Goal: Task Accomplishment & Management: Use online tool/utility

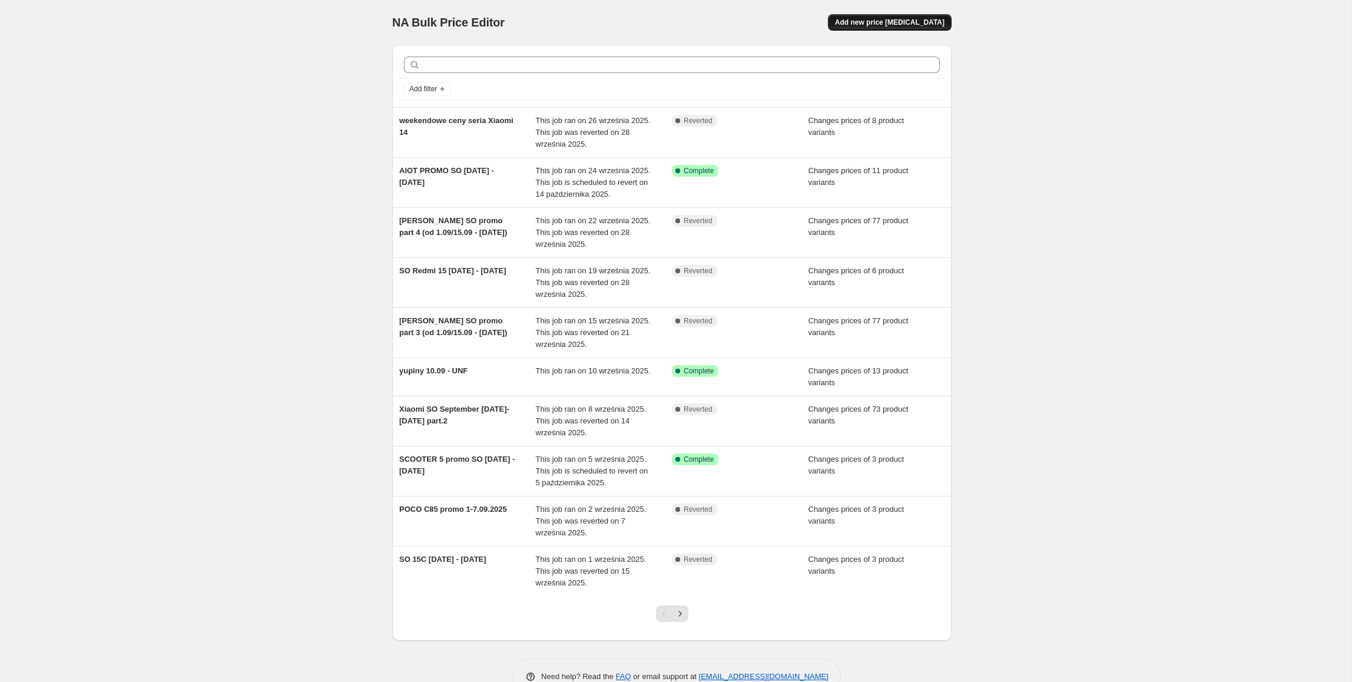
click at [929, 20] on span "Add new price [MEDICAL_DATA]" at bounding box center [890, 22] width 110 height 9
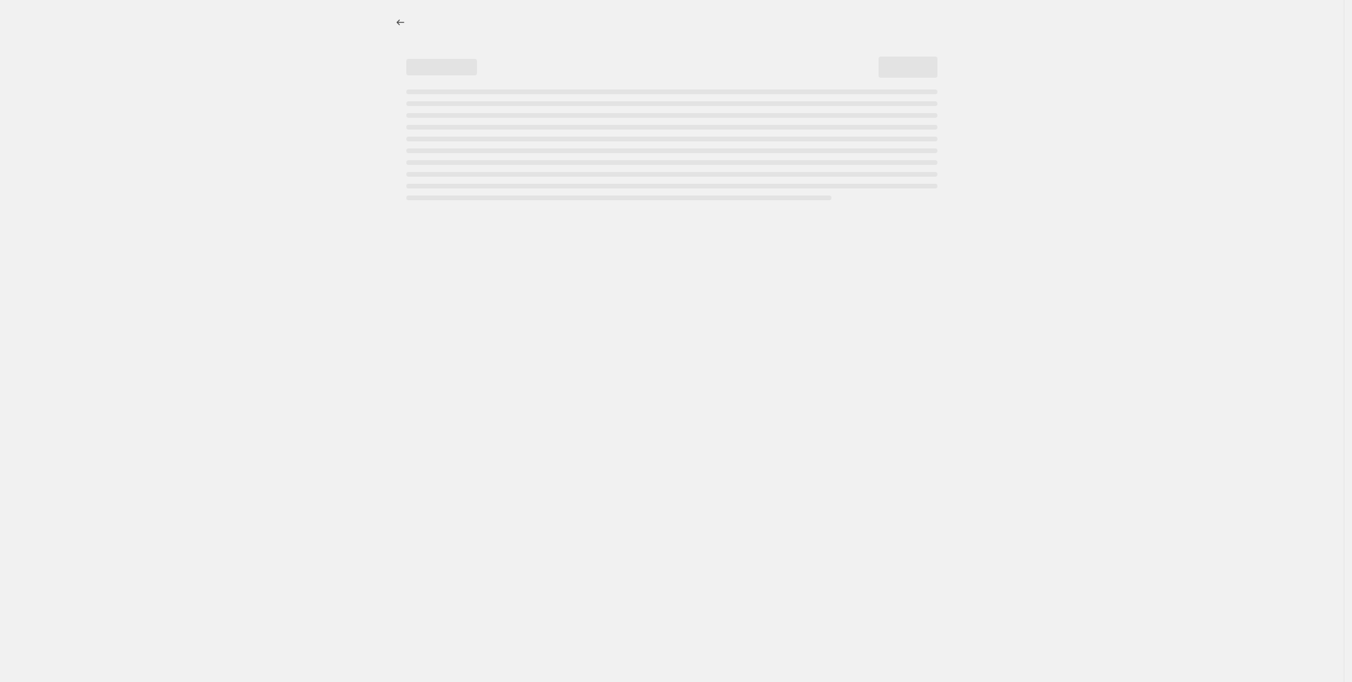
select select "percentage"
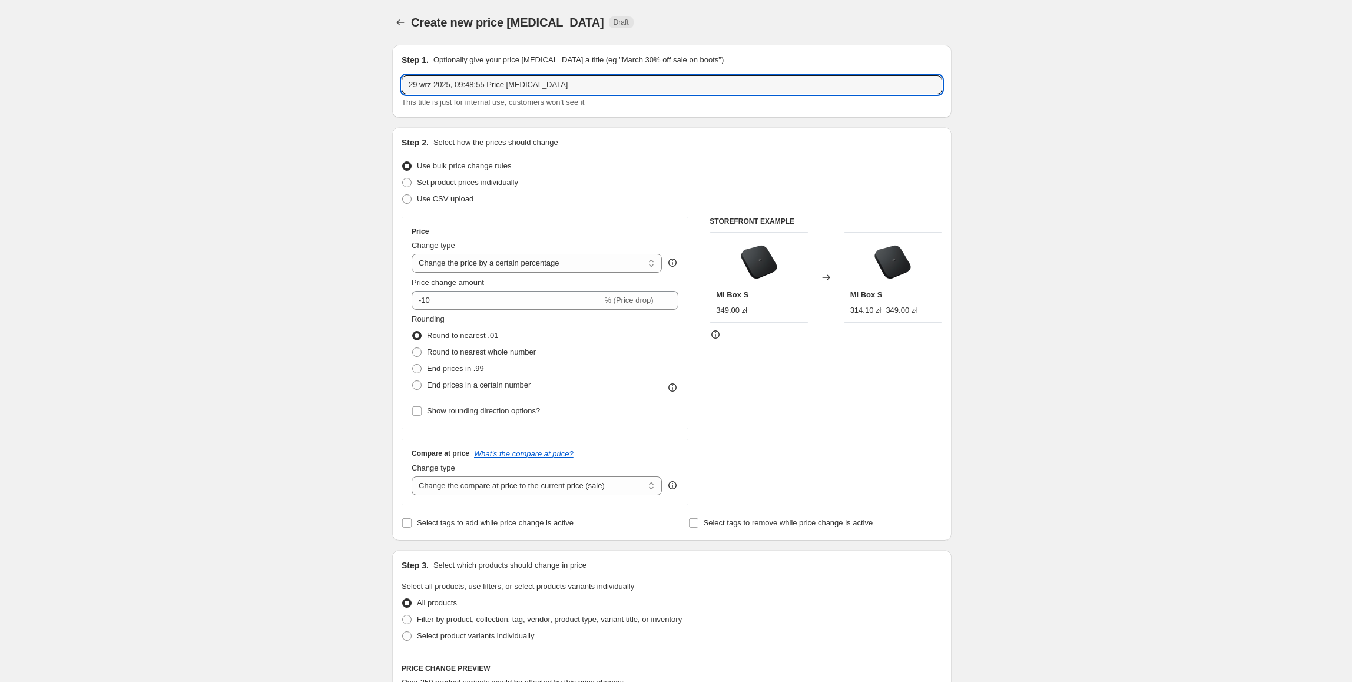
drag, startPoint x: 576, startPoint y: 78, endPoint x: 396, endPoint y: 79, distance: 179.6
click at [396, 79] on div "Step 1. Optionally give your price [MEDICAL_DATA] a title (eg "March 30% off sa…" at bounding box center [671, 81] width 559 height 73
type input "SO promo [DATE] - [DATE]"
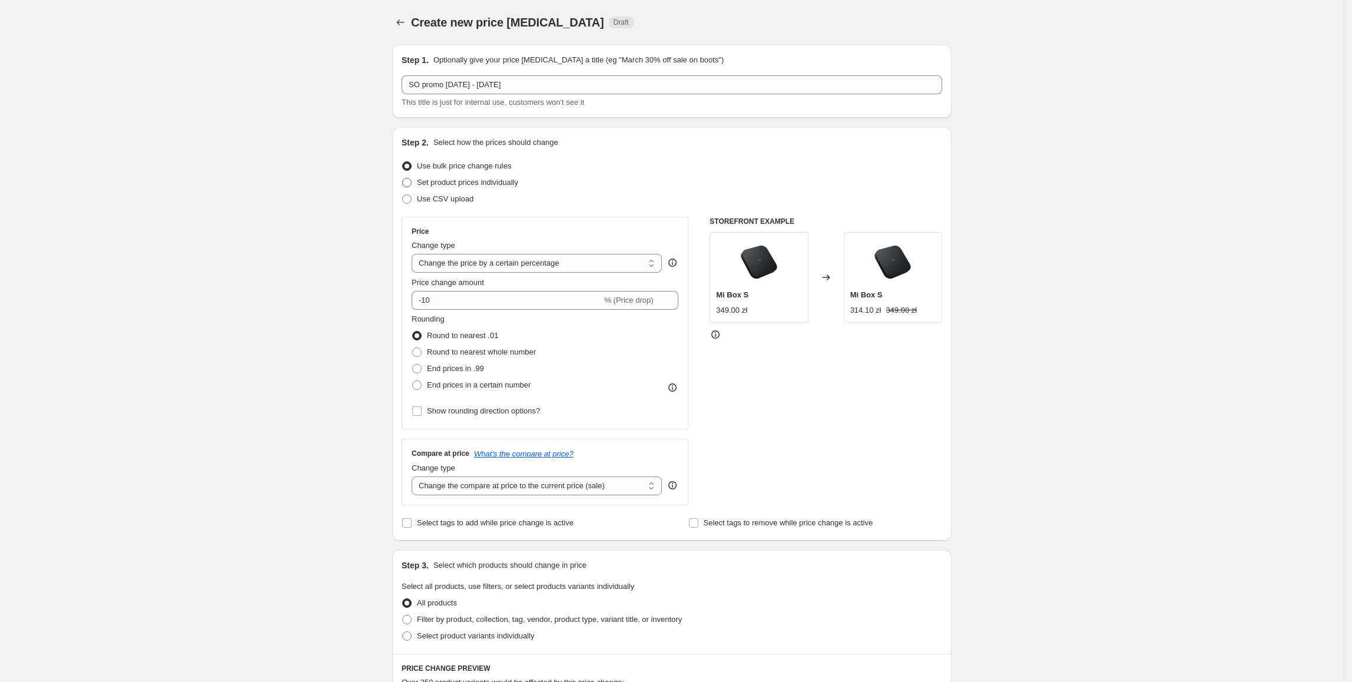
click at [503, 184] on span "Set product prices individually" at bounding box center [467, 182] width 101 height 9
click at [403, 178] on input "Set product prices individually" at bounding box center [402, 178] width 1 height 1
radio input "true"
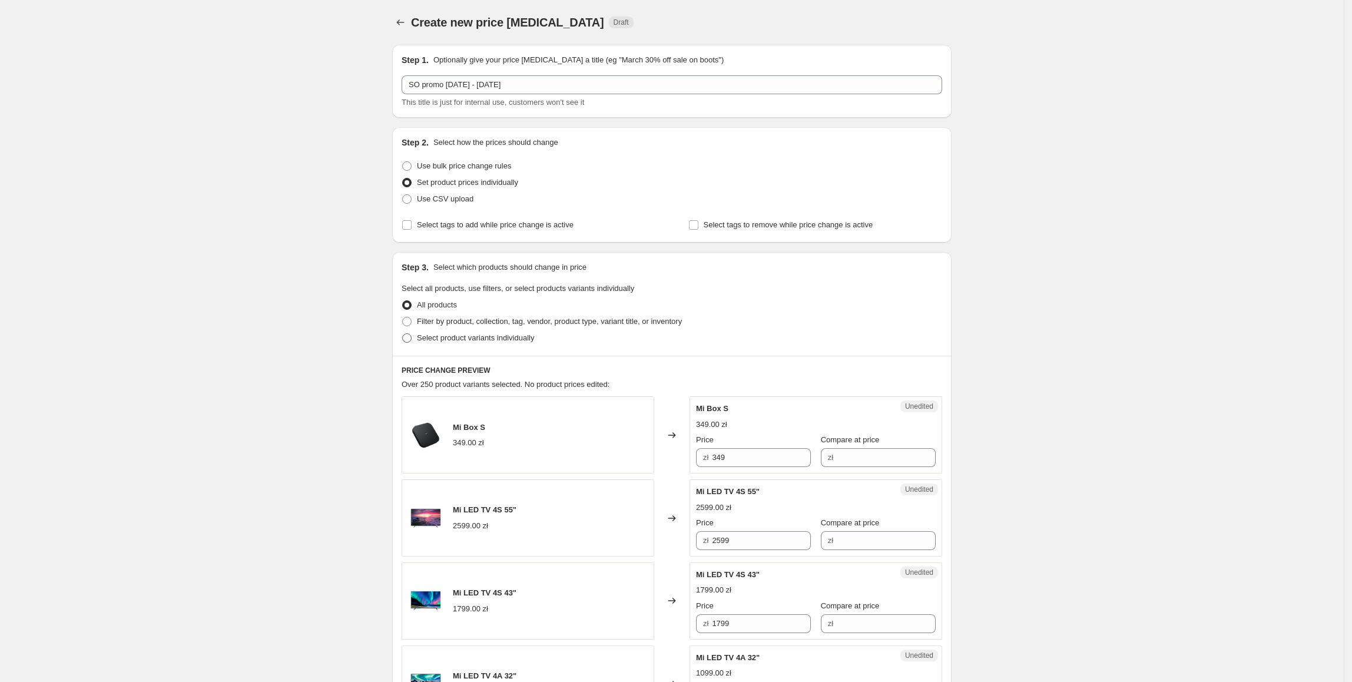
click at [449, 338] on span "Select product variants individually" at bounding box center [475, 337] width 117 height 9
click at [403, 334] on input "Select product variants individually" at bounding box center [402, 333] width 1 height 1
radio input "true"
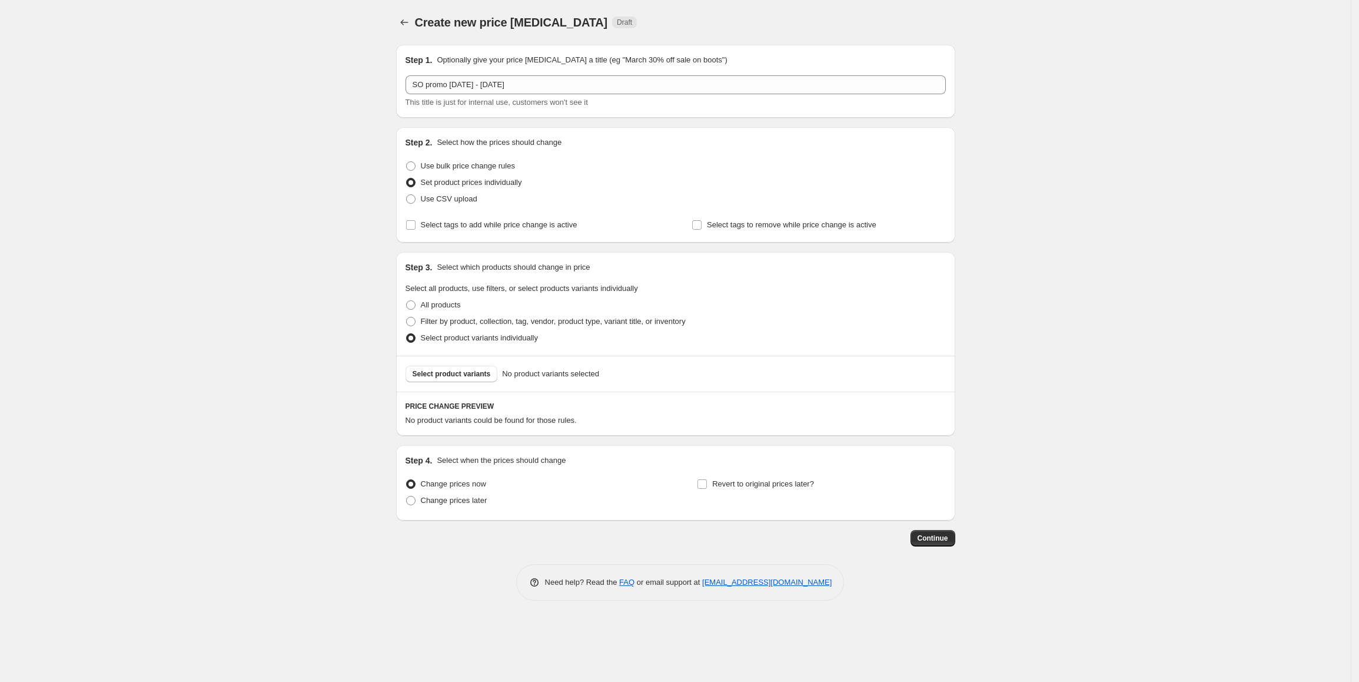
click at [469, 378] on span "Select product variants" at bounding box center [452, 373] width 78 height 9
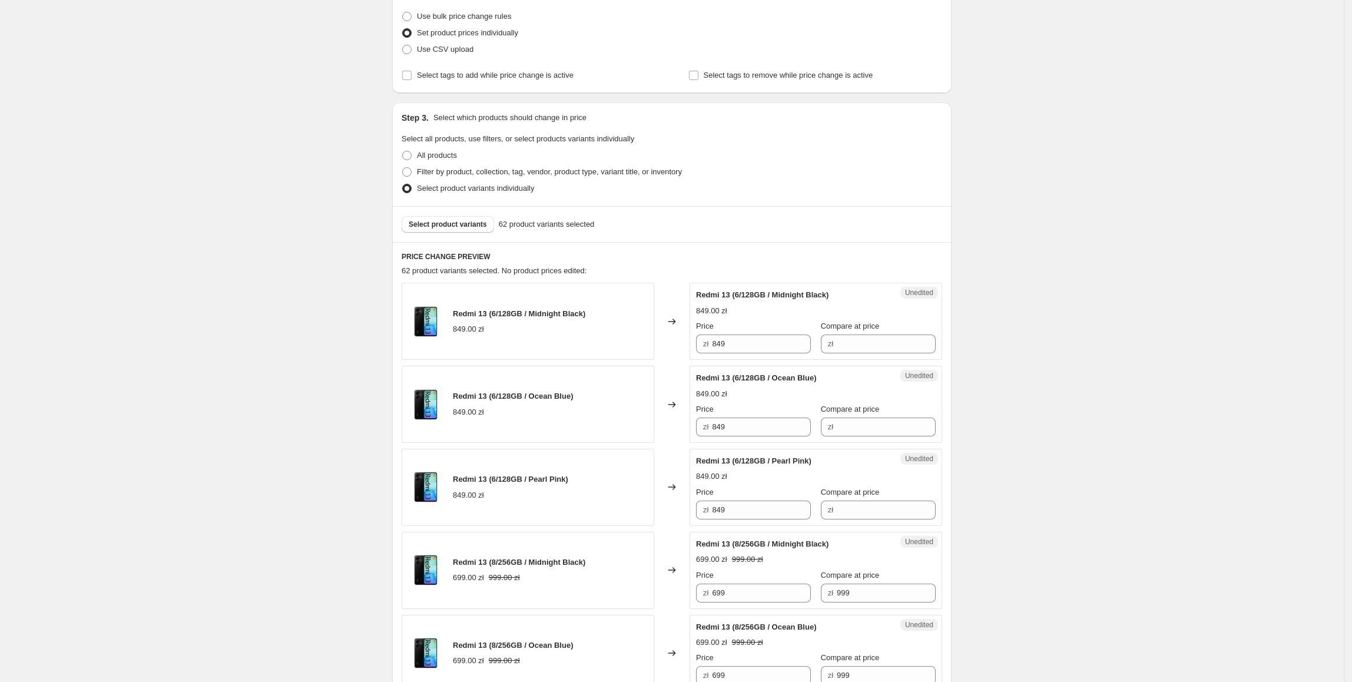
scroll to position [164, 0]
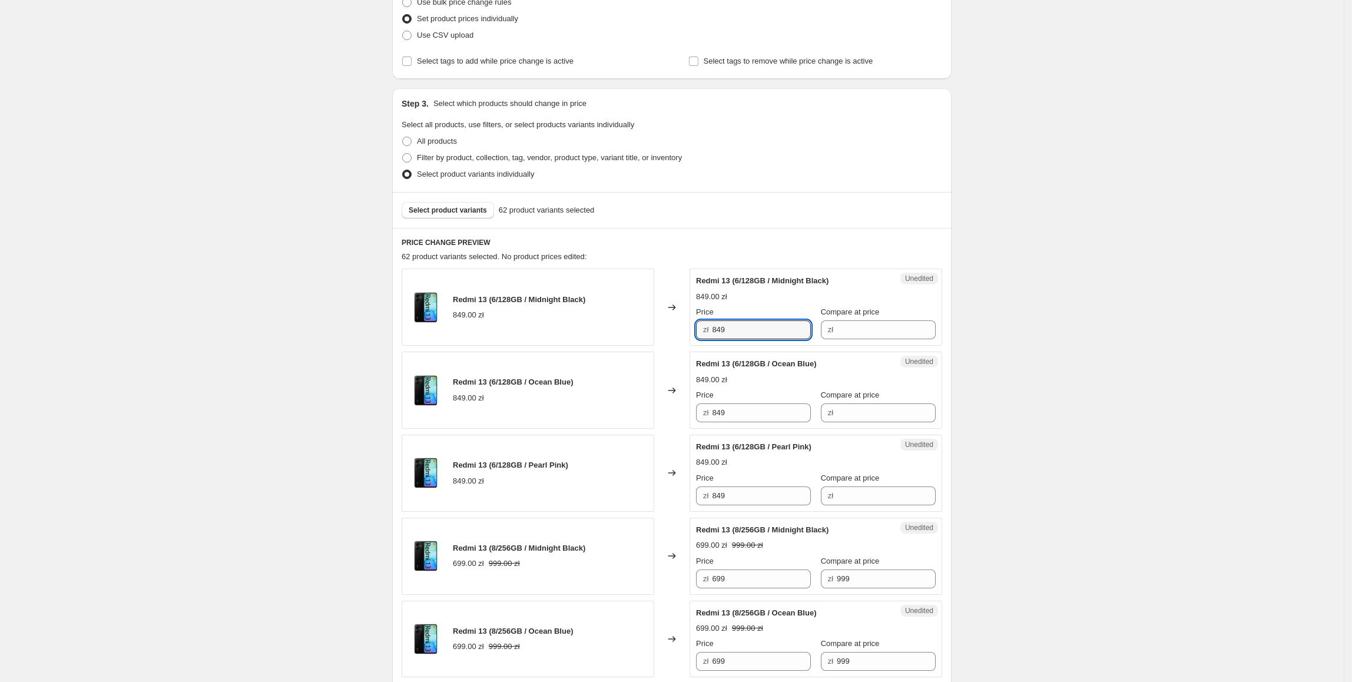
drag, startPoint x: 745, startPoint y: 330, endPoint x: 710, endPoint y: 330, distance: 34.7
click at [710, 330] on div "zł 849" at bounding box center [753, 329] width 115 height 19
click at [931, 329] on div "Unedited Redmi 13 (6/128GB / Midnight Black) 849.00 zł Price zł 849 Compare at …" at bounding box center [815, 306] width 253 height 77
click at [909, 324] on input "Compare at price" at bounding box center [886, 329] width 99 height 19
paste input "849"
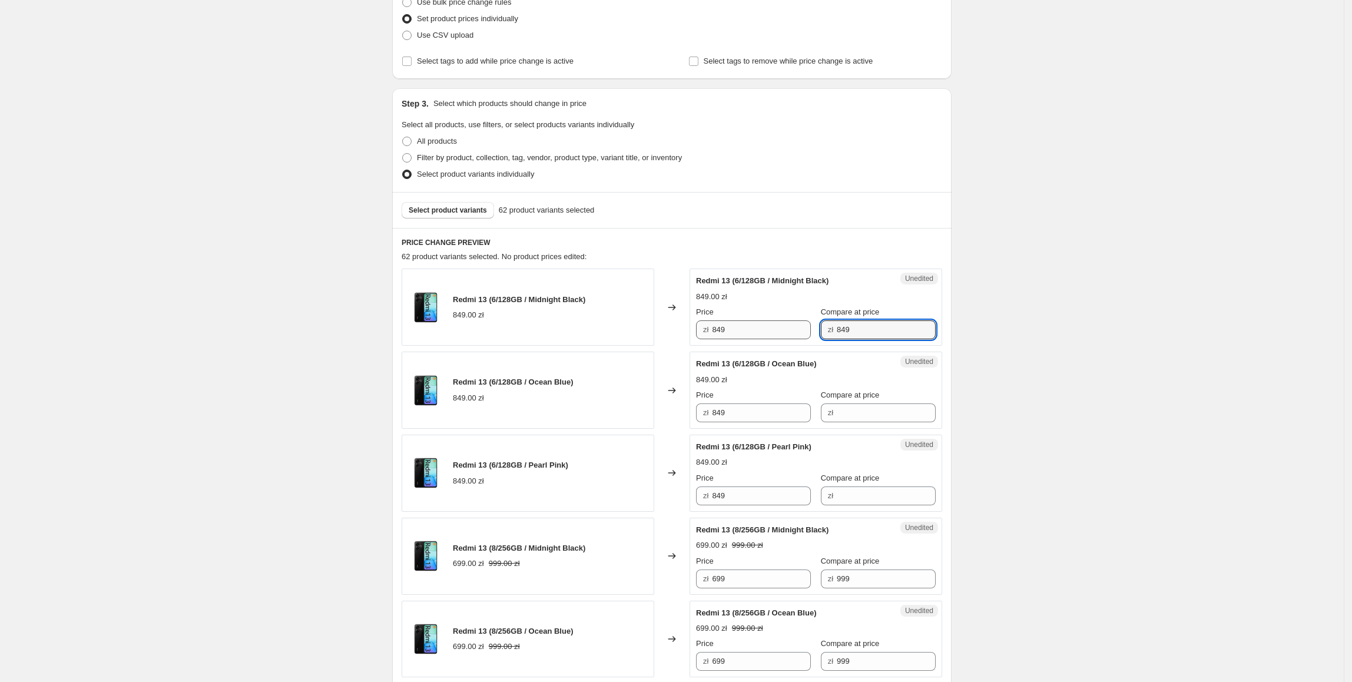
type input "849"
drag, startPoint x: 737, startPoint y: 326, endPoint x: 697, endPoint y: 323, distance: 40.2
click at [697, 323] on div "Success Edited Redmi 13 (6/128GB / Midnight Black) 849.00 zł Price zł 849 Compa…" at bounding box center [815, 306] width 253 height 77
type input "449"
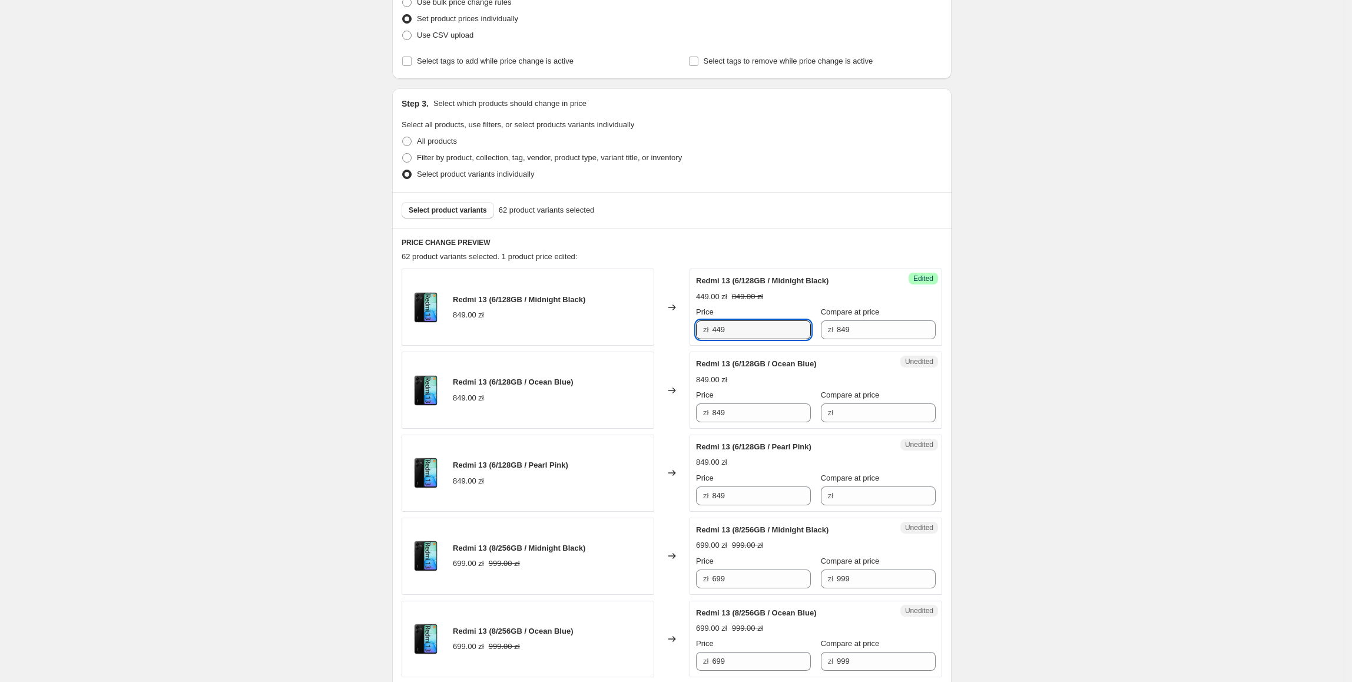
drag, startPoint x: 781, startPoint y: 321, endPoint x: 633, endPoint y: 332, distance: 147.6
click at [633, 332] on div "Redmi 13 (6/128GB / Midnight Black) 849.00 zł Changed to Success Edited Redmi 1…" at bounding box center [672, 306] width 540 height 77
drag, startPoint x: 737, startPoint y: 416, endPoint x: 648, endPoint y: 424, distance: 89.3
click at [648, 424] on div "Redmi 13 (6/128GB / Ocean Blue) 849.00 zł Changed to Unedited Redmi 13 (6/128GB…" at bounding box center [672, 389] width 540 height 77
paste input "4"
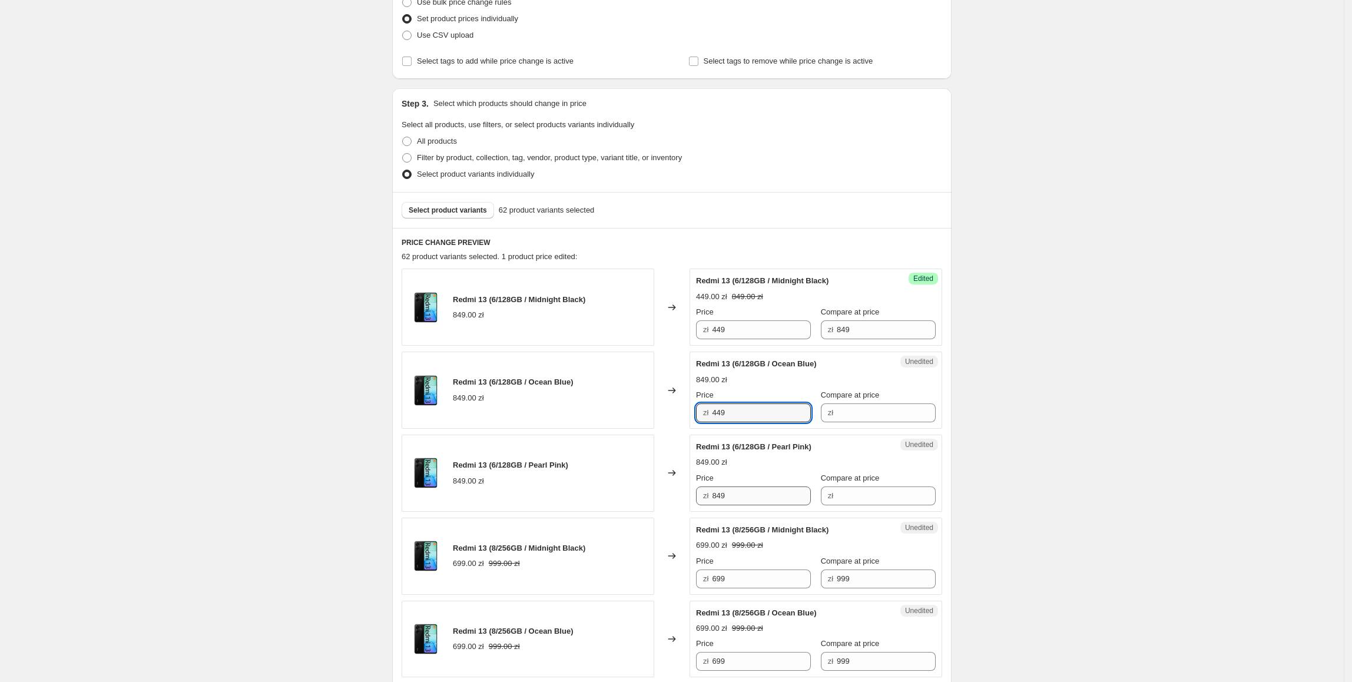
type input "449"
paste input "4"
drag, startPoint x: 728, startPoint y: 492, endPoint x: 649, endPoint y: 493, distance: 79.5
click at [649, 493] on div "Redmi 13 (6/128GB / Pearl Pink) 849.00 zł Changed to Unedited Redmi 13 (6/128GB…" at bounding box center [672, 472] width 540 height 77
type input "449"
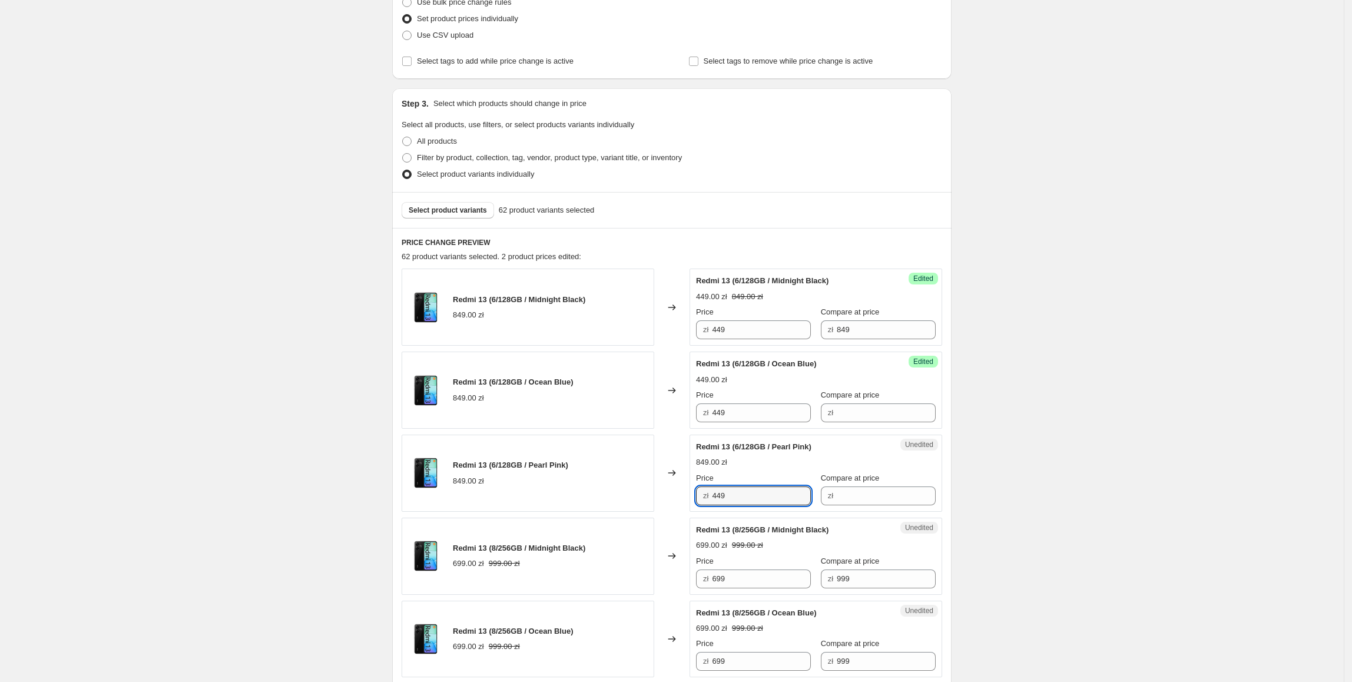
click at [641, 482] on div "Redmi 13 (6/128GB / Pearl Pink) 849.00 zł" at bounding box center [528, 472] width 253 height 77
drag, startPoint x: 903, startPoint y: 320, endPoint x: 810, endPoint y: 323, distance: 93.1
click at [810, 323] on div "Price zł 449 Compare at price zł 849" at bounding box center [816, 322] width 240 height 33
copy div "zł"
click at [868, 410] on input "Compare at price" at bounding box center [886, 412] width 99 height 19
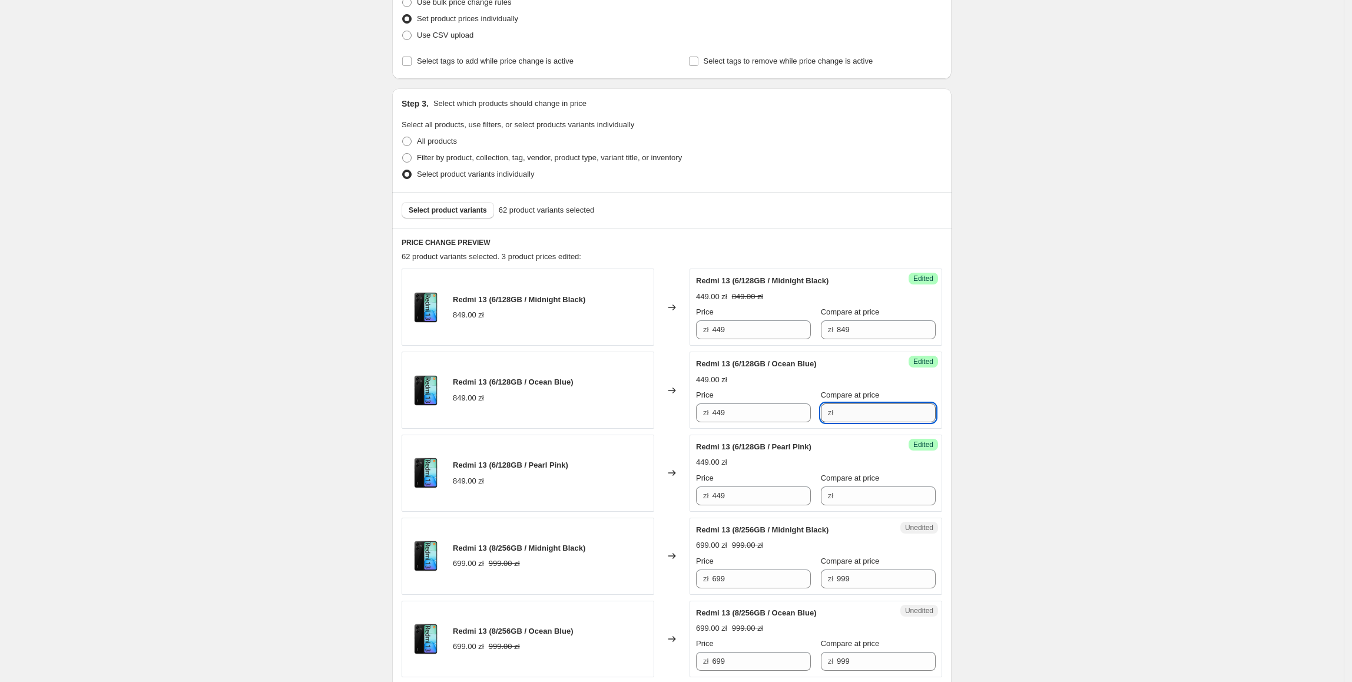
paste input "849"
type input "849"
click at [850, 505] on input "Compare at price" at bounding box center [886, 495] width 99 height 19
paste input "849"
type input "849"
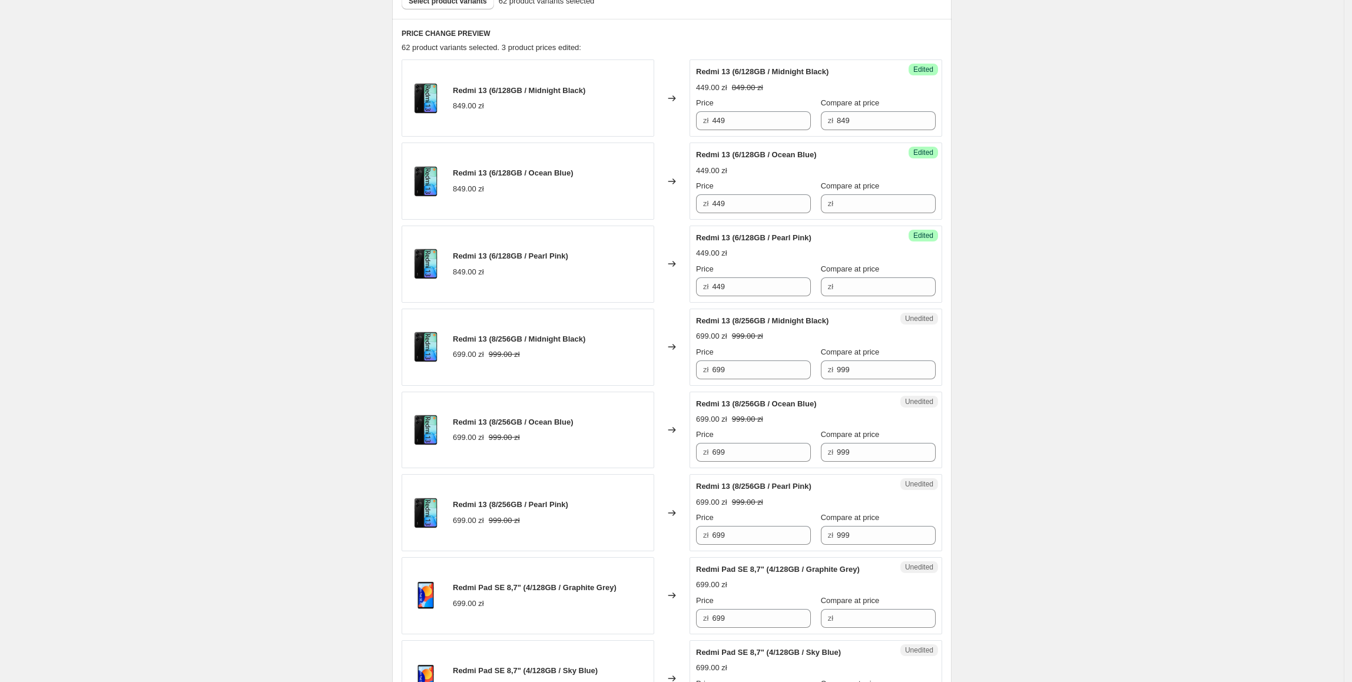
scroll to position [374, 0]
drag, startPoint x: 758, startPoint y: 364, endPoint x: 698, endPoint y: 375, distance: 61.1
click at [698, 375] on div "Unedited Redmi 13 (8/256GB / Midnight Black) 699.00 zł 999.00 zł Price zł 699 C…" at bounding box center [815, 345] width 253 height 77
type input "599"
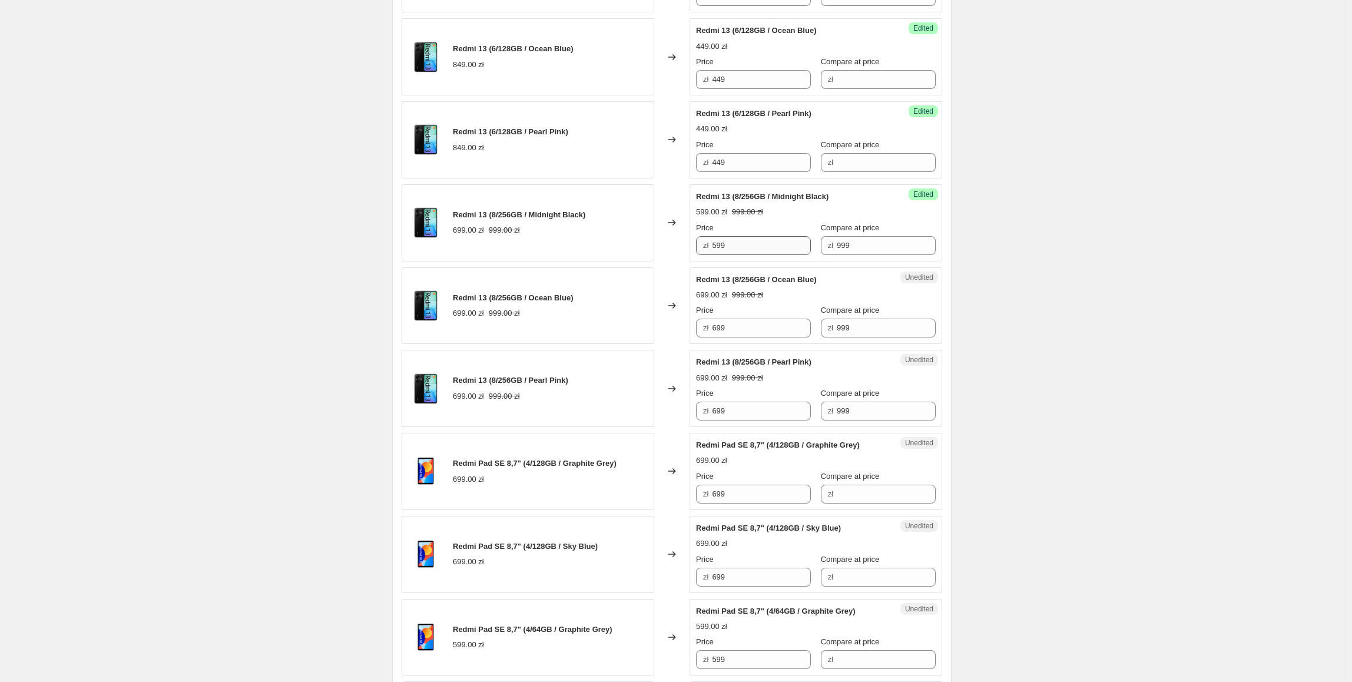
scroll to position [497, 0]
drag, startPoint x: 752, startPoint y: 248, endPoint x: 665, endPoint y: 250, distance: 87.1
click at [665, 250] on div "Redmi 13 (8/256GB / Midnight Black) 699.00 zł 999.00 zł Changed to Success Edit…" at bounding box center [672, 222] width 540 height 77
paste input "5"
drag, startPoint x: 774, startPoint y: 333, endPoint x: 603, endPoint y: 333, distance: 170.1
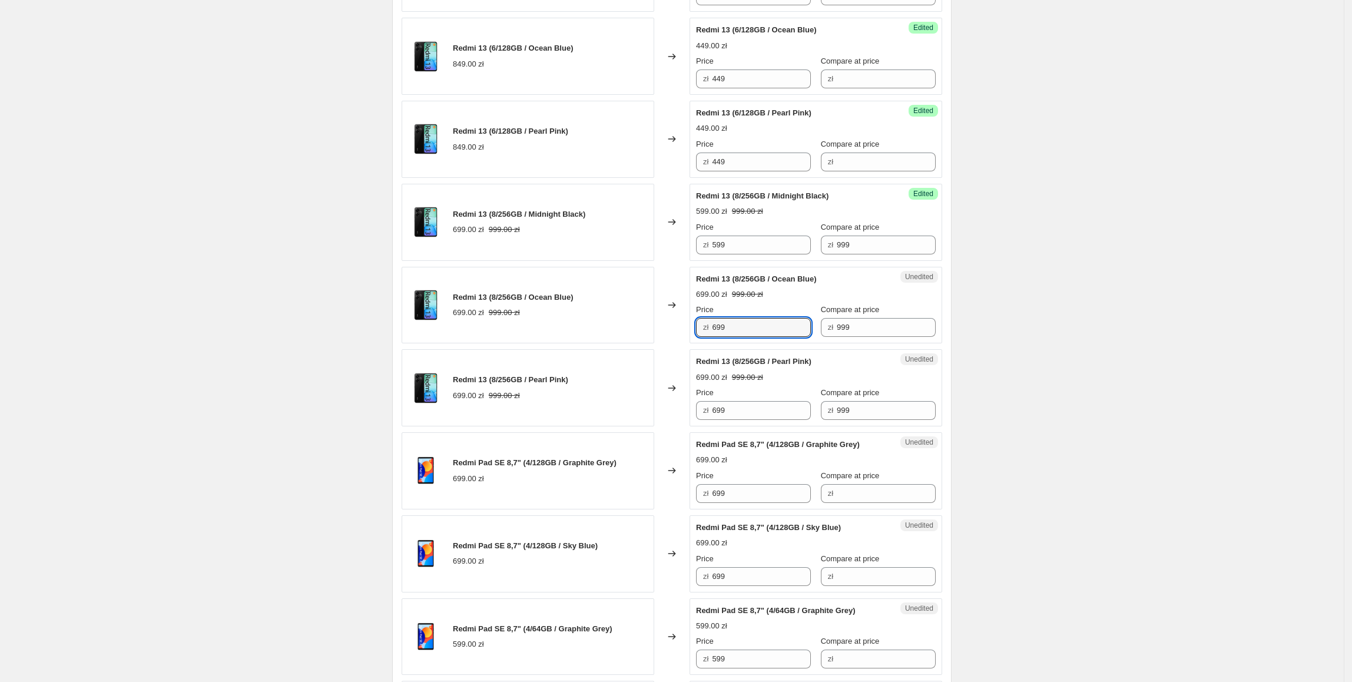
click at [603, 333] on div "Redmi 13 (8/256GB / Ocean Blue) 699.00 zł 999.00 zł Changed to Unedited Redmi 1…" at bounding box center [672, 305] width 540 height 77
type input "599"
paste input "5"
drag, startPoint x: 734, startPoint y: 410, endPoint x: 658, endPoint y: 422, distance: 76.9
click at [655, 422] on div "Redmi 13 (8/256GB / Pearl Pink) 699.00 zł 999.00 zł Changed to Unedited Redmi 1…" at bounding box center [672, 387] width 540 height 77
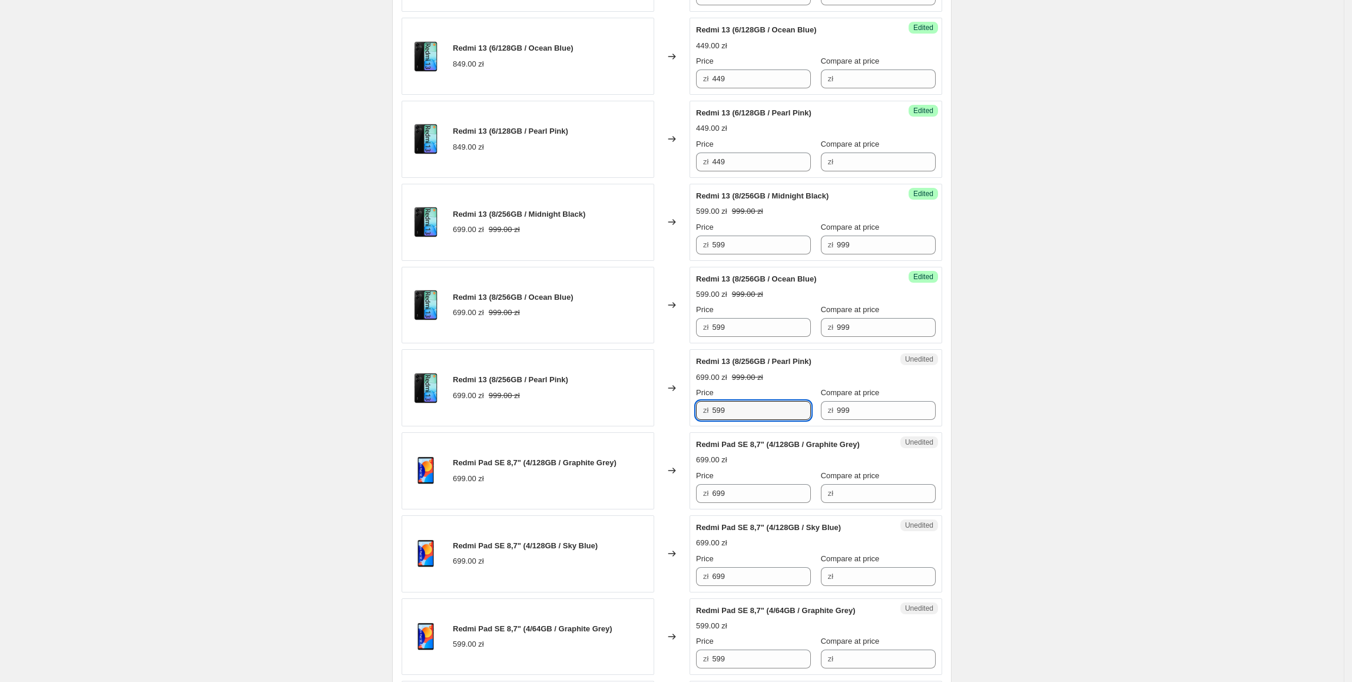
type input "599"
click at [1090, 337] on div "Create new price [MEDICAL_DATA]. This page is ready Create new price [MEDICAL_D…" at bounding box center [671, 654] width 1343 height 2302
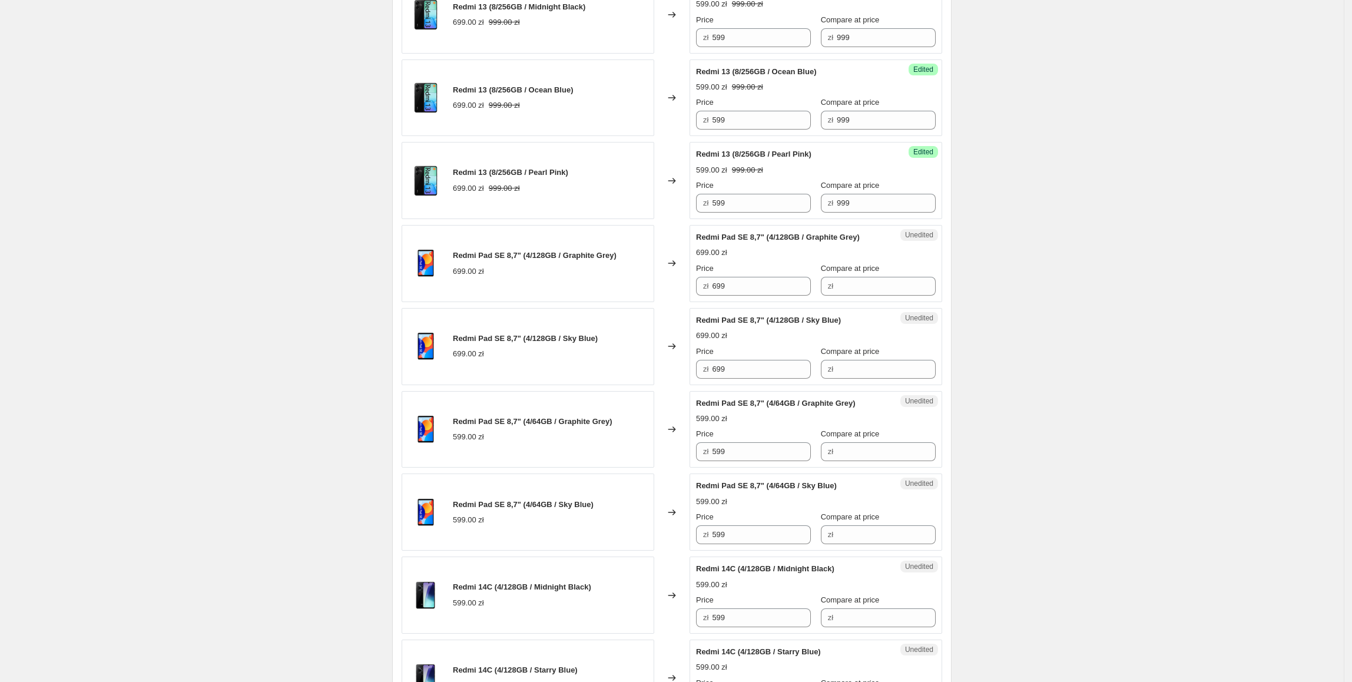
scroll to position [705, 0]
drag, startPoint x: 785, startPoint y: 281, endPoint x: 755, endPoint y: 293, distance: 32.8
click at [658, 286] on div "Redmi Pad SE 8,7" (4/128GB / Graphite Grey) 699.00 zł Changed to Unedited Redmi…" at bounding box center [672, 262] width 540 height 77
click at [830, 290] on div "zł" at bounding box center [878, 285] width 115 height 19
paste input "699"
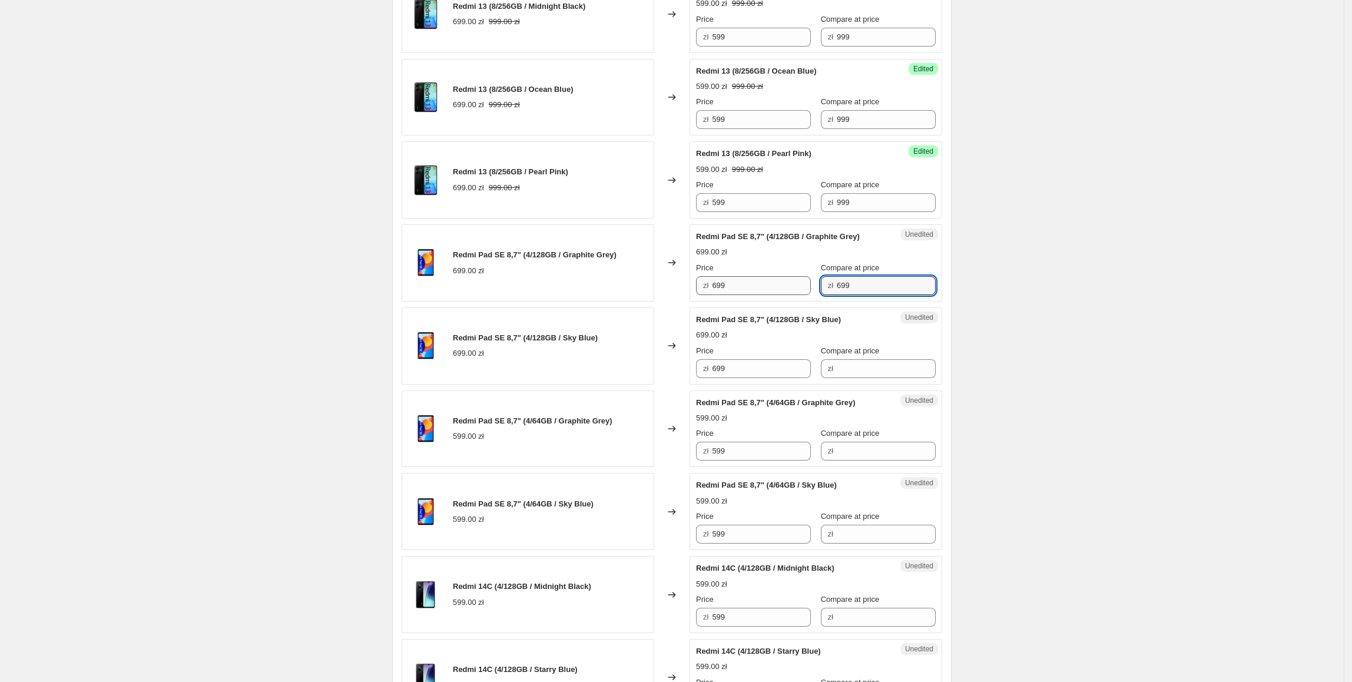
type input "699"
drag, startPoint x: 746, startPoint y: 293, endPoint x: 674, endPoint y: 297, distance: 72.6
click at [674, 297] on div "Redmi Pad SE 8,7" (4/128GB / Graphite Grey) 699.00 zł Changed to Success Edited…" at bounding box center [672, 262] width 540 height 77
type input "599"
click at [1138, 157] on div "Create new price [MEDICAL_DATA]. This page is ready Create new price [MEDICAL_D…" at bounding box center [671, 446] width 1343 height 2302
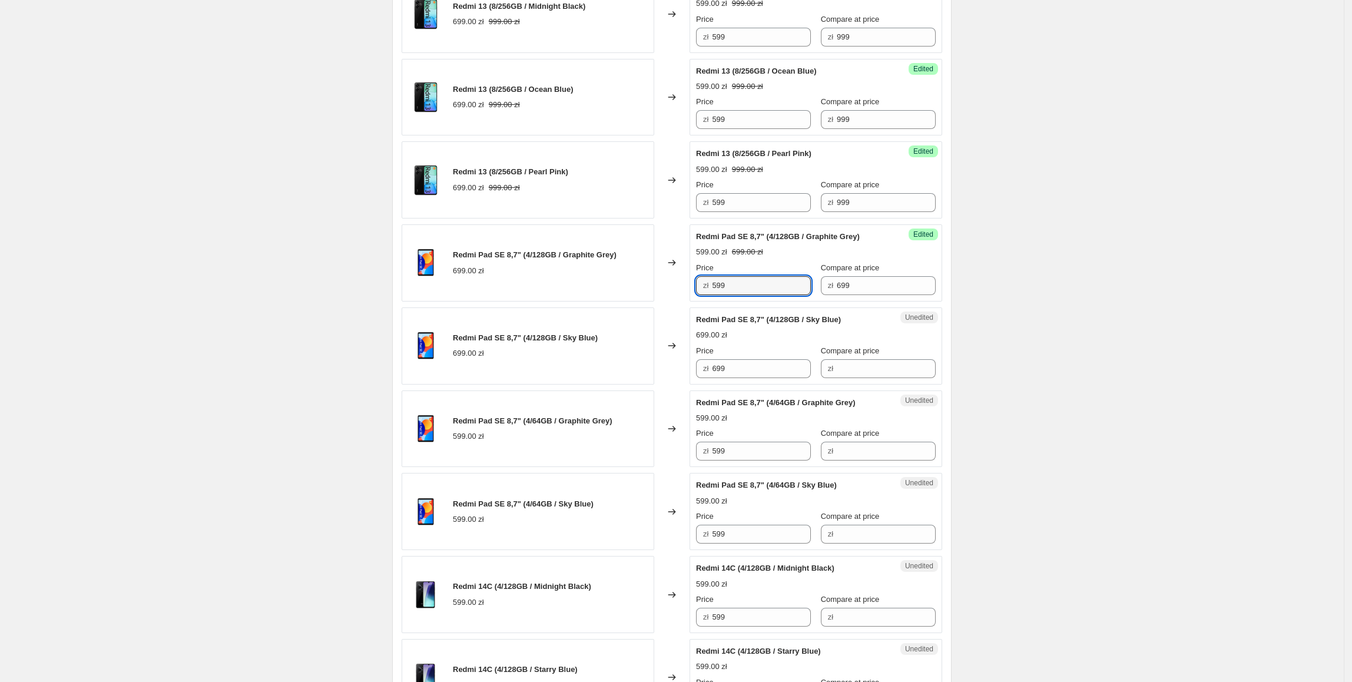
drag, startPoint x: 769, startPoint y: 290, endPoint x: 655, endPoint y: 295, distance: 114.3
click at [655, 295] on div "Redmi Pad SE 8,7" (4/128GB / Graphite Grey) 699.00 zł Changed to Success Edited…" at bounding box center [672, 262] width 540 height 77
paste input "5"
drag, startPoint x: 766, startPoint y: 366, endPoint x: 563, endPoint y: 373, distance: 203.2
click at [563, 373] on div "Redmi Pad SE 8,7" (4/128GB / Sky Blue) 699.00 zł Changed to Unedited Redmi Pad …" at bounding box center [672, 345] width 540 height 77
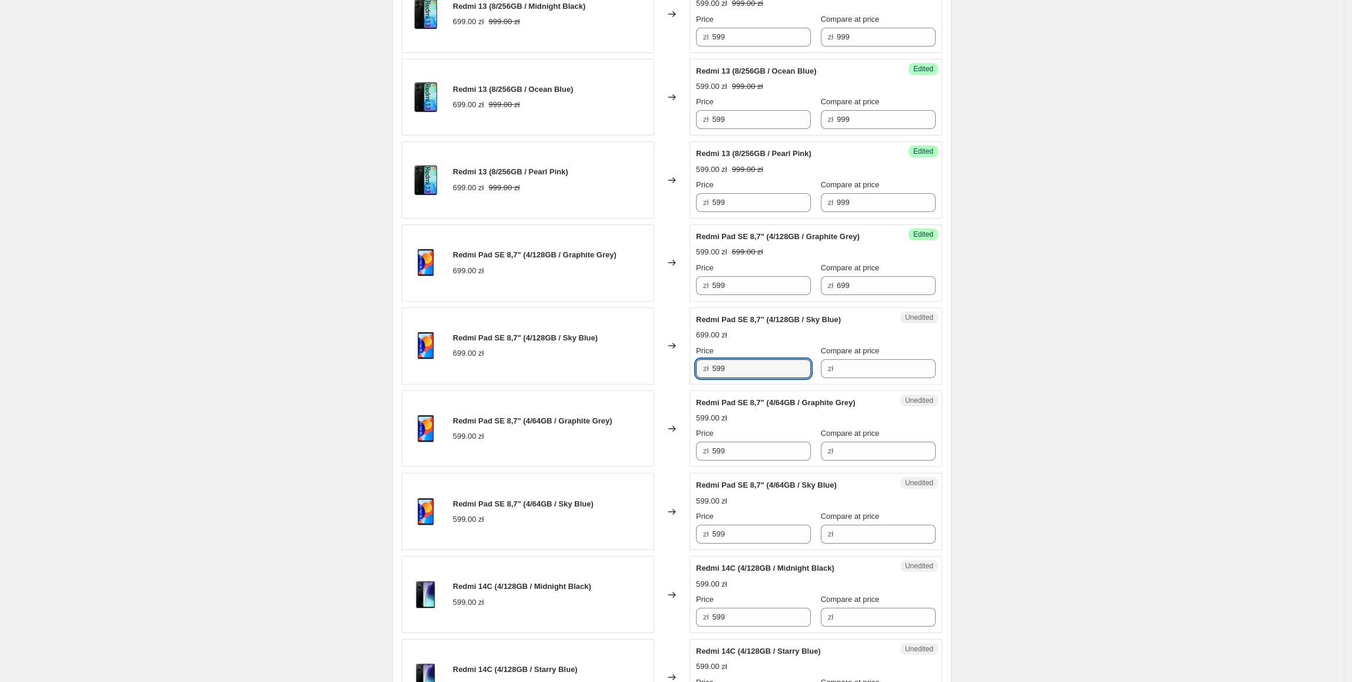
type input "599"
click at [563, 373] on div "Redmi Pad SE 8,7" (4/128GB / Sky Blue) 699.00 zł" at bounding box center [528, 345] width 253 height 77
drag, startPoint x: 854, startPoint y: 286, endPoint x: 848, endPoint y: 345, distance: 59.1
click at [805, 298] on div "Success Edited Redmi Pad SE 8,7" (4/128GB / Graphite Grey) 599.00 zł 699.00 zł …" at bounding box center [815, 262] width 253 height 77
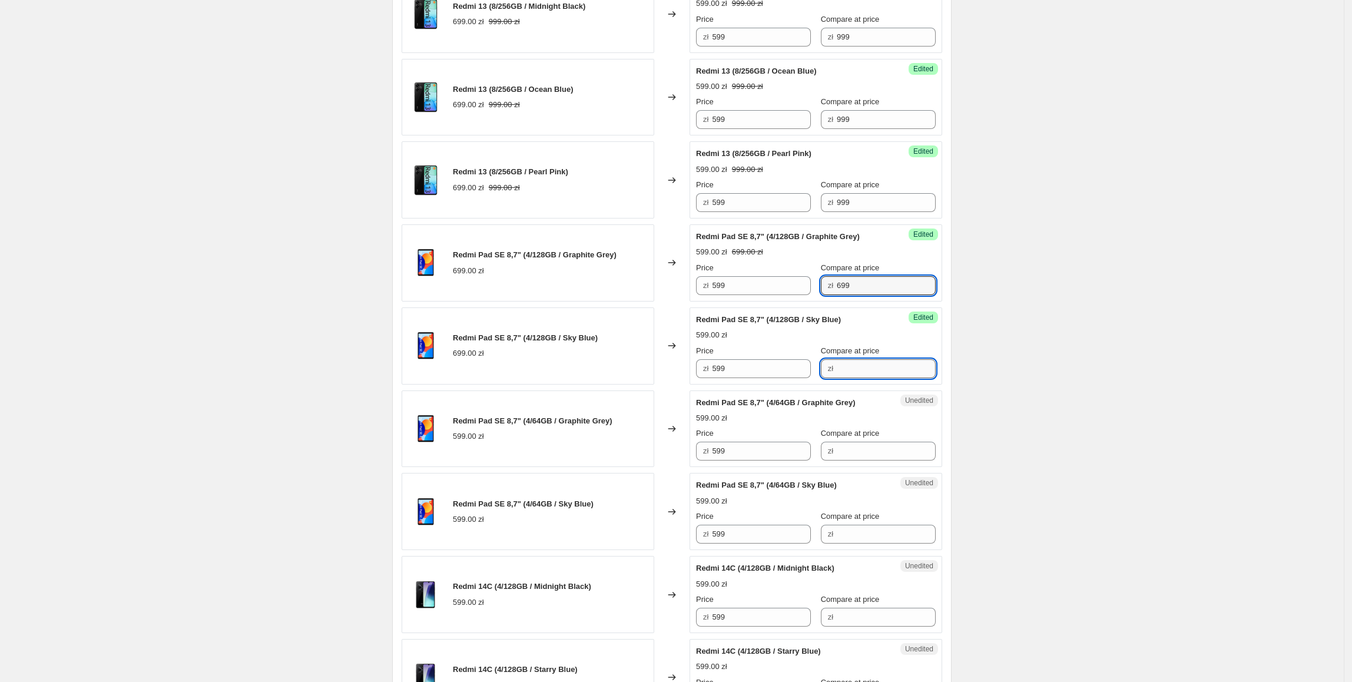
click at [855, 366] on input "Compare at price" at bounding box center [886, 368] width 99 height 19
paste input "699"
type input "699"
click at [1036, 300] on div "Create new price [MEDICAL_DATA]. This page is ready Create new price [MEDICAL_D…" at bounding box center [671, 446] width 1343 height 2302
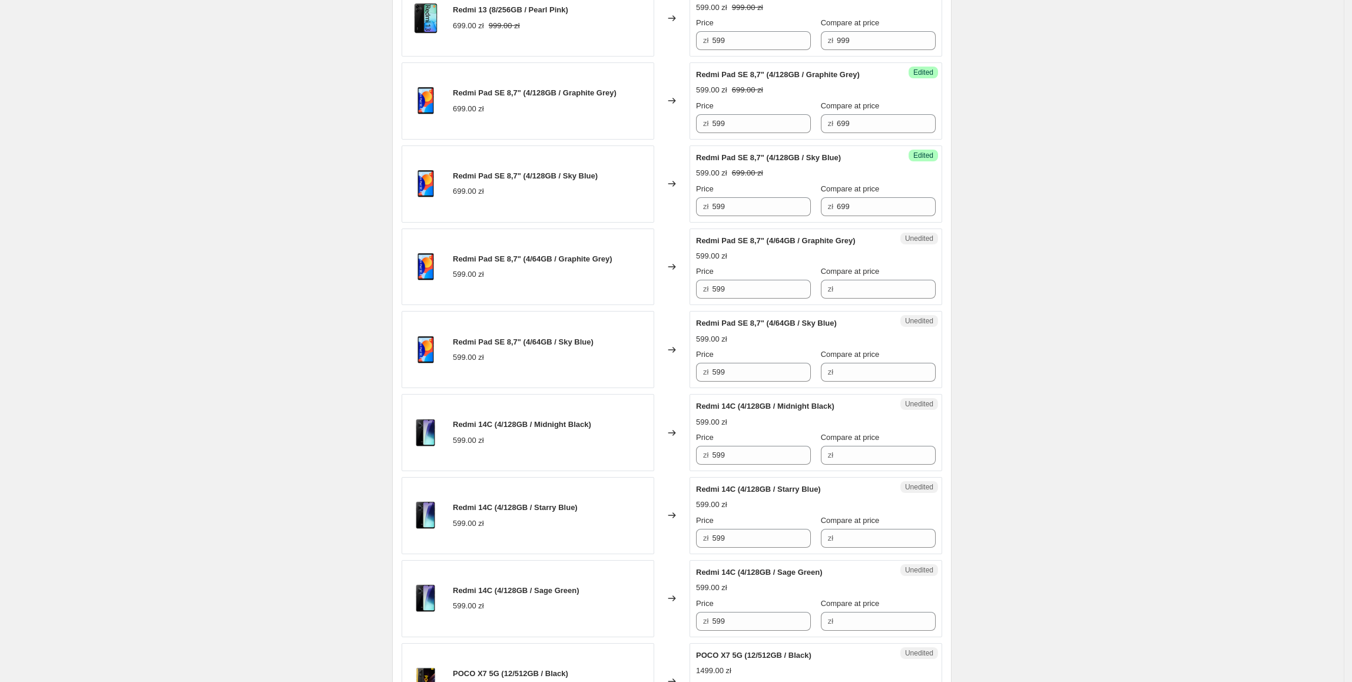
scroll to position [868, 0]
drag, startPoint x: 769, startPoint y: 287, endPoint x: 665, endPoint y: 287, distance: 103.6
click at [665, 287] on div "Redmi Pad SE 8,7" (4/64GB / Graphite Grey) 599.00 zł Changed to Unedited Redmi …" at bounding box center [672, 266] width 540 height 77
click at [851, 288] on input "Compare at price" at bounding box center [886, 288] width 99 height 19
paste input "599"
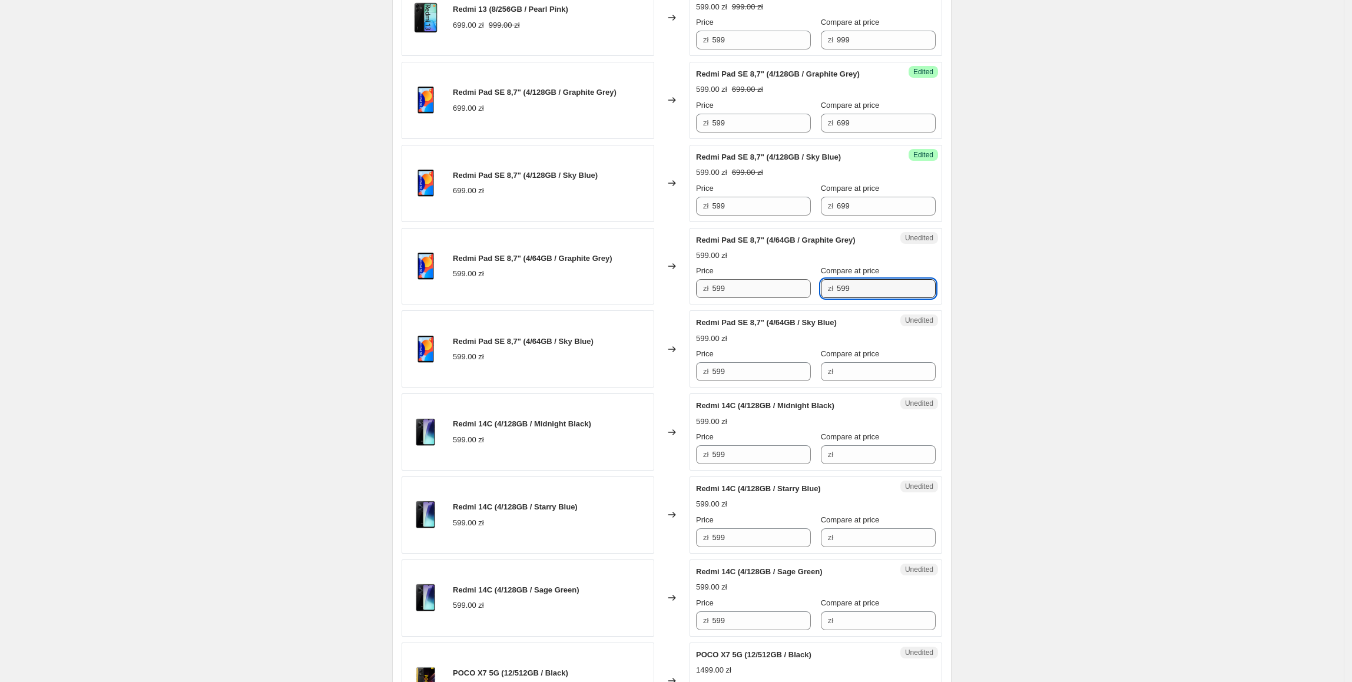
type input "599"
drag, startPoint x: 754, startPoint y: 294, endPoint x: 710, endPoint y: 303, distance: 44.9
click at [710, 303] on div "Success Edited Redmi Pad SE 8,7" (4/64GB / Graphite Grey) 599.00 zł Price zł 59…" at bounding box center [815, 266] width 253 height 77
type input "499"
click at [1051, 334] on div "Create new price [MEDICAL_DATA]. This page is ready Create new price [MEDICAL_D…" at bounding box center [671, 283] width 1343 height 2302
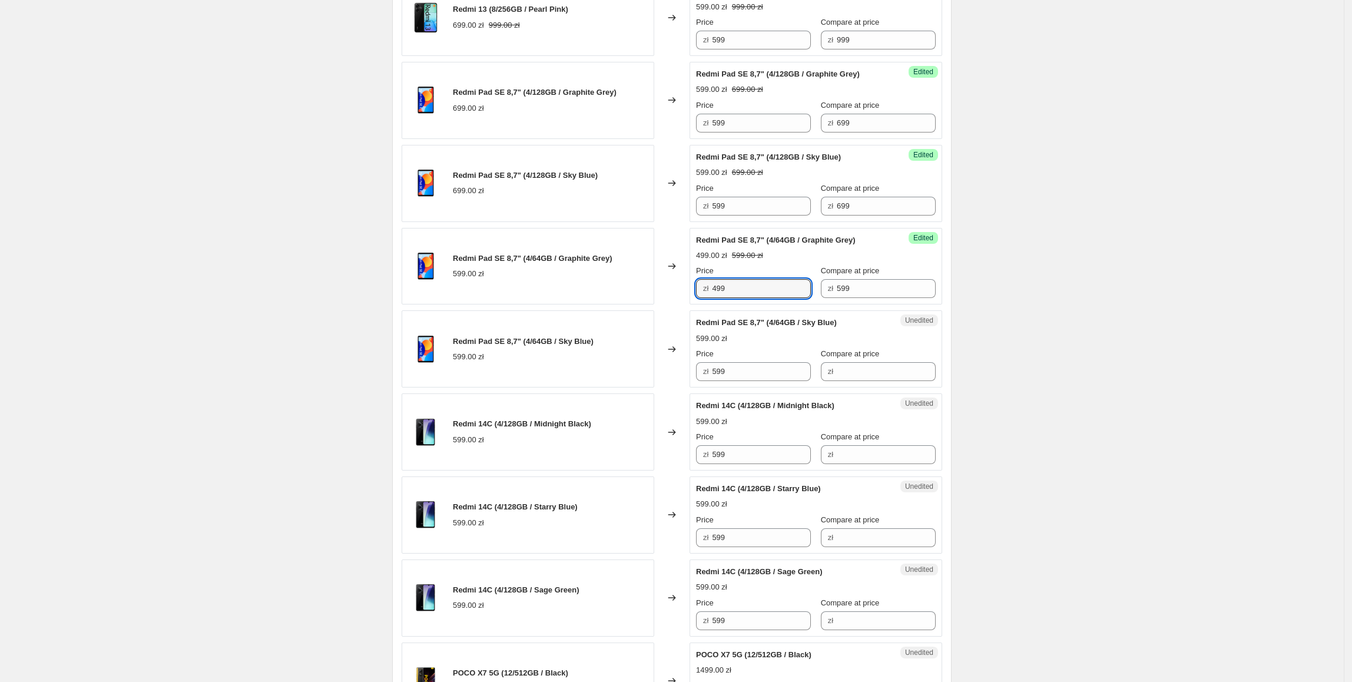
drag, startPoint x: 778, startPoint y: 295, endPoint x: 636, endPoint y: 297, distance: 141.9
click at [636, 297] on div "Redmi Pad SE 8,7" (4/64GB / Graphite Grey) 599.00 zł Changed to Success Edited …" at bounding box center [672, 266] width 540 height 77
drag, startPoint x: 770, startPoint y: 372, endPoint x: 554, endPoint y: 408, distance: 219.0
click at [554, 408] on div "Redmi 13 (6/128GB / Midnight Black) 849.00 zł Changed to Success Edited Redmi 1…" at bounding box center [672, 390] width 540 height 1652
paste input "4"
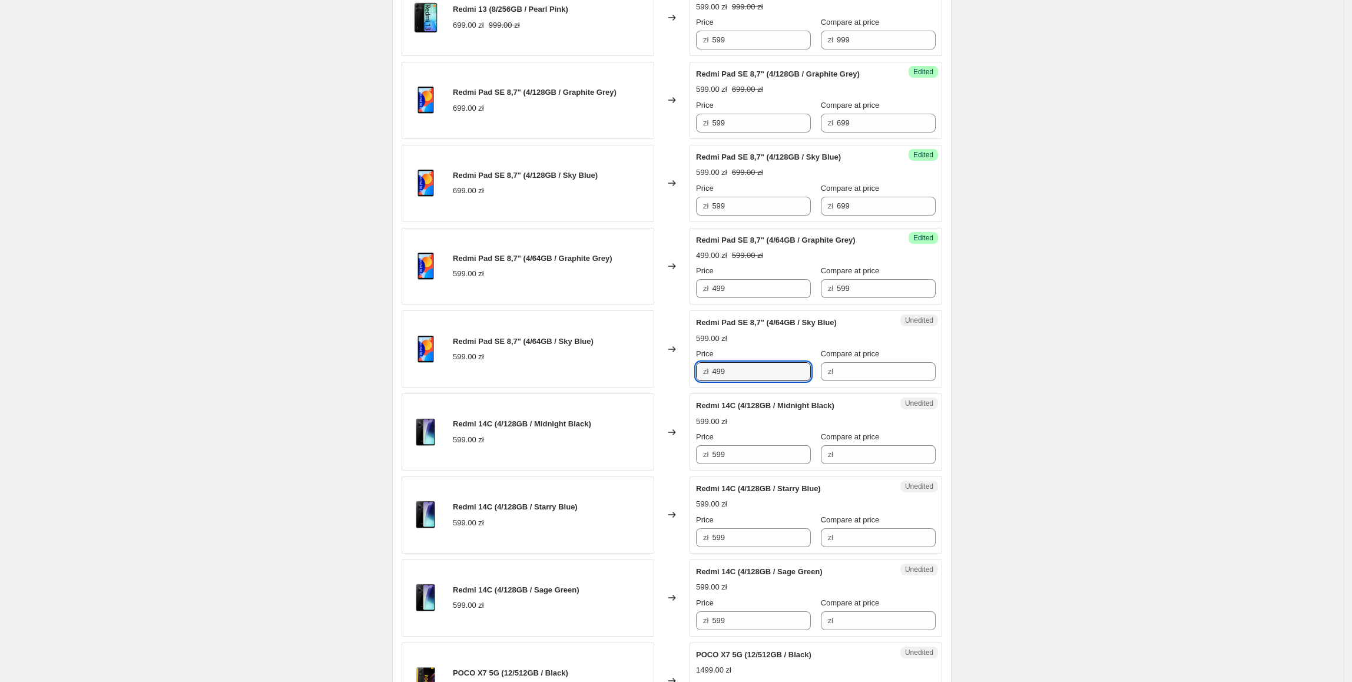
type input "499"
click at [566, 409] on div "Redmi 14C (4/128GB / Midnight Black) 599.00 zł" at bounding box center [528, 431] width 253 height 77
drag, startPoint x: 877, startPoint y: 294, endPoint x: 801, endPoint y: 336, distance: 85.9
click at [722, 297] on div "Price zł 499 Compare at price zł 599" at bounding box center [816, 281] width 240 height 33
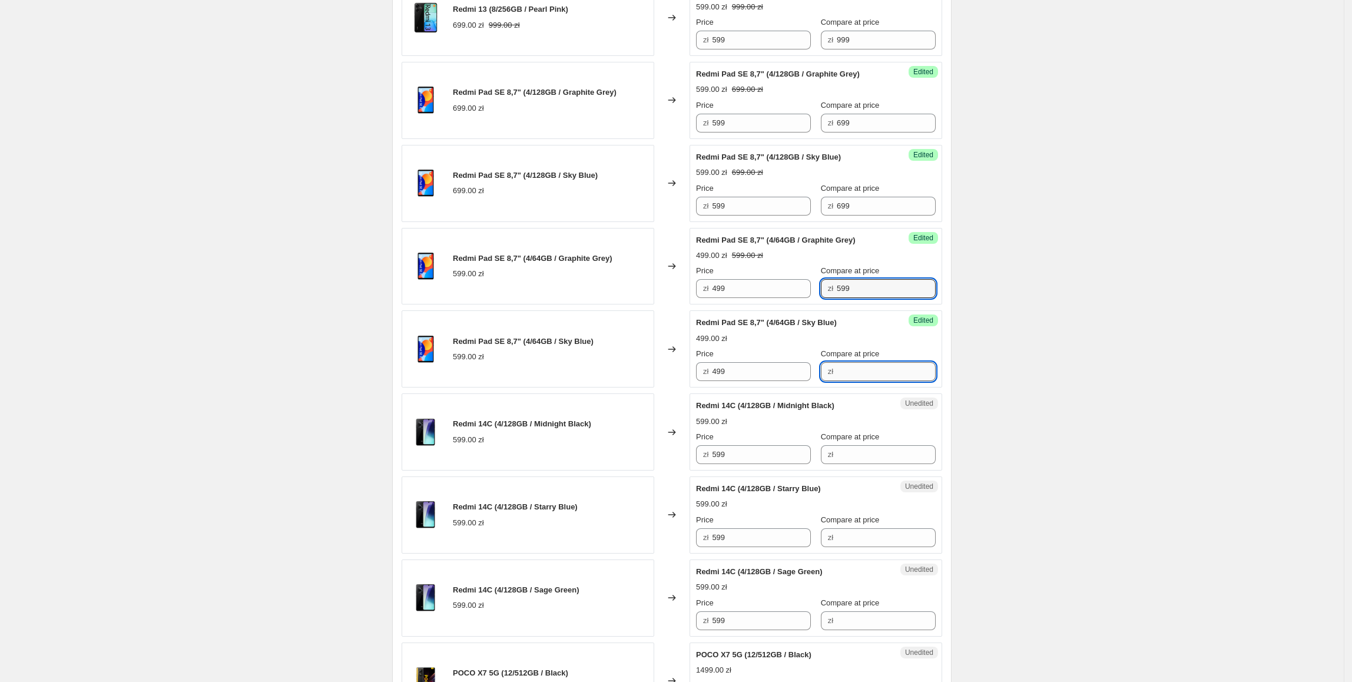
click at [847, 369] on input "Compare at price" at bounding box center [886, 371] width 99 height 19
paste input "599"
type input "599"
click at [1071, 341] on div "Create new price [MEDICAL_DATA]. This page is ready Create new price [MEDICAL_D…" at bounding box center [671, 283] width 1343 height 2302
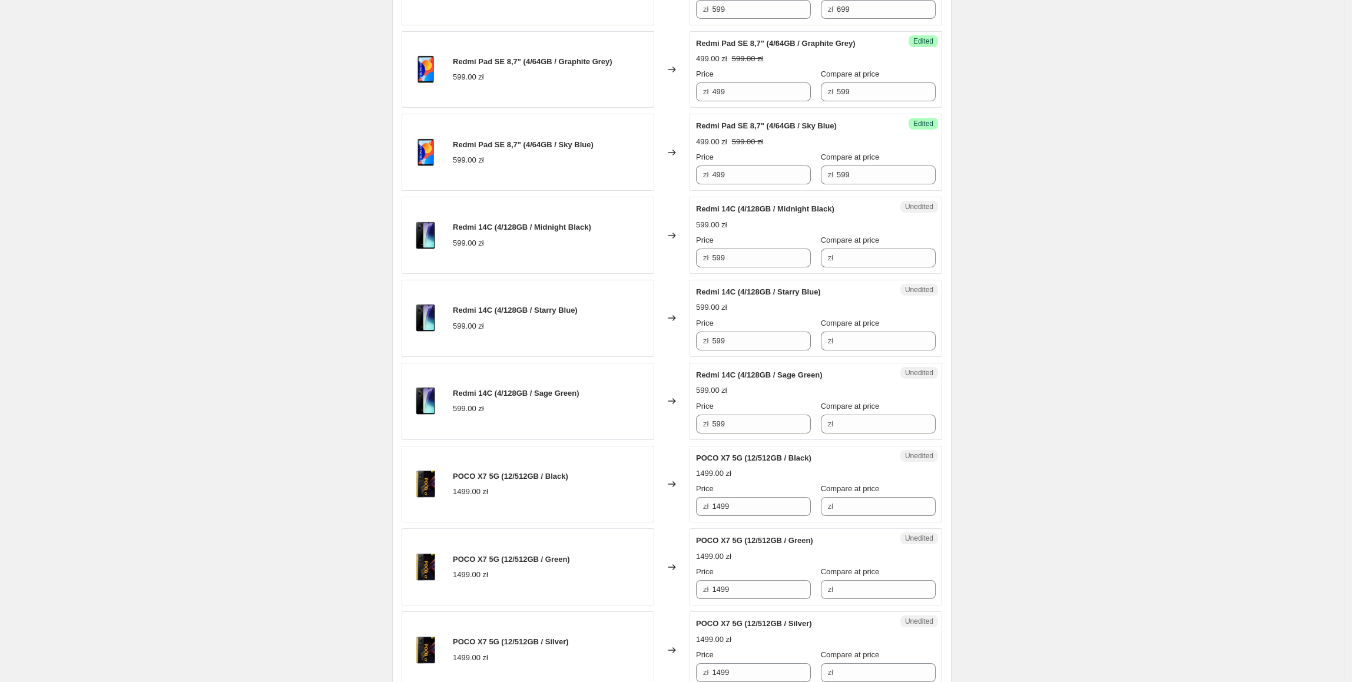
scroll to position [1068, 0]
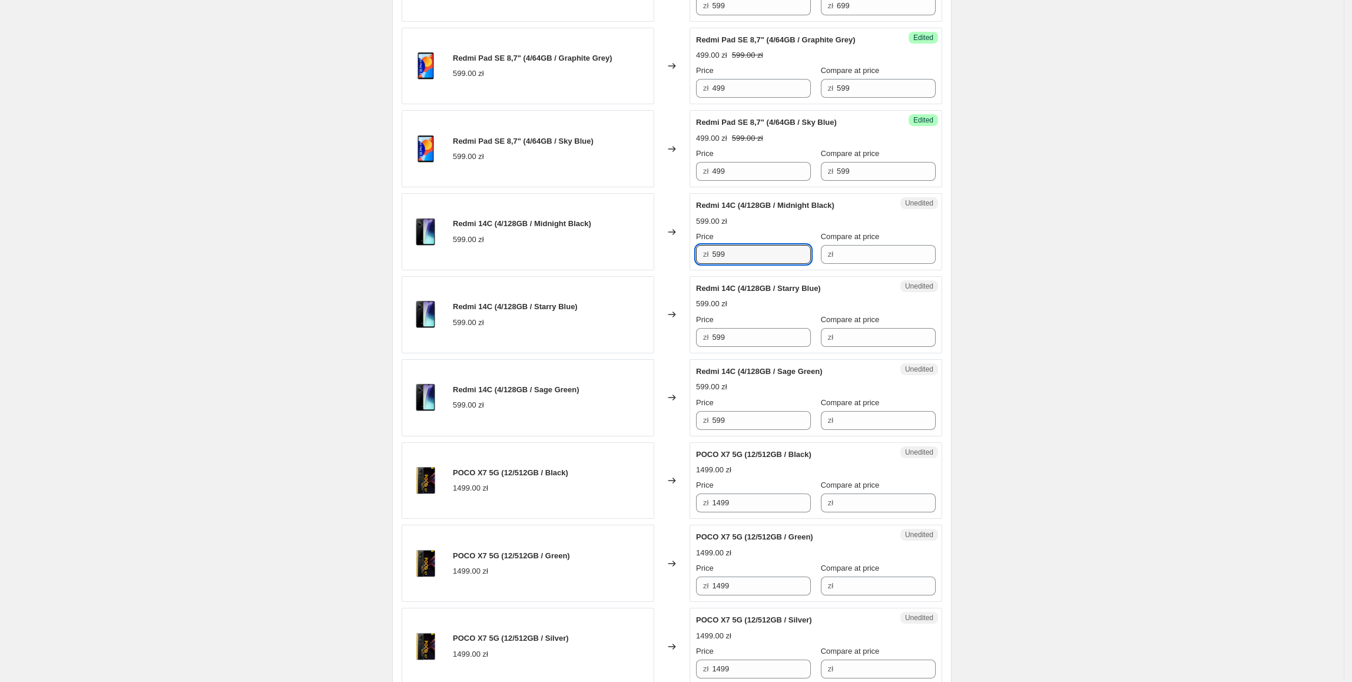
drag, startPoint x: 796, startPoint y: 257, endPoint x: 789, endPoint y: 257, distance: 6.5
click at [695, 257] on div "Unedited Redmi 14C (4/128GB / Midnight Black) 599.00 zł Price zł 599 Compare at…" at bounding box center [815, 231] width 253 height 77
click at [843, 256] on input "Compare at price" at bounding box center [886, 254] width 99 height 19
paste input "599"
type input "599"
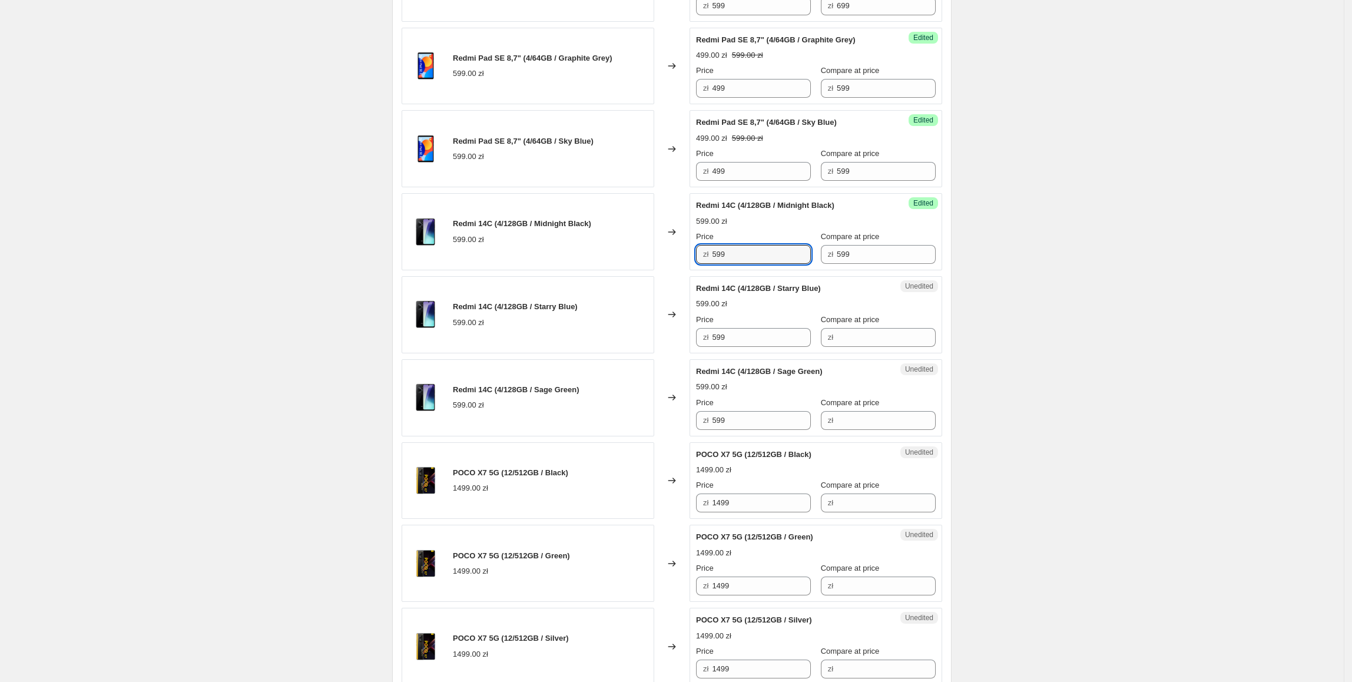
drag, startPoint x: 774, startPoint y: 264, endPoint x: 688, endPoint y: 266, distance: 86.0
click at [688, 266] on div "Redmi 14C (4/128GB / Midnight Black) 599.00 zł Changed to Success Edited Redmi …" at bounding box center [672, 231] width 540 height 77
type input "349"
click at [1091, 308] on div "Create new price [MEDICAL_DATA]. This page is ready Create new price [MEDICAL_D…" at bounding box center [671, 83] width 1343 height 2302
drag, startPoint x: 769, startPoint y: 253, endPoint x: 651, endPoint y: 253, distance: 117.7
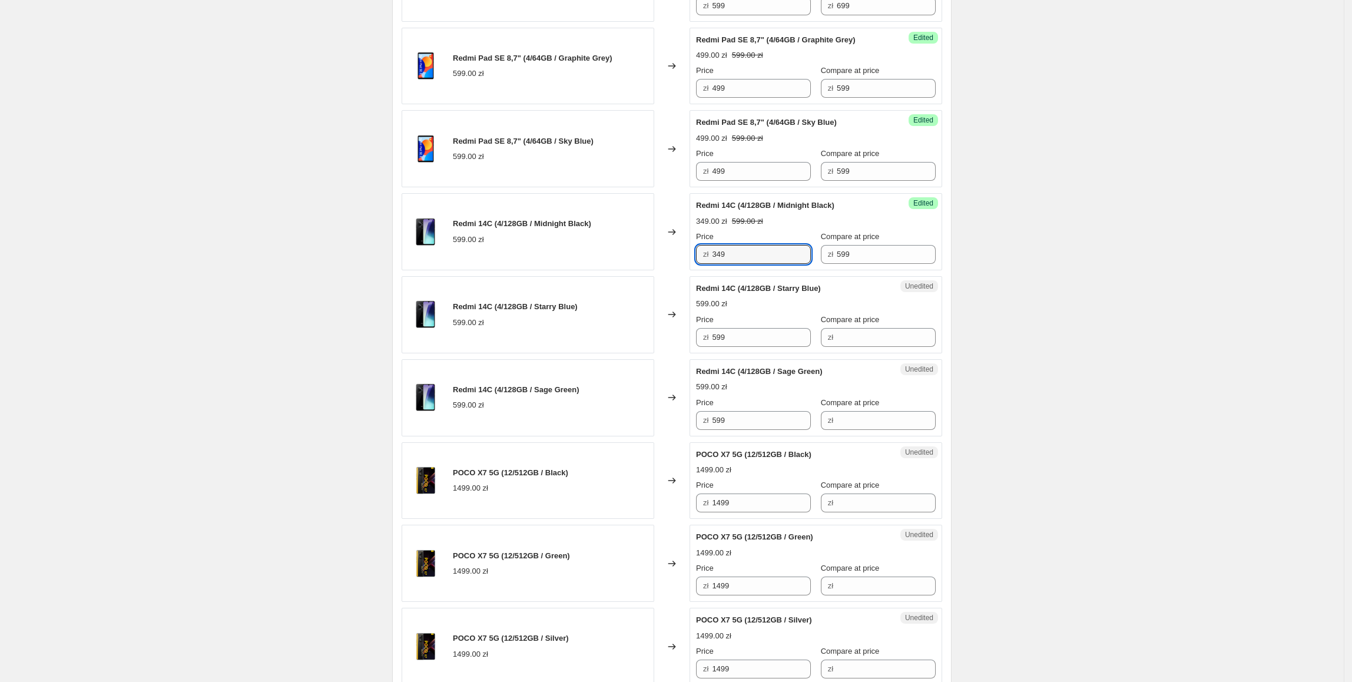
click at [651, 253] on div "Redmi 14C (4/128GB / Midnight Black) 599.00 zł Changed to Success Edited Redmi …" at bounding box center [672, 231] width 540 height 77
drag, startPoint x: 773, startPoint y: 337, endPoint x: 810, endPoint y: 443, distance: 112.3
click at [643, 347] on div "Redmi 14C (4/128GB / Starry Blue) 599.00 zł Changed to Unedited Redmi 14C (4/12…" at bounding box center [672, 314] width 540 height 77
paste input "34"
type input "349"
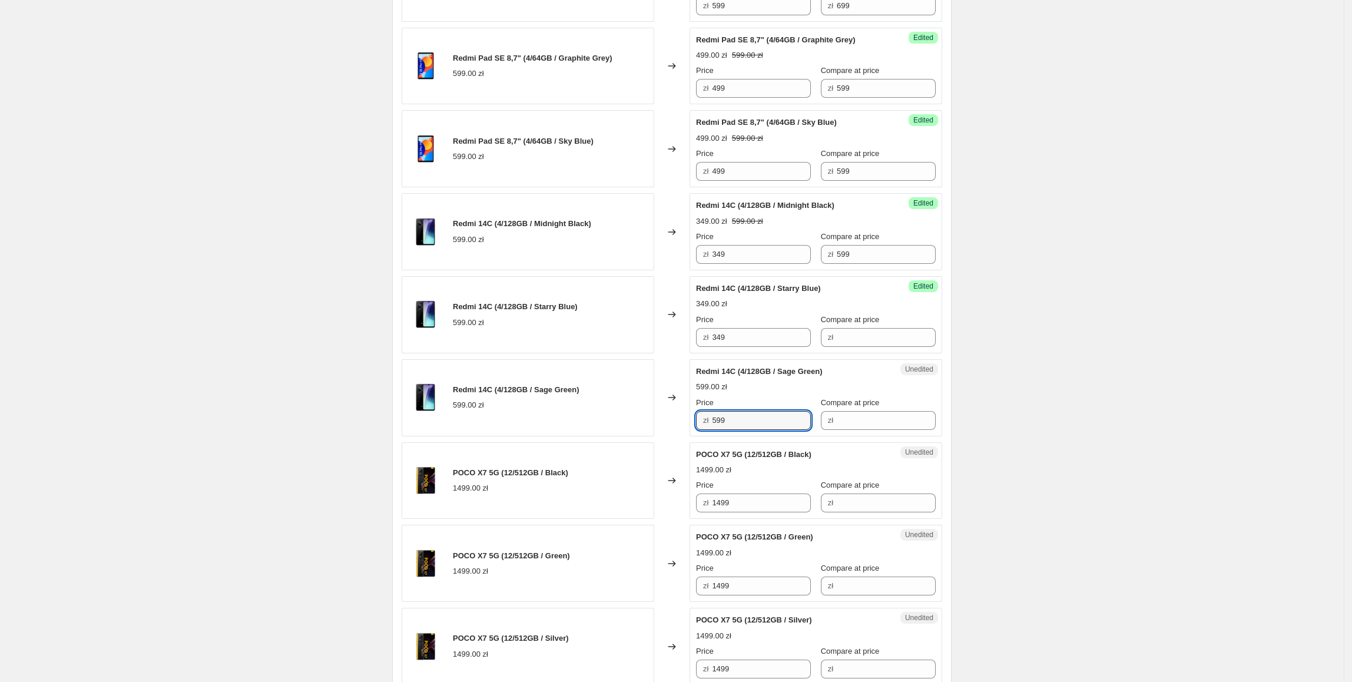
drag, startPoint x: 784, startPoint y: 432, endPoint x: 658, endPoint y: 431, distance: 126.0
click at [658, 431] on div "Redmi 14C (4/128GB / Sage Green) 599.00 zł Changed to Unedited Redmi 14C (4/128…" at bounding box center [672, 397] width 540 height 77
paste input "34"
type input "349"
click at [646, 416] on div "Redmi 14C (4/128GB / Sage Green) 599.00 zł" at bounding box center [528, 397] width 253 height 77
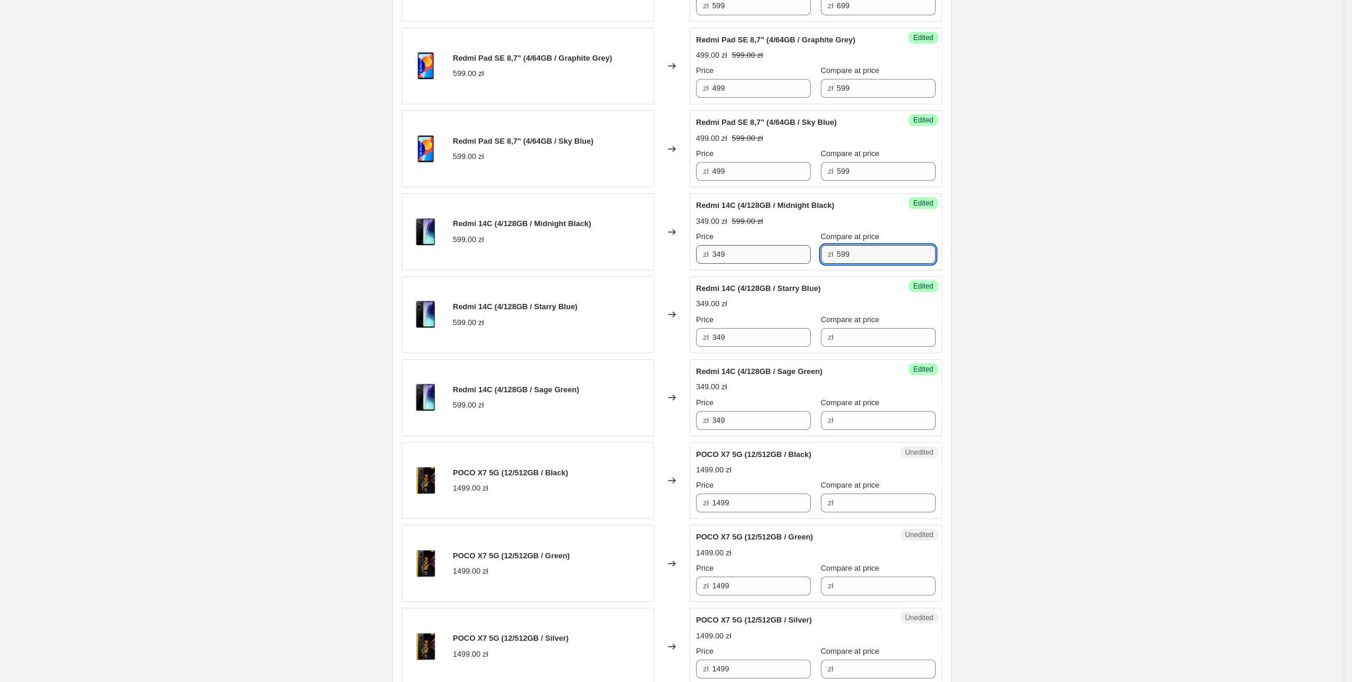
drag, startPoint x: 901, startPoint y: 262, endPoint x: 910, endPoint y: 360, distance: 98.7
click at [747, 268] on div "Success Edited Redmi 14C (4/128GB / Midnight Black) 349.00 zł 599.00 zł Price z…" at bounding box center [815, 231] width 253 height 77
click at [893, 343] on input "Compare at price" at bounding box center [886, 337] width 99 height 19
paste input "599"
type input "599"
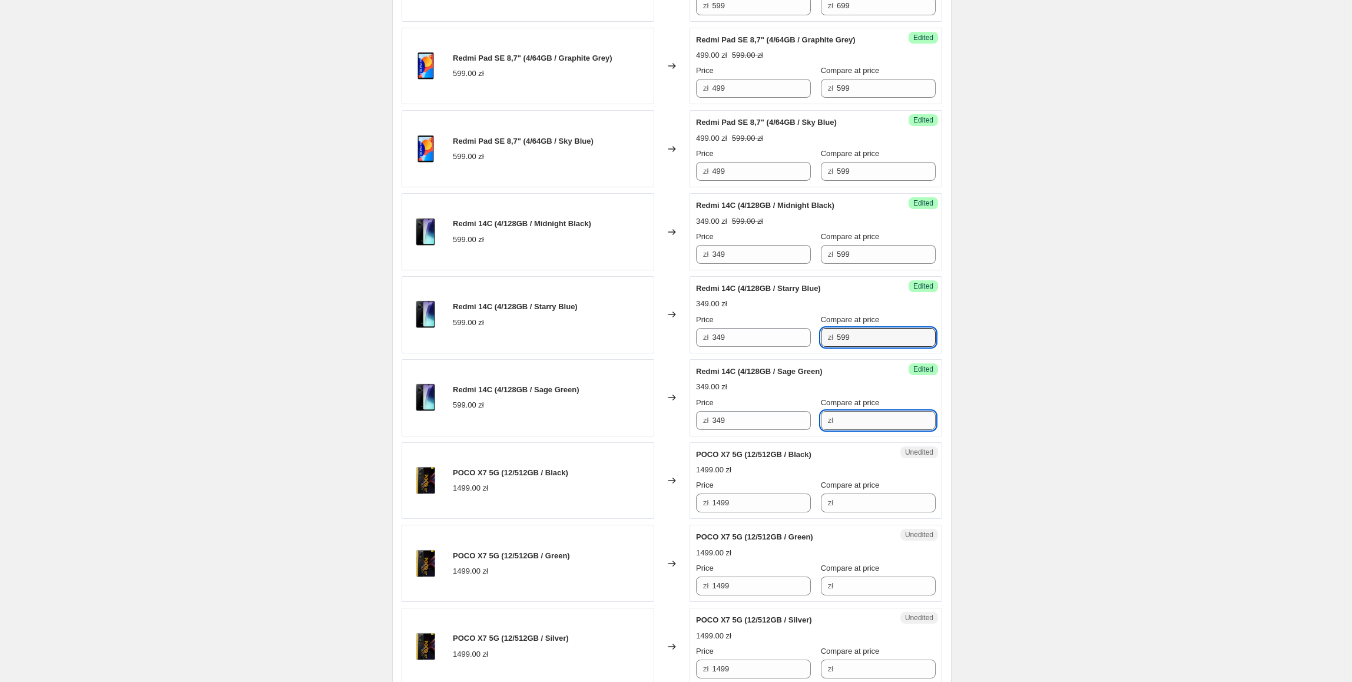
click at [861, 429] on input "Compare at price" at bounding box center [886, 420] width 99 height 19
paste input "599"
type input "599"
click at [1075, 356] on div "Create new price [MEDICAL_DATA]. This page is ready Create new price [MEDICAL_D…" at bounding box center [671, 83] width 1343 height 2302
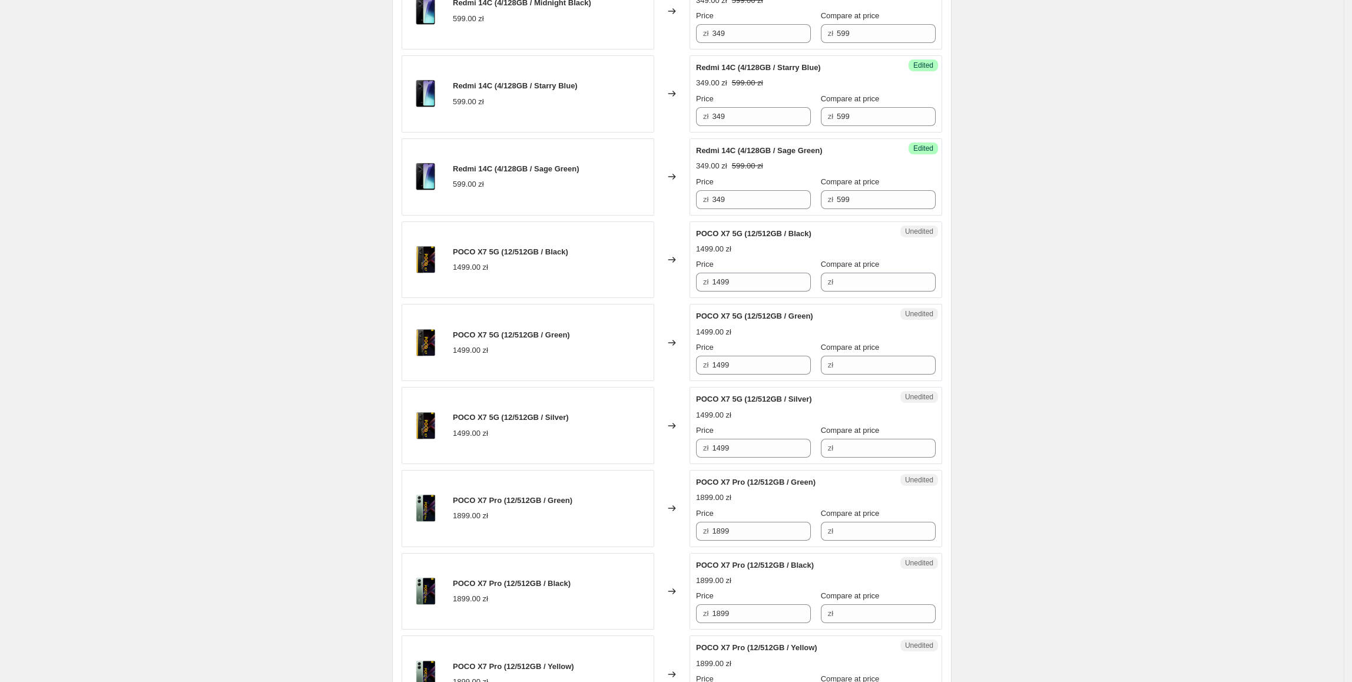
scroll to position [1310, 0]
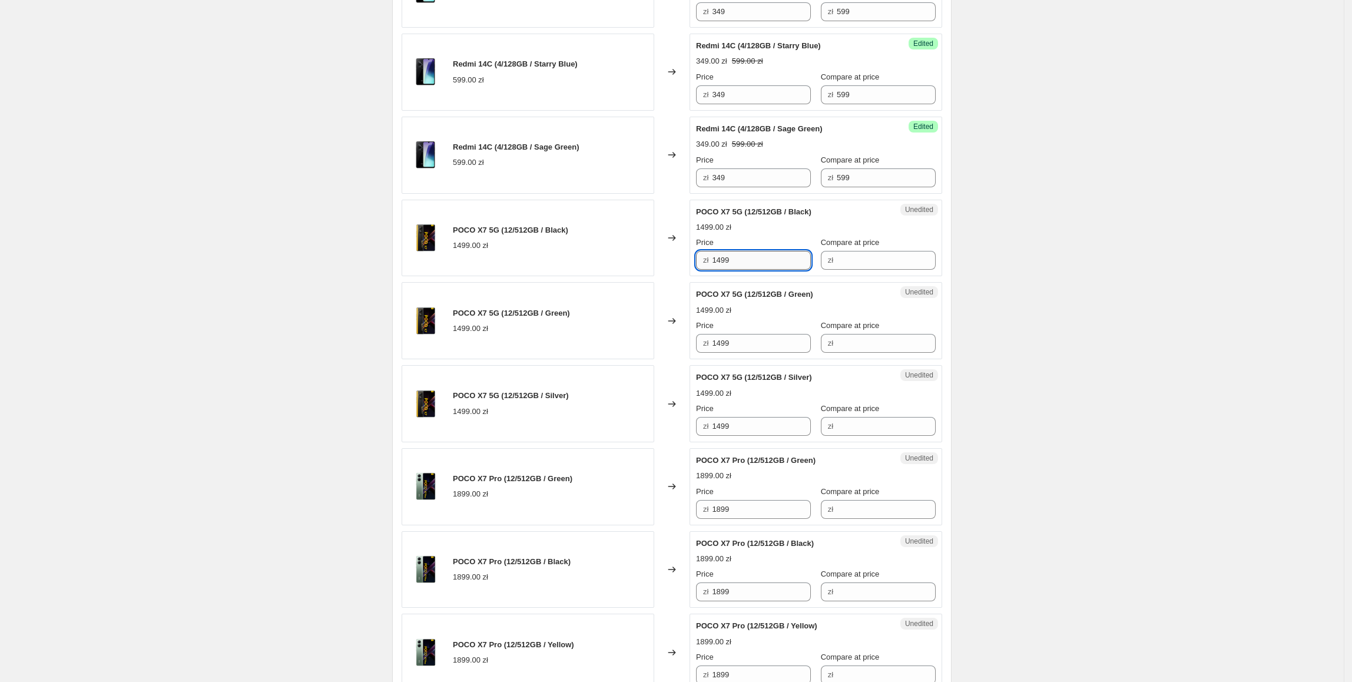
drag, startPoint x: 792, startPoint y: 271, endPoint x: 739, endPoint y: 267, distance: 52.5
click at [678, 267] on div "POCO X7 5G (12/512GB / Black) 1499.00 zł Changed to Unedited POCO X7 5G (12/512…" at bounding box center [672, 238] width 540 height 77
click at [855, 265] on input "Compare at price" at bounding box center [886, 260] width 99 height 19
paste input "1499"
type input "1499"
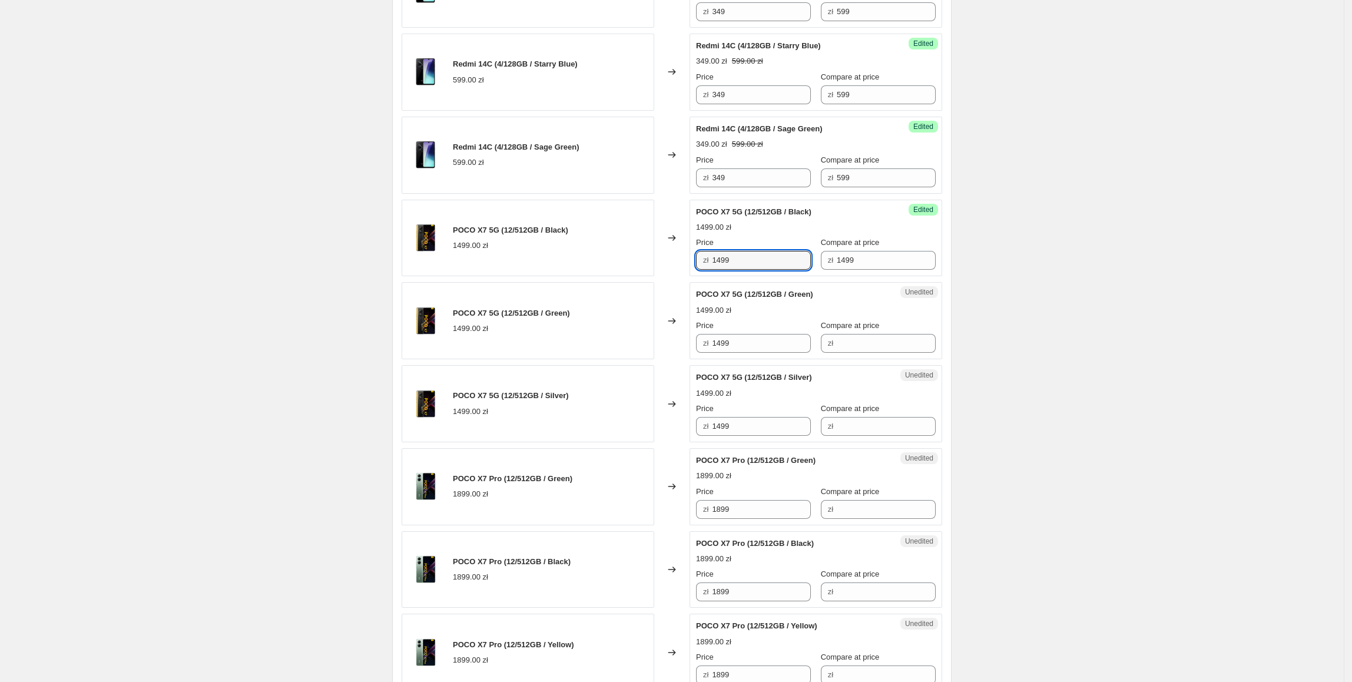
drag, startPoint x: 737, startPoint y: 264, endPoint x: 700, endPoint y: 268, distance: 37.3
click at [700, 268] on div "zł 1499" at bounding box center [753, 260] width 115 height 19
type input "1249"
drag, startPoint x: 762, startPoint y: 269, endPoint x: 705, endPoint y: 276, distance: 56.9
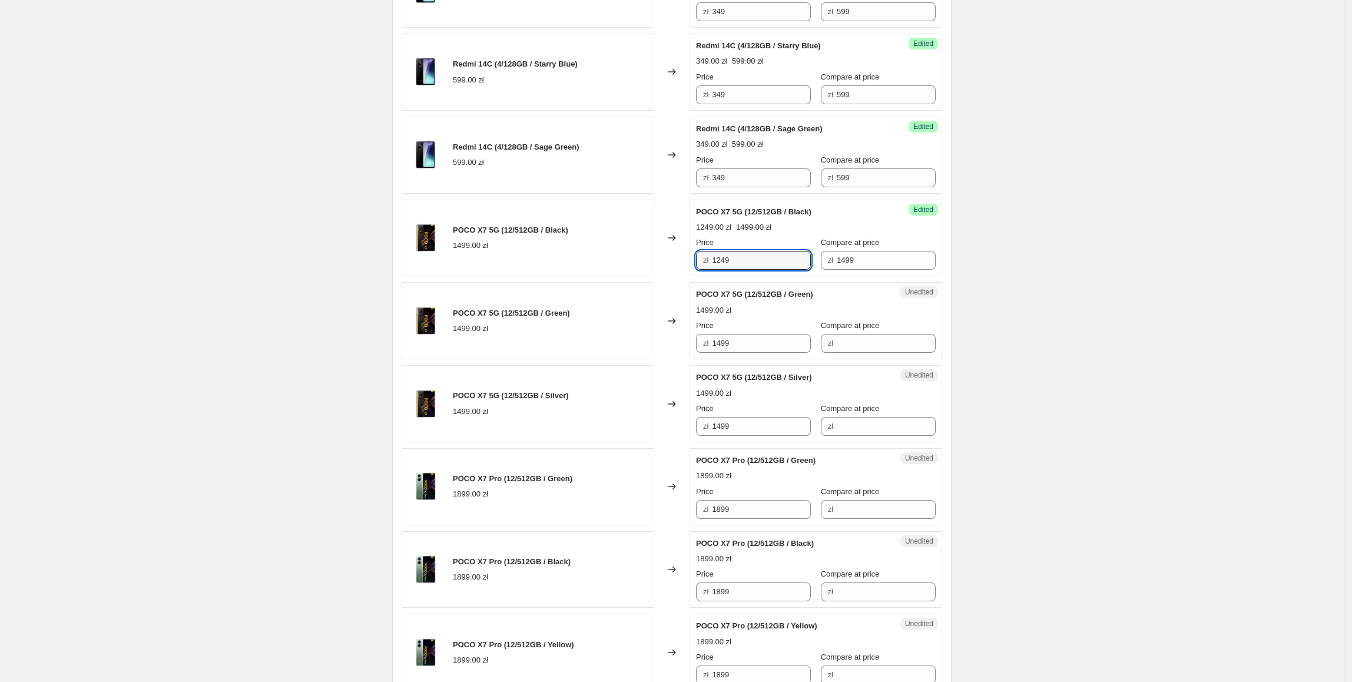
click at [705, 276] on div "Success Edited POCO X7 5G (12/512GB / Black) 1249.00 zł 1499.00 zł Price zł 124…" at bounding box center [815, 238] width 253 height 77
drag, startPoint x: 768, startPoint y: 350, endPoint x: 768, endPoint y: 451, distance: 101.3
click at [641, 353] on div "POCO X7 5G (12/512GB / Green) 1499.00 zł Changed to Unedited POCO X7 5G (12/512…" at bounding box center [672, 320] width 540 height 77
paste input "24"
type input "1249"
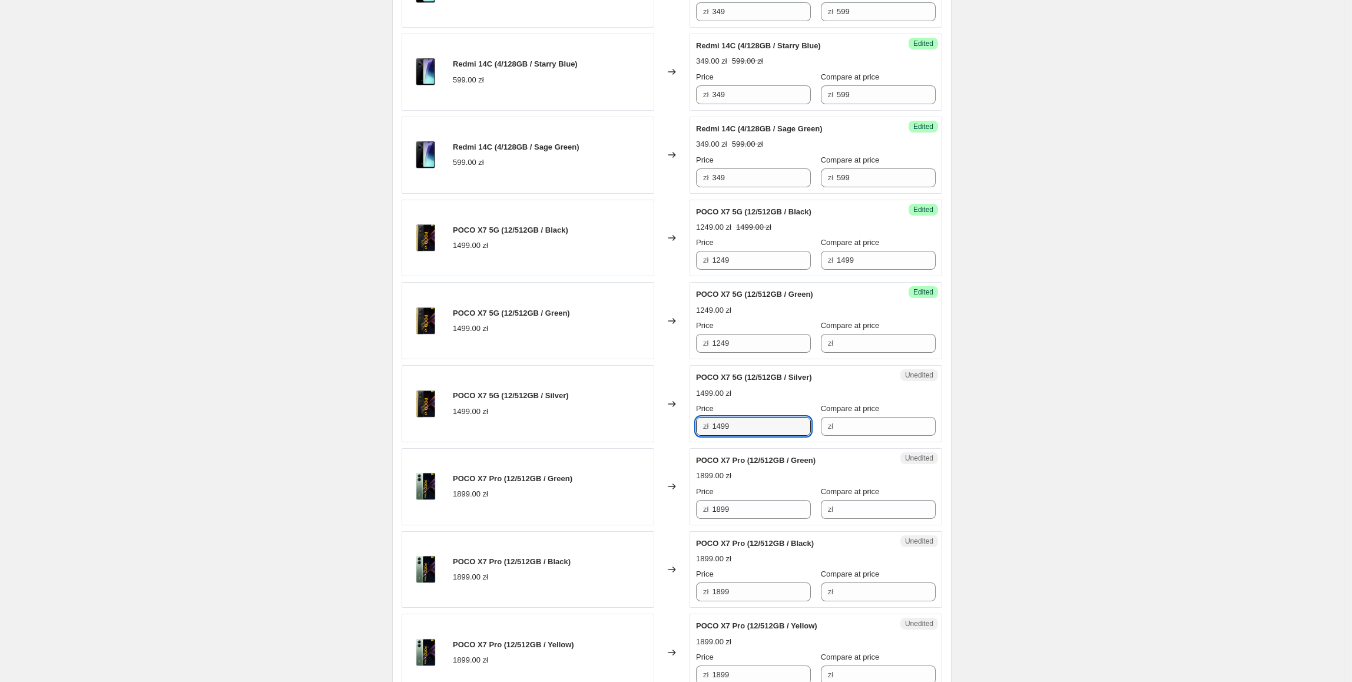
paste input "24"
drag, startPoint x: 723, startPoint y: 432, endPoint x: 664, endPoint y: 430, distance: 58.9
click at [664, 431] on div "POCO X7 5G (12/512GB / Silver) 1499.00 zł Changed to Unedited POCO X7 5G (12/51…" at bounding box center [672, 403] width 540 height 77
type input "1249"
click at [651, 410] on div "POCO X7 5G (12/512GB / Silver) 1499.00 zł" at bounding box center [528, 403] width 253 height 77
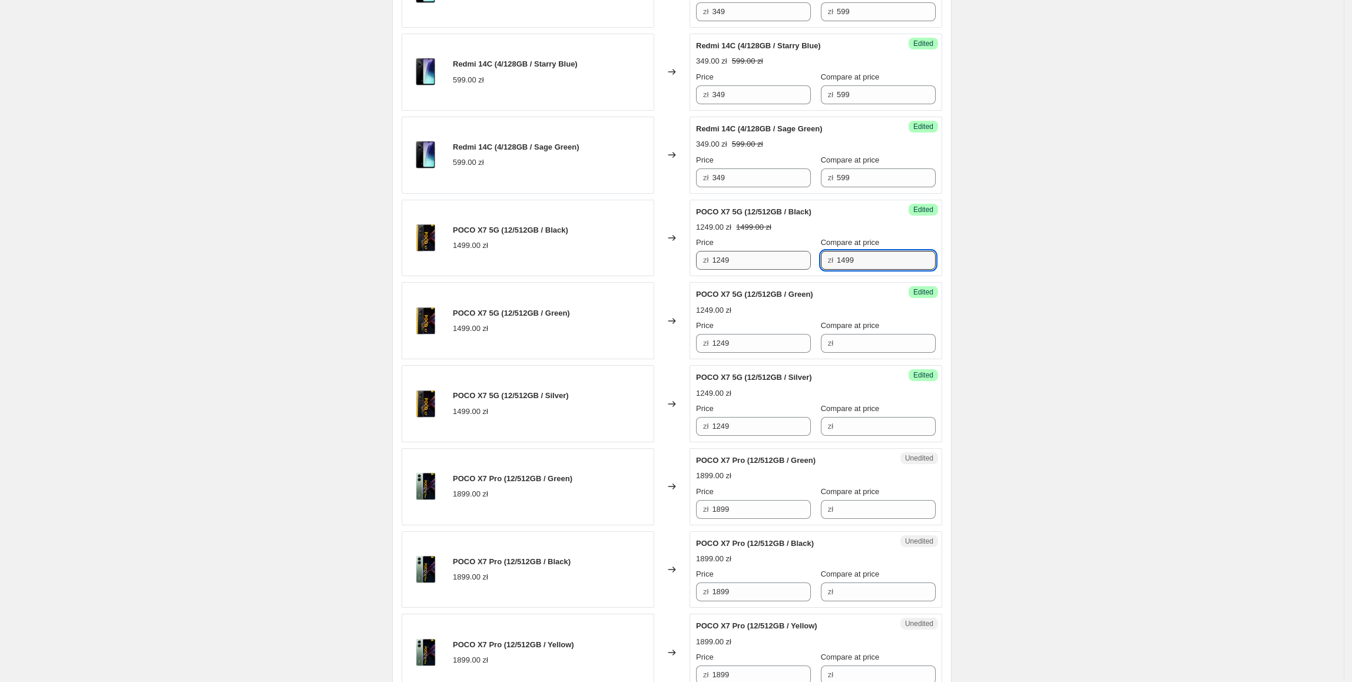
drag, startPoint x: 875, startPoint y: 271, endPoint x: 779, endPoint y: 274, distance: 95.4
click at [779, 270] on div "Price zł 1249 Compare at price zł 1499" at bounding box center [816, 253] width 240 height 33
click at [846, 353] on input "Compare at price" at bounding box center [886, 343] width 99 height 19
paste input "1499"
type input "1499"
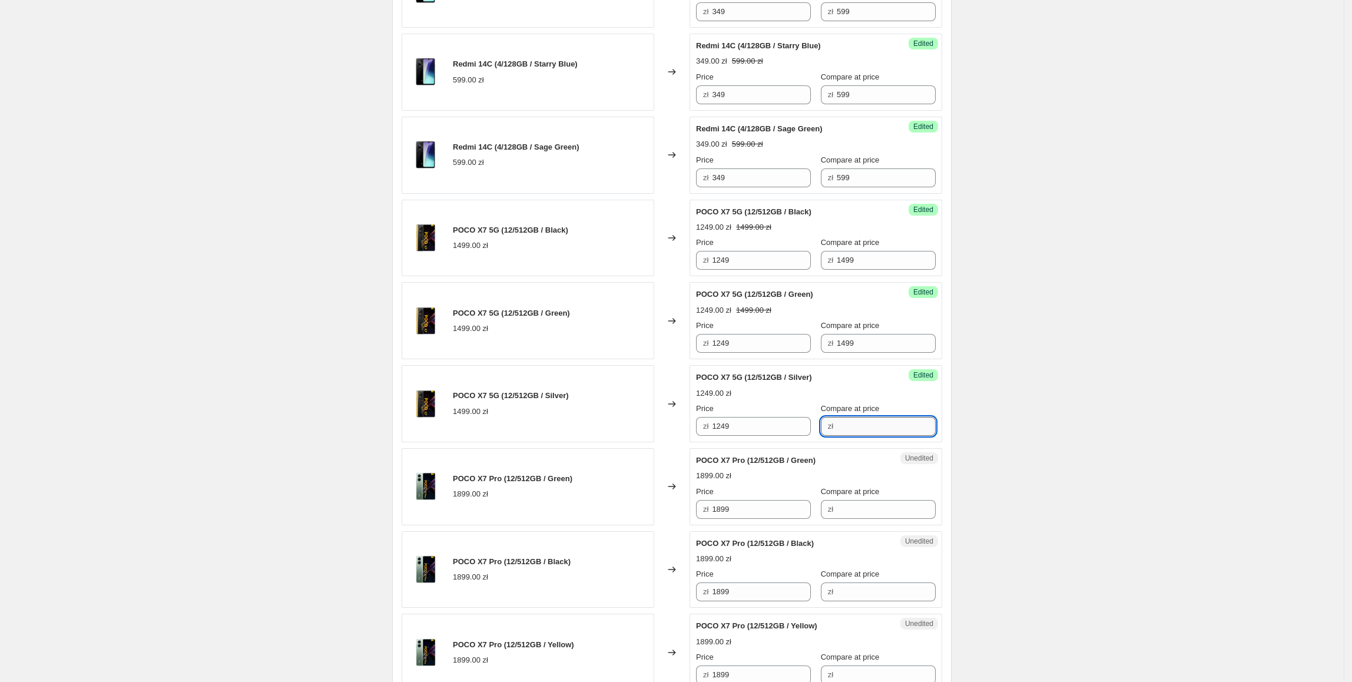
click at [851, 425] on input "Compare at price" at bounding box center [886, 426] width 99 height 19
paste input "1499"
type input "1499"
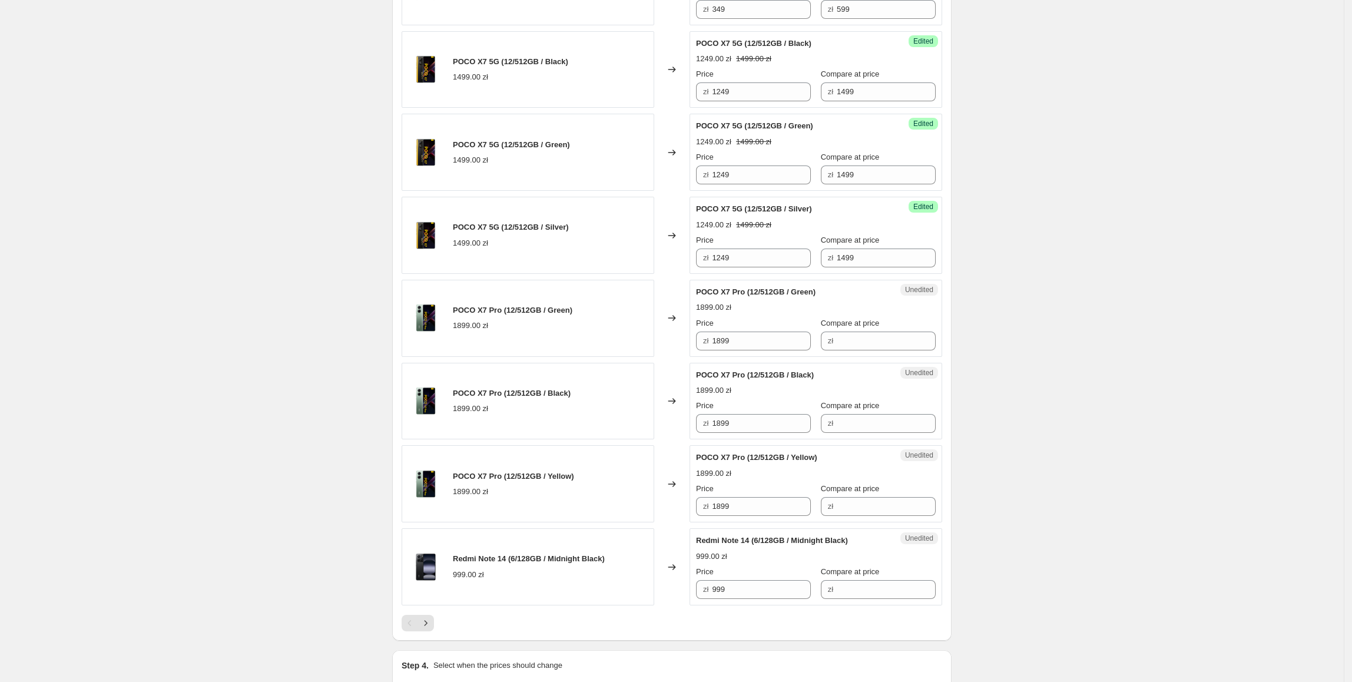
scroll to position [1485, 0]
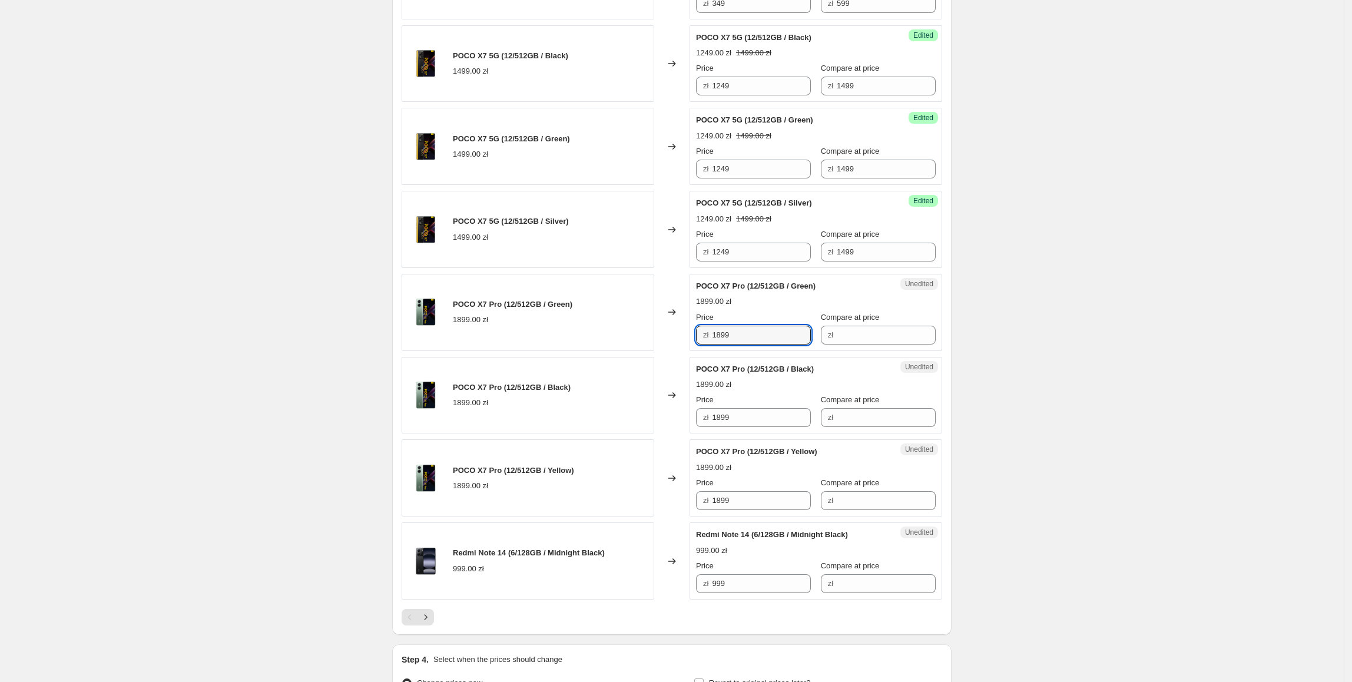
drag, startPoint x: 762, startPoint y: 339, endPoint x: 709, endPoint y: 347, distance: 53.5
click at [655, 343] on div "POCO X7 Pro (12/512GB / Green) 1899.00 zł Changed to Unedited POCO X7 Pro (12/5…" at bounding box center [672, 312] width 540 height 77
click at [851, 336] on input "Compare at price" at bounding box center [886, 335] width 99 height 19
paste input "1899"
type input "1899"
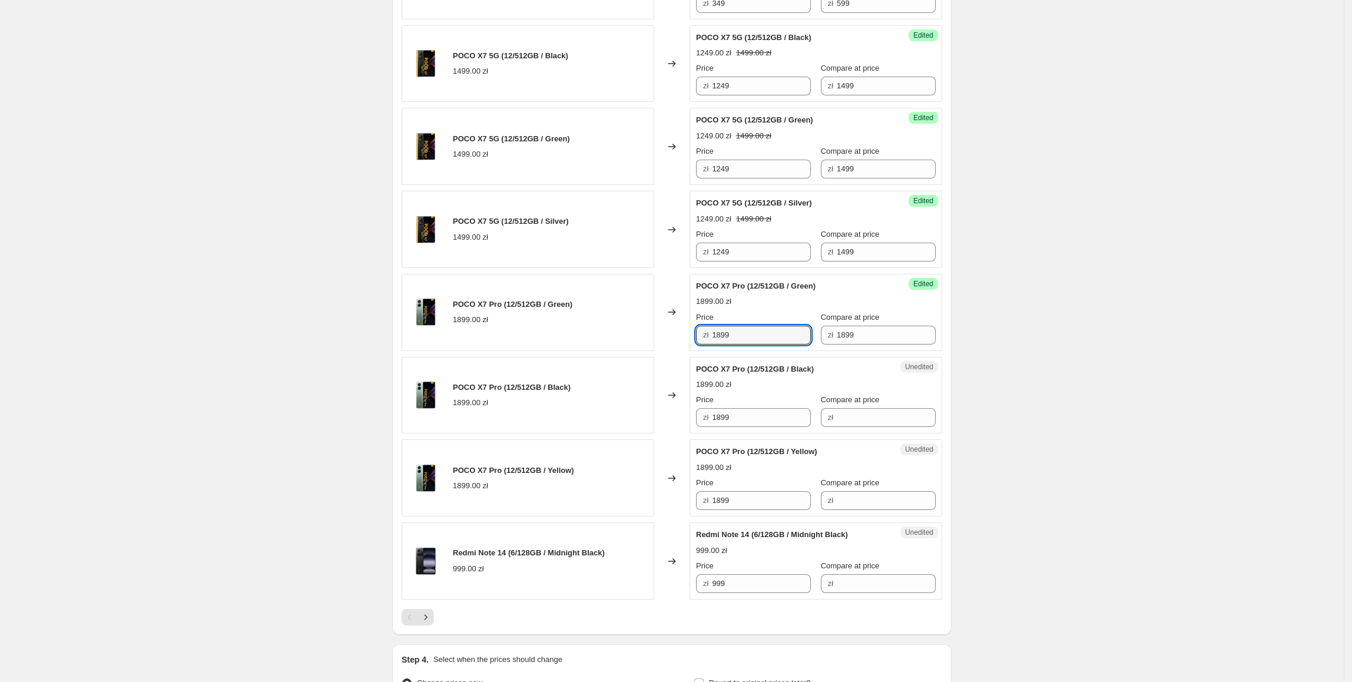
drag, startPoint x: 756, startPoint y: 344, endPoint x: 696, endPoint y: 344, distance: 60.6
click at [696, 344] on div "Success Edited POCO X7 Pro (12/512GB / Green) 1899.00 zł Price zł 1899 Compare …" at bounding box center [815, 312] width 253 height 77
type input "1649"
drag, startPoint x: 762, startPoint y: 334, endPoint x: 766, endPoint y: 441, distance: 106.6
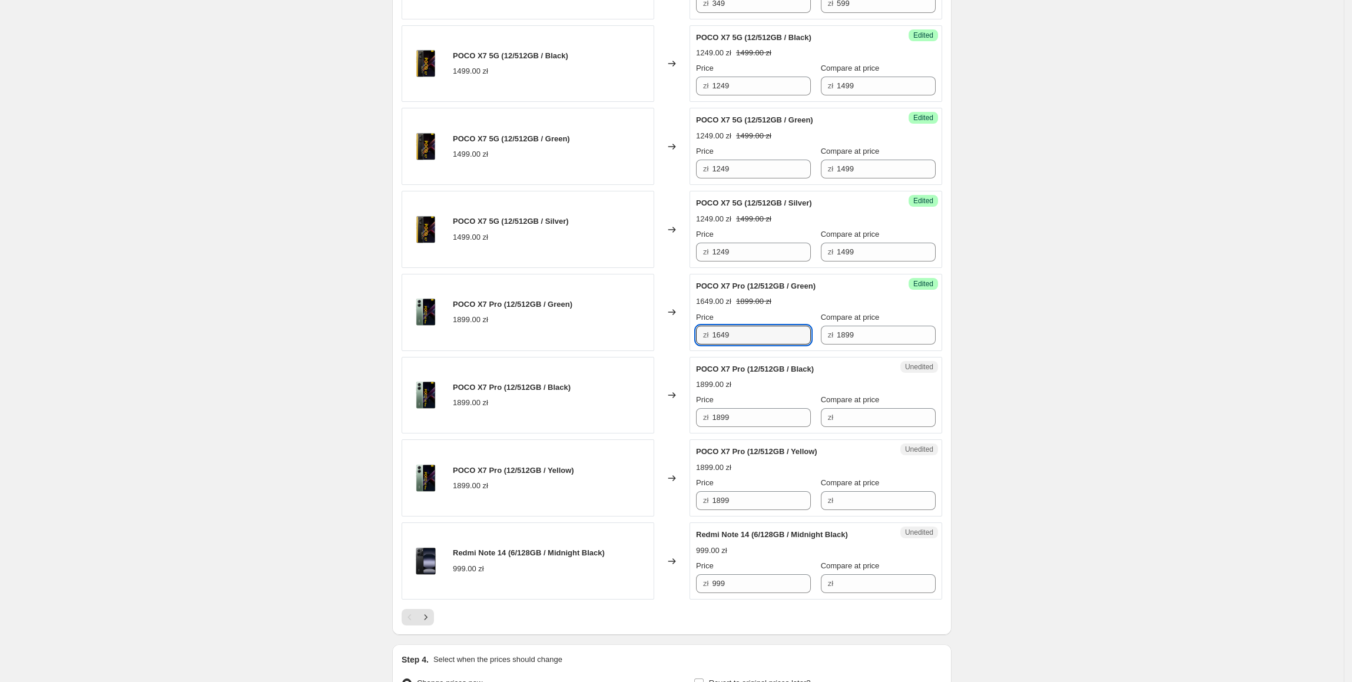
drag, startPoint x: 774, startPoint y: 416, endPoint x: 729, endPoint y: 492, distance: 88.7
click at [636, 433] on div "POCO X7 Pro (12/512GB / Black) 1899.00 zł Changed to Unedited POCO X7 Pro (12/5…" at bounding box center [672, 395] width 540 height 77
paste input "64"
type input "1649"
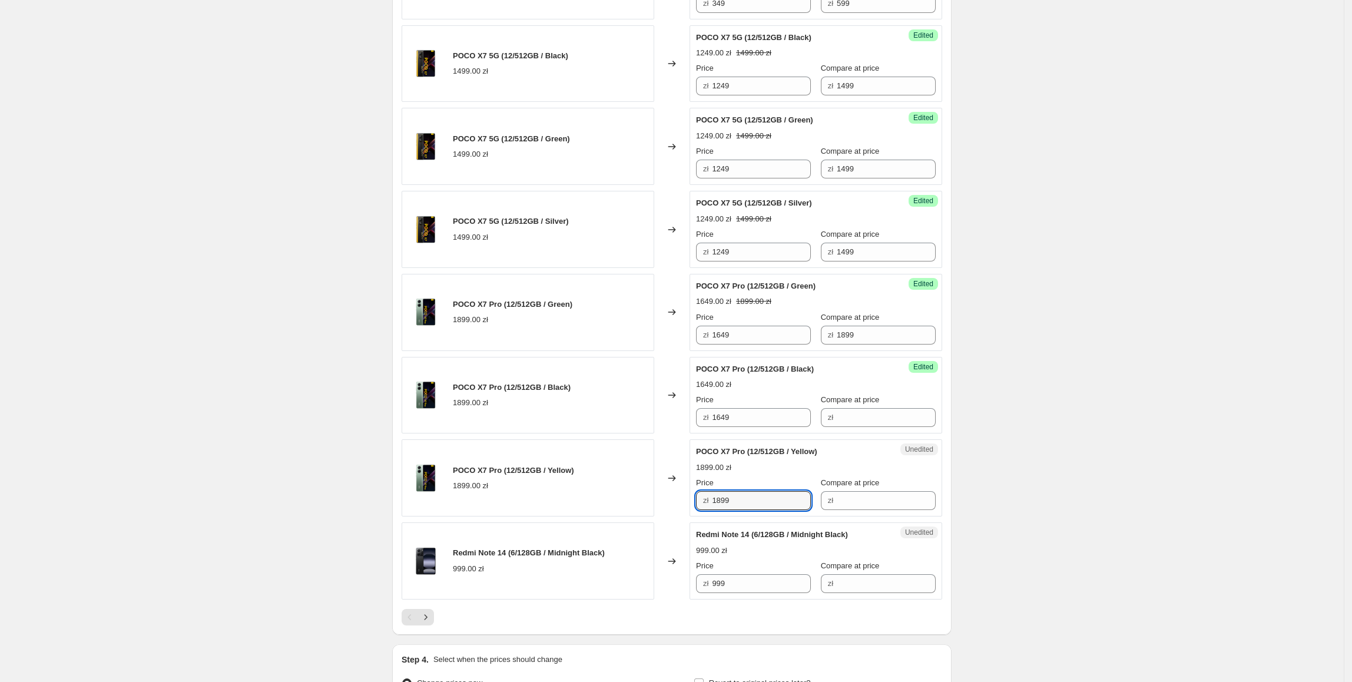
paste input "64"
drag, startPoint x: 775, startPoint y: 509, endPoint x: 610, endPoint y: 509, distance: 164.8
click at [610, 509] on div "POCO X7 Pro (12/512GB / Yellow) 1899.00 zł Changed to Unedited POCO X7 Pro (12/…" at bounding box center [672, 477] width 540 height 77
type input "1649"
drag, startPoint x: 618, startPoint y: 507, endPoint x: 872, endPoint y: 401, distance: 275.2
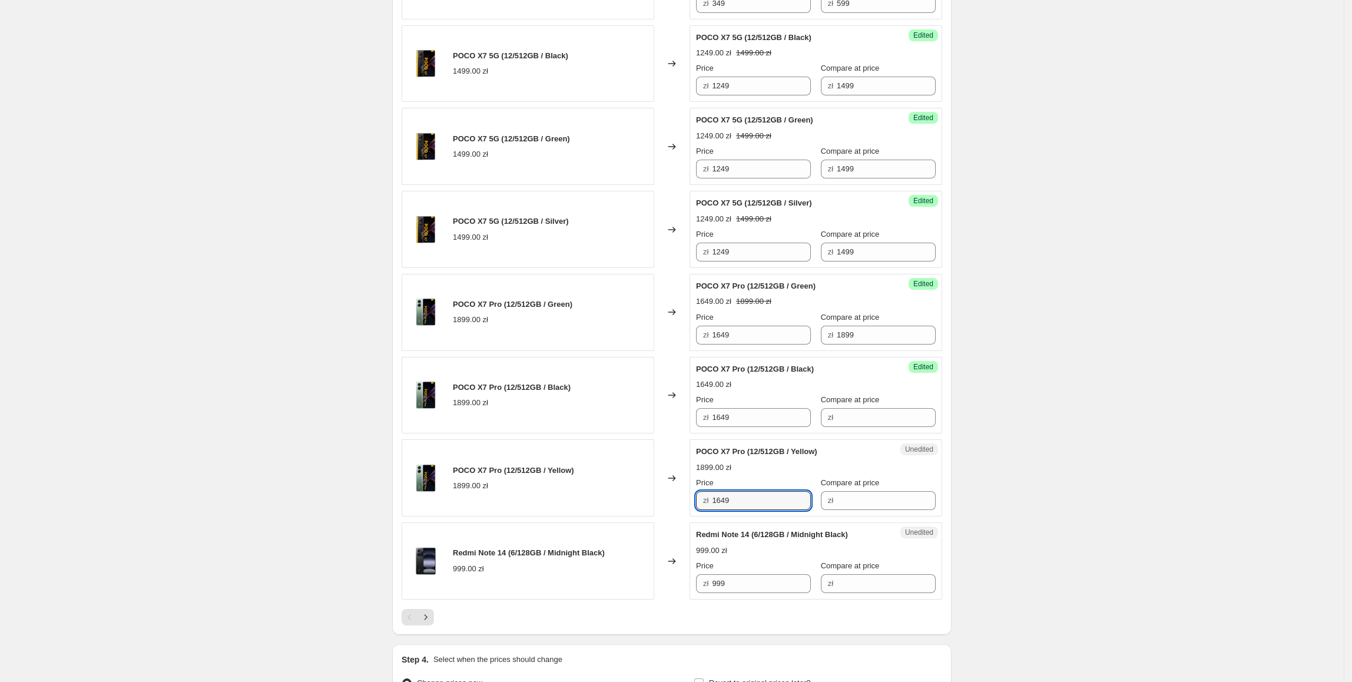
click at [621, 507] on div "POCO X7 Pro (12/512GB / Yellow) 1899.00 zł" at bounding box center [528, 477] width 253 height 77
drag, startPoint x: 849, startPoint y: 342, endPoint x: 764, endPoint y: 353, distance: 85.5
click at [762, 351] on div "Success Edited POCO X7 Pro (12/512GB / Green) 1649.00 zł 1899.00 zł Price zł 16…" at bounding box center [815, 312] width 253 height 77
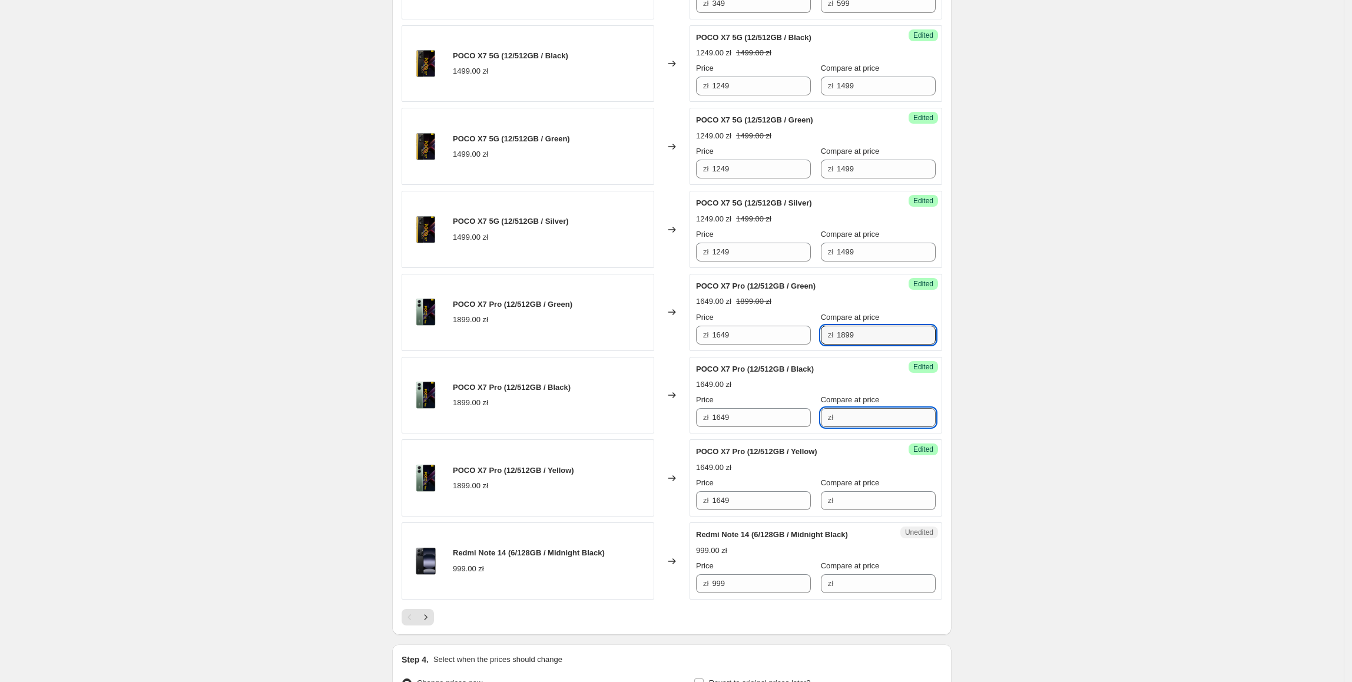
click at [872, 426] on input "Compare at price" at bounding box center [886, 417] width 99 height 19
paste input "1899"
type input "1899"
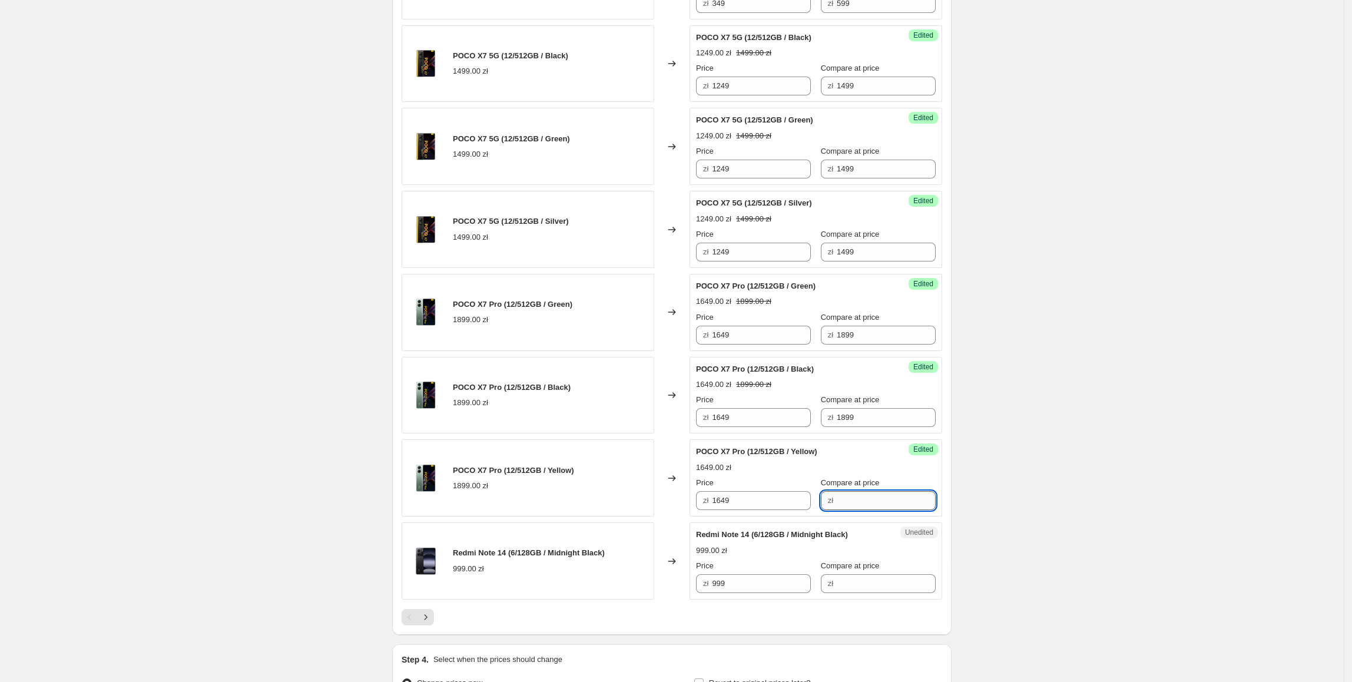
drag, startPoint x: 862, startPoint y: 517, endPoint x: 896, endPoint y: 505, distance: 36.1
click at [862, 510] on input "Compare at price" at bounding box center [886, 500] width 99 height 19
paste input "1899"
type input "1899"
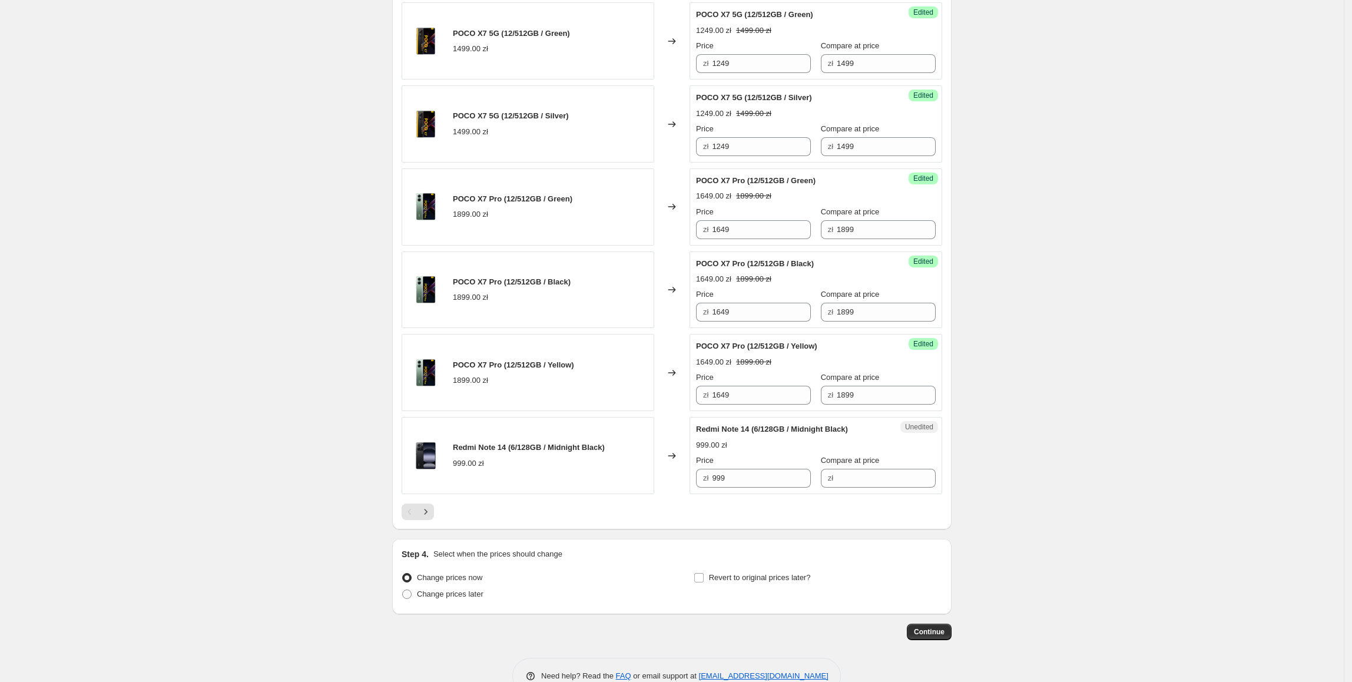
scroll to position [1591, 0]
drag, startPoint x: 682, startPoint y: 483, endPoint x: 743, endPoint y: 488, distance: 61.4
click at [658, 486] on div "Redmi Note 14 (6/128GB / Midnight Black) 999.00 zł Changed to Unedited Redmi No…" at bounding box center [672, 454] width 540 height 77
click at [851, 487] on input "Compare at price" at bounding box center [886, 477] width 99 height 19
paste input "999"
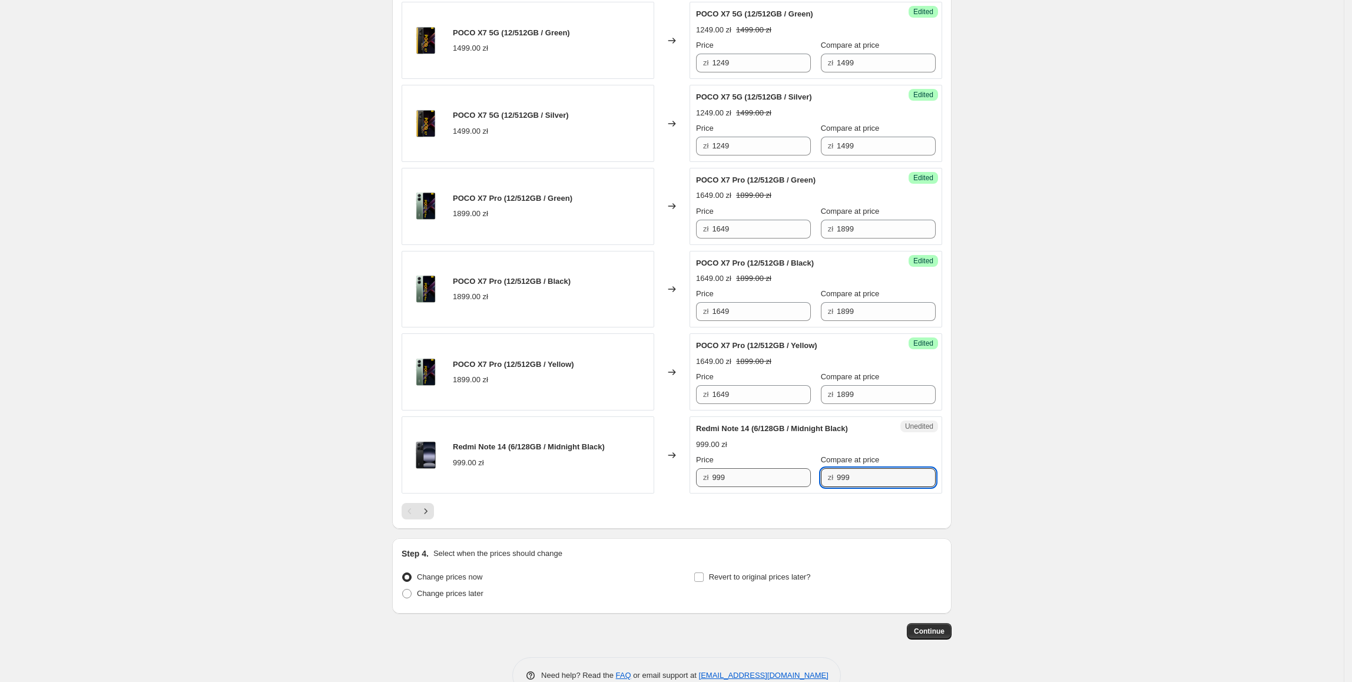
type input "999"
drag, startPoint x: 771, startPoint y: 493, endPoint x: 694, endPoint y: 493, distance: 77.7
click at [694, 493] on div "Success Edited Redmi Note 14 (6/128GB / Midnight Black) 999.00 zł Price zł 999 …" at bounding box center [815, 454] width 253 height 77
type input "649"
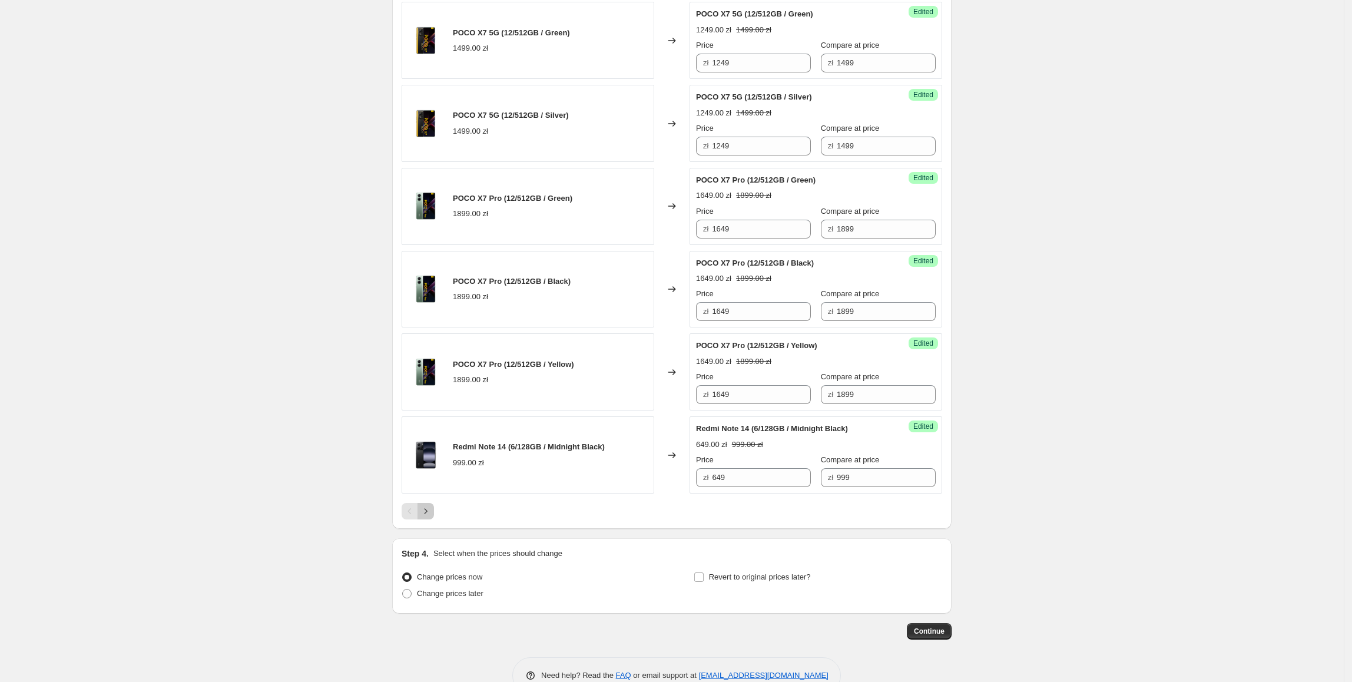
click at [432, 517] on icon "Next" at bounding box center [426, 511] width 12 height 12
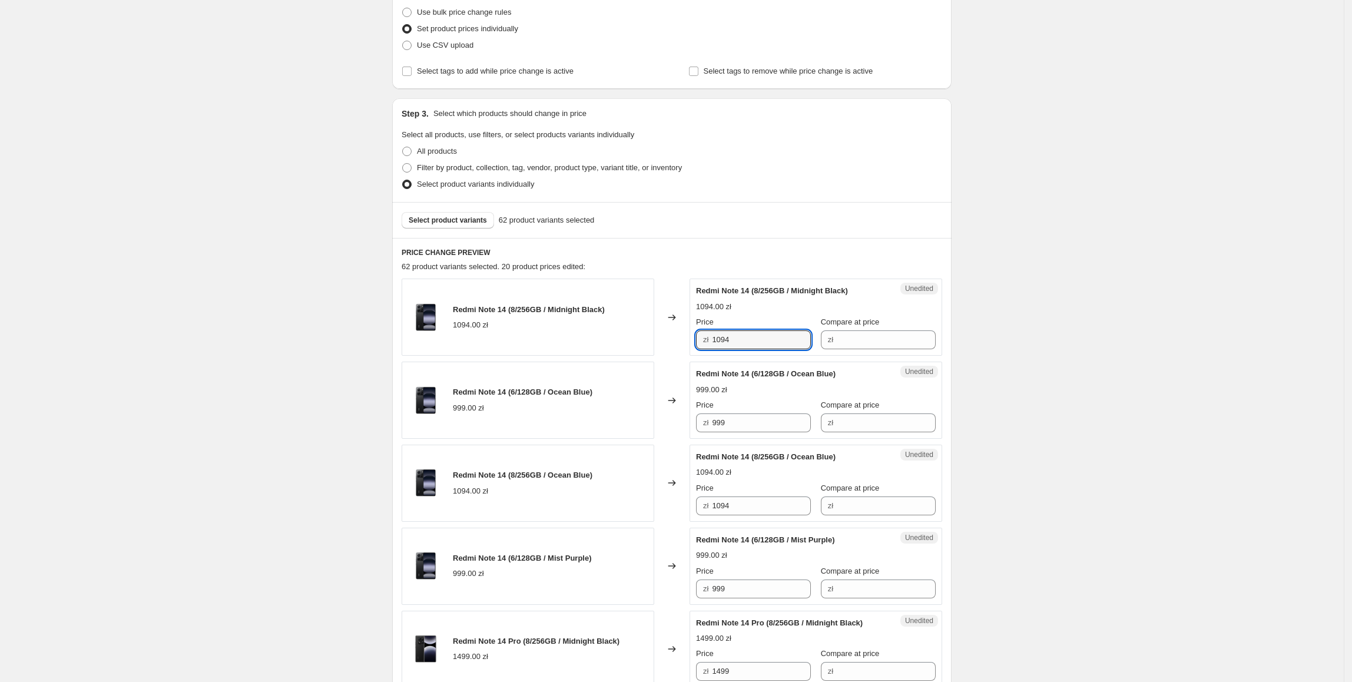
scroll to position [153, 0]
drag, startPoint x: 768, startPoint y: 338, endPoint x: 690, endPoint y: 352, distance: 79.6
click at [641, 347] on div "Redmi Note 14 (8/256GB / Midnight Black) 1094.00 zł Changed to Unedited Redmi N…" at bounding box center [672, 317] width 540 height 77
click at [846, 338] on input "Compare at price" at bounding box center [886, 340] width 99 height 19
paste input "1094"
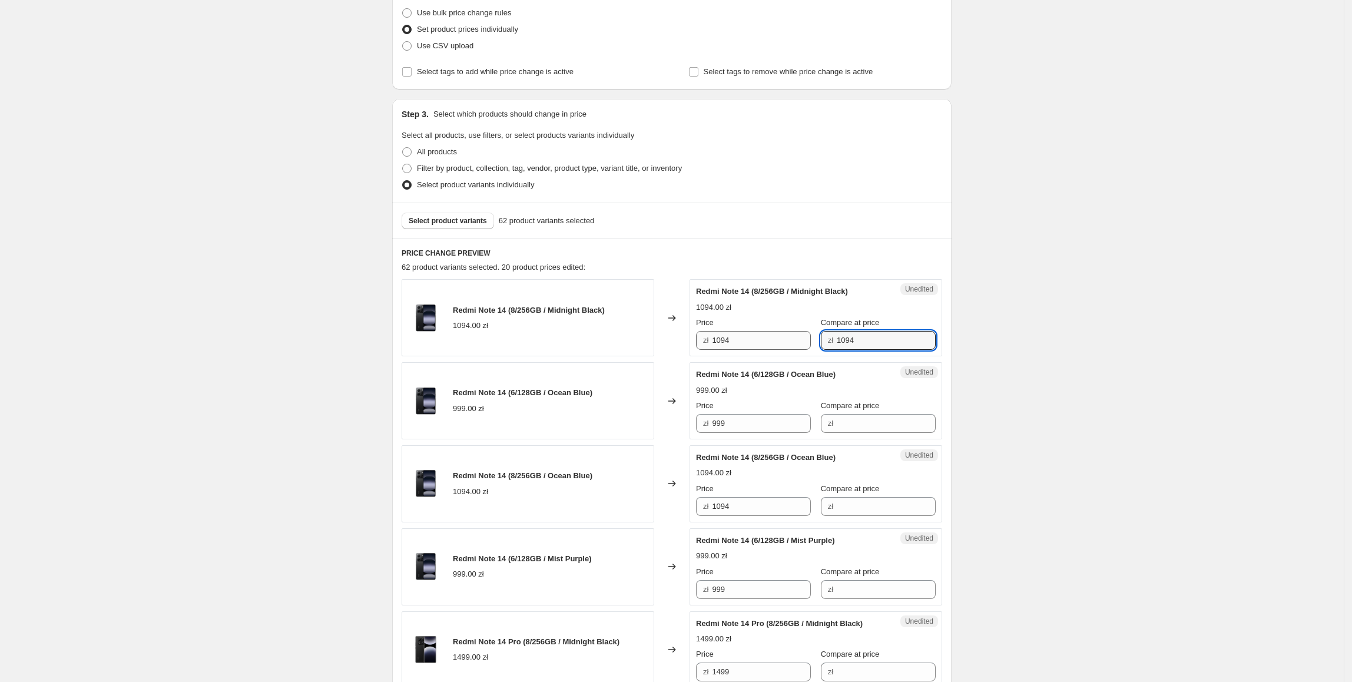
drag, startPoint x: 874, startPoint y: 344, endPoint x: 802, endPoint y: 347, distance: 72.5
click at [801, 345] on div "Price zł 1094 Compare at price zł 1094" at bounding box center [816, 333] width 240 height 33
type input "1099"
drag, startPoint x: 750, startPoint y: 340, endPoint x: 709, endPoint y: 347, distance: 41.9
click at [709, 347] on div "zł 1094" at bounding box center [753, 340] width 115 height 19
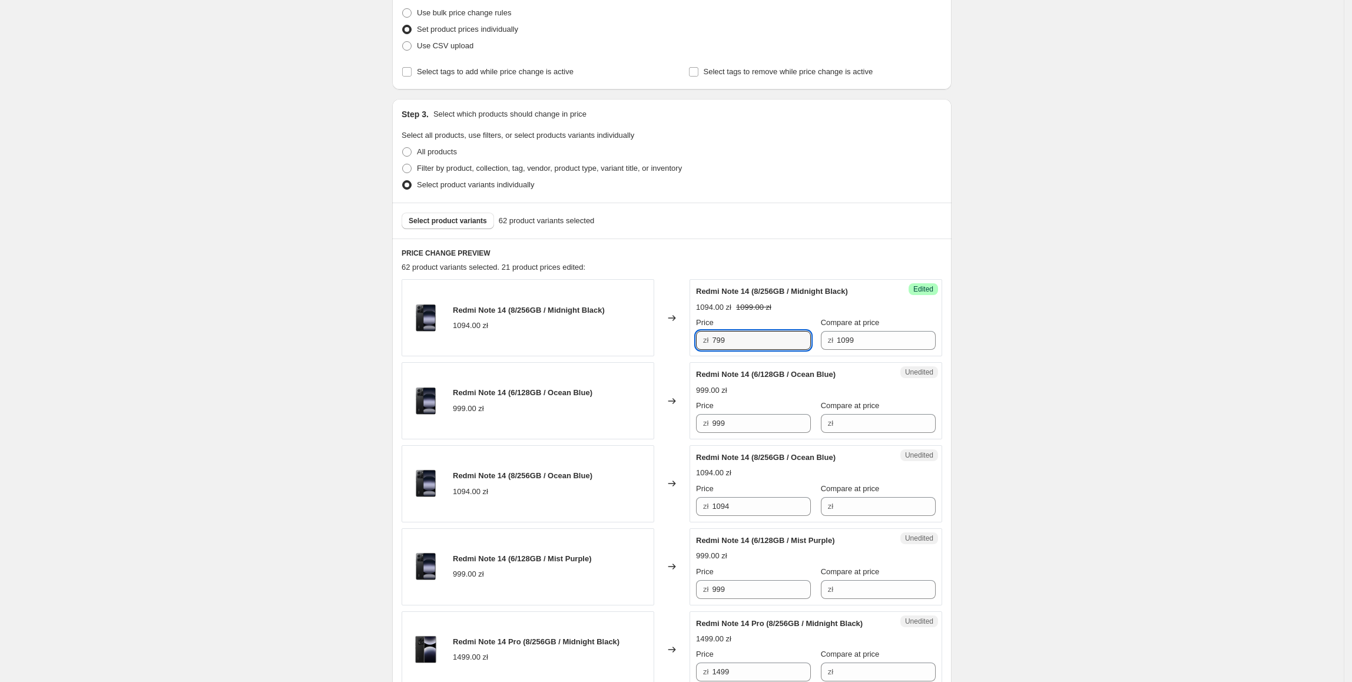
type input "799"
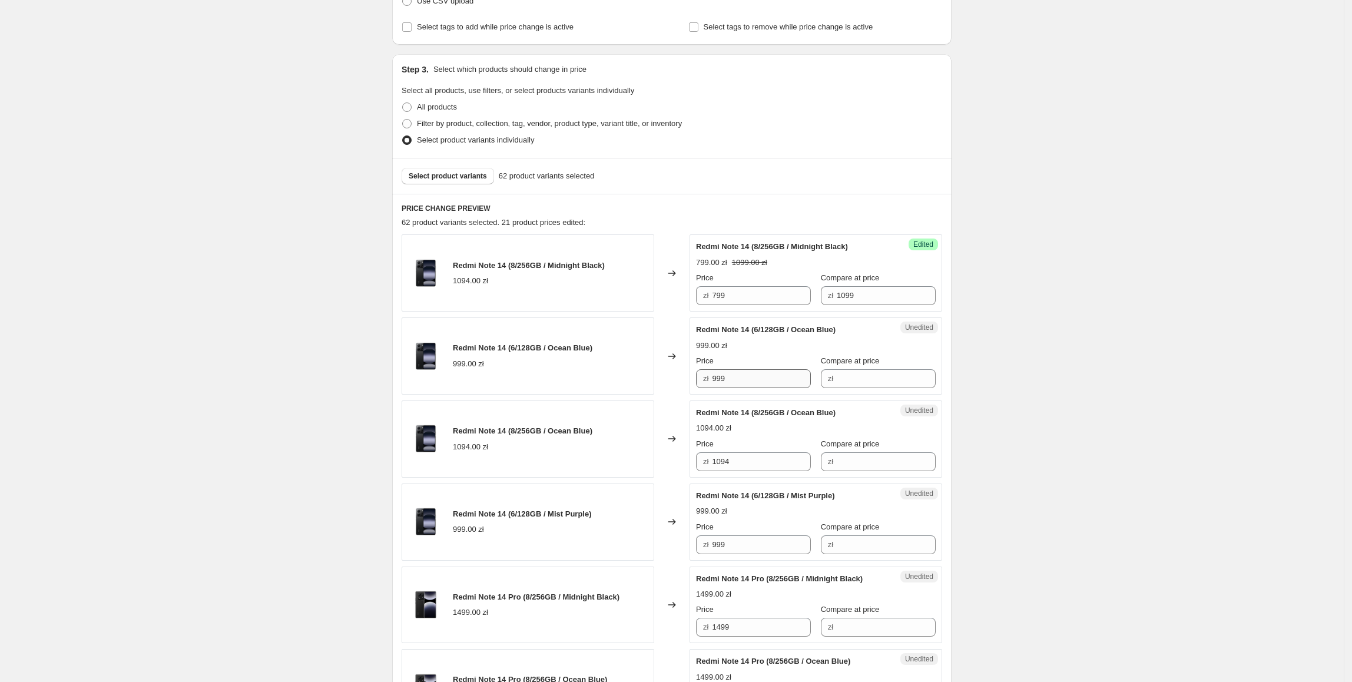
scroll to position [199, 0]
drag, startPoint x: 780, startPoint y: 374, endPoint x: 620, endPoint y: 390, distance: 160.9
click at [620, 390] on div "Redmi Note 14 (6/128GB / Ocean Blue) 999.00 zł Changed to Unedited Redmi Note 1…" at bounding box center [672, 354] width 540 height 77
click at [865, 383] on input "Compare at price" at bounding box center [886, 377] width 99 height 19
paste input "999"
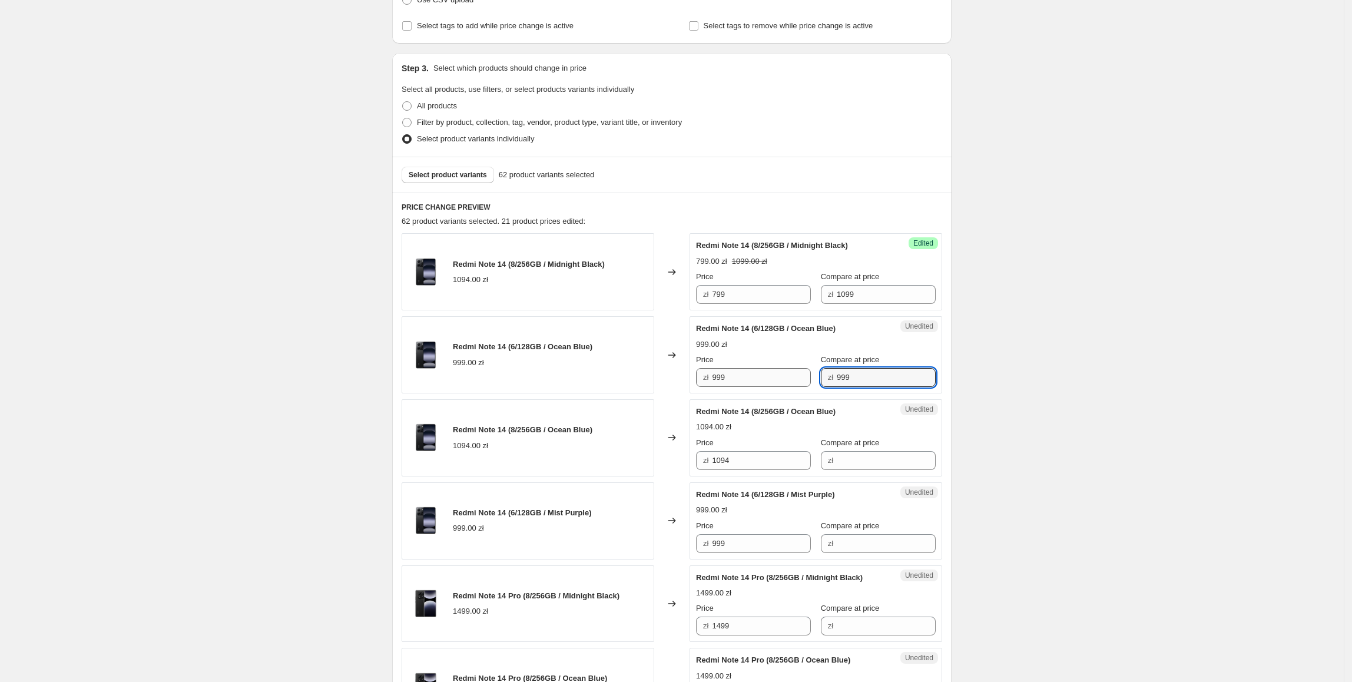
type input "999"
drag, startPoint x: 688, startPoint y: 379, endPoint x: 667, endPoint y: 380, distance: 20.6
click at [667, 380] on div "Redmi Note 14 (6/128GB / Ocean Blue) 999.00 zł Changed to Success Edited Redmi …" at bounding box center [672, 354] width 540 height 77
type input "649"
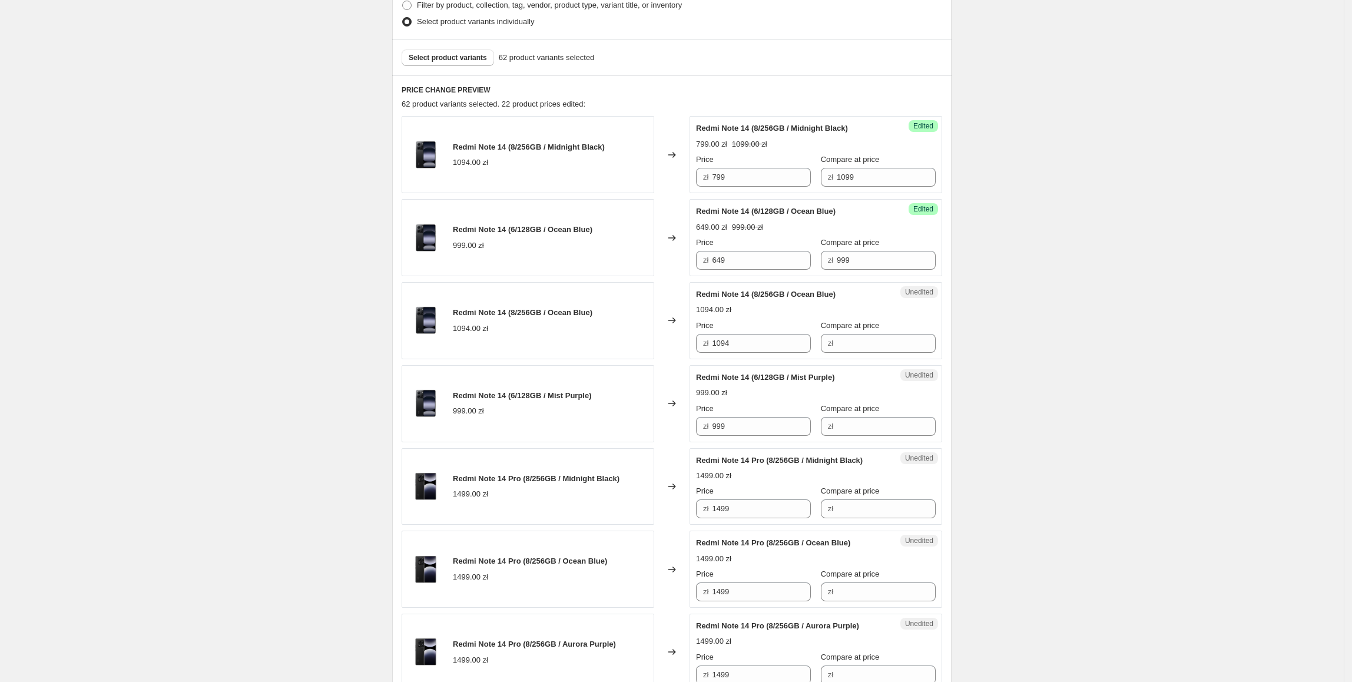
scroll to position [317, 0]
drag, startPoint x: 804, startPoint y: 166, endPoint x: 707, endPoint y: 168, distance: 97.2
click at [707, 168] on div "Price zł 799" at bounding box center [753, 169] width 115 height 33
copy div "zł"
drag, startPoint x: 768, startPoint y: 337, endPoint x: 679, endPoint y: 350, distance: 89.3
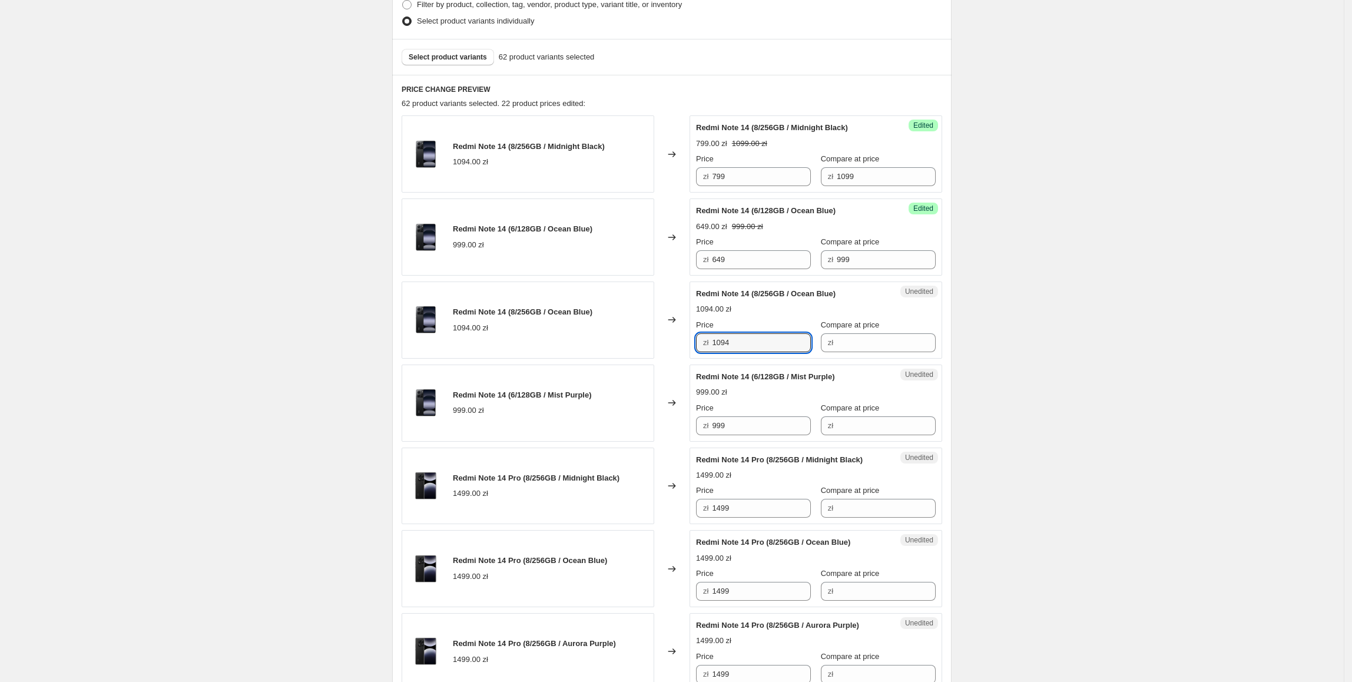
click at [686, 350] on div "Redmi Note 14 (8/256GB / Ocean Blue) 1094.00 zł Changed to Unedited Redmi Note …" at bounding box center [672, 319] width 540 height 77
paste input "799"
click at [639, 311] on div "Redmi Note 14 (8/256GB / Ocean Blue) 1094.00 zł" at bounding box center [528, 319] width 253 height 77
drag, startPoint x: 759, startPoint y: 172, endPoint x: 682, endPoint y: 183, distance: 78.4
click at [672, 175] on div "Redmi Note 14 (8/256GB / Midnight Black) 1094.00 zł Changed to Success Edited R…" at bounding box center [672, 153] width 540 height 77
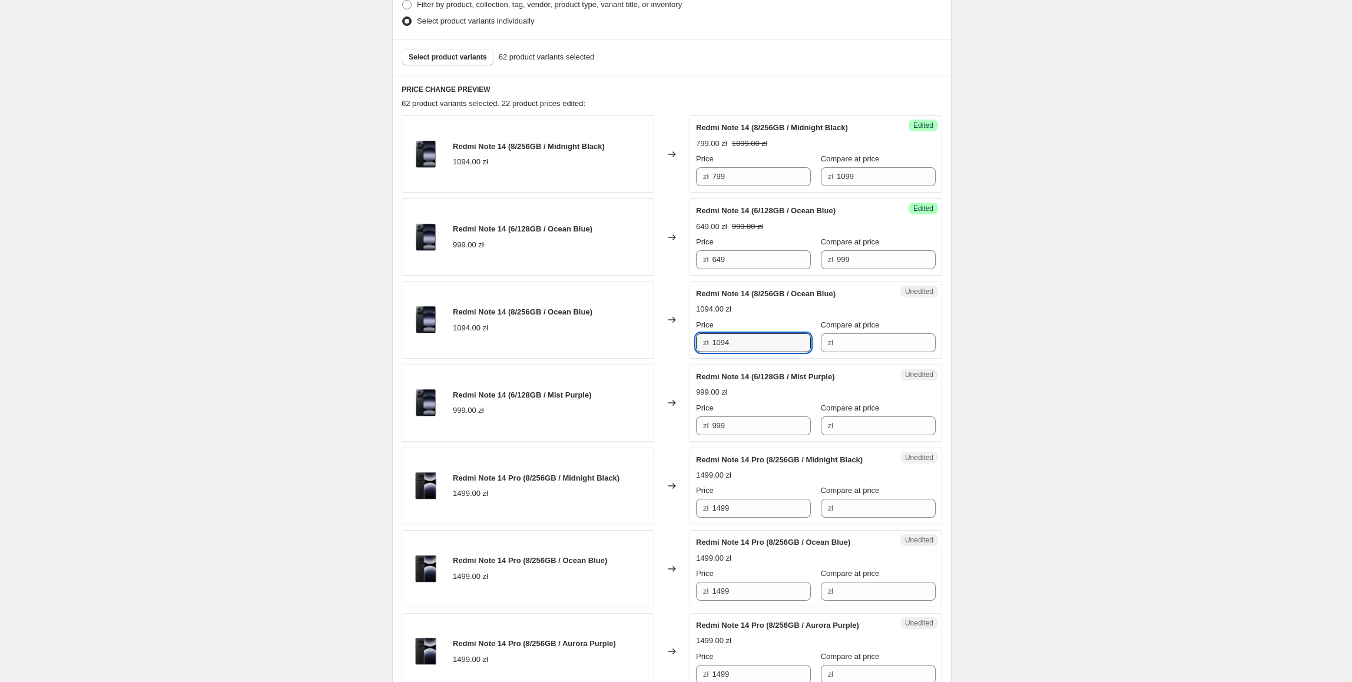
drag, startPoint x: 772, startPoint y: 336, endPoint x: 569, endPoint y: 335, distance: 203.7
click at [569, 336] on div "Redmi Note 14 (8/256GB / Ocean Blue) 1094.00 zł Changed to Unedited Redmi Note …" at bounding box center [672, 319] width 540 height 77
paste input "799"
type input "799"
click at [568, 333] on div "1094.00 zł" at bounding box center [523, 328] width 140 height 12
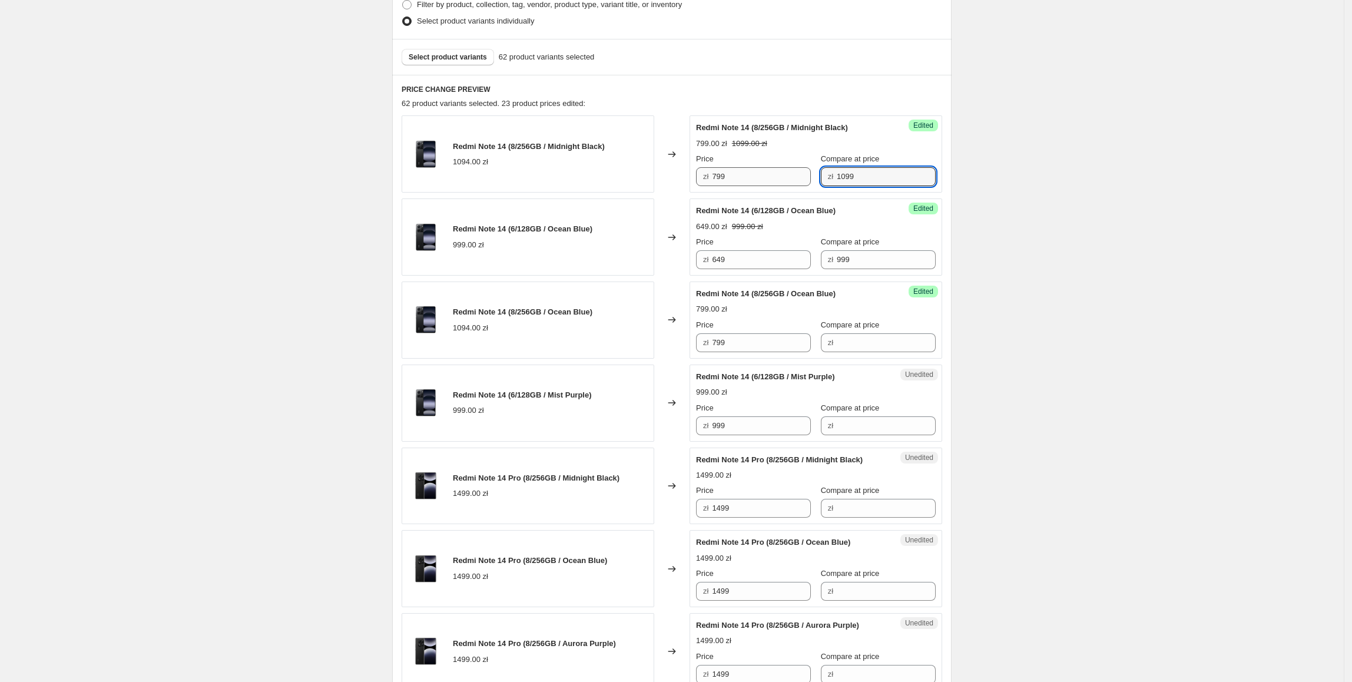
drag, startPoint x: 856, startPoint y: 180, endPoint x: 794, endPoint y: 180, distance: 62.4
click at [794, 180] on div "Price zł 799 Compare at price zł 1099" at bounding box center [816, 169] width 240 height 33
click at [867, 349] on input "Compare at price" at bounding box center [886, 342] width 99 height 19
paste input "1099"
type input "1099"
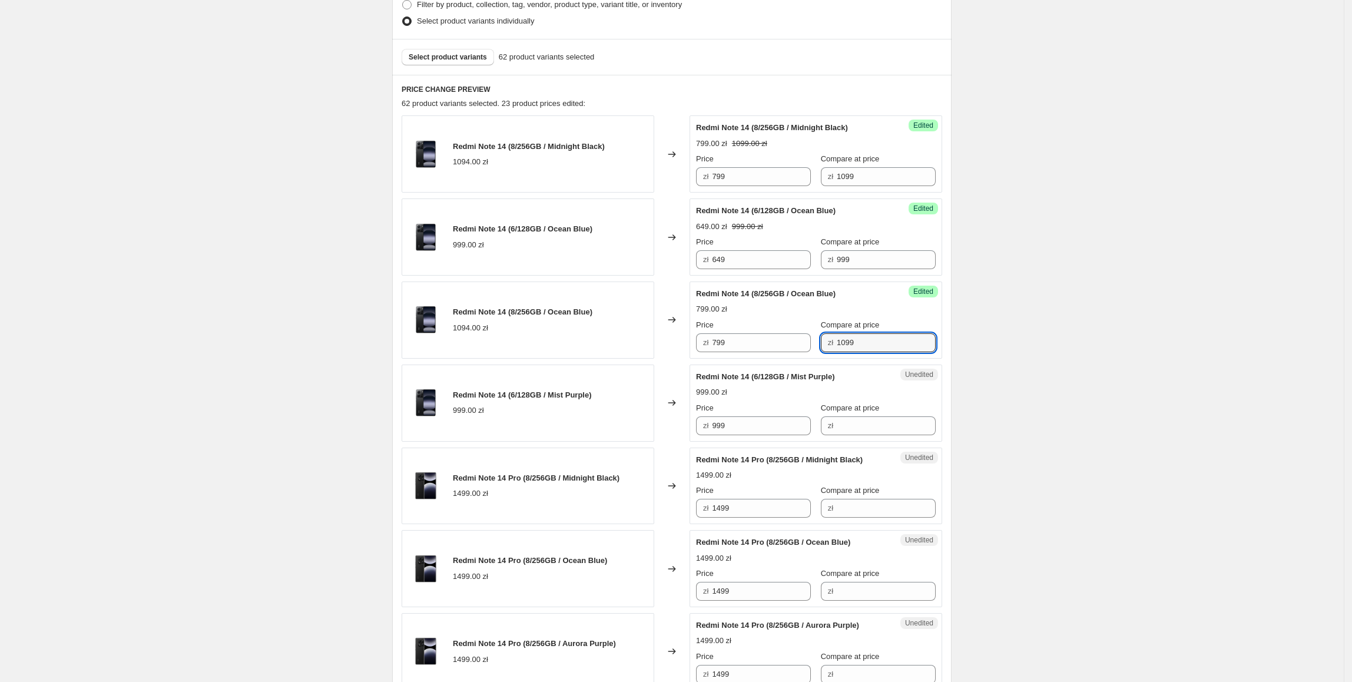
drag, startPoint x: 777, startPoint y: 260, endPoint x: 771, endPoint y: 366, distance: 106.1
click at [637, 261] on div "Redmi Note 14 (6/128GB / Ocean Blue) 999.00 zł Changed to Success Edited Redmi …" at bounding box center [672, 236] width 540 height 77
paste input "64"
drag, startPoint x: 681, startPoint y: 434, endPoint x: 646, endPoint y: 434, distance: 34.7
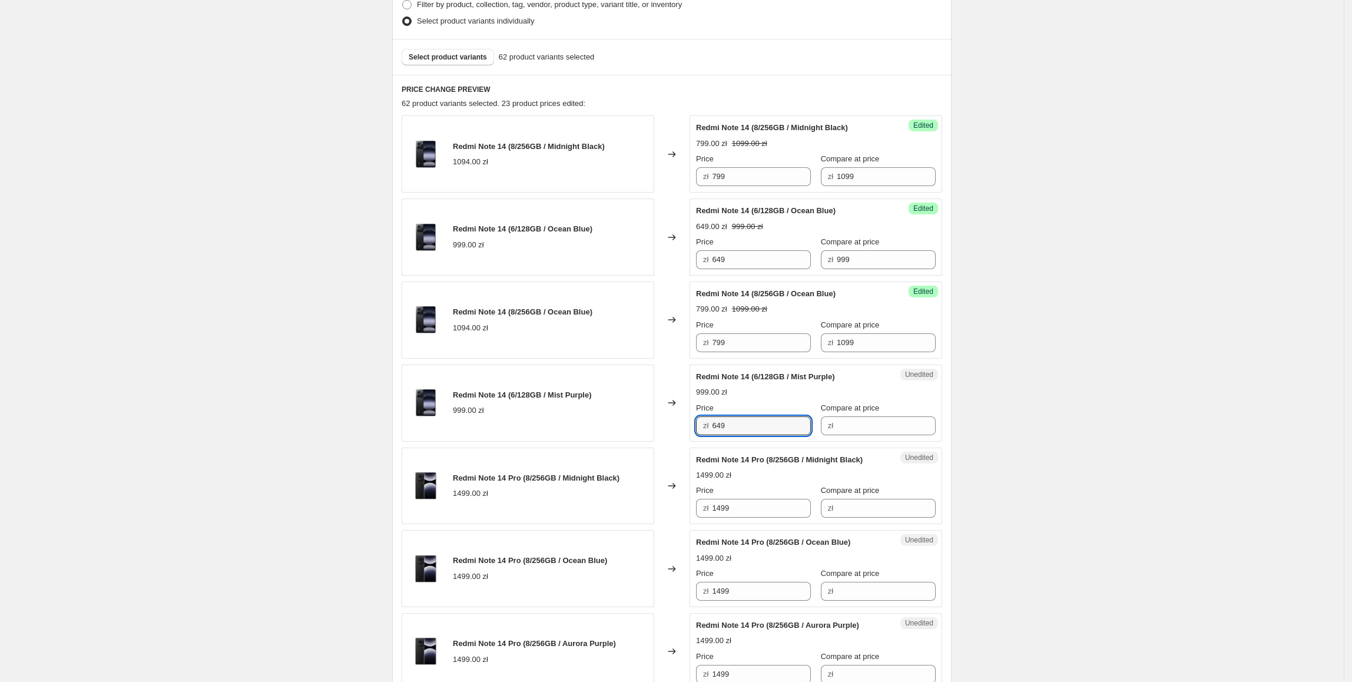
click at [646, 434] on div "Redmi Note 14 (6/128GB / Mist Purple) 999.00 zł Changed to Unedited Redmi Note …" at bounding box center [672, 402] width 540 height 77
type input "649"
drag, startPoint x: 612, startPoint y: 404, endPoint x: 841, endPoint y: 286, distance: 257.0
click at [613, 404] on div "Redmi Note 14 (6/128GB / Mist Purple) 999.00 zł" at bounding box center [528, 402] width 253 height 77
drag, startPoint x: 883, startPoint y: 262, endPoint x: 775, endPoint y: 264, distance: 108.3
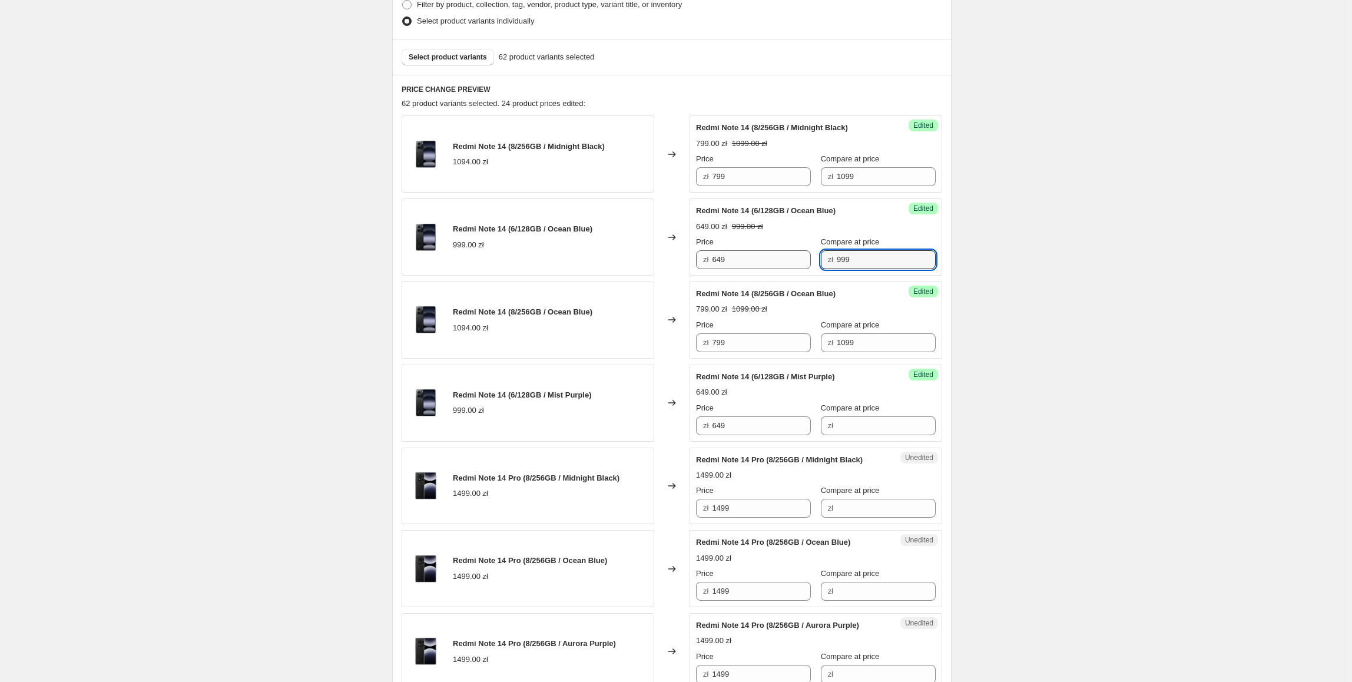
click at [775, 264] on div "Price zł 649 Compare at price zł 999" at bounding box center [816, 252] width 240 height 33
drag, startPoint x: 919, startPoint y: 433, endPoint x: 907, endPoint y: 429, distance: 12.7
click at [918, 433] on input "Compare at price" at bounding box center [886, 425] width 99 height 19
paste input "999"
type input "999"
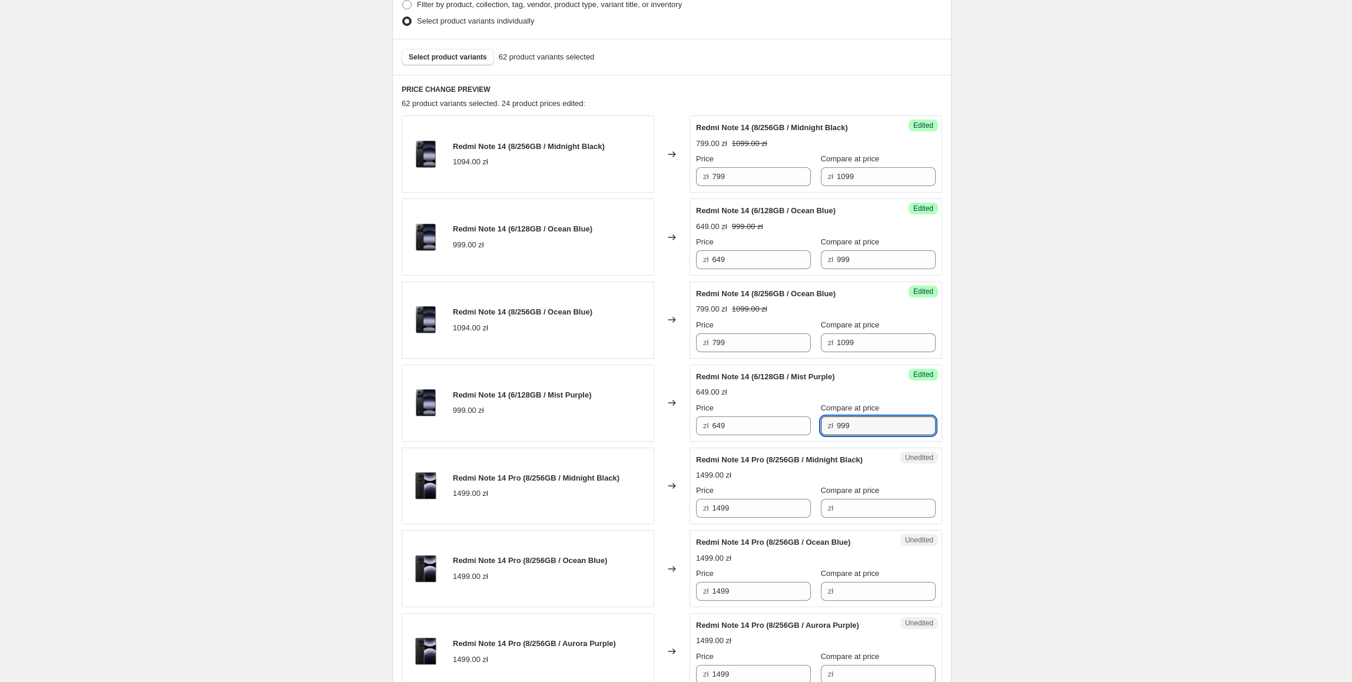
drag, startPoint x: 787, startPoint y: 514, endPoint x: 691, endPoint y: 523, distance: 96.4
click at [691, 523] on div "Redmi Note 14 Pro (8/256GB / Midnight Black) 1499.00 zł Changed to Unedited Red…" at bounding box center [672, 485] width 540 height 77
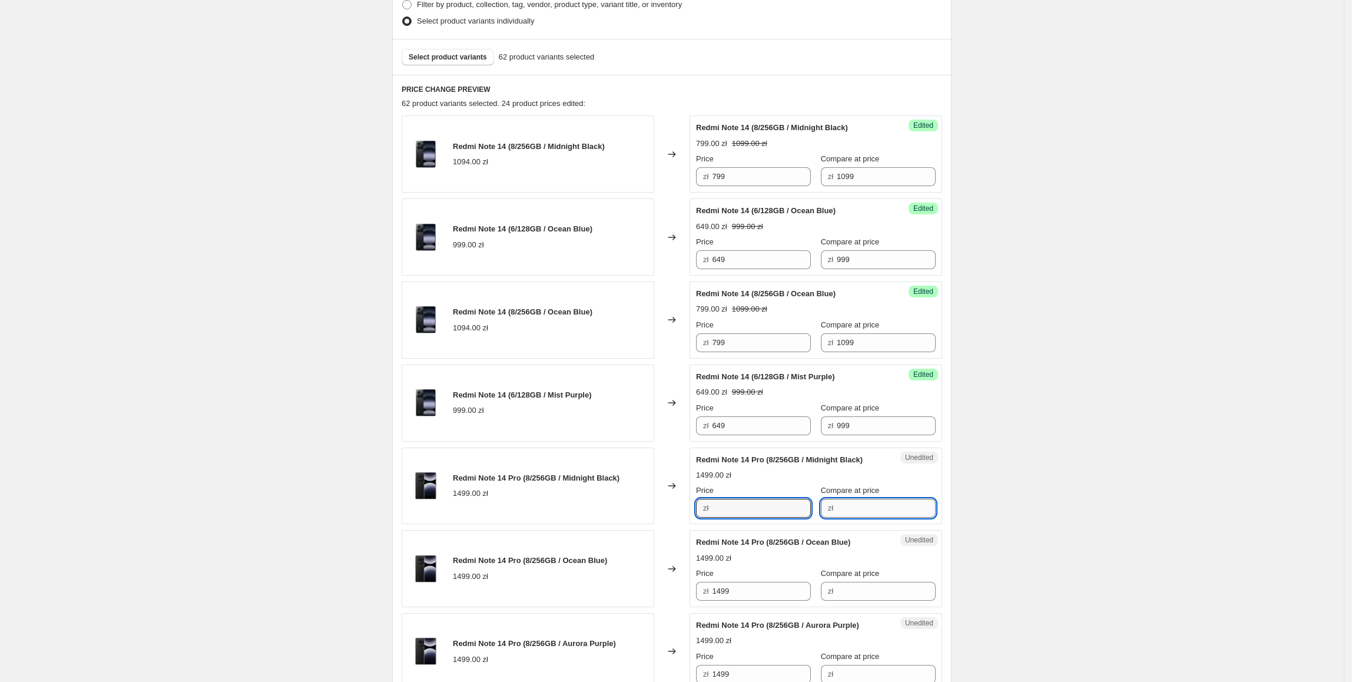
type input "1499"
click at [870, 509] on input "Compare at price" at bounding box center [886, 508] width 99 height 19
click at [777, 509] on input "1499" at bounding box center [761, 508] width 99 height 19
drag, startPoint x: 779, startPoint y: 509, endPoint x: 665, endPoint y: 509, distance: 114.2
click at [665, 509] on div "Redmi Note 14 Pro (8/256GB / Midnight Black) 1499.00 zł Changed to Unedited Red…" at bounding box center [672, 485] width 540 height 77
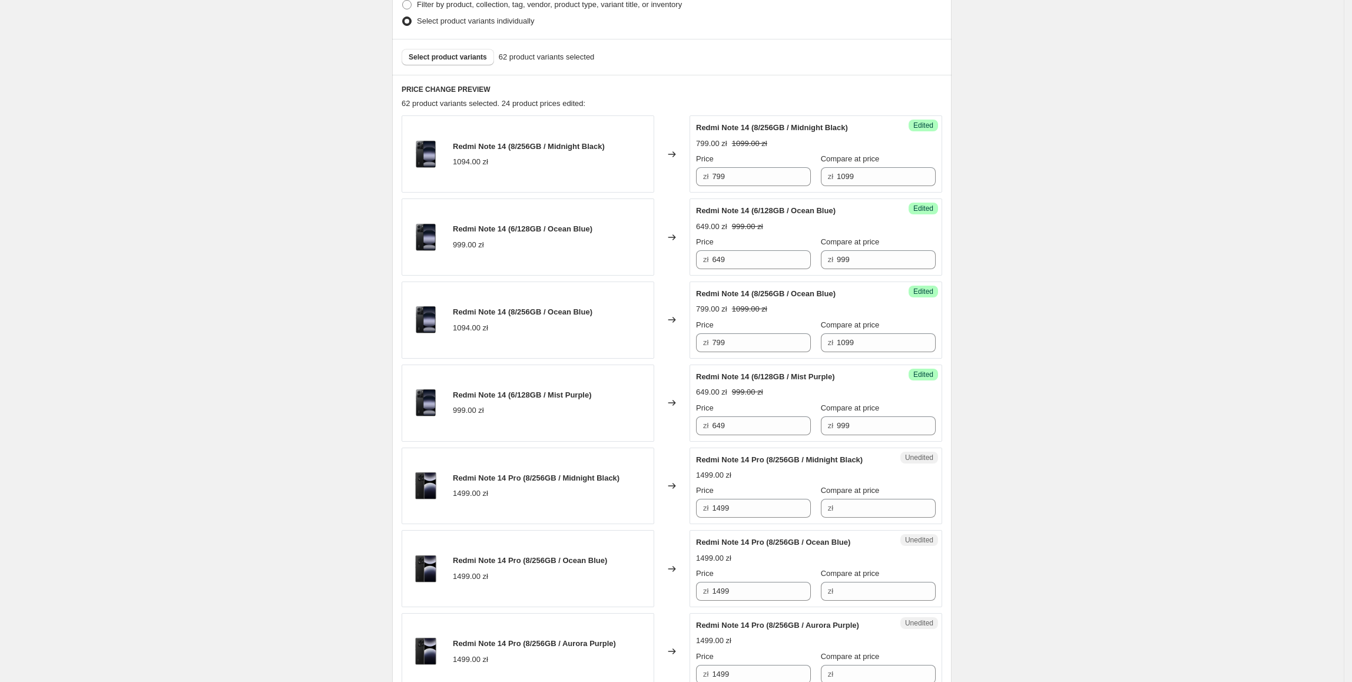
click at [843, 520] on div "Unedited Redmi Note 14 Pro (8/256GB / Midnight Black) 1499.00 zł Price zł 1499 …" at bounding box center [815, 485] width 253 height 77
click at [845, 516] on input "Compare at price" at bounding box center [886, 508] width 99 height 19
paste input "1499"
type input "1499"
drag, startPoint x: 773, startPoint y: 499, endPoint x: 688, endPoint y: 509, distance: 85.3
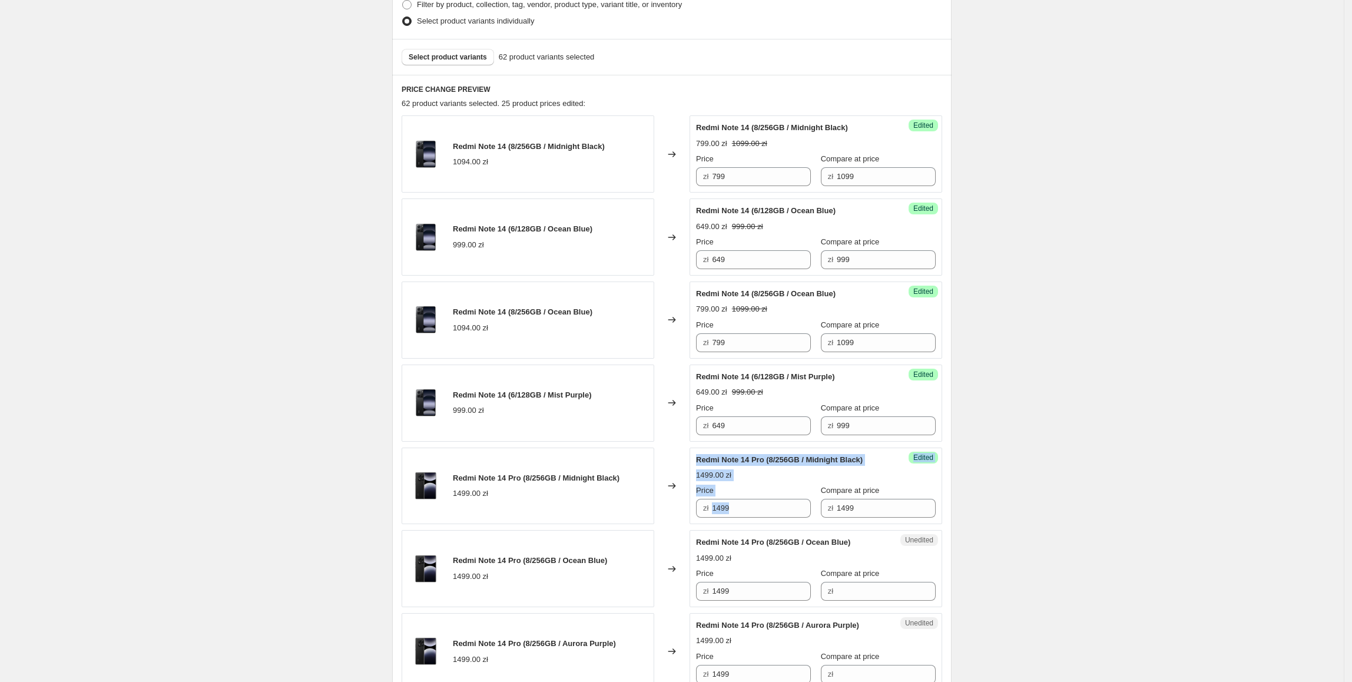
click at [688, 509] on div "Redmi Note 14 Pro (8/256GB / Midnight Black) 1499.00 zł Changed to Success Edit…" at bounding box center [672, 485] width 540 height 77
click at [742, 514] on input "1499" at bounding box center [761, 508] width 99 height 19
drag, startPoint x: 751, startPoint y: 511, endPoint x: 697, endPoint y: 513, distance: 54.2
click at [697, 513] on div "Success Edited Redmi Note 14 Pro (8/256GB / Midnight Black) 1499.00 zł Price zł…" at bounding box center [815, 485] width 253 height 77
click at [757, 515] on input "1499" at bounding box center [761, 508] width 99 height 19
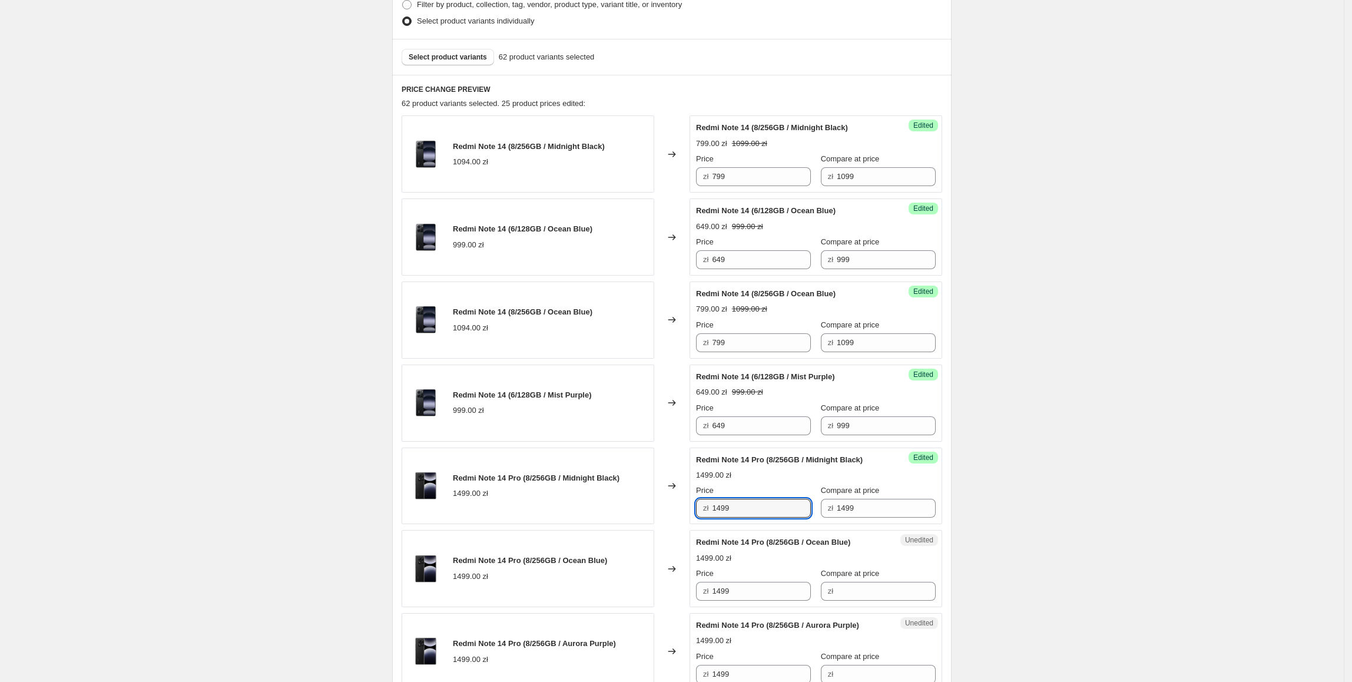
drag, startPoint x: 757, startPoint y: 515, endPoint x: 711, endPoint y: 515, distance: 45.9
click at [711, 515] on div "zł 1499" at bounding box center [753, 508] width 115 height 19
type input "999"
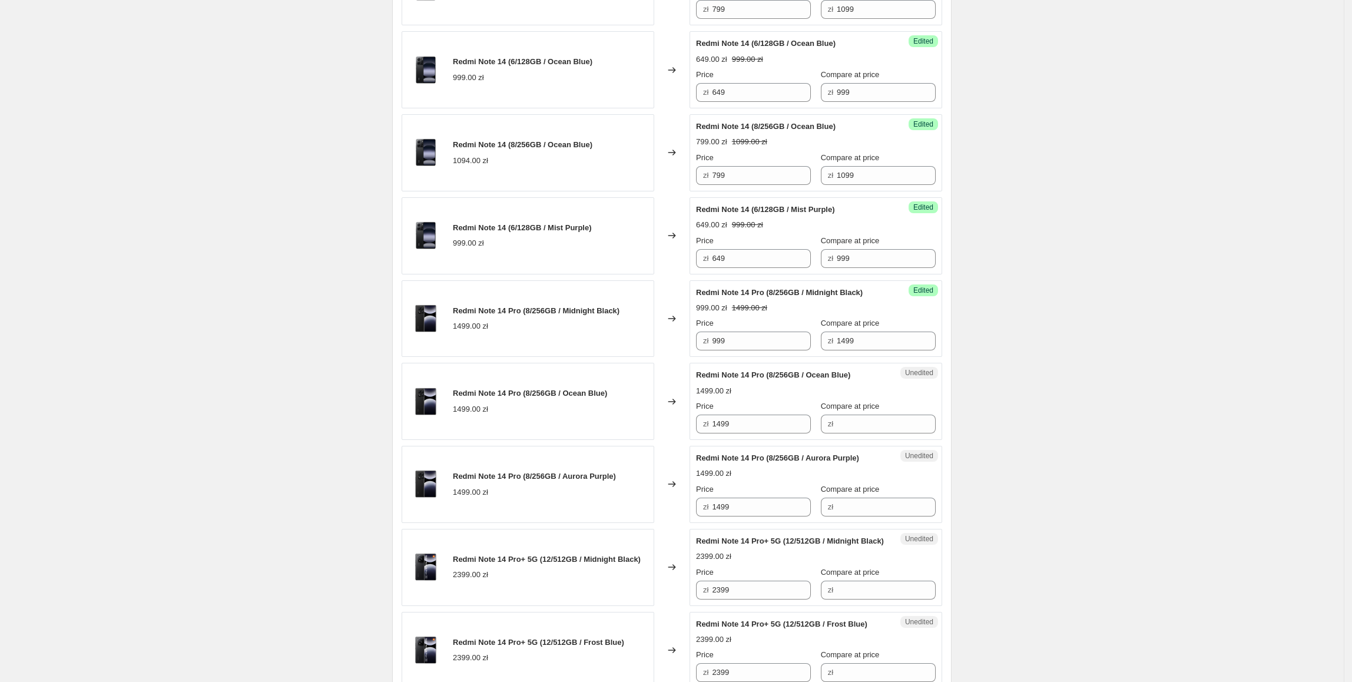
scroll to position [486, 0]
drag, startPoint x: 768, startPoint y: 341, endPoint x: 697, endPoint y: 343, distance: 70.7
click at [697, 343] on div "Success Edited Redmi Note 14 Pro (8/256GB / Midnight Black) 999.00 zł 1499.00 z…" at bounding box center [815, 316] width 253 height 77
paste input "9"
drag, startPoint x: 767, startPoint y: 422, endPoint x: 674, endPoint y: 456, distance: 98.5
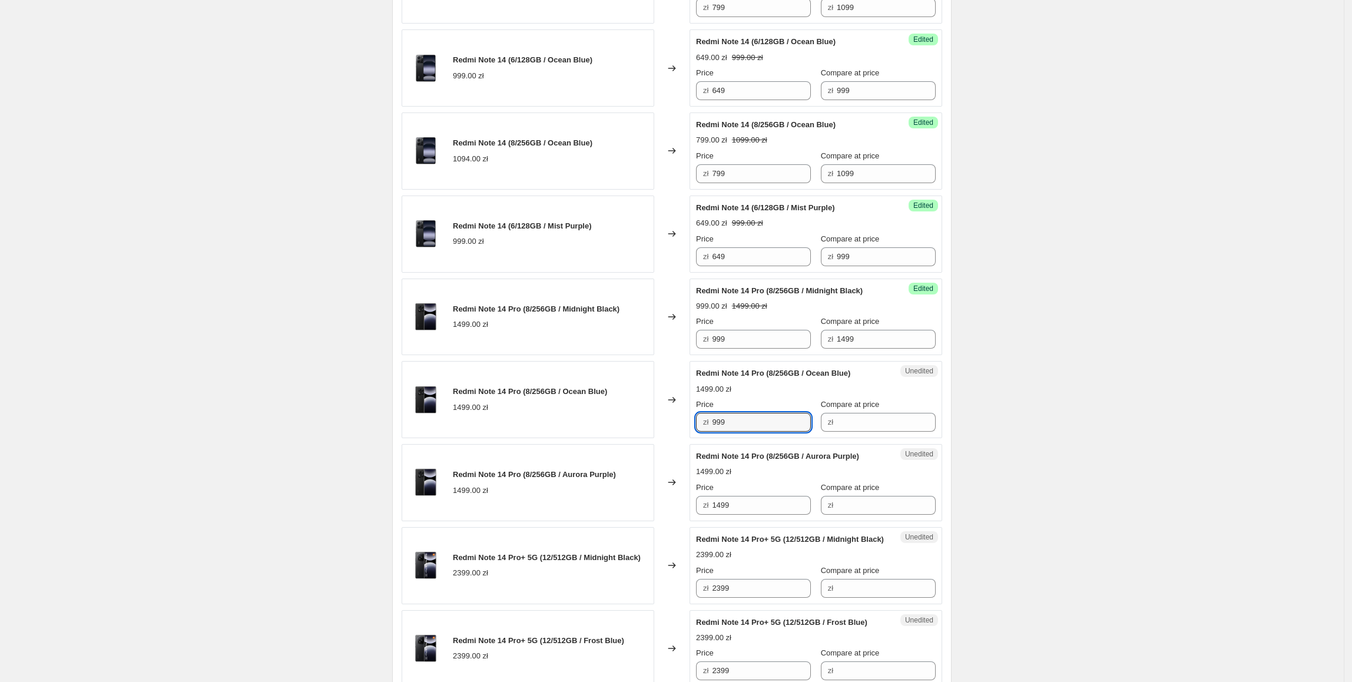
click at [637, 430] on div "Redmi Note 14 Pro (8/256GB / Ocean Blue) 1499.00 zł Changed to Unedited Redmi N…" at bounding box center [672, 399] width 540 height 77
type input "999"
paste input "9"
drag, startPoint x: 746, startPoint y: 507, endPoint x: 523, endPoint y: 497, distance: 223.9
click at [523, 497] on div "Redmi Note 14 Pro (8/256GB / Aurora Purple) 1499.00 zł Changed to Unedited Redm…" at bounding box center [672, 482] width 540 height 77
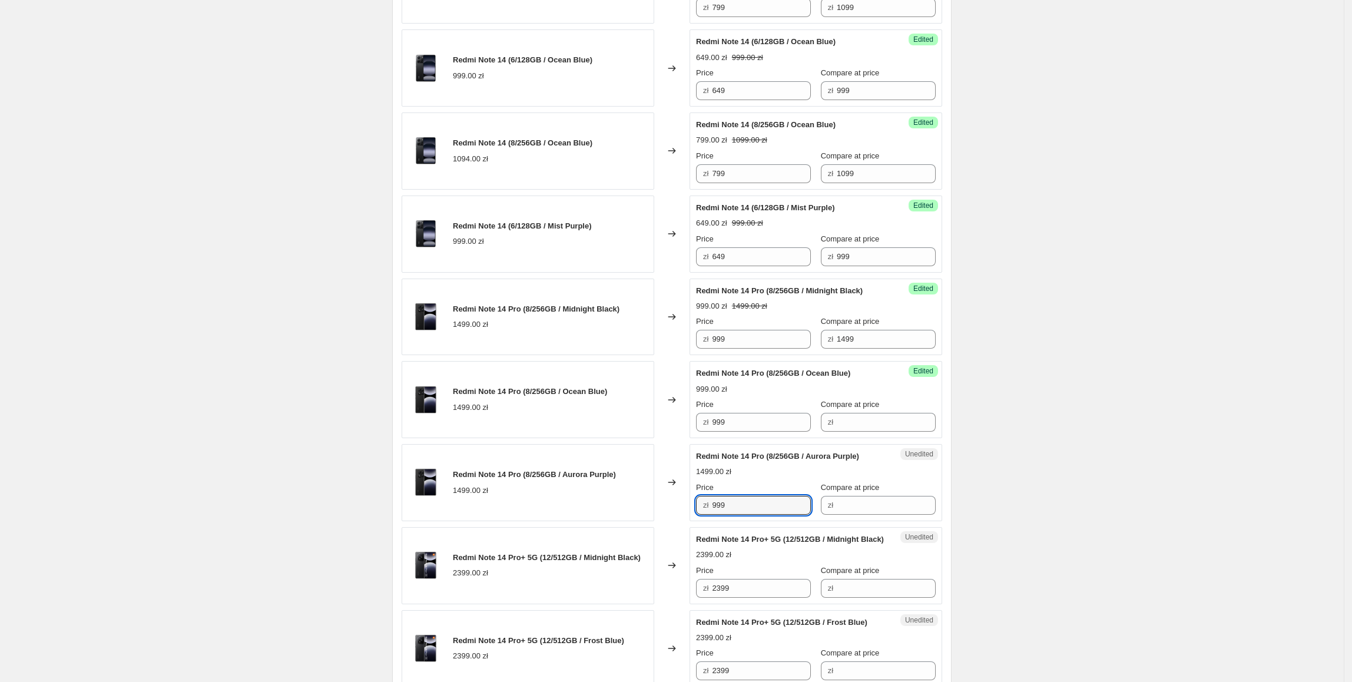
type input "999"
click at [523, 486] on div "Redmi Note 14 Pro (8/256GB / Aurora Purple) 1499.00 zł" at bounding box center [534, 482] width 163 height 27
drag, startPoint x: 892, startPoint y: 338, endPoint x: 771, endPoint y: 349, distance: 122.3
click at [771, 349] on div "Price zł 999 Compare at price zł 1499" at bounding box center [816, 332] width 240 height 33
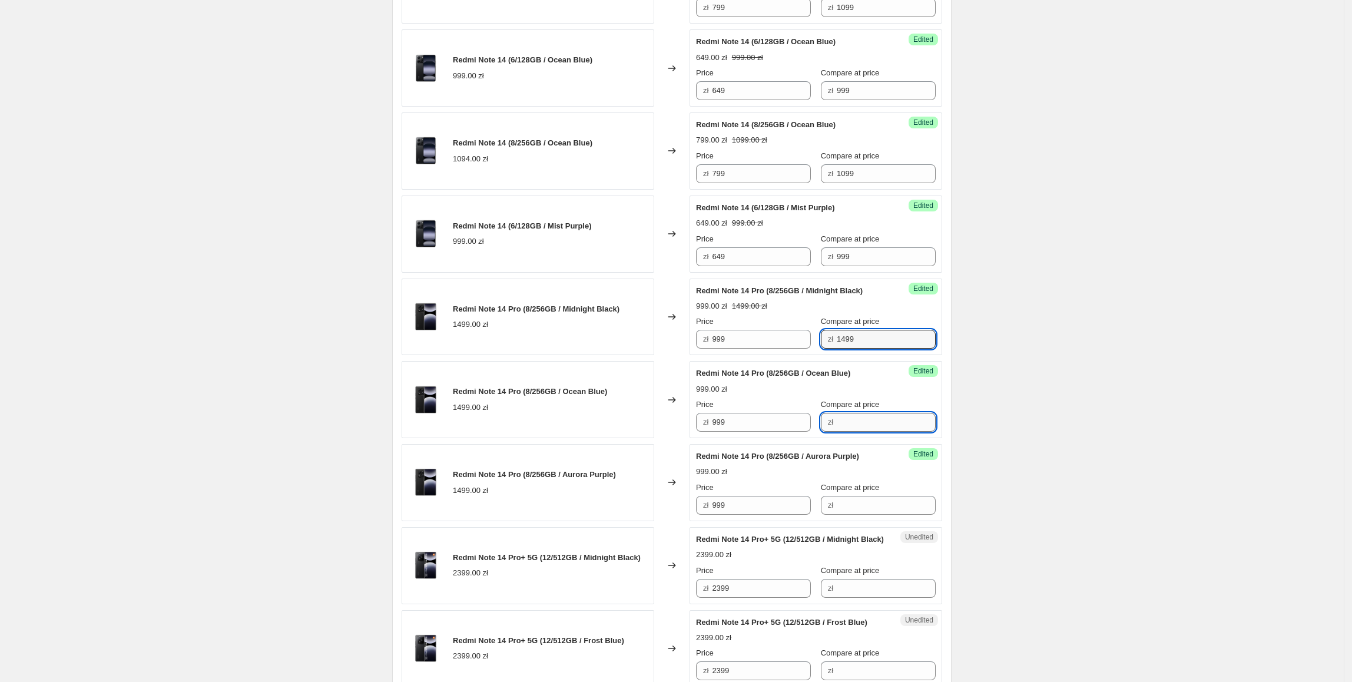
click at [868, 427] on input "Compare at price" at bounding box center [886, 422] width 99 height 19
paste input "1499"
type input "1499"
click at [857, 509] on input "Compare at price" at bounding box center [886, 505] width 99 height 19
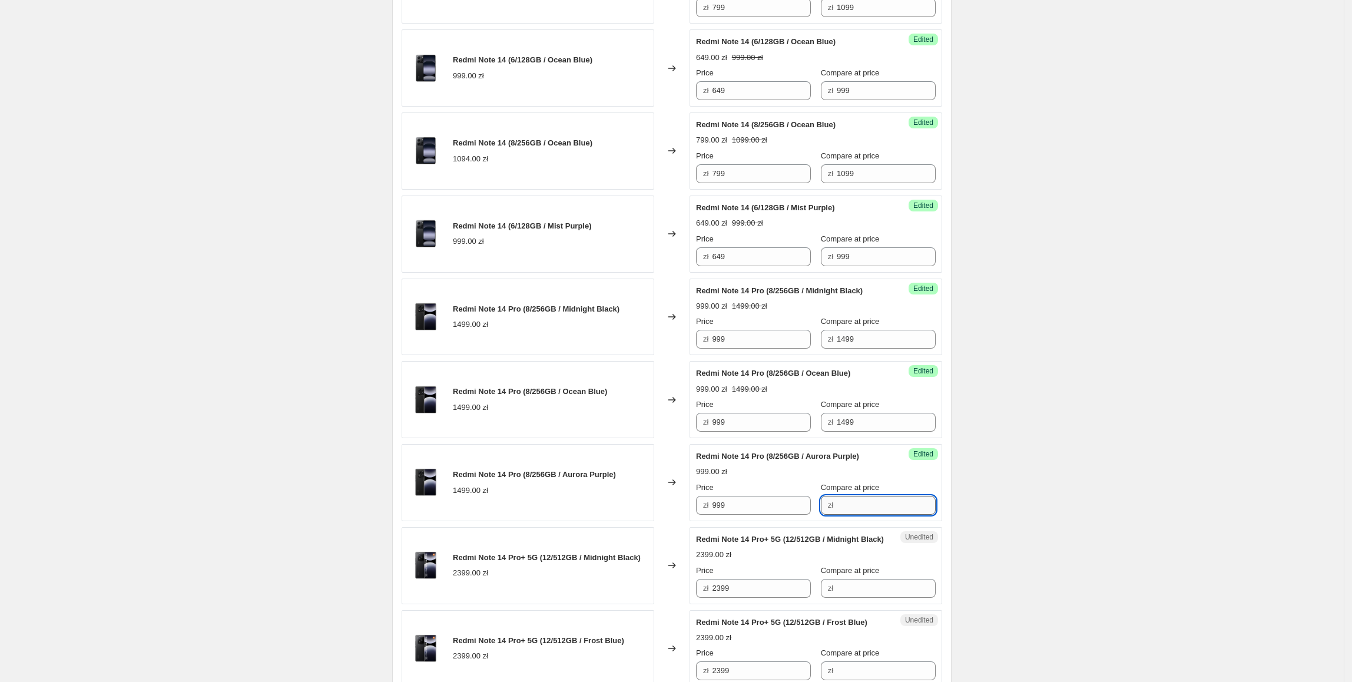
paste input "1499"
type input "1499"
click at [1044, 429] on div "Create new price [MEDICAL_DATA]. This page is ready Create new price [MEDICAL_D…" at bounding box center [671, 676] width 1343 height 2325
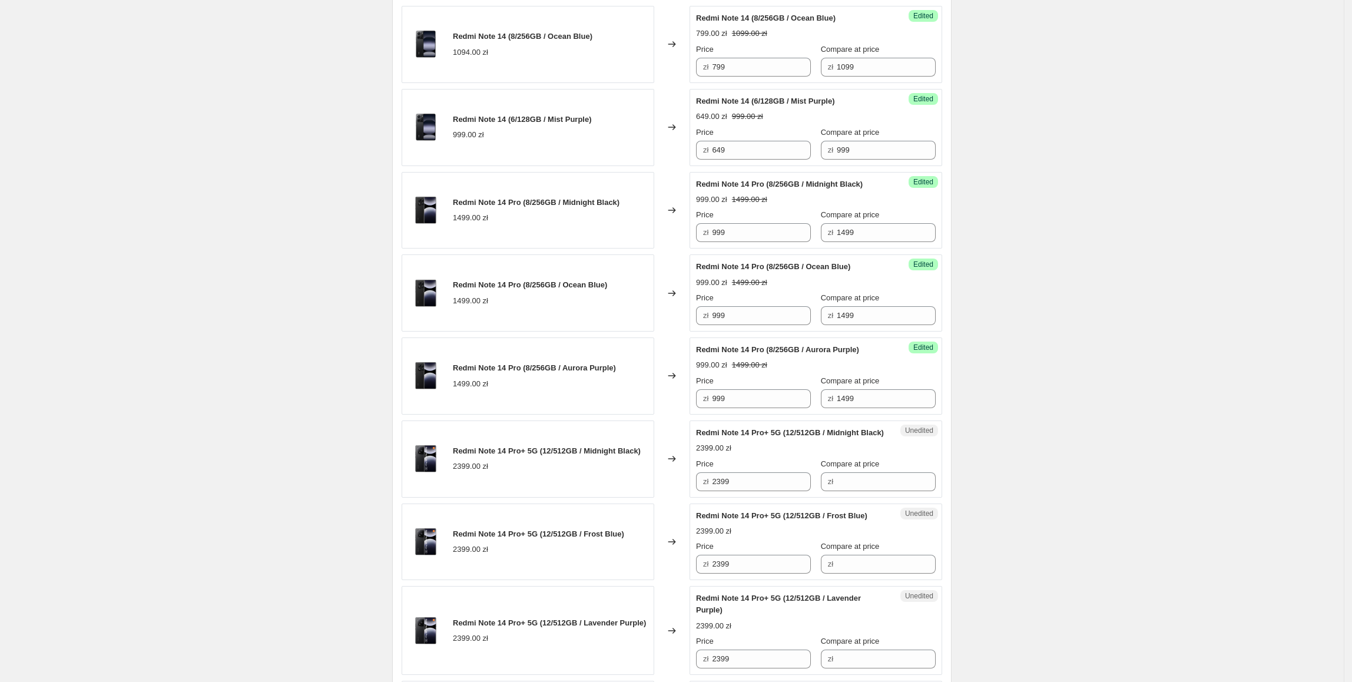
scroll to position [593, 0]
drag, startPoint x: 789, startPoint y: 499, endPoint x: 681, endPoint y: 499, distance: 108.3
click at [681, 496] on div "Redmi Note 14 Pro+ 5G (12/512GB / Midnight Black) 2399.00 zł Changed to Unedite…" at bounding box center [672, 457] width 540 height 77
drag, startPoint x: 902, startPoint y: 493, endPoint x: 871, endPoint y: 493, distance: 31.2
click at [902, 490] on input "Compare at price" at bounding box center [886, 480] width 99 height 19
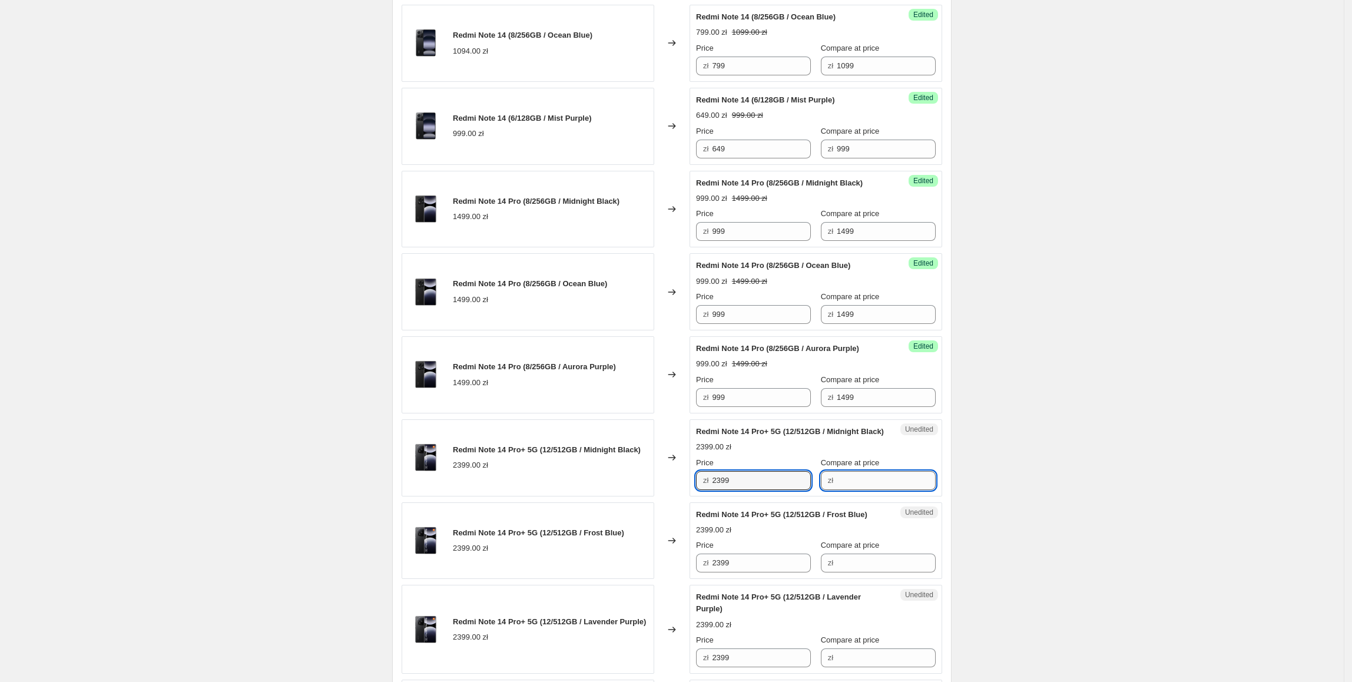
paste input "2399"
type input "2399"
drag, startPoint x: 726, startPoint y: 497, endPoint x: 745, endPoint y: 492, distance: 19.4
click at [730, 490] on input "2399" at bounding box center [761, 480] width 99 height 19
click at [748, 490] on input "2399" at bounding box center [761, 480] width 99 height 19
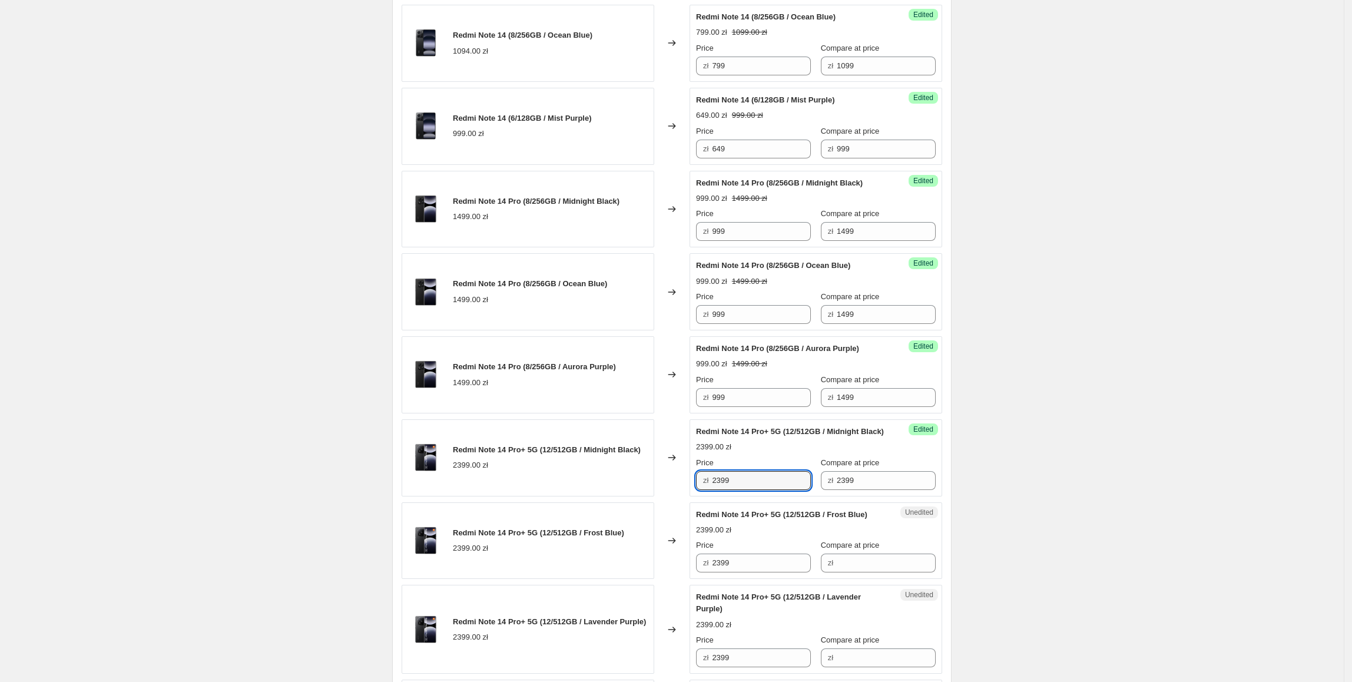
drag, startPoint x: 761, startPoint y: 493, endPoint x: 686, endPoint y: 502, distance: 74.8
click at [686, 496] on div "Redmi Note 14 Pro+ 5G (12/512GB / Midnight Black) 2399.00 zł Changed to Success…" at bounding box center [672, 457] width 540 height 77
type input "1799"
click at [1027, 464] on div "Create new price [MEDICAL_DATA]. This page is ready Create new price [MEDICAL_D…" at bounding box center [671, 569] width 1343 height 2325
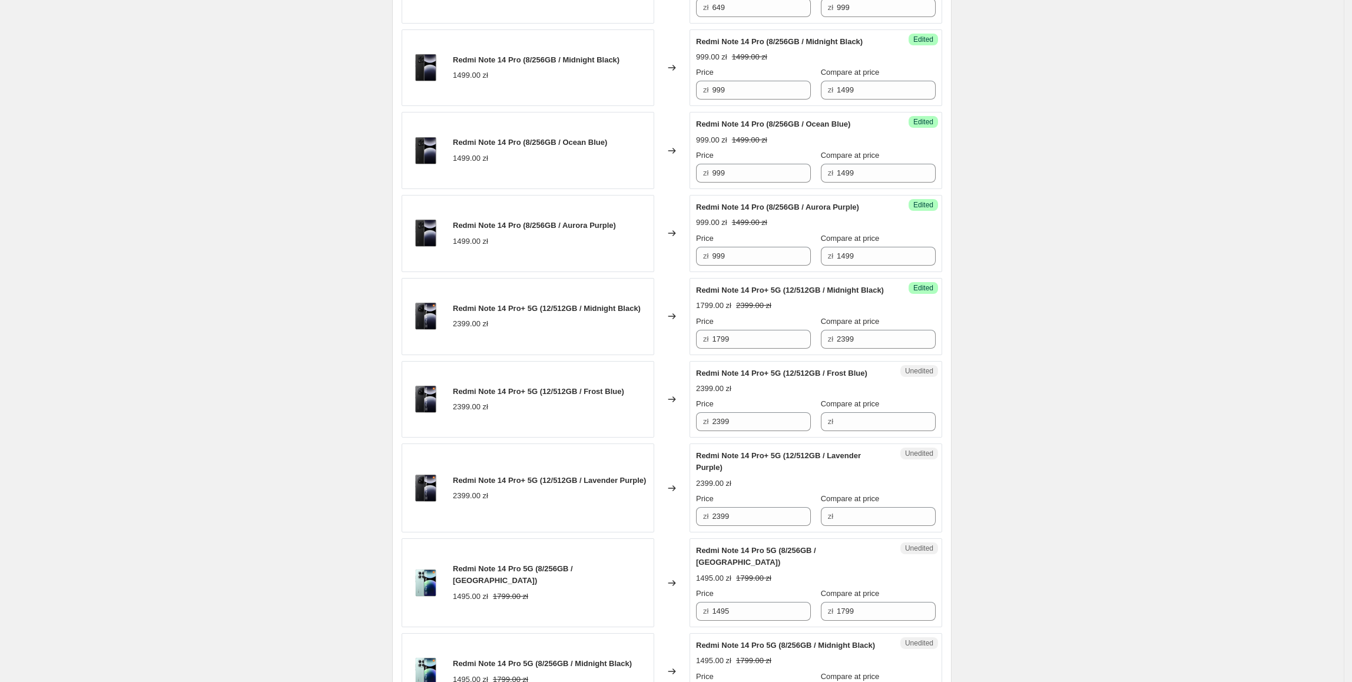
scroll to position [738, 0]
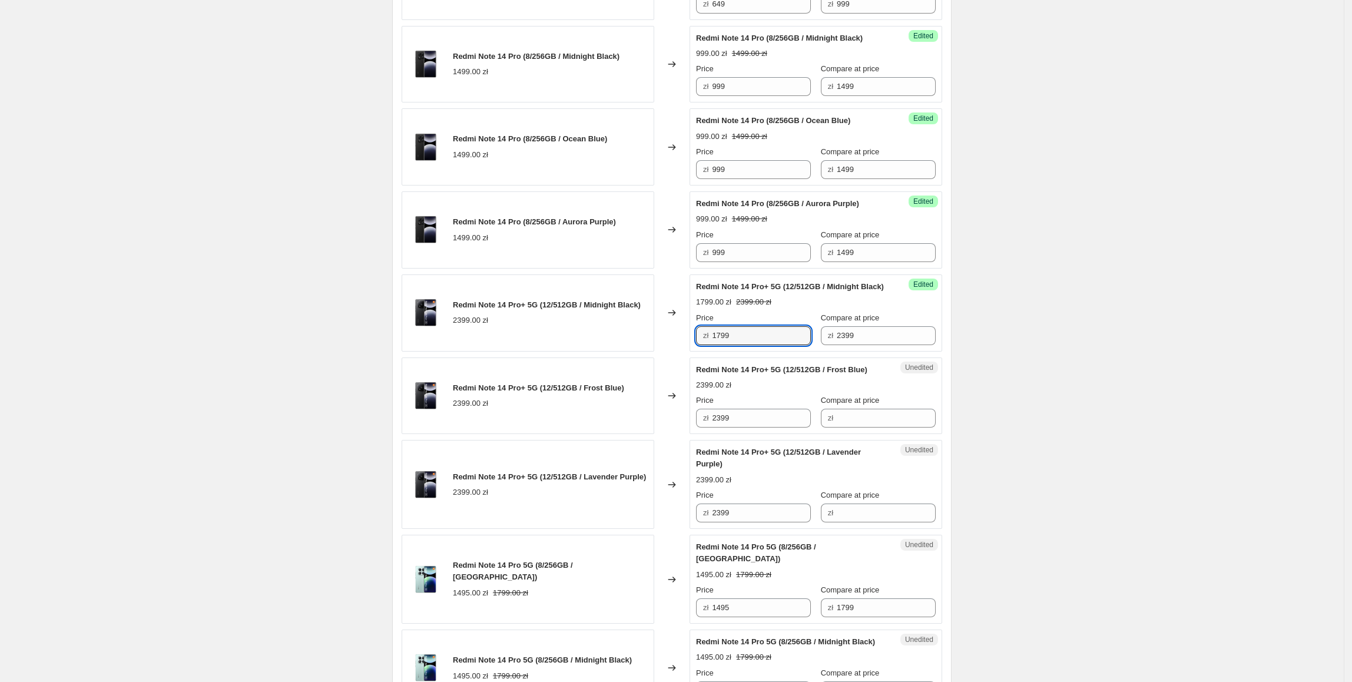
drag, startPoint x: 762, startPoint y: 359, endPoint x: 658, endPoint y: 359, distance: 104.2
click at [658, 351] on div "Redmi Note 14 Pro+ 5G (12/512GB / Midnight Black) 2399.00 zł Changed to Success…" at bounding box center [672, 312] width 540 height 77
drag, startPoint x: 772, startPoint y: 438, endPoint x: 698, endPoint y: 472, distance: 82.0
click at [665, 434] on div "Redmi Note 14 Pro+ 5G (12/512GB / Frost Blue) 2399.00 zł Changed to Unedited Re…" at bounding box center [672, 395] width 540 height 77
paste input "17"
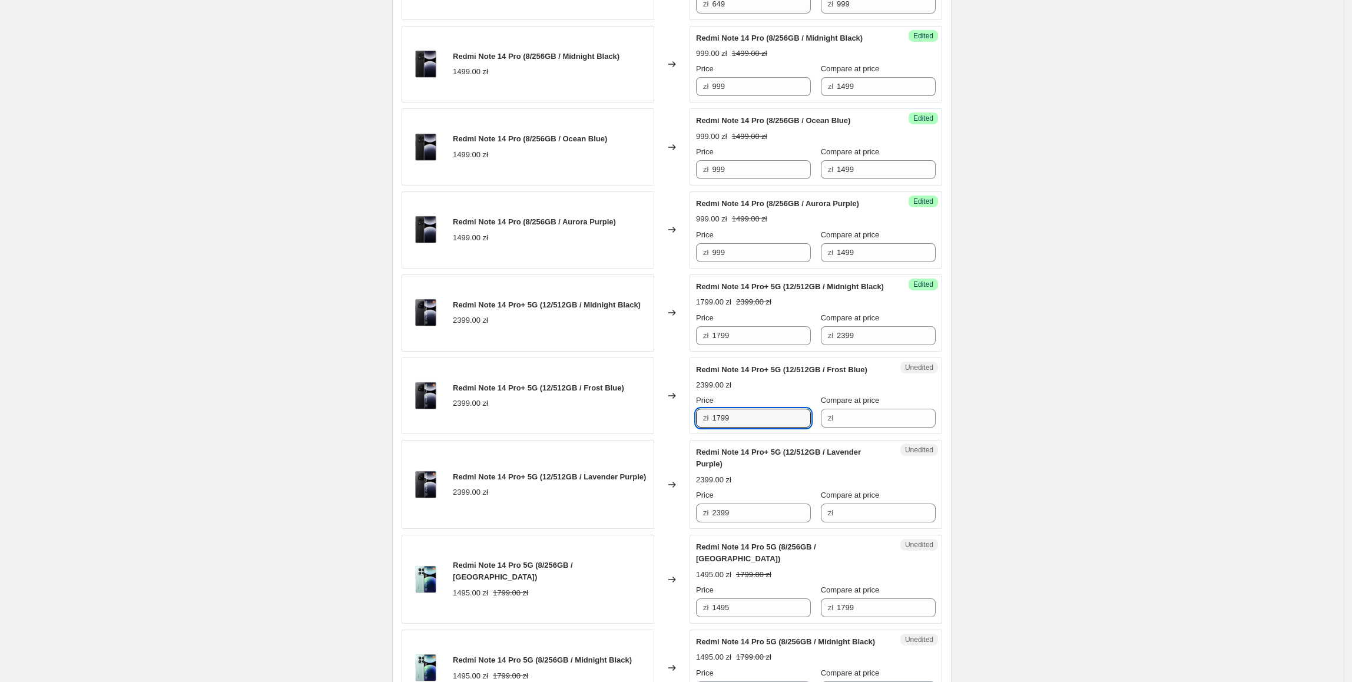
type input "1799"
drag, startPoint x: 773, startPoint y: 546, endPoint x: 730, endPoint y: 545, distance: 43.0
click at [730, 545] on div "Redmi Note 14 (8/256GB / Midnight Black) 1094.00 zł Changed to Success Edited R…" at bounding box center [672, 531] width 540 height 1675
click at [769, 522] on input "2399" at bounding box center [761, 512] width 99 height 19
paste input "17"
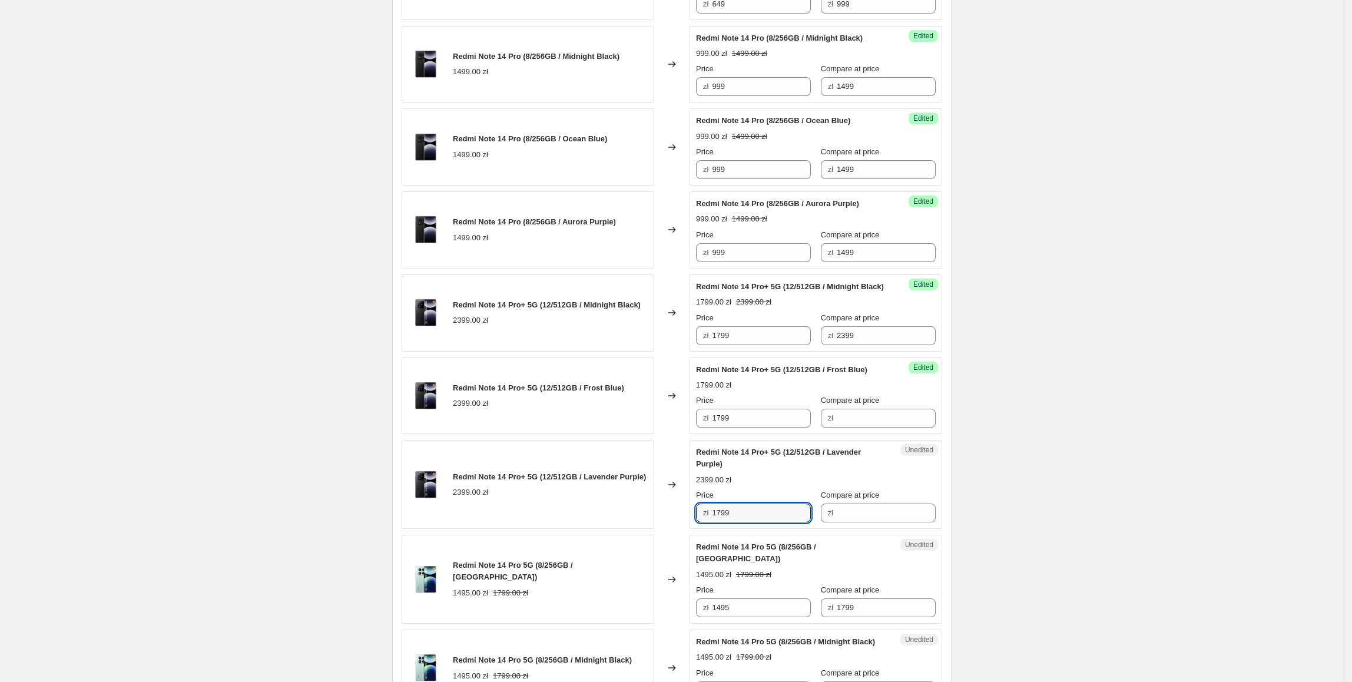
drag, startPoint x: 778, startPoint y: 525, endPoint x: 630, endPoint y: 525, distance: 147.8
click at [630, 525] on div "Redmi Note 14 Pro+ 5G (12/512GB / Lavender Purple) 2399.00 zł Changed to Unedit…" at bounding box center [672, 484] width 540 height 89
type input "1799"
click at [630, 521] on div "Redmi Note 14 Pro+ 5G (12/512GB / Lavender Purple) 2399.00 zł" at bounding box center [528, 484] width 253 height 89
drag, startPoint x: 858, startPoint y: 349, endPoint x: 792, endPoint y: 351, distance: 66.0
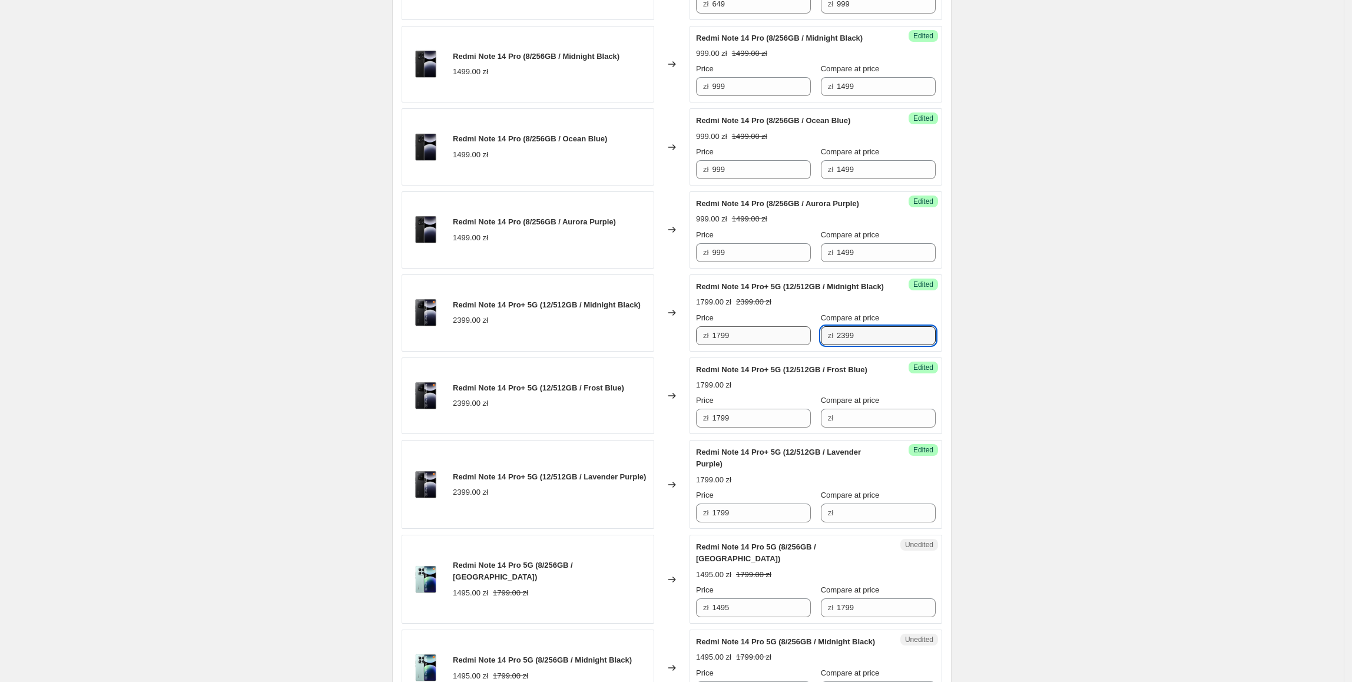
click at [792, 345] on div "Price zł 1799 Compare at price zł 2399" at bounding box center [816, 328] width 240 height 33
click at [877, 427] on input "Compare at price" at bounding box center [886, 418] width 99 height 19
paste input "2399"
type input "2399"
drag, startPoint x: 849, startPoint y: 533, endPoint x: 875, endPoint y: 533, distance: 25.9
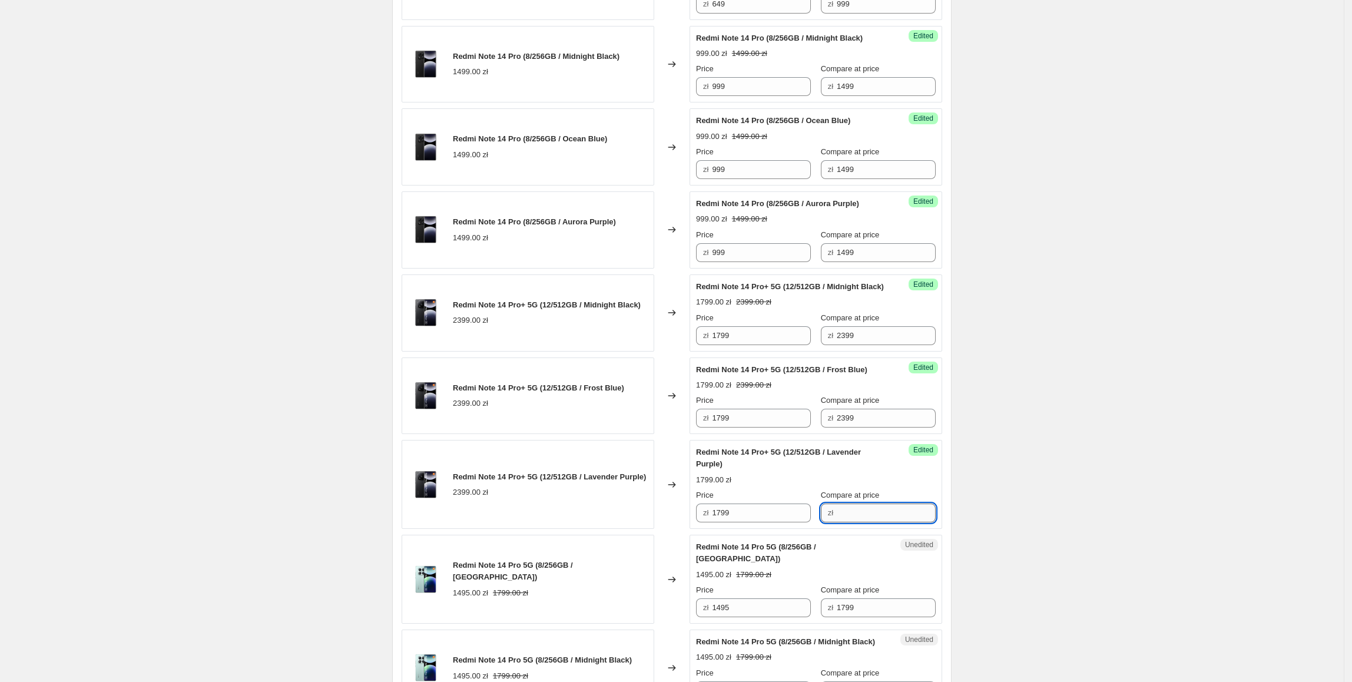
click at [849, 522] on input "Compare at price" at bounding box center [886, 512] width 99 height 19
paste input "2399"
type input "2399"
click at [1082, 449] on div "Create new price [MEDICAL_DATA]. This page is ready Create new price [MEDICAL_D…" at bounding box center [671, 424] width 1343 height 2325
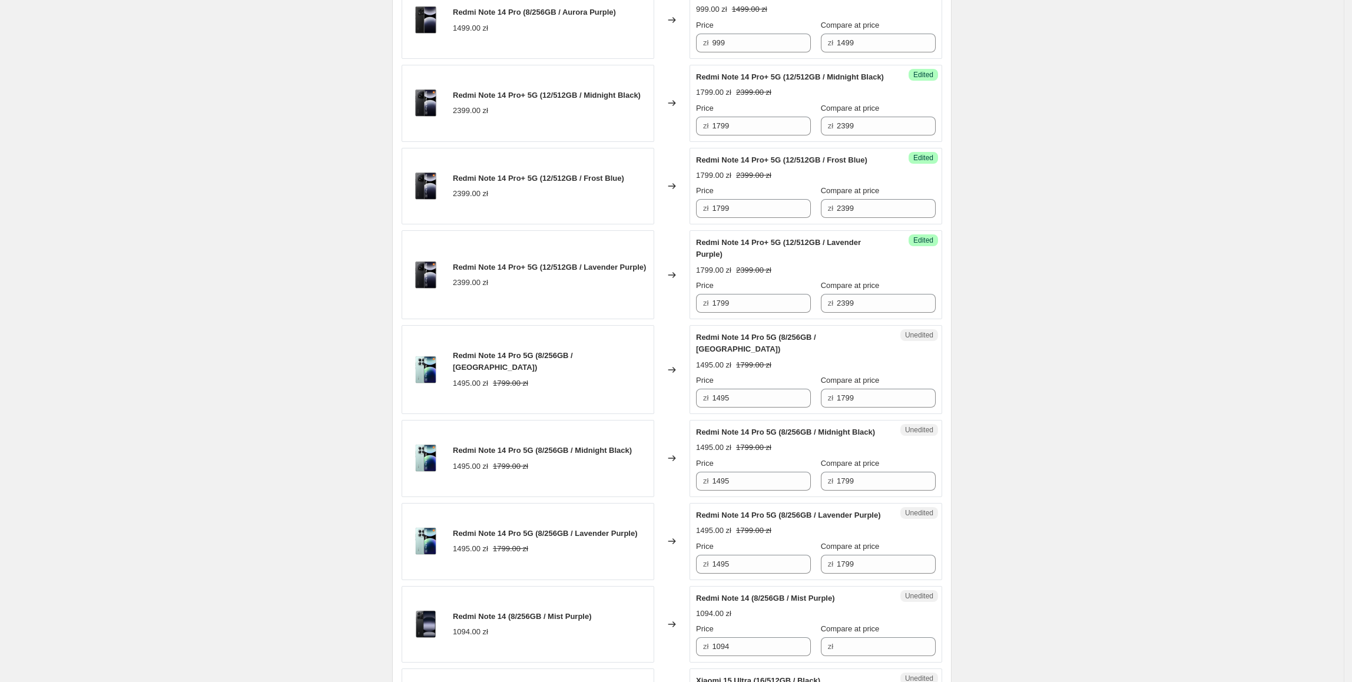
scroll to position [954, 0]
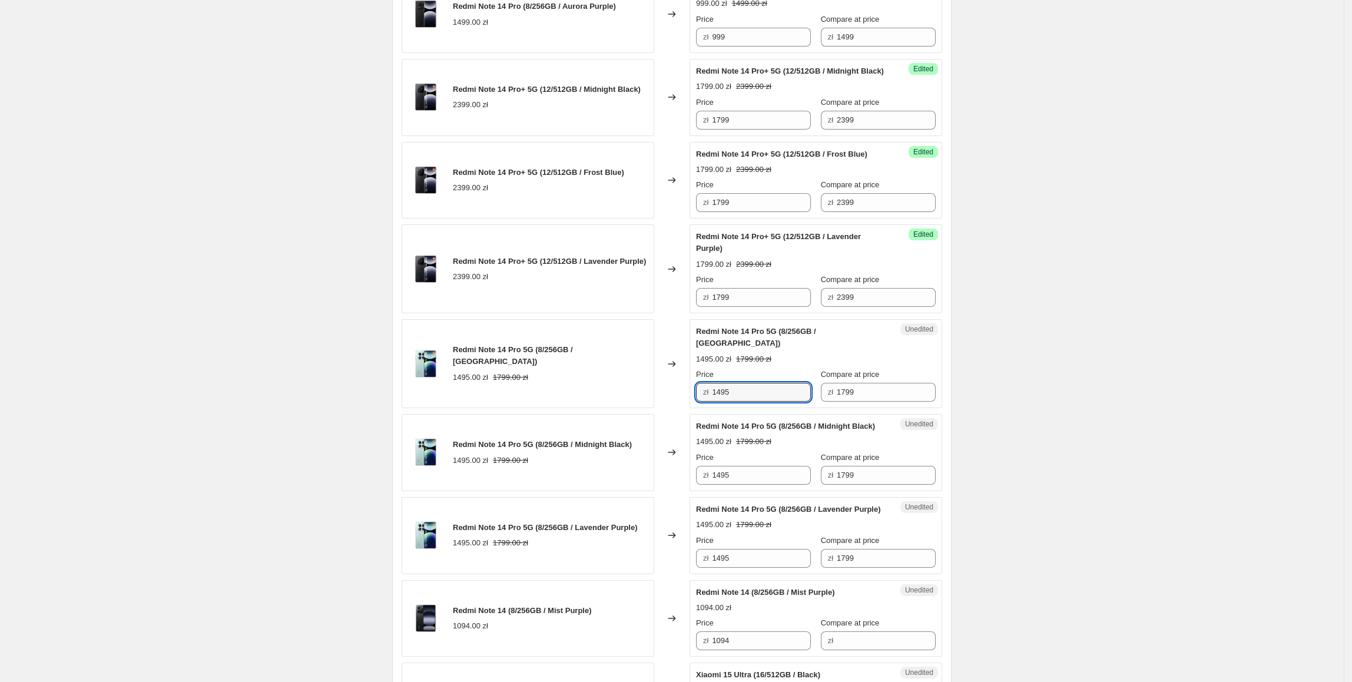
drag, startPoint x: 764, startPoint y: 399, endPoint x: 714, endPoint y: 406, distance: 50.5
click at [714, 406] on div "Unedited Redmi Note 14 Pro 5G (8/256GB / Coral Green) 1495.00 zł 1799.00 zł Pri…" at bounding box center [815, 363] width 253 height 89
type input "1149"
click at [1035, 336] on div "Create new price [MEDICAL_DATA]. This page is ready Create new price [MEDICAL_D…" at bounding box center [671, 208] width 1343 height 2325
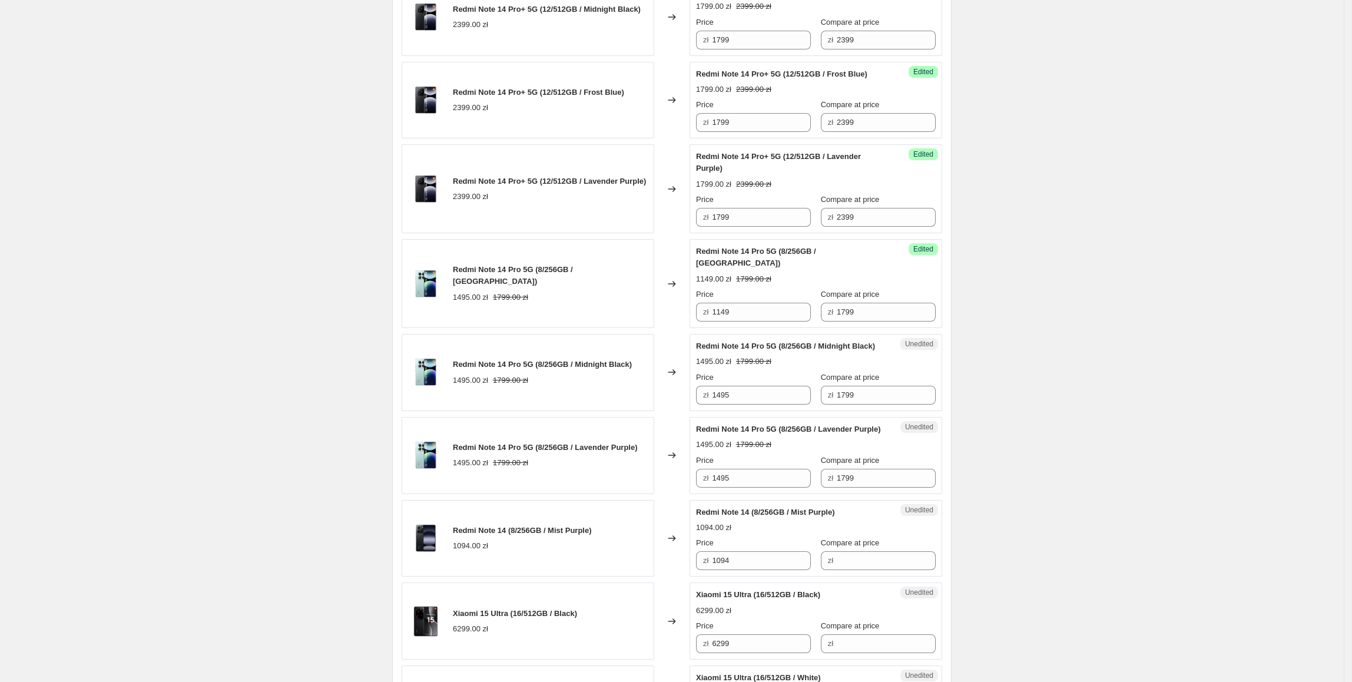
scroll to position [1039, 0]
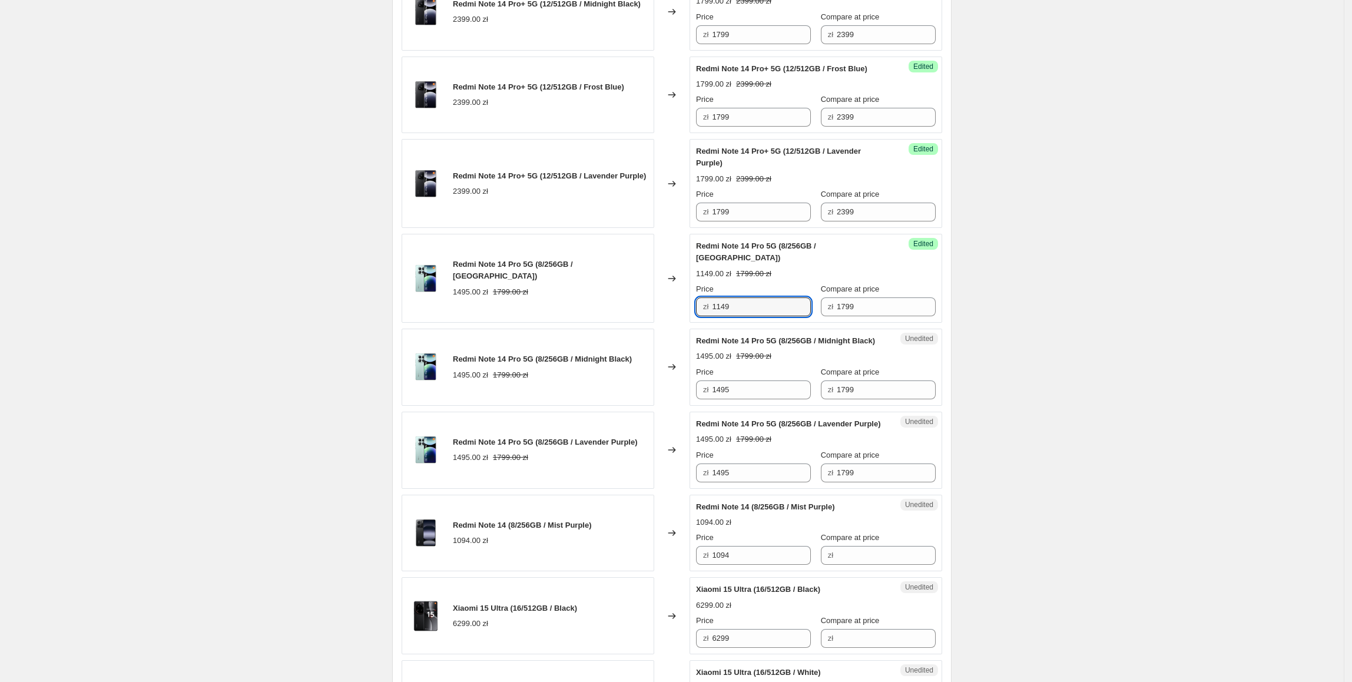
drag, startPoint x: 750, startPoint y: 311, endPoint x: 708, endPoint y: 384, distance: 84.4
click at [636, 312] on div "Redmi Note 14 Pro 5G (8/256GB / Coral Green) 1495.00 zł 1799.00 zł Changed to S…" at bounding box center [672, 278] width 540 height 89
drag, startPoint x: 756, startPoint y: 405, endPoint x: 650, endPoint y: 416, distance: 106.5
click at [643, 406] on div "Redmi Note 14 Pro 5G (8/256GB / Midnight Black) 1495.00 zł 1799.00 zł Changed t…" at bounding box center [672, 367] width 540 height 77
paste input "149"
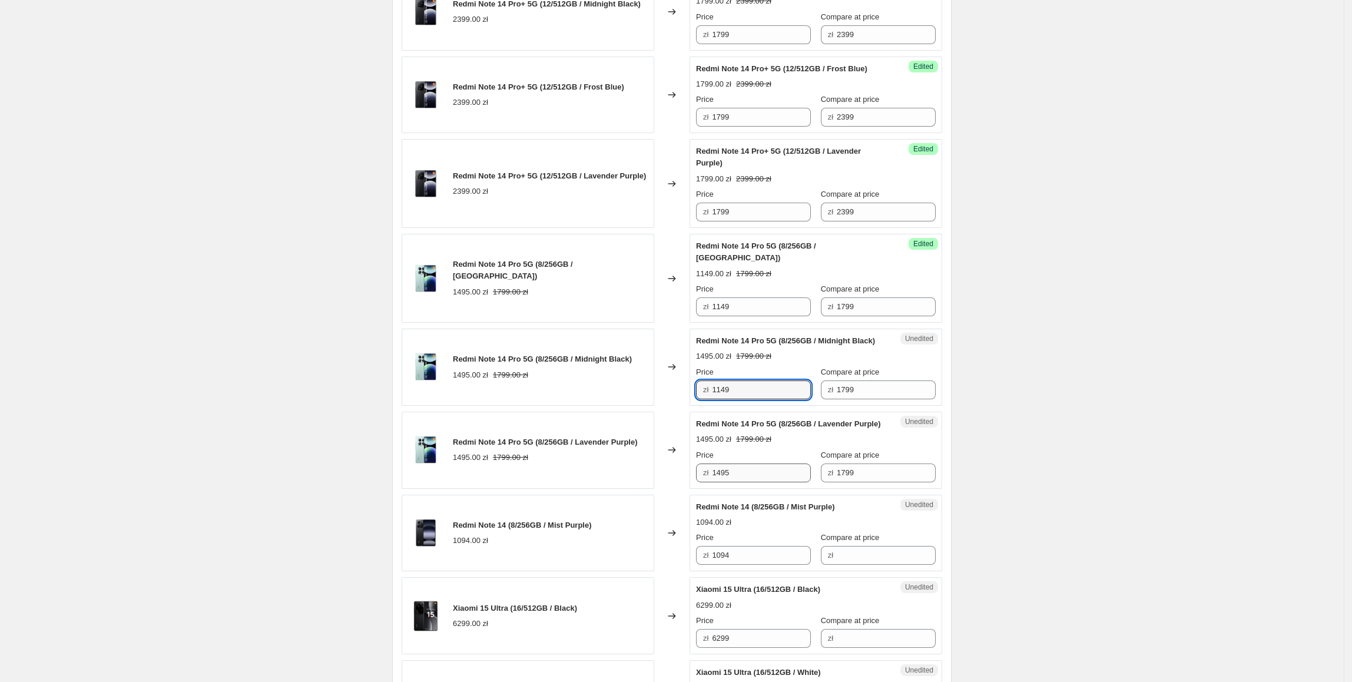
type input "1149"
paste input "149"
drag, startPoint x: 756, startPoint y: 495, endPoint x: 664, endPoint y: 493, distance: 91.8
click at [664, 489] on div "Redmi Note 14 Pro 5G (8/256GB / Lavender Purple) 1495.00 zł 1799.00 zł Changed …" at bounding box center [672, 450] width 540 height 77
type input "1149"
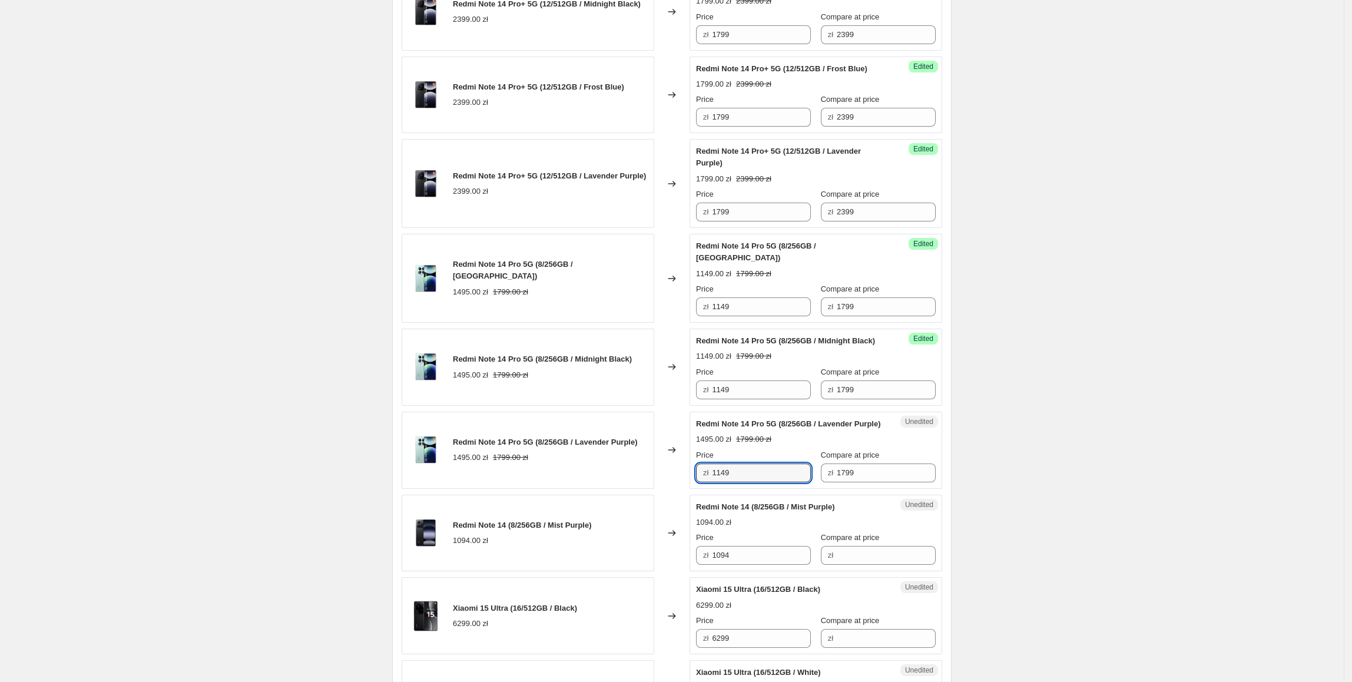
click at [632, 363] on span "Redmi Note 14 Pro 5G (8/256GB / Midnight Black)" at bounding box center [542, 358] width 179 height 9
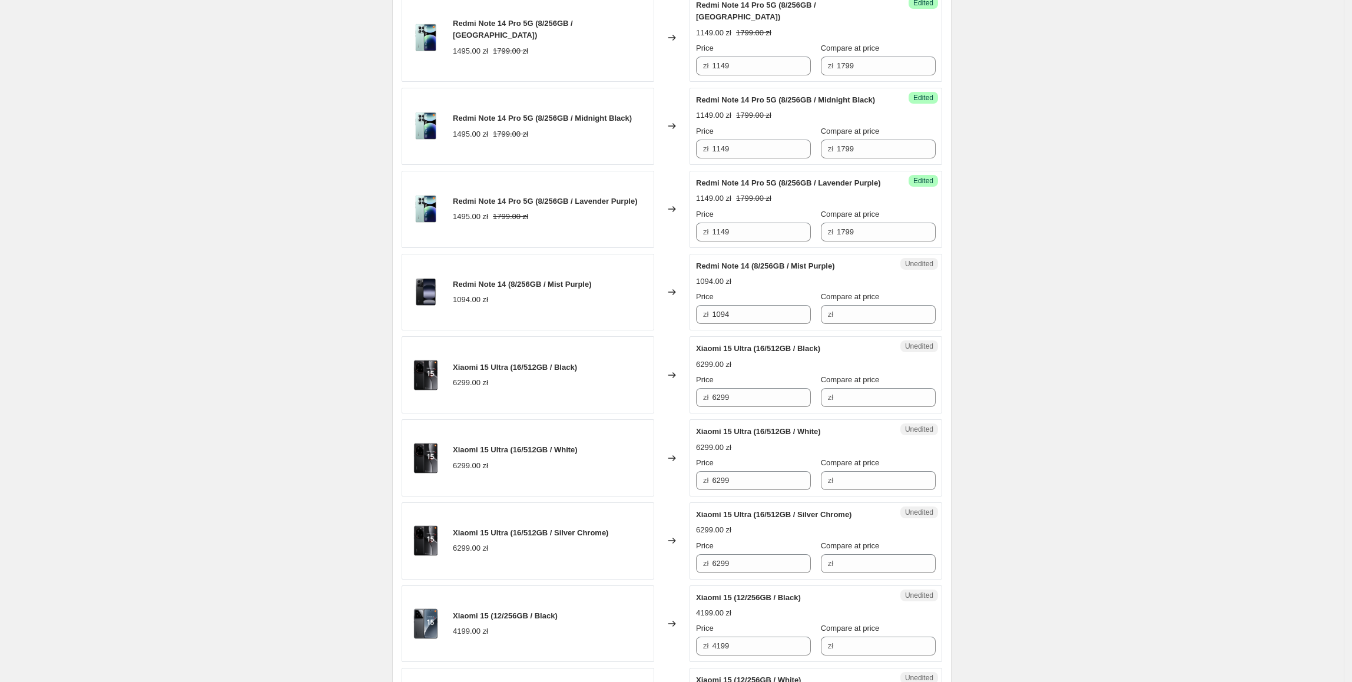
scroll to position [1291, 0]
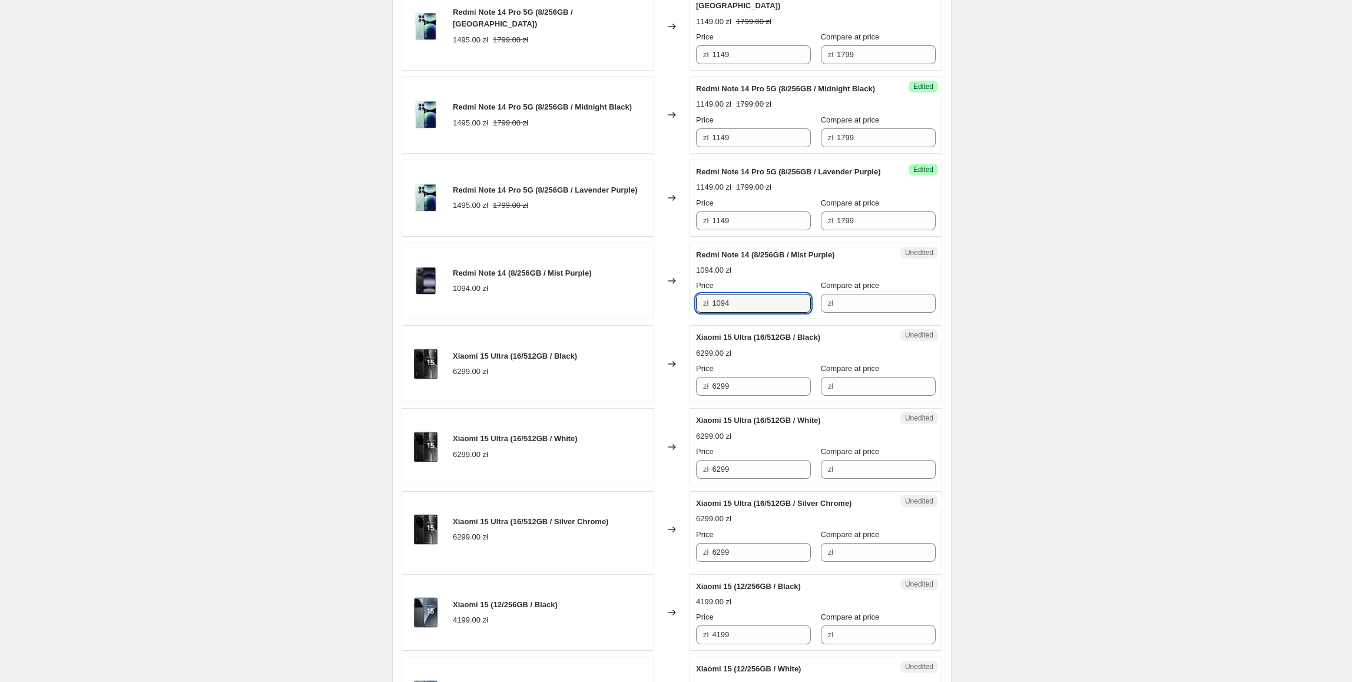
drag, startPoint x: 776, startPoint y: 333, endPoint x: 811, endPoint y: 345, distance: 37.2
click at [624, 320] on div "Redmi Note 14 (8/256GB / Mist Purple) 1094.00 zł Changed to Unedited Redmi Note…" at bounding box center [672, 281] width 540 height 77
click at [887, 291] on div "Compare at price" at bounding box center [878, 286] width 115 height 12
click at [898, 313] on input "Compare at price" at bounding box center [886, 303] width 99 height 19
paste input "1094"
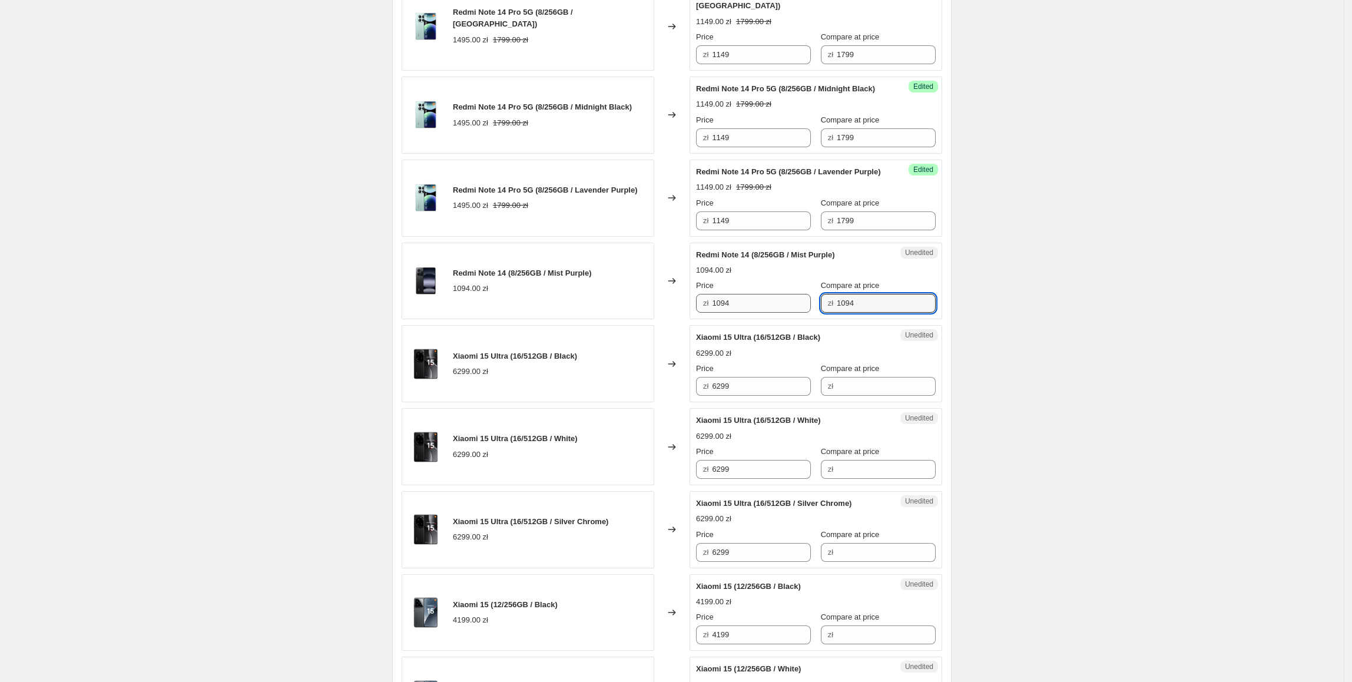
drag, startPoint x: 902, startPoint y: 333, endPoint x: 754, endPoint y: 335, distance: 149.0
click at [754, 313] on div "Price zł 1094 Compare at price zł 1094" at bounding box center [816, 296] width 240 height 33
type input "1099"
drag, startPoint x: 755, startPoint y: 335, endPoint x: 712, endPoint y: 337, distance: 42.4
click at [712, 313] on div "zł 1094" at bounding box center [753, 303] width 115 height 19
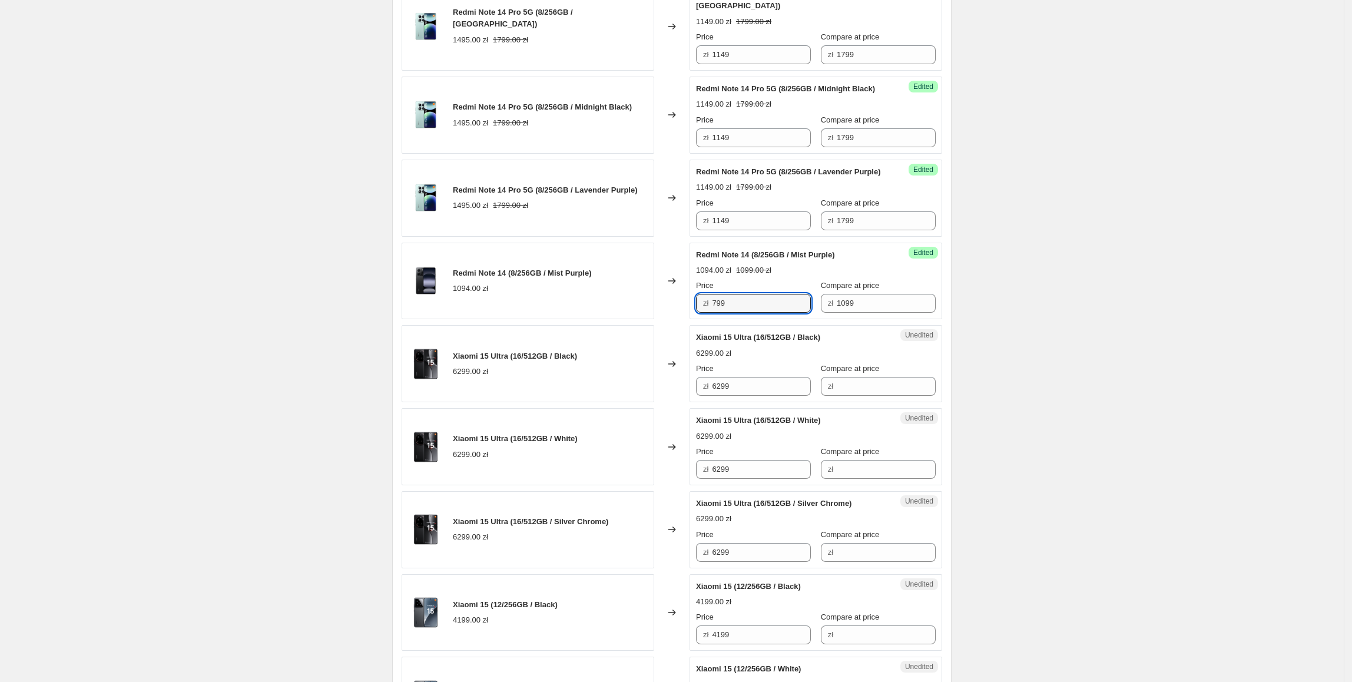
type input "799"
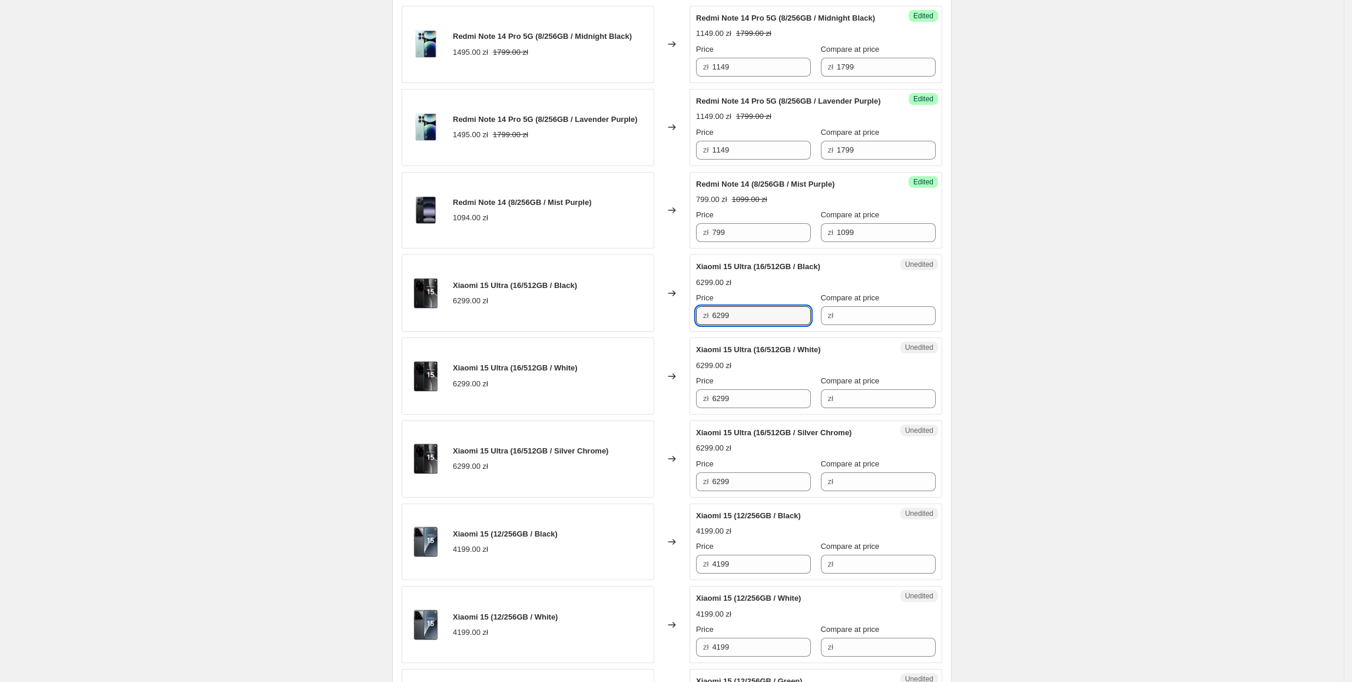
drag, startPoint x: 755, startPoint y: 337, endPoint x: 695, endPoint y: 342, distance: 59.7
click at [695, 331] on div "Unedited Xiaomi 15 Ultra (16/512GB / Black) 6299.00 zł Price zł 6299 Compare at…" at bounding box center [815, 292] width 253 height 77
drag, startPoint x: 844, startPoint y: 351, endPoint x: 834, endPoint y: 351, distance: 10.6
click at [844, 325] on input "Compare at price" at bounding box center [886, 315] width 99 height 19
paste input "6299"
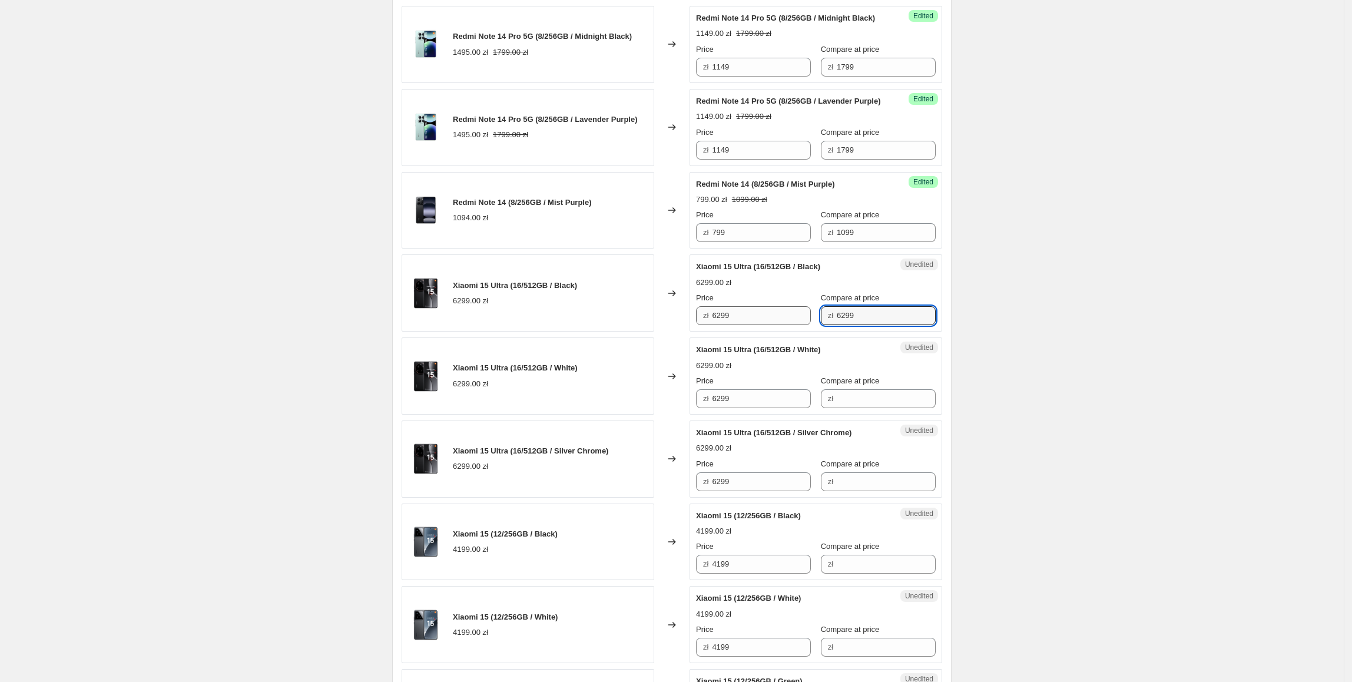
type input "6299"
drag, startPoint x: 761, startPoint y: 350, endPoint x: 697, endPoint y: 353, distance: 63.7
click at [697, 331] on div "Success Edited [PERSON_NAME] 15 Ultra (16/512GB / Black) 6299.00 zł Price zł 62…" at bounding box center [815, 292] width 253 height 77
type input "5999"
click at [686, 368] on div "Changed to" at bounding box center [671, 375] width 35 height 77
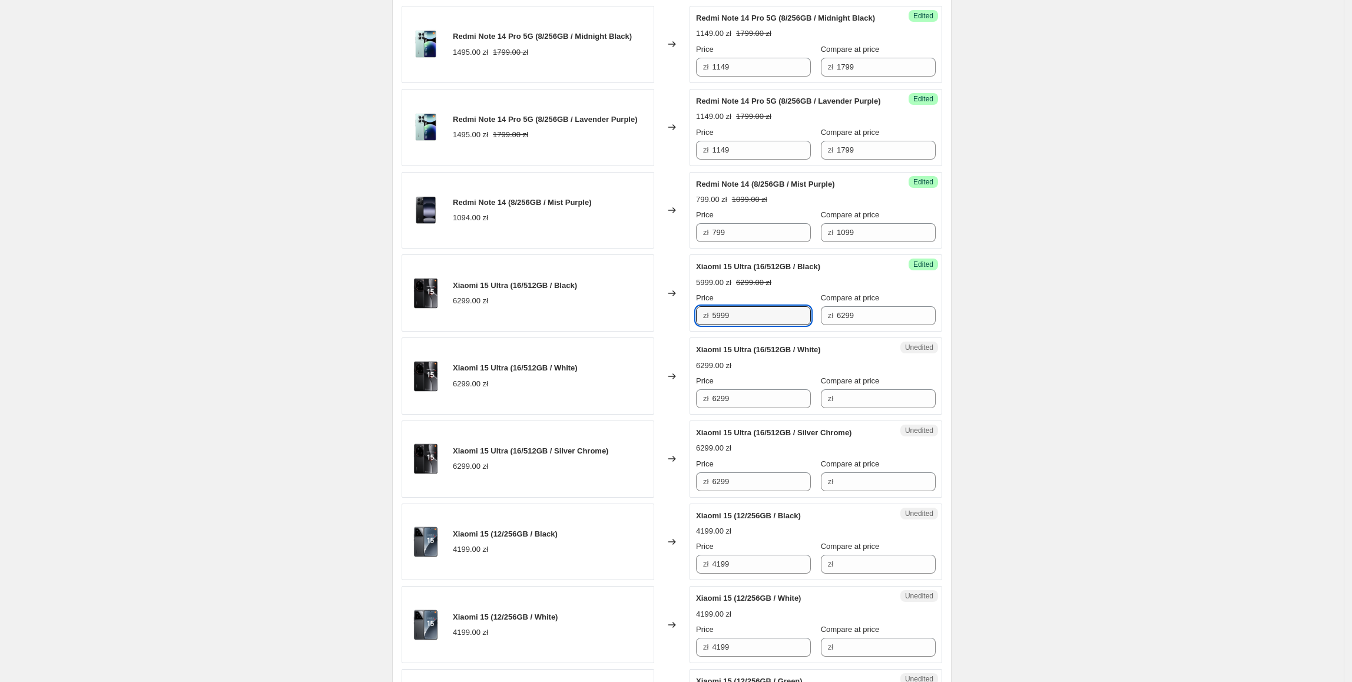
drag, startPoint x: 775, startPoint y: 344, endPoint x: 709, endPoint y: 350, distance: 66.7
click at [709, 325] on div "zł 5999" at bounding box center [753, 315] width 115 height 19
paste input "59"
drag, startPoint x: 778, startPoint y: 427, endPoint x: 669, endPoint y: 434, distance: 109.7
click at [669, 414] on div "Xiaomi 15 Ultra (16/512GB / White) 6299.00 zł Changed to Unedited Xiaomi 15 Ult…" at bounding box center [672, 375] width 540 height 77
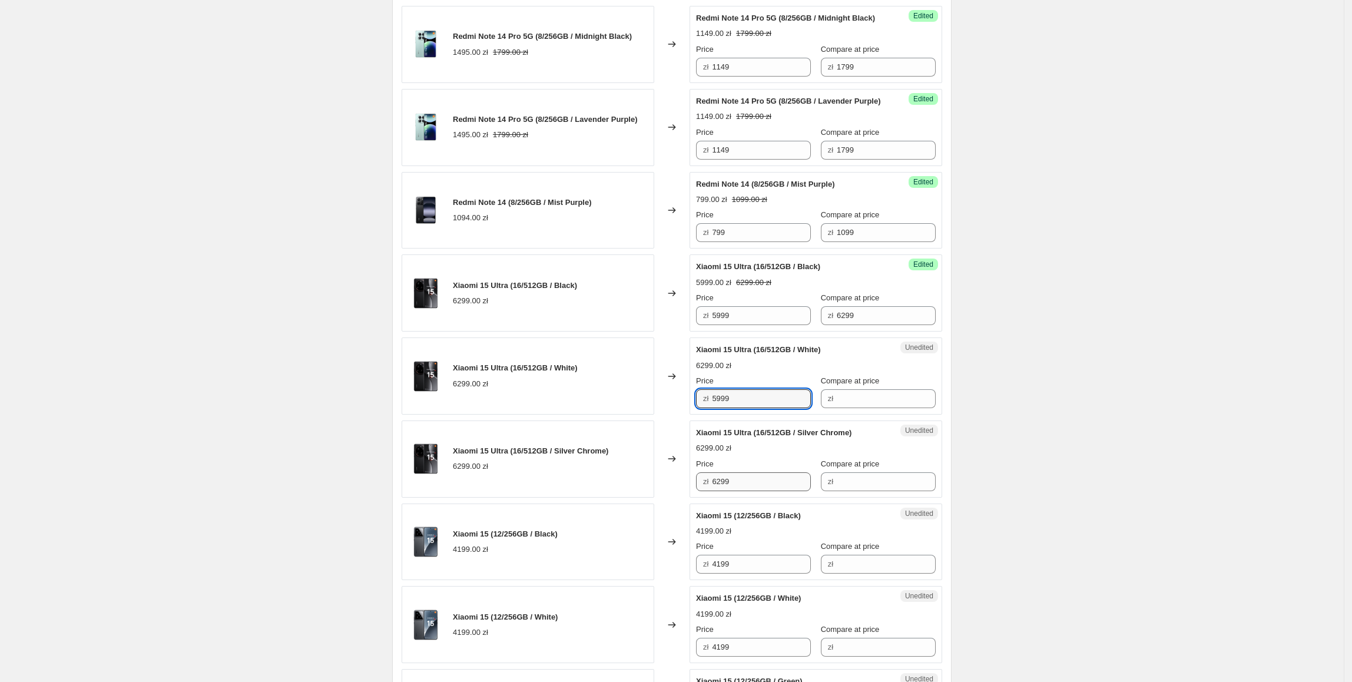
type input "5999"
paste input "59"
drag, startPoint x: 775, startPoint y: 511, endPoint x: 585, endPoint y: 511, distance: 190.2
click at [585, 497] on div "Xiaomi 15 Ultra (16/512GB / Silver Chrome) 6299.00 zł Changed to Unedited Xiaom…" at bounding box center [672, 458] width 540 height 77
type input "5999"
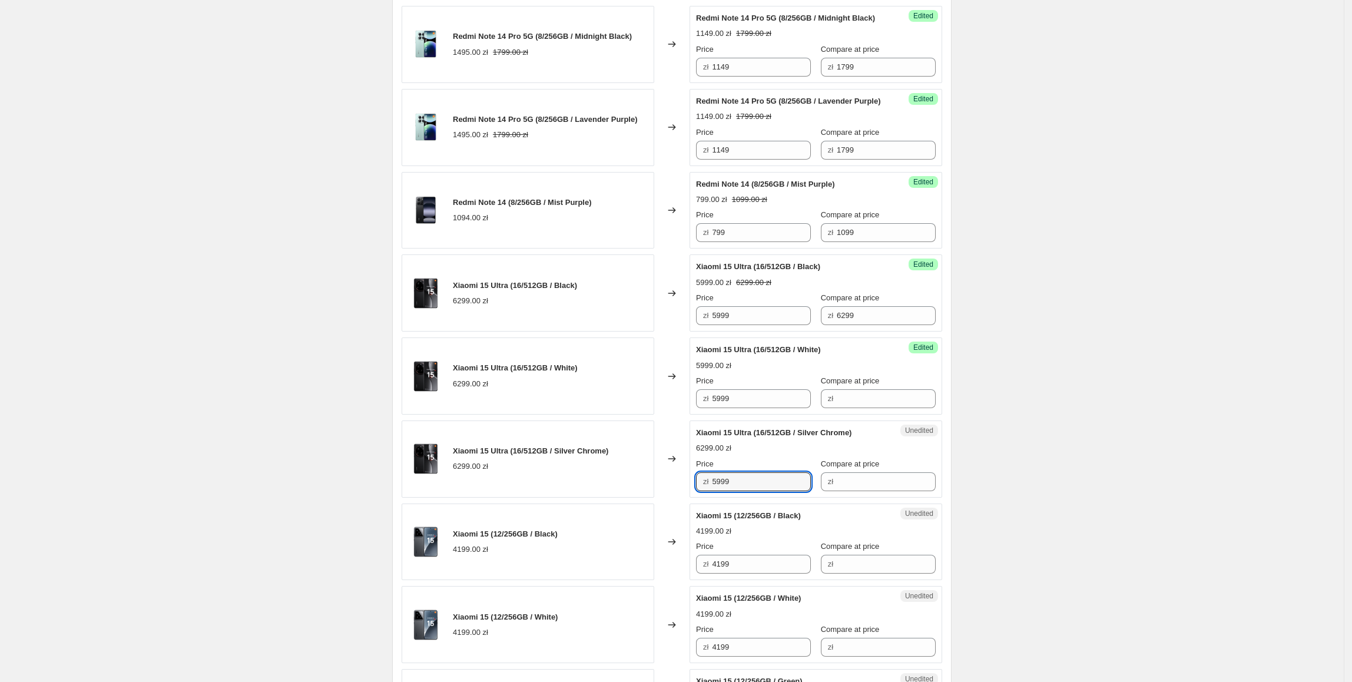
click at [585, 451] on div "Xiaomi 15 Ultra (16/512GB / Silver Chrome) 6299.00 zł" at bounding box center [528, 458] width 253 height 77
drag, startPoint x: 916, startPoint y: 342, endPoint x: 815, endPoint y: 346, distance: 100.8
click at [821, 325] on div "zł 6299" at bounding box center [878, 315] width 115 height 19
click at [862, 408] on input "Compare at price" at bounding box center [886, 398] width 99 height 19
paste input "6299"
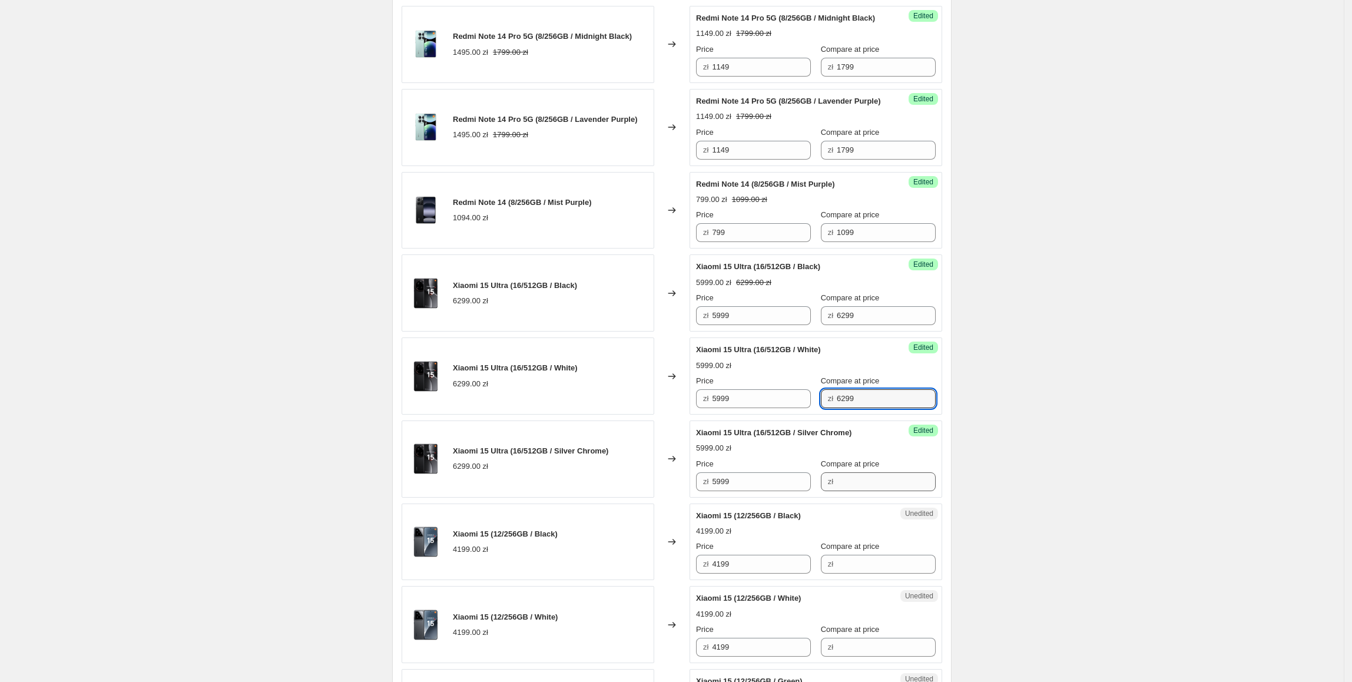
type input "6299"
drag, startPoint x: 844, startPoint y: 519, endPoint x: 872, endPoint y: 509, distance: 30.0
click at [844, 491] on input "Compare at price" at bounding box center [886, 481] width 99 height 19
paste input "6299"
type input "6299"
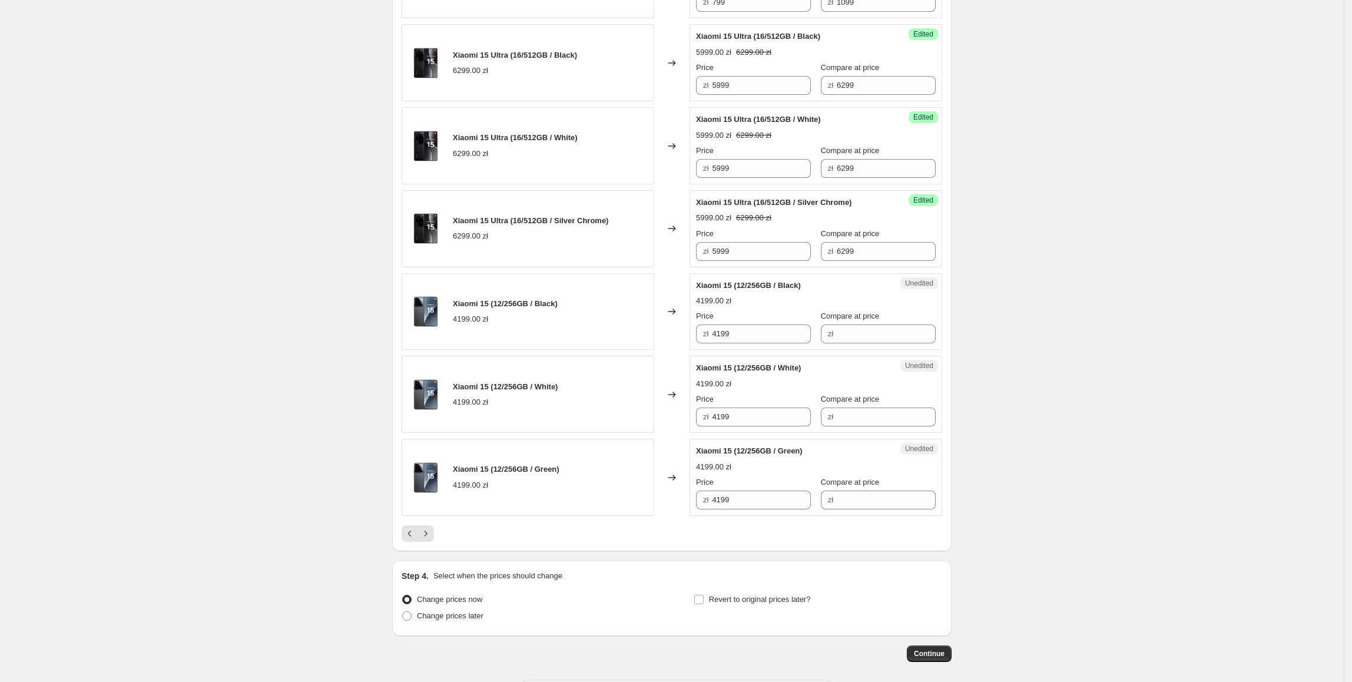
scroll to position [1593, 0]
drag, startPoint x: 773, startPoint y: 354, endPoint x: 655, endPoint y: 354, distance: 118.3
click at [655, 349] on div "Xiaomi 15 (12/256GB / Black) 4199.00 zł Changed to Unedited Xiaomi 15 (12/256GB…" at bounding box center [672, 310] width 540 height 77
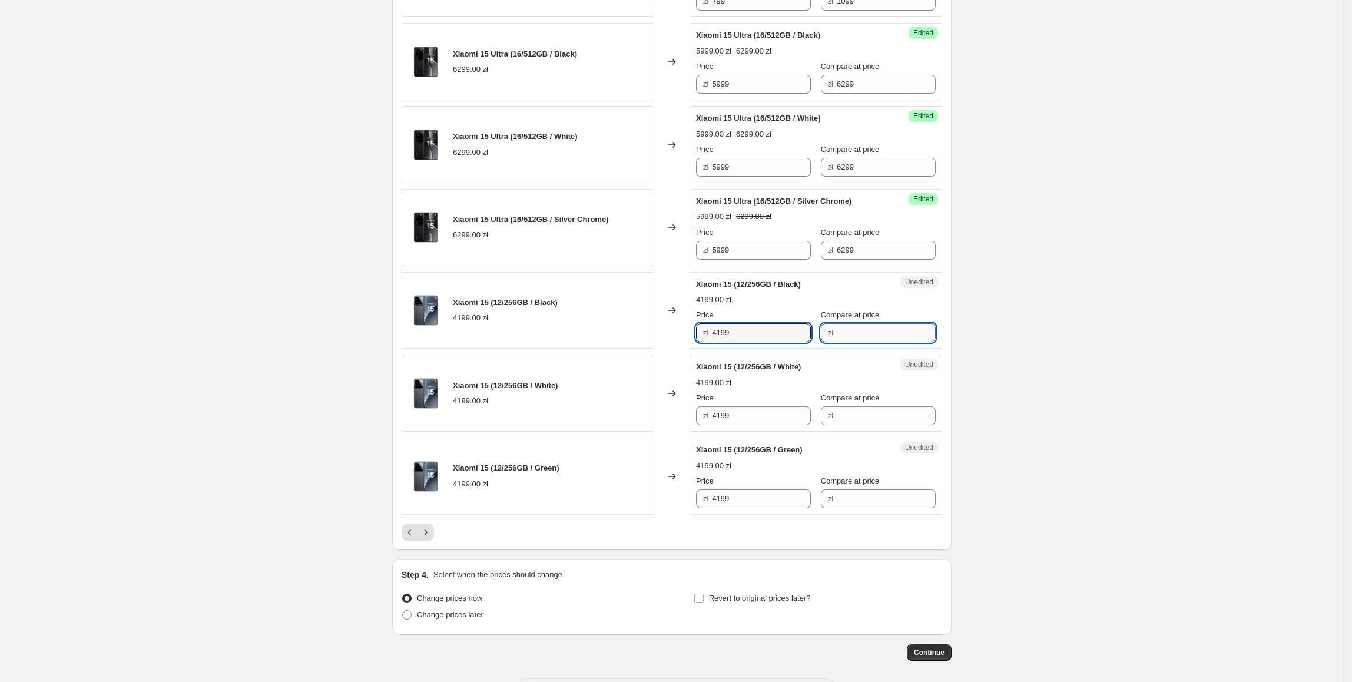
click at [872, 342] on input "Compare at price" at bounding box center [886, 332] width 99 height 19
paste input "4199"
type input "4199"
drag, startPoint x: 778, startPoint y: 366, endPoint x: 692, endPoint y: 368, distance: 85.4
click at [692, 349] on div "Xiaomi 15 (12/256GB / Black) 4199.00 zł Changed to Success Edited [PERSON_NAME]…" at bounding box center [672, 310] width 540 height 77
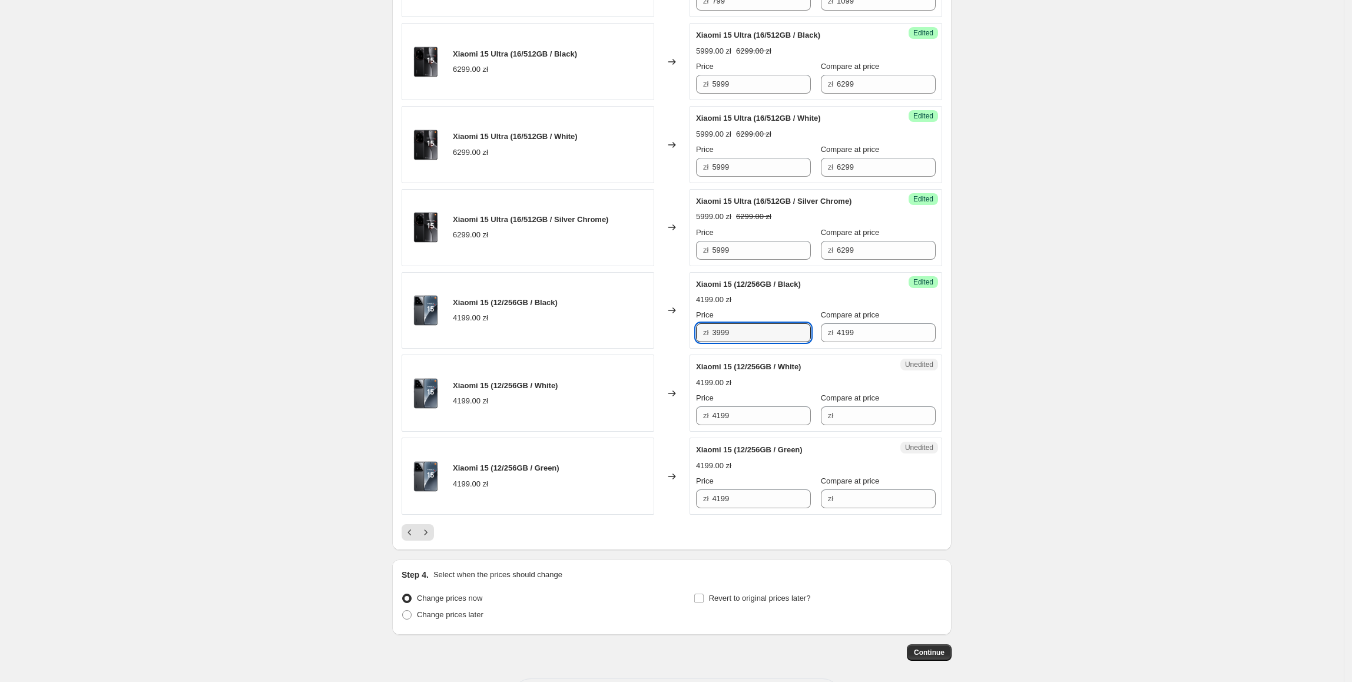
type input "3999"
drag, startPoint x: 761, startPoint y: 361, endPoint x: 604, endPoint y: 389, distance: 159.1
drag, startPoint x: 755, startPoint y: 436, endPoint x: 666, endPoint y: 449, distance: 89.2
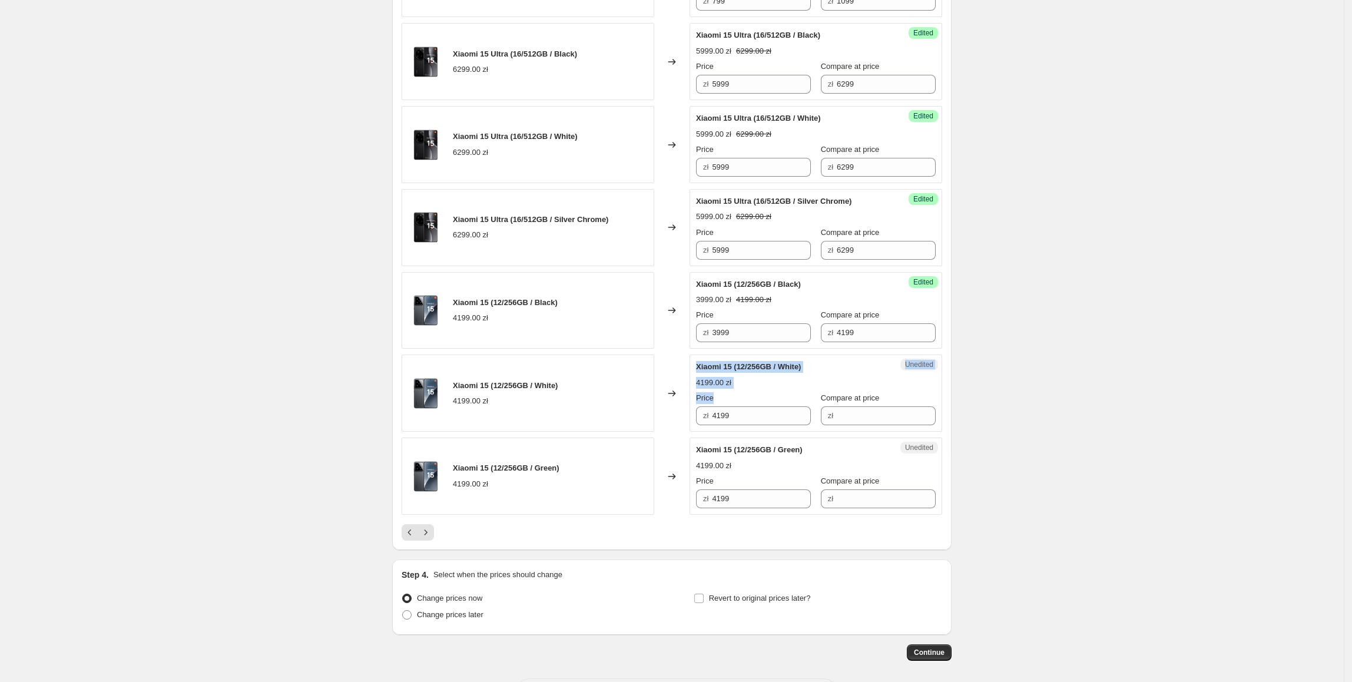
click at [650, 432] on div "Xiaomi 15 (12/256GB / White) 4199.00 zł Changed to Unedited Xiaomi 15 (12/256GB…" at bounding box center [672, 392] width 540 height 77
paste input "39"
drag, startPoint x: 754, startPoint y: 449, endPoint x: 629, endPoint y: 449, distance: 124.2
click at [629, 432] on div "Xiaomi 15 (12/256GB / White) 4199.00 zł Changed to Unedited Xiaomi 15 (12/256GB…" at bounding box center [672, 392] width 540 height 77
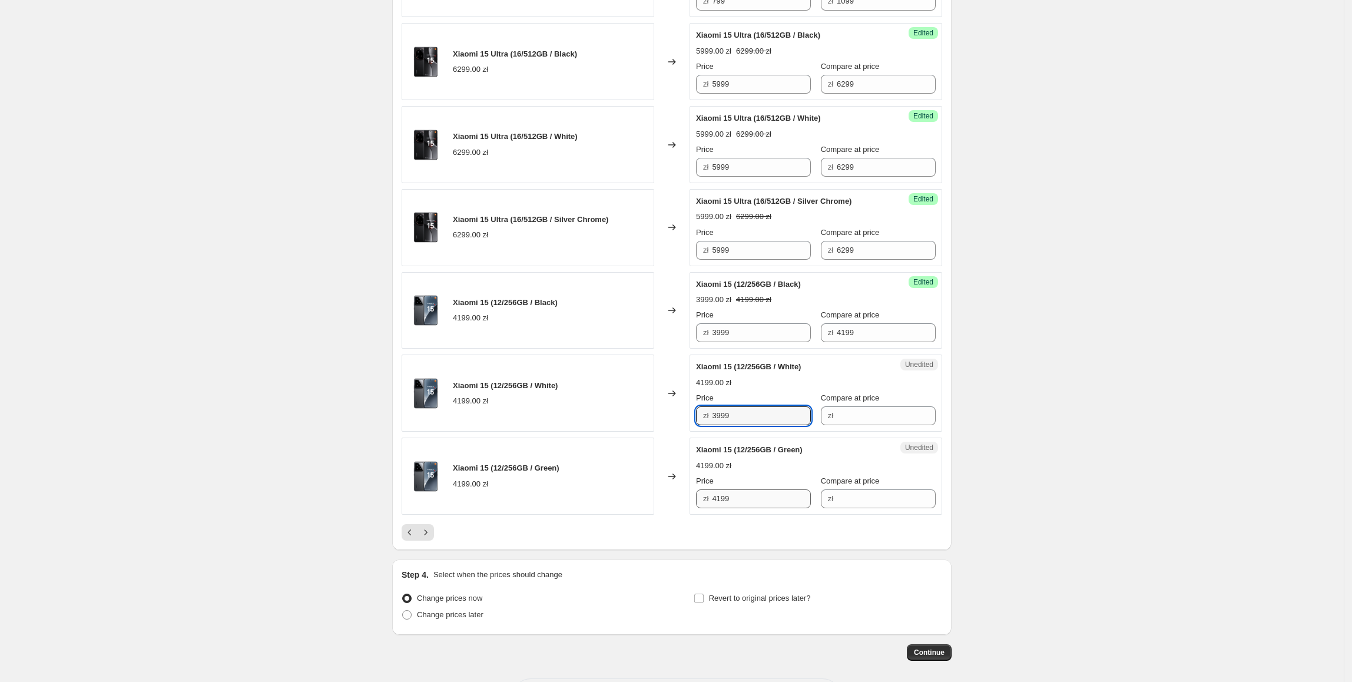
type input "3999"
drag, startPoint x: 751, startPoint y: 523, endPoint x: 603, endPoint y: 525, distance: 148.4
click at [603, 515] on div "Xiaomi 15 (12/256GB / Green) 4199.00 zł Changed to Unedited Xiaomi 15 (12/256GB…" at bounding box center [672, 475] width 540 height 77
paste input "39"
type input "3999"
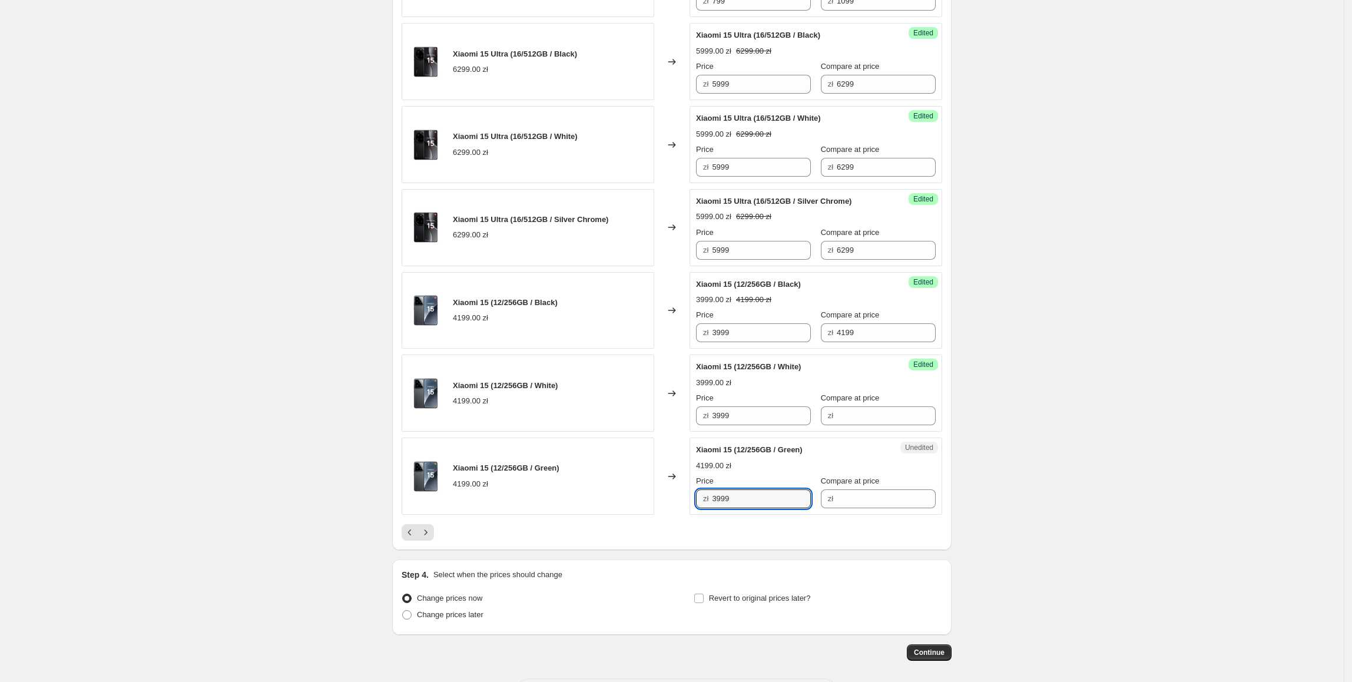
click at [603, 515] on div "Xiaomi 15 (12/256GB / Green) 4199.00 zł" at bounding box center [528, 475] width 253 height 77
drag, startPoint x: 894, startPoint y: 364, endPoint x: 782, endPoint y: 370, distance: 112.0
click at [778, 342] on div "Price zł 3999 Compare at price zł 4199" at bounding box center [816, 325] width 240 height 33
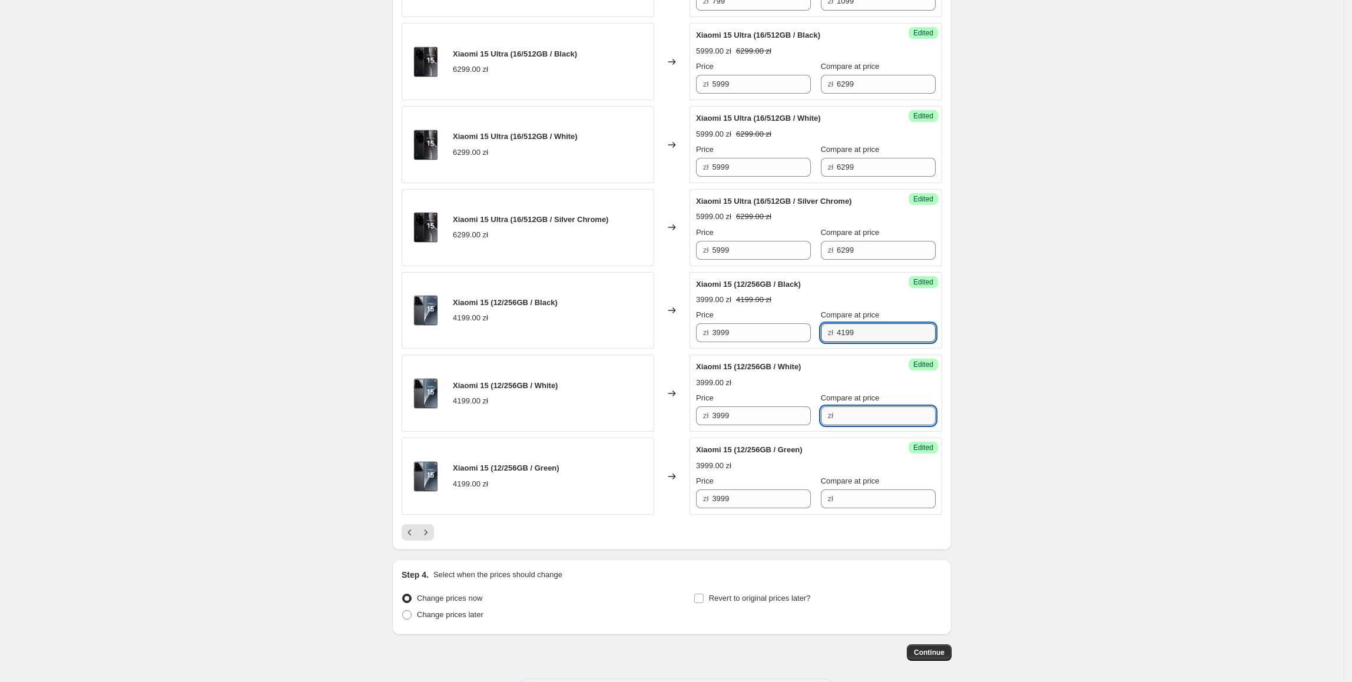
click at [875, 425] on input "Compare at price" at bounding box center [886, 415] width 99 height 19
paste input "4199"
type input "4199"
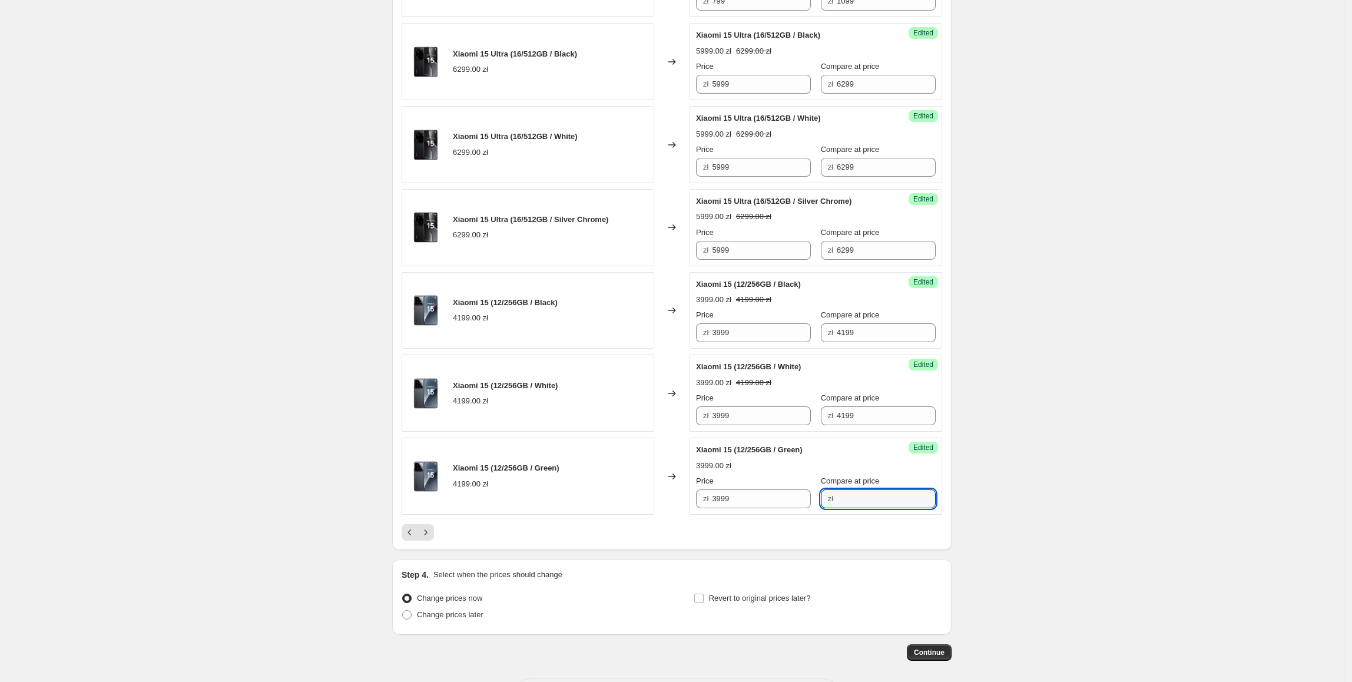
drag, startPoint x: 851, startPoint y: 535, endPoint x: 926, endPoint y: 530, distance: 75.5
click at [851, 508] on input "Compare at price" at bounding box center [886, 498] width 99 height 19
paste input "4199"
type input "4199"
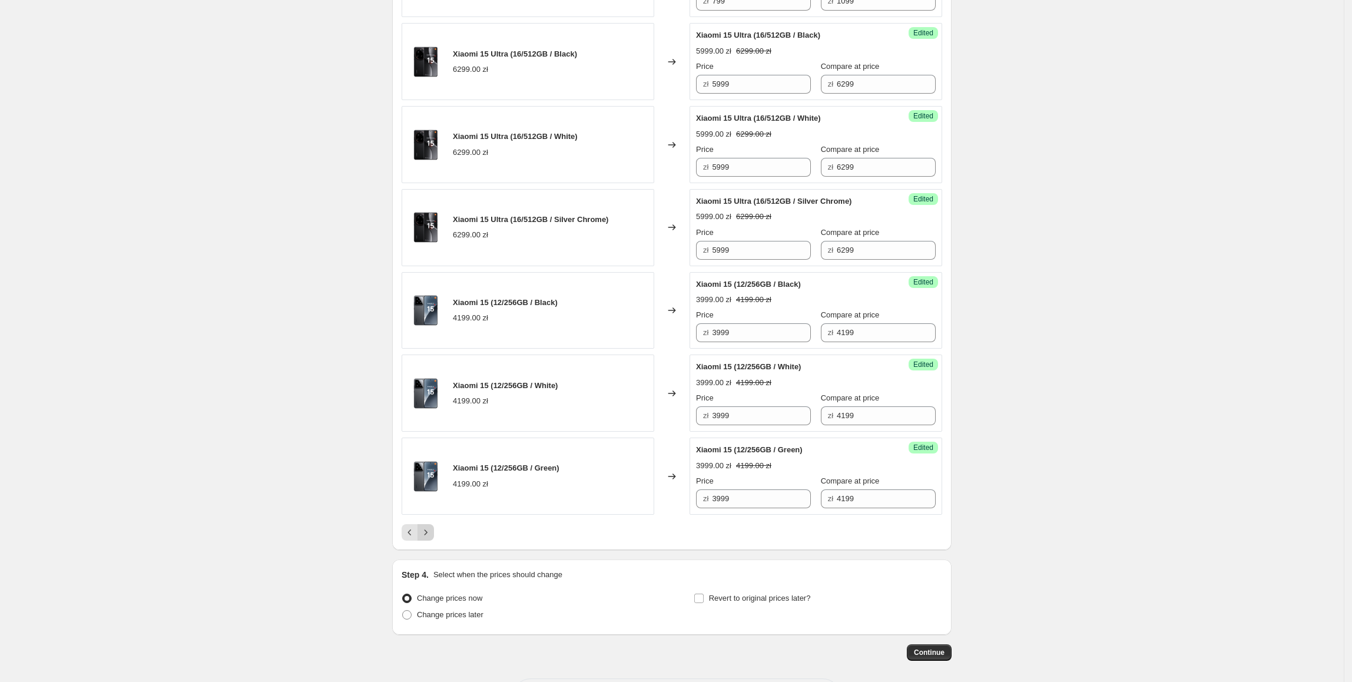
click at [425, 538] on icon "Next" at bounding box center [426, 532] width 12 height 12
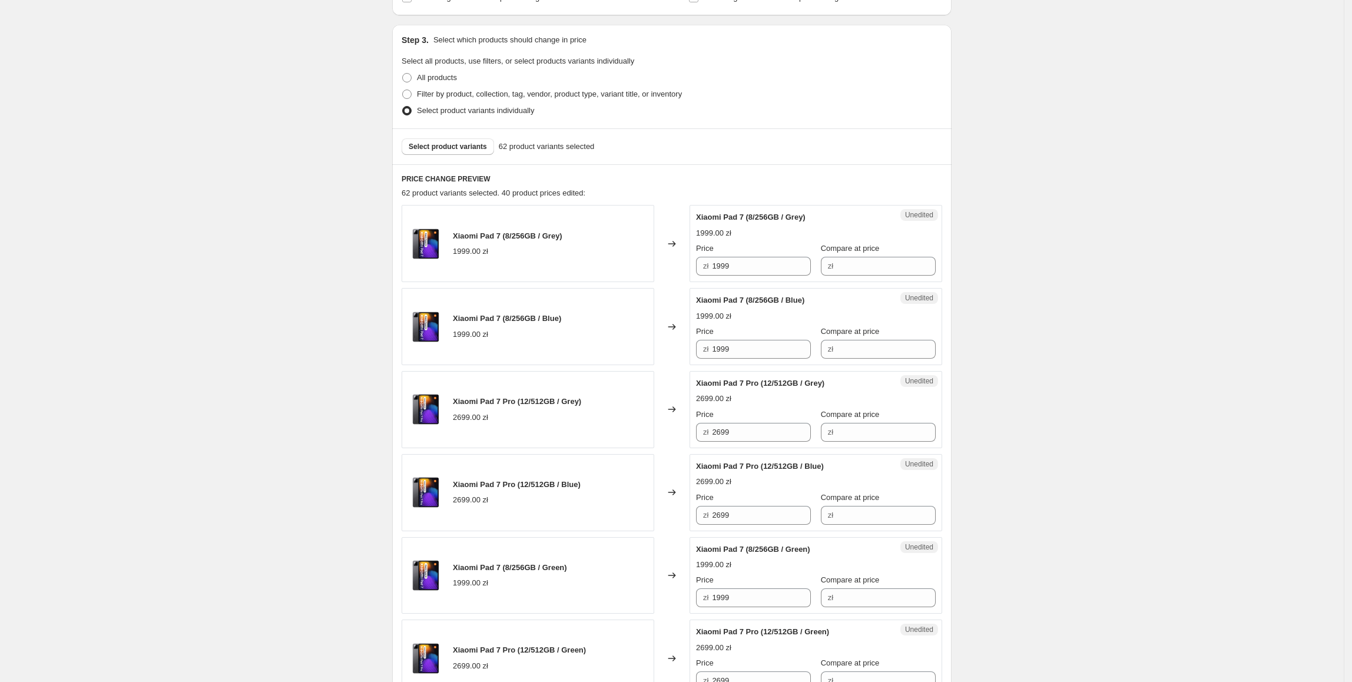
scroll to position [227, 0]
drag, startPoint x: 789, startPoint y: 264, endPoint x: 693, endPoint y: 265, distance: 96.0
click at [693, 265] on div "Unedited Xiaomi Pad 7 (8/256GB / Grey) 1999.00 zł Price zł 1999 Compare at pric…" at bounding box center [815, 243] width 253 height 77
click at [837, 260] on input "Compare at price" at bounding box center [886, 266] width 99 height 19
paste input "1999"
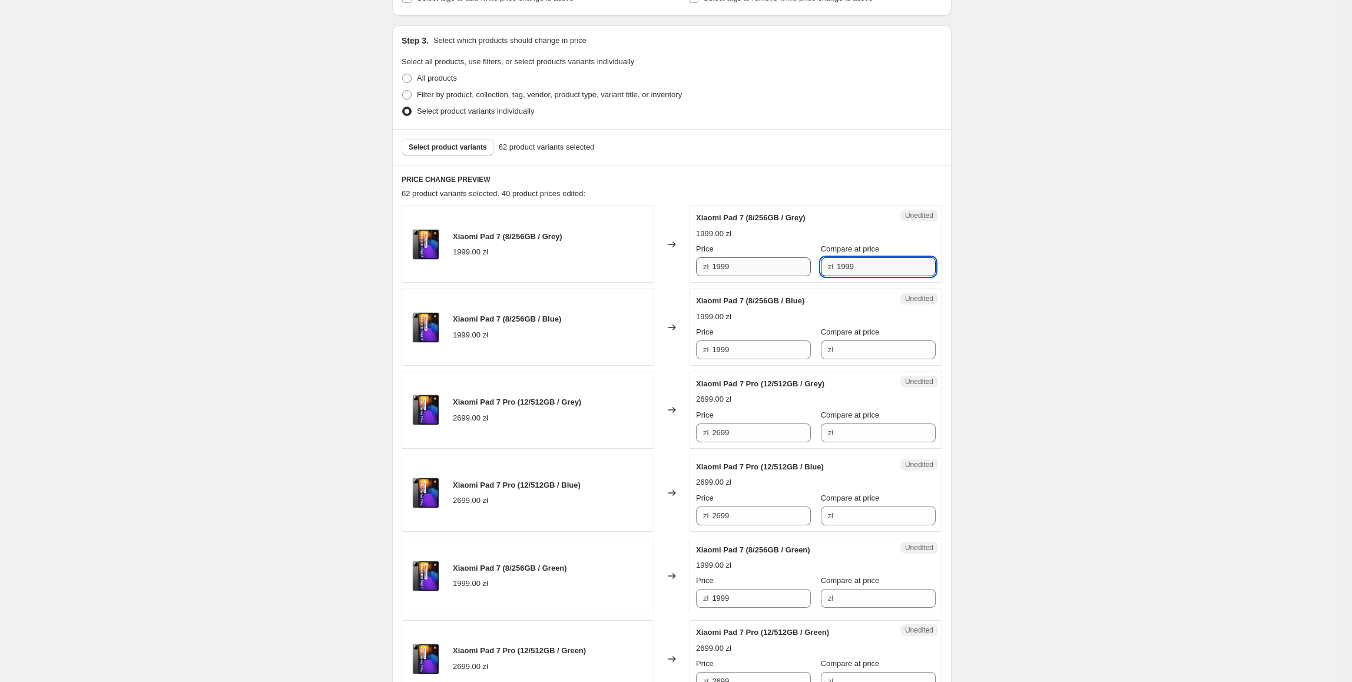
type input "1999"
drag, startPoint x: 777, startPoint y: 267, endPoint x: 698, endPoint y: 274, distance: 79.8
click at [698, 274] on div "Success Edited [PERSON_NAME] 7 (8/256GB / Grey) 1999.00 zł Price zł 1999 Compar…" at bounding box center [815, 243] width 253 height 77
type input "1599"
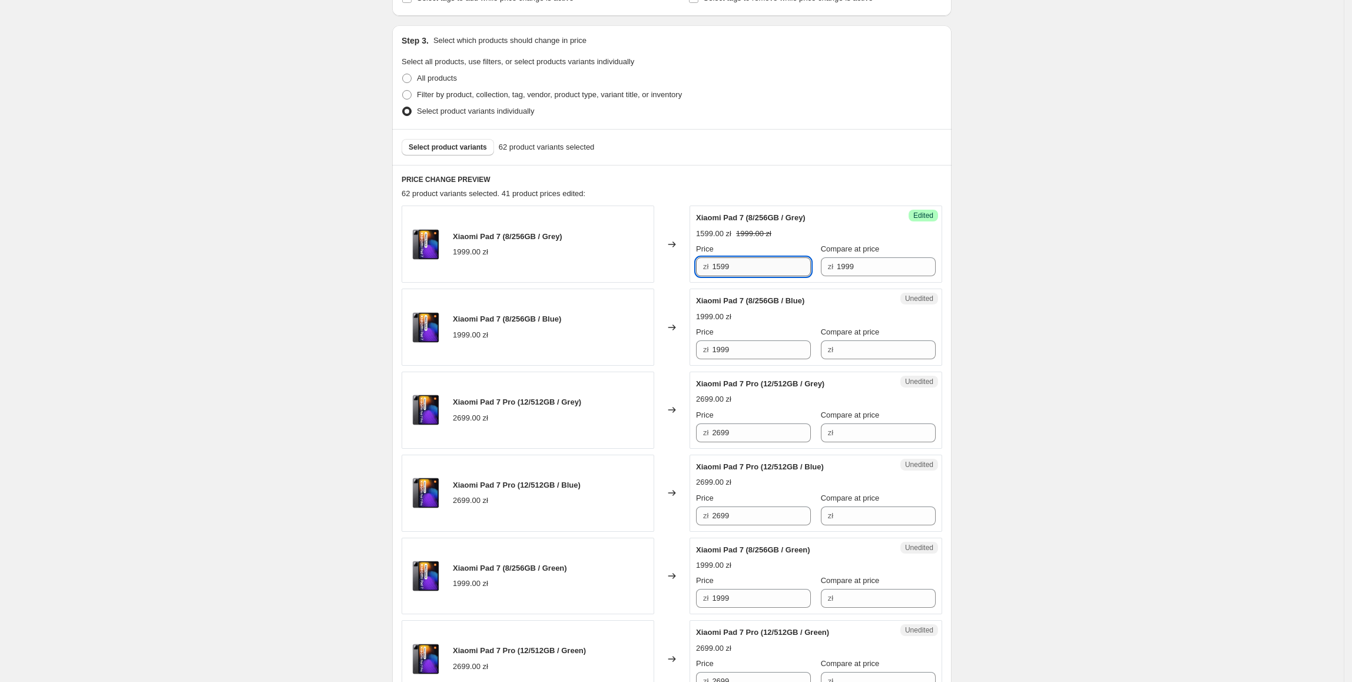
click at [778, 262] on input "1599" at bounding box center [761, 266] width 99 height 19
drag, startPoint x: 775, startPoint y: 262, endPoint x: 761, endPoint y: 262, distance: 14.1
click at [765, 262] on input "1599" at bounding box center [761, 266] width 99 height 19
drag, startPoint x: 771, startPoint y: 265, endPoint x: 701, endPoint y: 309, distance: 83.3
click at [648, 274] on div "Xiaomi Pad 7 (8/256GB / Grey) 1999.00 zł Changed to Success Edited Xiaomi Pad 7…" at bounding box center [672, 243] width 540 height 77
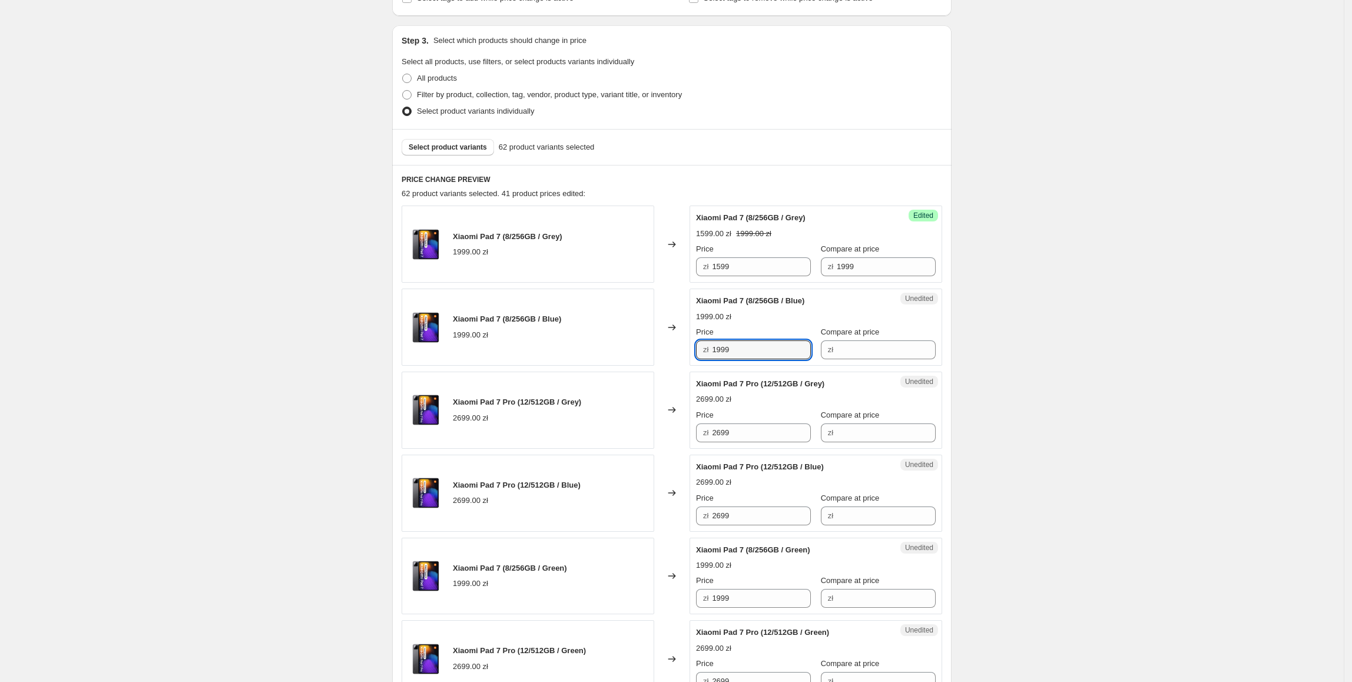
drag, startPoint x: 767, startPoint y: 350, endPoint x: 651, endPoint y: 361, distance: 115.9
click at [651, 361] on div "Xiaomi Pad 7 (8/256GB / Blue) 1999.00 zł Changed to Unedited Xiaomi Pad 7 (8/25…" at bounding box center [672, 326] width 540 height 77
paste input "5"
type input "1599"
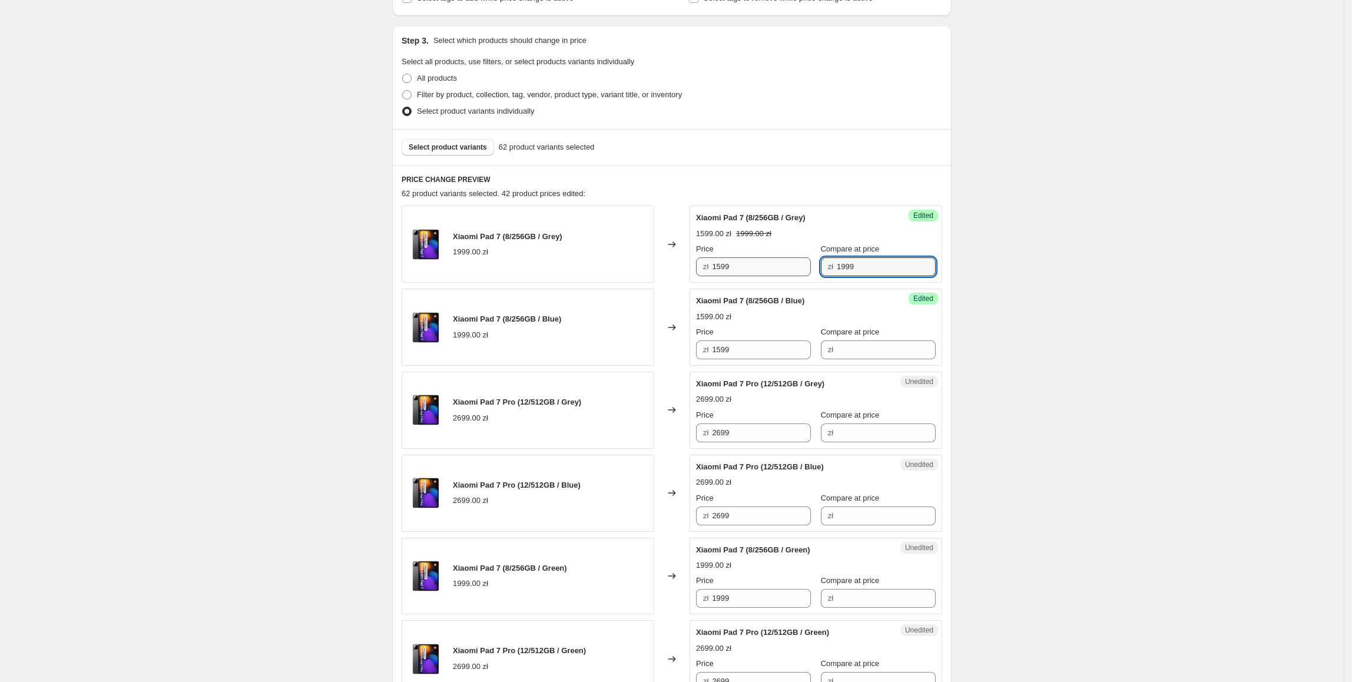
drag, startPoint x: 886, startPoint y: 271, endPoint x: 766, endPoint y: 273, distance: 120.1
click at [766, 273] on div "Price zł 1599 Compare at price zł 1999" at bounding box center [816, 259] width 240 height 33
drag, startPoint x: 874, startPoint y: 341, endPoint x: 897, endPoint y: 353, distance: 26.3
click at [874, 341] on input "Compare at price" at bounding box center [886, 349] width 99 height 19
paste input "1999"
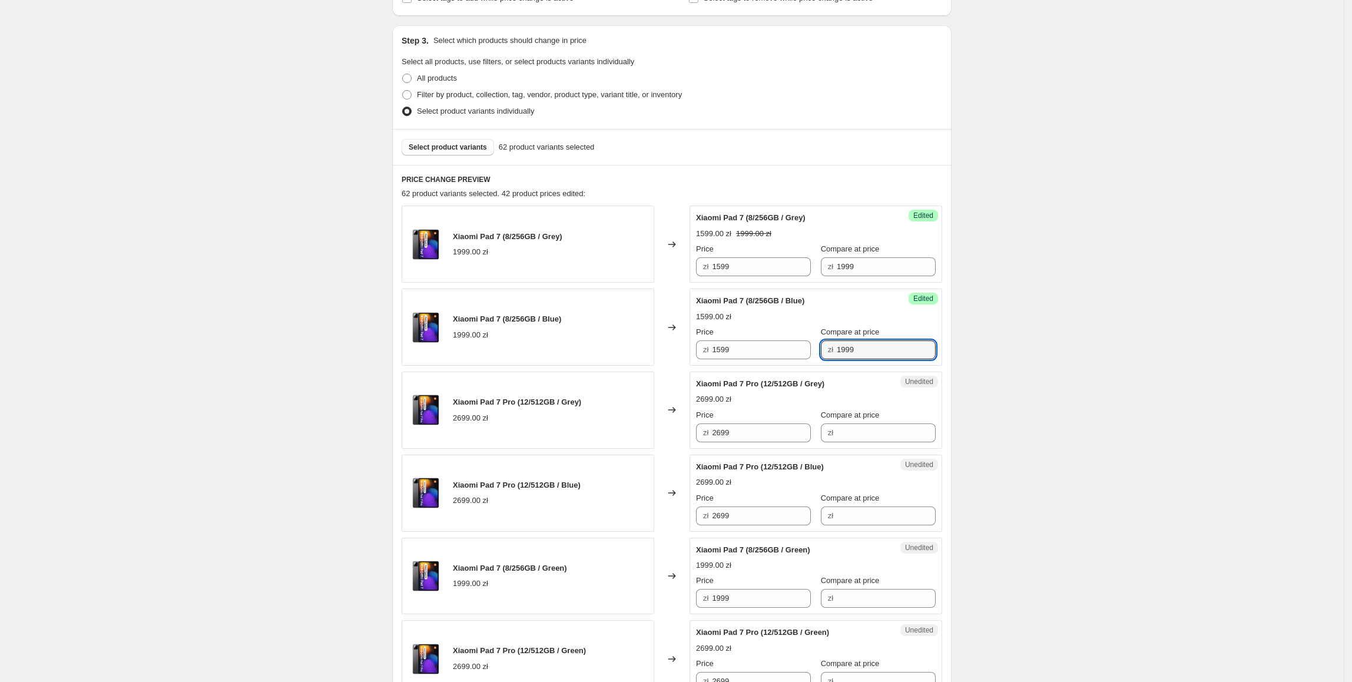
type input "1999"
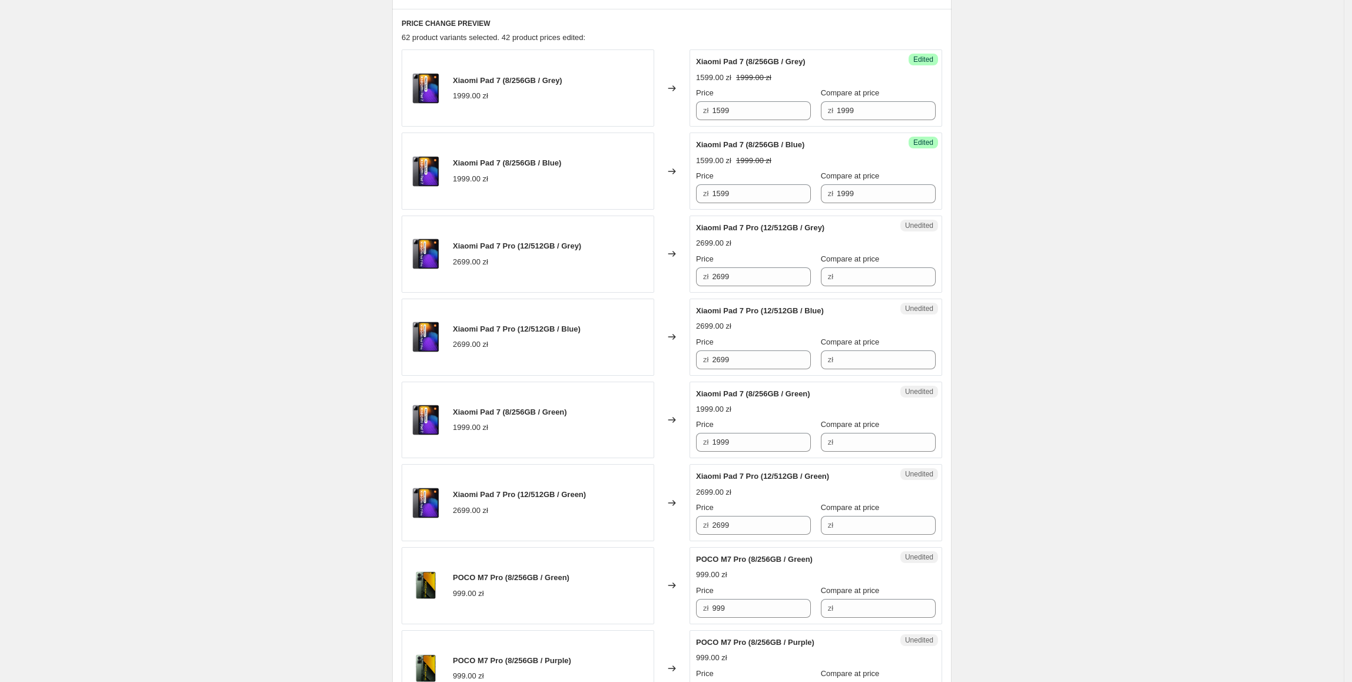
scroll to position [384, 0]
drag, startPoint x: 744, startPoint y: 271, endPoint x: 702, endPoint y: 279, distance: 42.5
click at [702, 279] on div "zł 2699" at bounding box center [753, 275] width 115 height 19
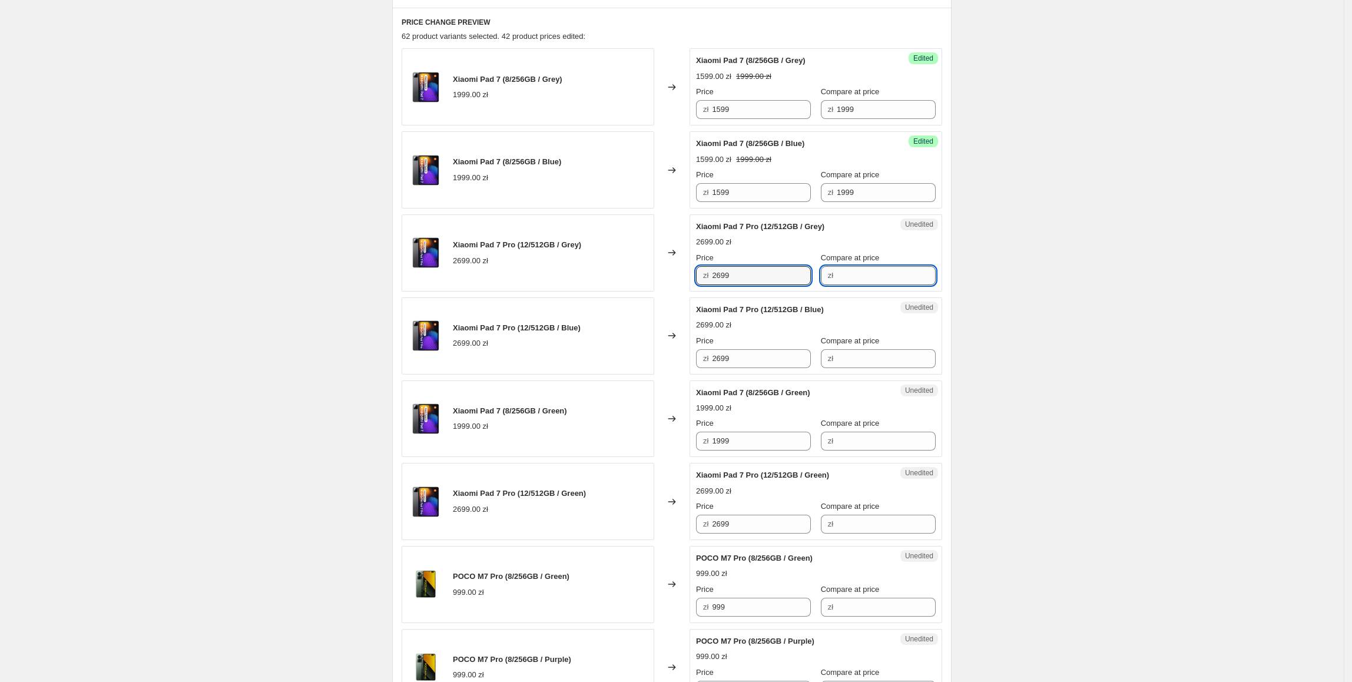
click at [853, 276] on input "Compare at price" at bounding box center [886, 275] width 99 height 19
paste input "2699"
type input "2699"
drag, startPoint x: 757, startPoint y: 276, endPoint x: 699, endPoint y: 288, distance: 58.9
click at [699, 288] on div "Success Edited [PERSON_NAME] 7 Pro (12/512GB / Grey) 2699.00 zł Price zł 2699 C…" at bounding box center [815, 252] width 253 height 77
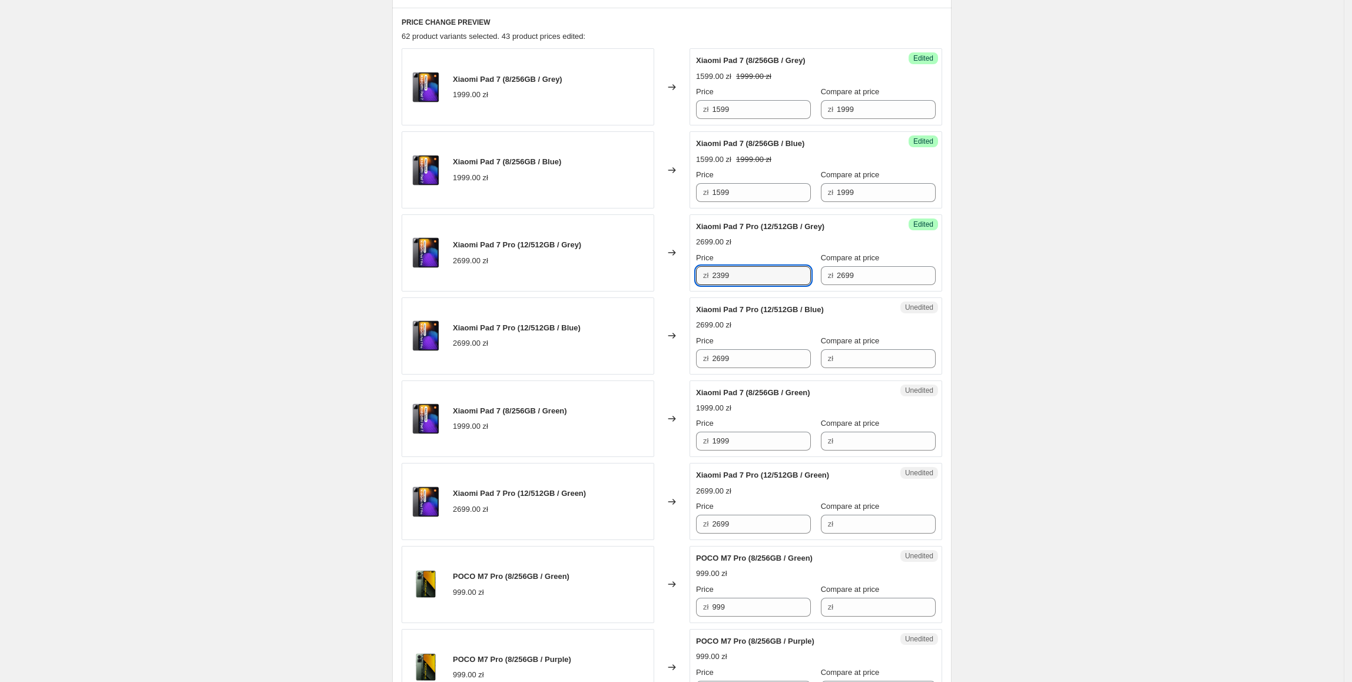
type input "2399"
drag, startPoint x: 789, startPoint y: 284, endPoint x: 701, endPoint y: 286, distance: 88.9
click at [701, 285] on div "zł 2399" at bounding box center [753, 275] width 115 height 19
drag, startPoint x: 764, startPoint y: 365, endPoint x: 643, endPoint y: 374, distance: 120.5
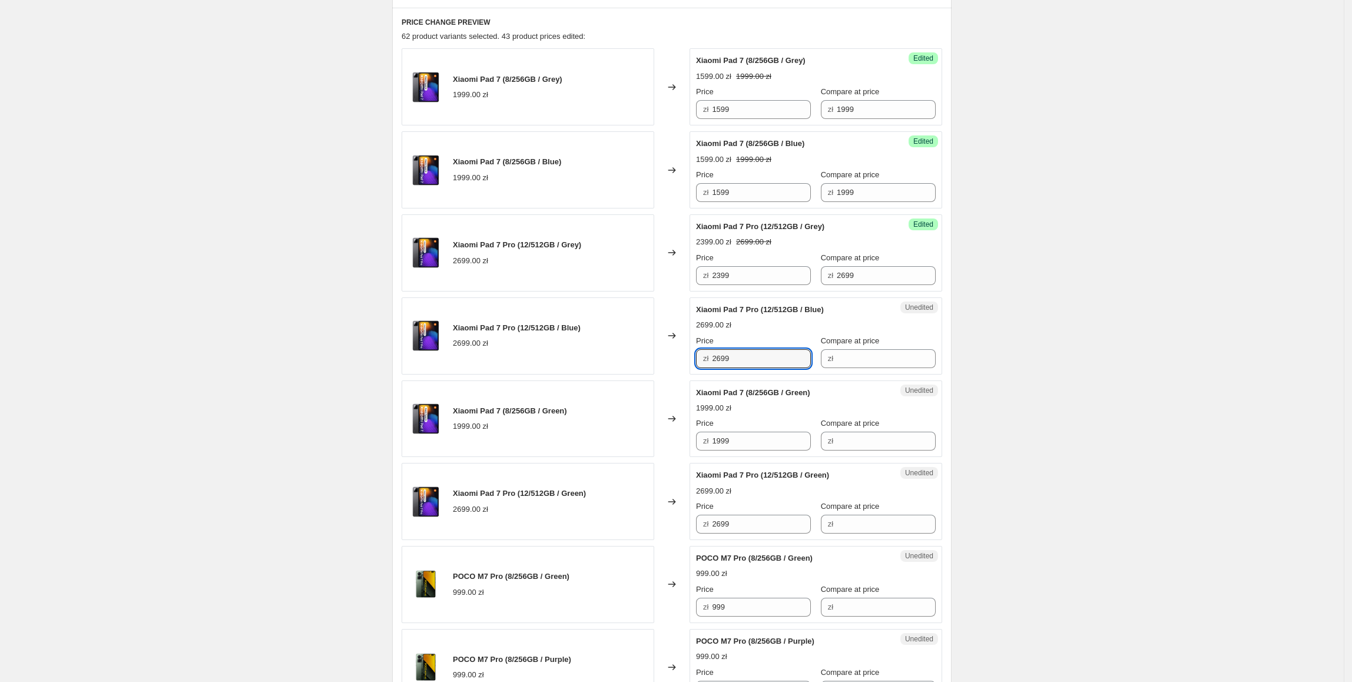
click at [643, 374] on div "Xiaomi Pad 7 Pro (12/512GB / Blue) 2699.00 zł Changed to Unedited Xiaomi Pad 7 …" at bounding box center [672, 335] width 540 height 77
paste input "3"
type input "2399"
drag, startPoint x: 643, startPoint y: 374, endPoint x: 823, endPoint y: 316, distance: 189.0
click at [644, 374] on div "Xiaomi Pad 7 Pro (12/512GB / Blue) 2699.00 zł" at bounding box center [528, 335] width 253 height 77
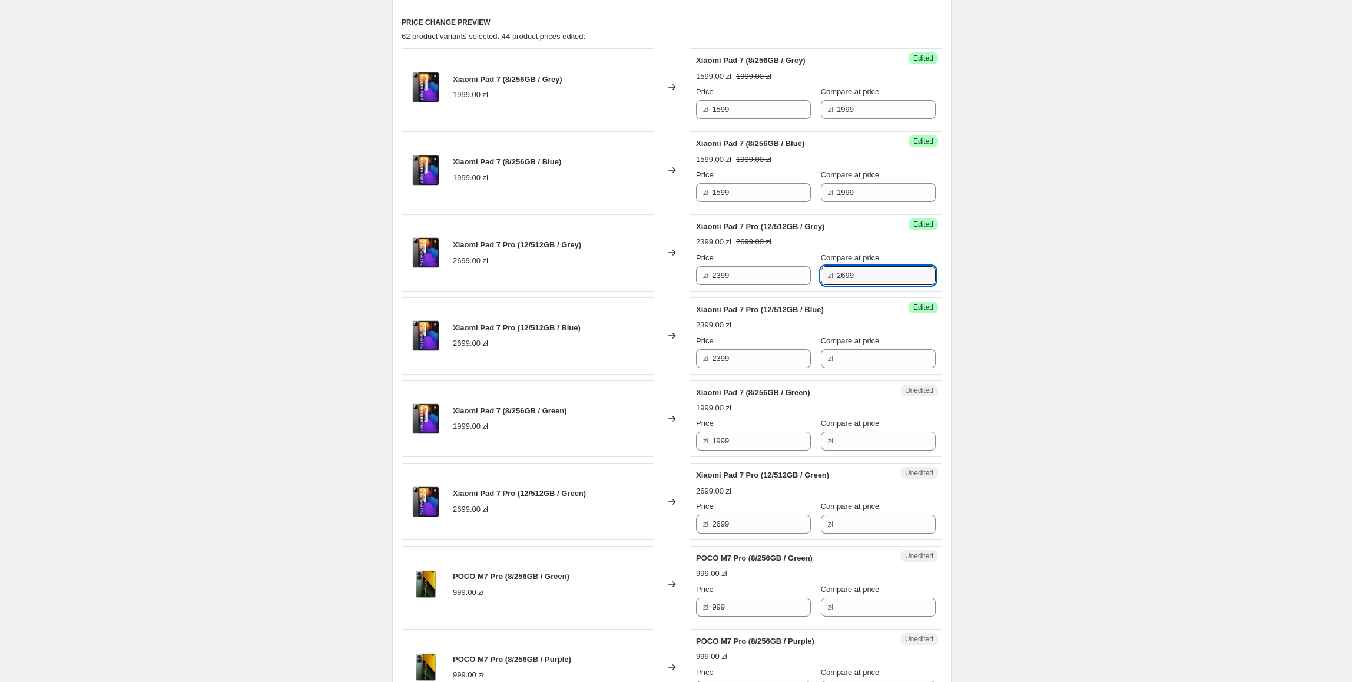
drag, startPoint x: 881, startPoint y: 280, endPoint x: 857, endPoint y: 331, distance: 55.8
click at [821, 283] on div "zł 2699" at bounding box center [878, 275] width 115 height 19
drag, startPoint x: 892, startPoint y: 371, endPoint x: 886, endPoint y: 365, distance: 8.8
click at [891, 370] on div "Success Edited [PERSON_NAME] 7 Pro (12/512GB / Blue) 2399.00 zł Price zł 2399 C…" at bounding box center [815, 335] width 253 height 77
click at [886, 364] on input "Compare at price" at bounding box center [886, 358] width 99 height 19
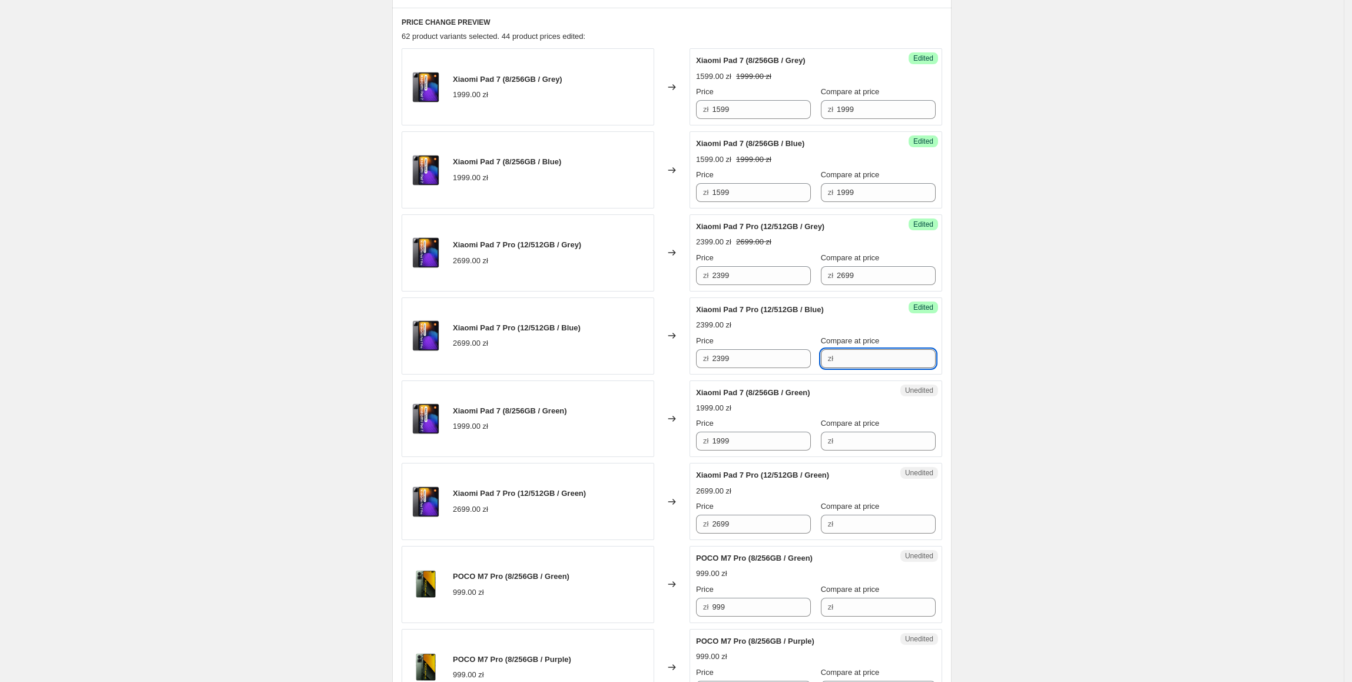
paste input "2699"
type input "2699"
drag
click at [698, 199] on div "Success Edited [PERSON_NAME] 7 (8/256GB / Blue) 1599.00 zł 1999.00 zł Price zł …" at bounding box center [815, 169] width 253 height 77
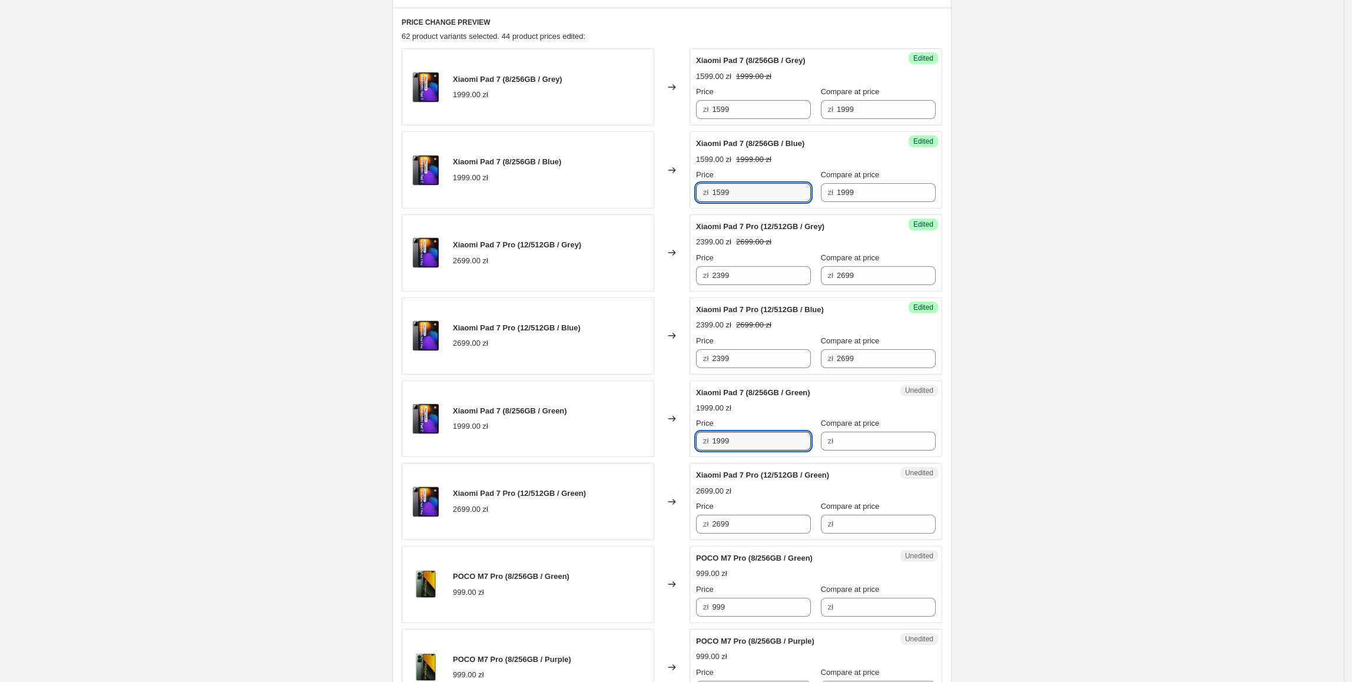
paste input "5"
click at [527, 451] on div "Xiaomi Pad 7 (8/256GB / Green) 1999.00 zł Changed to Unedited Xiaomi Pad 7 (8/2…" at bounding box center [672, 418] width 540 height 77
type input "1599"
click at [536, 441] on div "Xiaomi Pad 7 (8/256GB / Green) 1999.00 zł" at bounding box center [528, 418] width 253 height 77
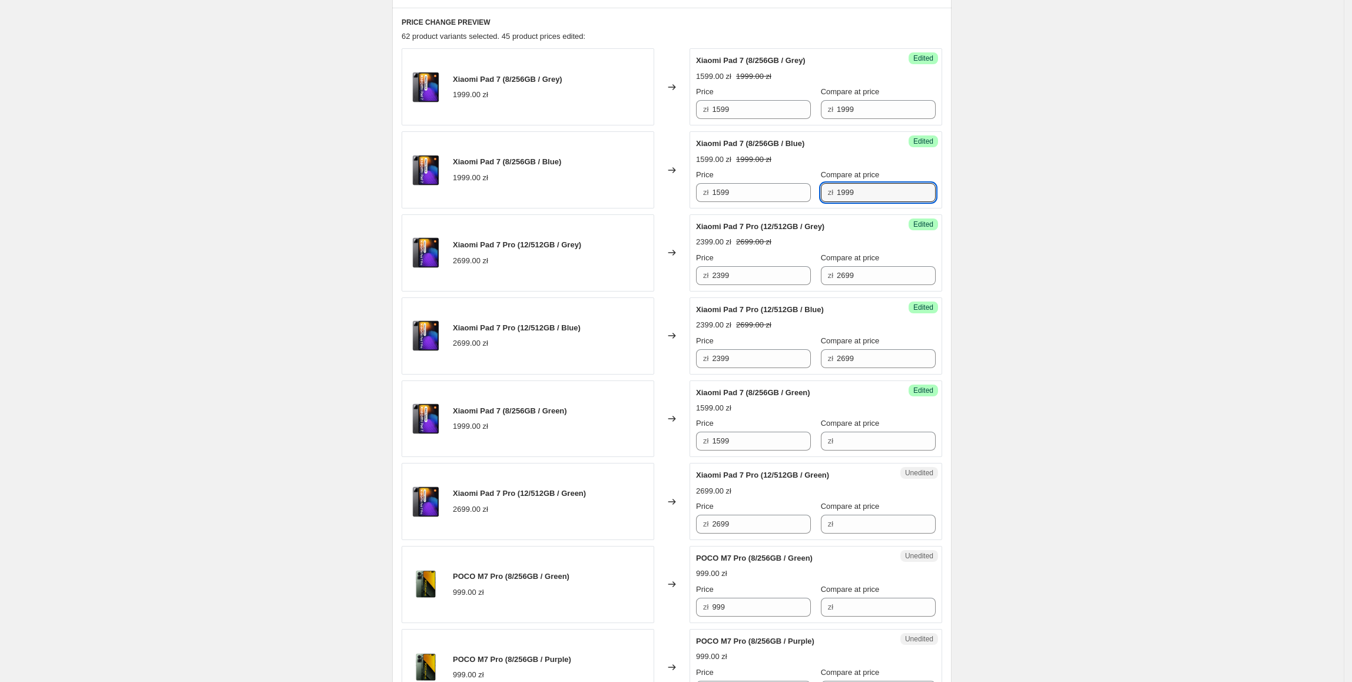
click at [794, 196] on div "Price zł 1599 Compare at price zł 1999" at bounding box center [816, 185] width 240 height 33
click at [858, 447] on input "Compare at price" at bounding box center [886, 441] width 99 height 19
paste input "1999"
type input "1999"
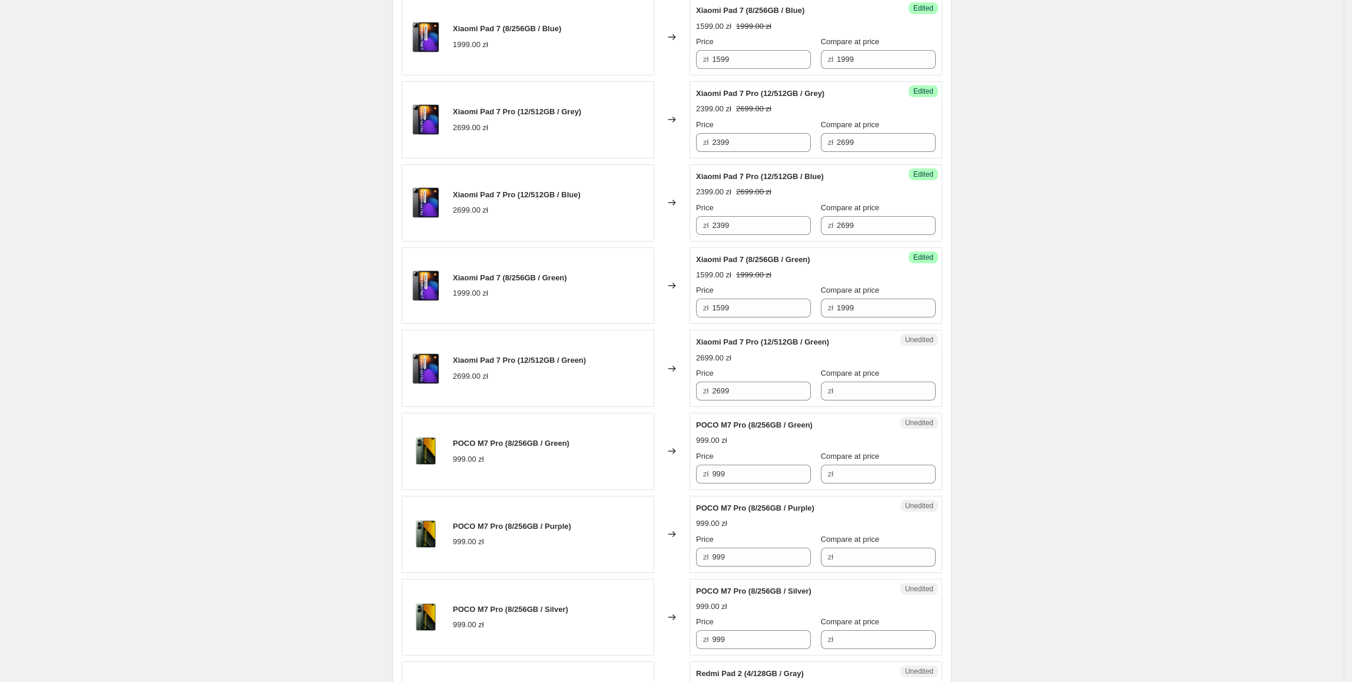
scroll to position [519, 0]
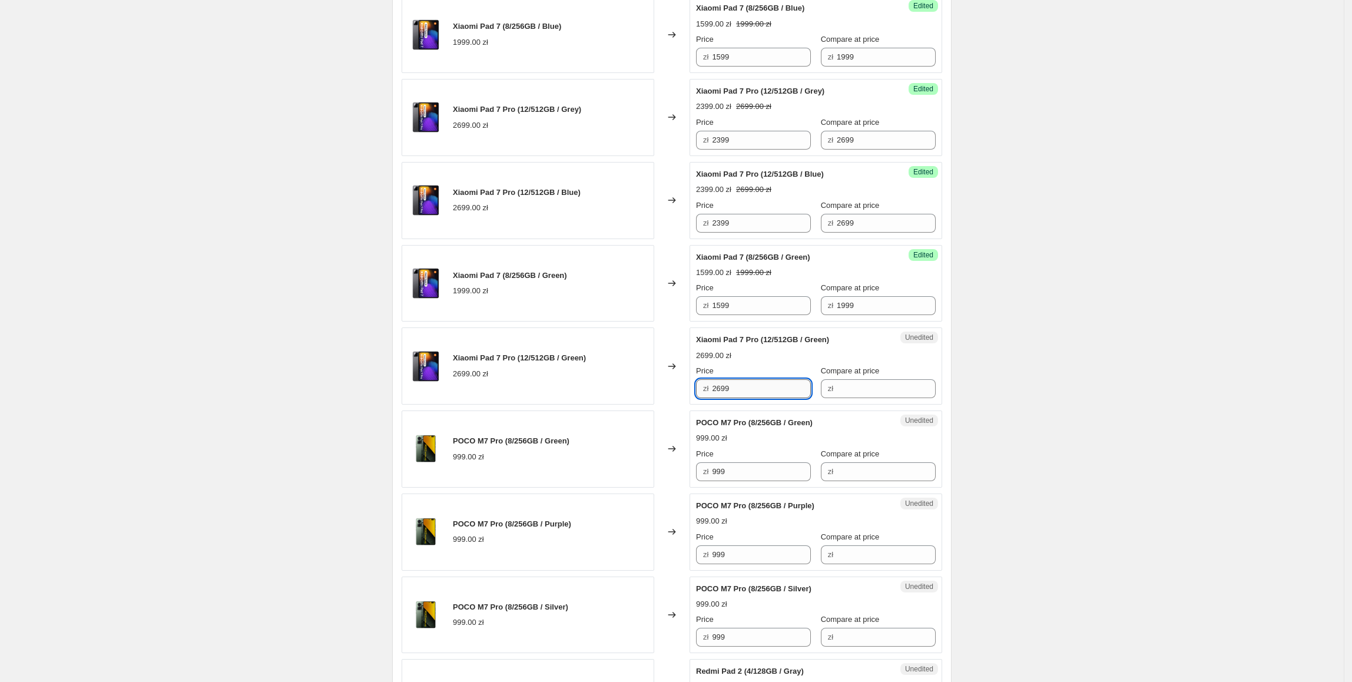
click at [662, 397] on div "Xiaomi Pad 7 Pro (12/512GB / Green) 2699.00 zł Changed to Unedited Xiaomi Pad 7…" at bounding box center [672, 365] width 540 height 77
click at [837, 391] on input "Compare at price" at bounding box center [886, 388] width 99 height 19
paste input "2699"
type input "2699"
click at [688, 227] on div "Xiaomi Pad 7 Pro (12/512GB / Blue) 2699.00 zł Changed to Success Edited Xiaomi …" at bounding box center [672, 200] width 540 height 77
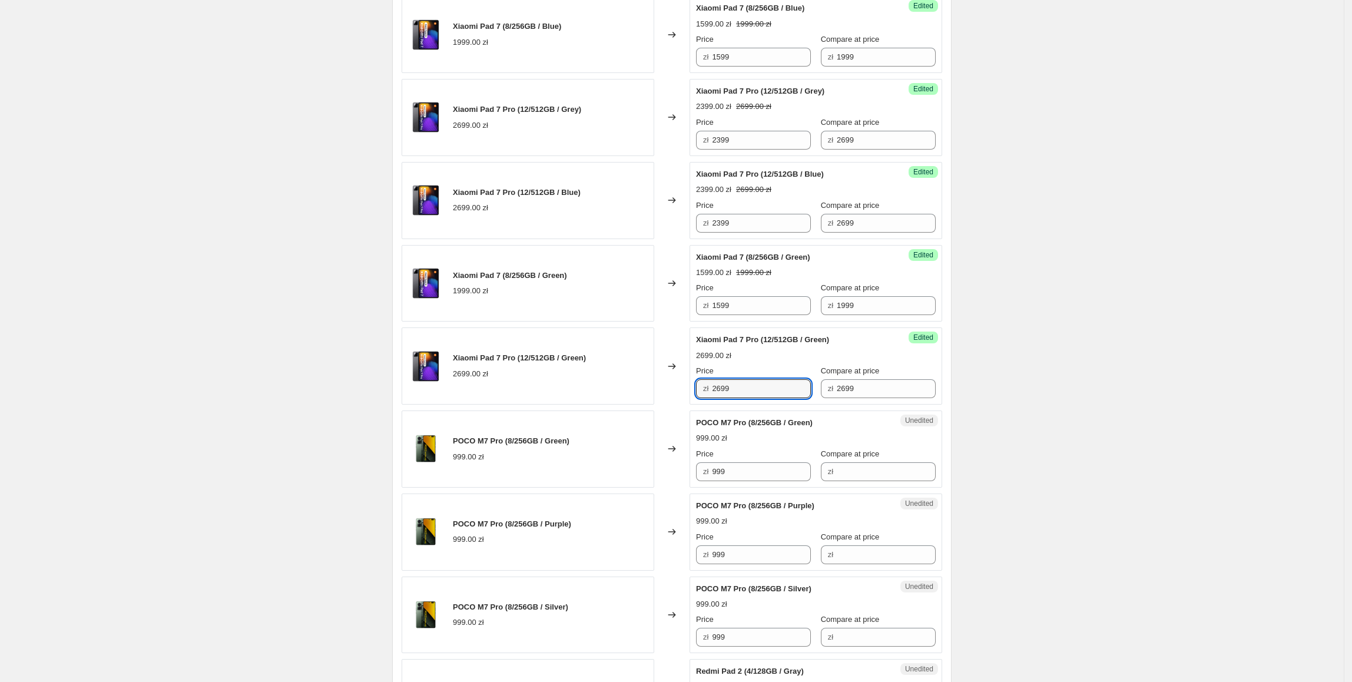
paste input "3"
click at [635, 401] on div "Xiaomi Pad 7 Pro (12/512GB / Green) 2699.00 zł Changed to Success Edited Xiaomi…" at bounding box center [672, 365] width 540 height 77
type input "2399"
click at [635, 401] on div "Xiaomi Pad 7 Pro (12/512GB / Green) 2699.00 zł" at bounding box center [528, 365] width 253 height 77
click at [676, 476] on div "POCO M7 Pro (8/256GB / Green) 999.00 zł Changed to Unedited POCO M7 Pro (8/256G…" at bounding box center [672, 448] width 540 height 77
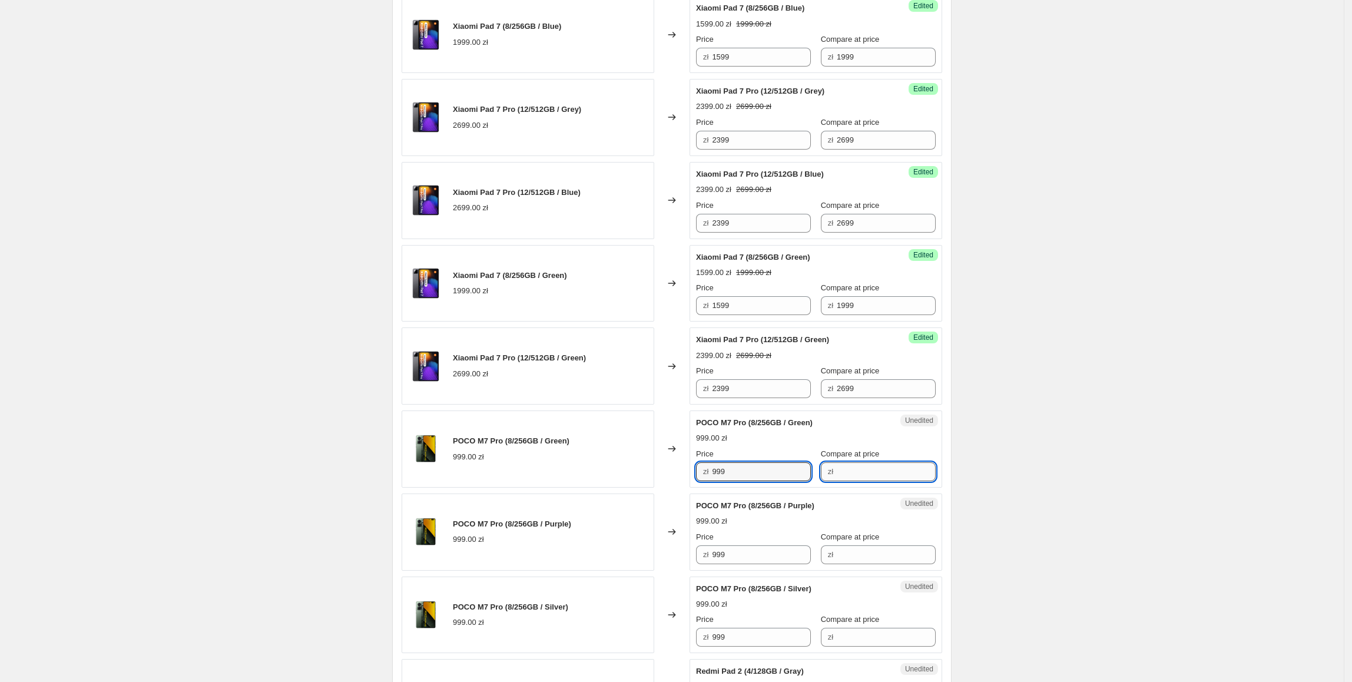
click at [884, 476] on input "Compare at price" at bounding box center [886, 471] width 99 height 19
paste input "999"
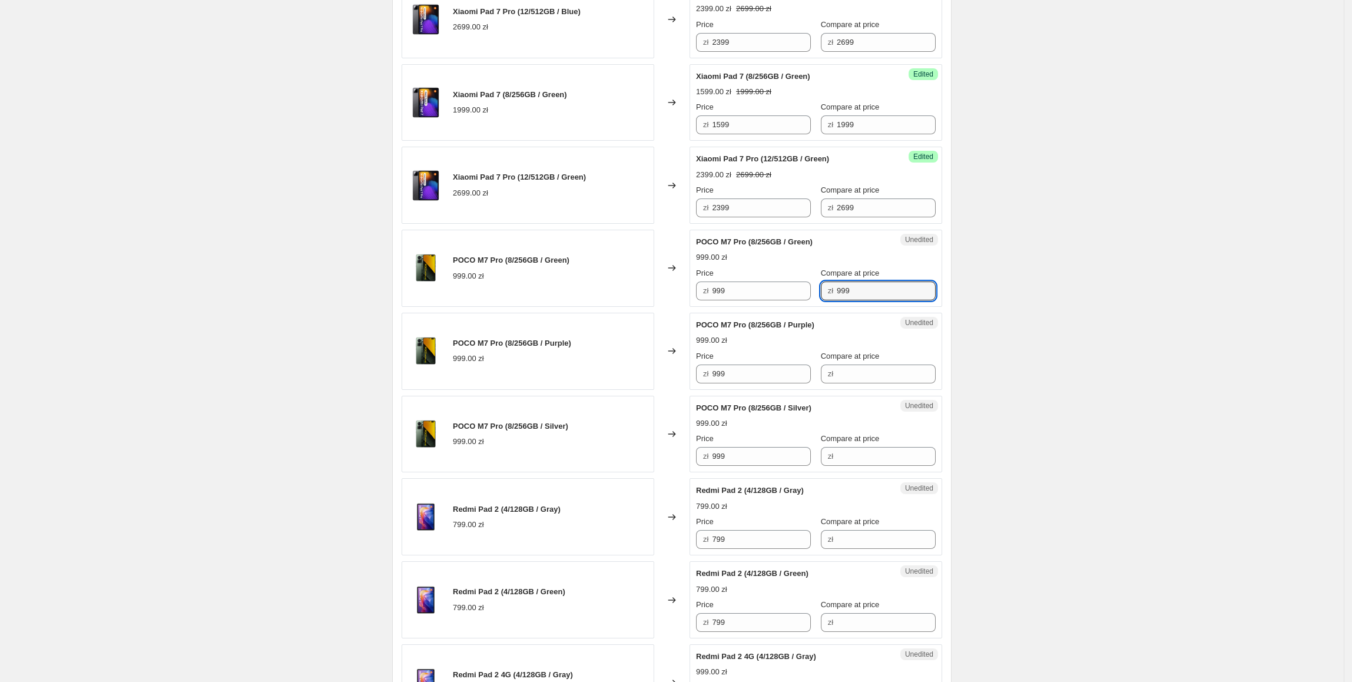
scroll to position [764, 0]
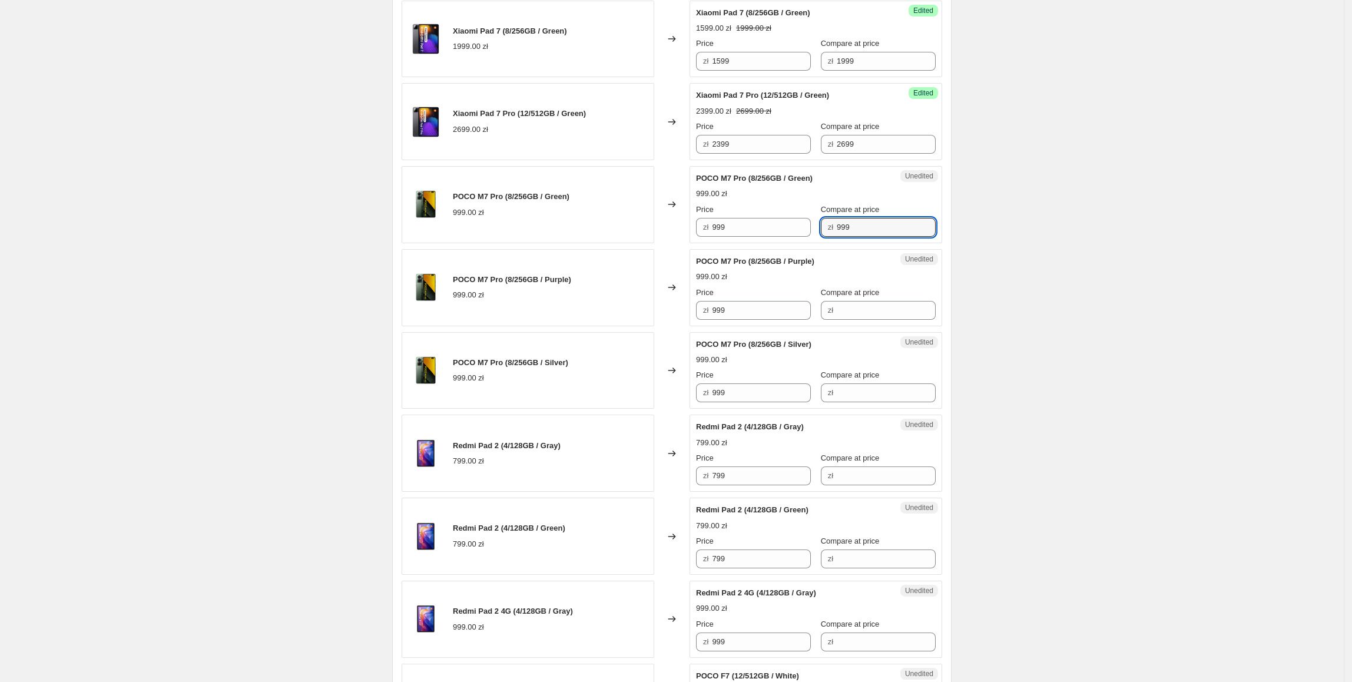
type input "999"
click at [1004, 343] on div "Create new price [MEDICAL_DATA]. This page is ready Create new price [MEDICAL_D…" at bounding box center [671, 387] width 1343 height 2302
click at [709, 234] on div "zł 999" at bounding box center [753, 227] width 115 height 19
type input "799"
click at [631, 228] on div "POCO M7 Pro (8/256GB / Green) 999.00 zł" at bounding box center [528, 204] width 253 height 77
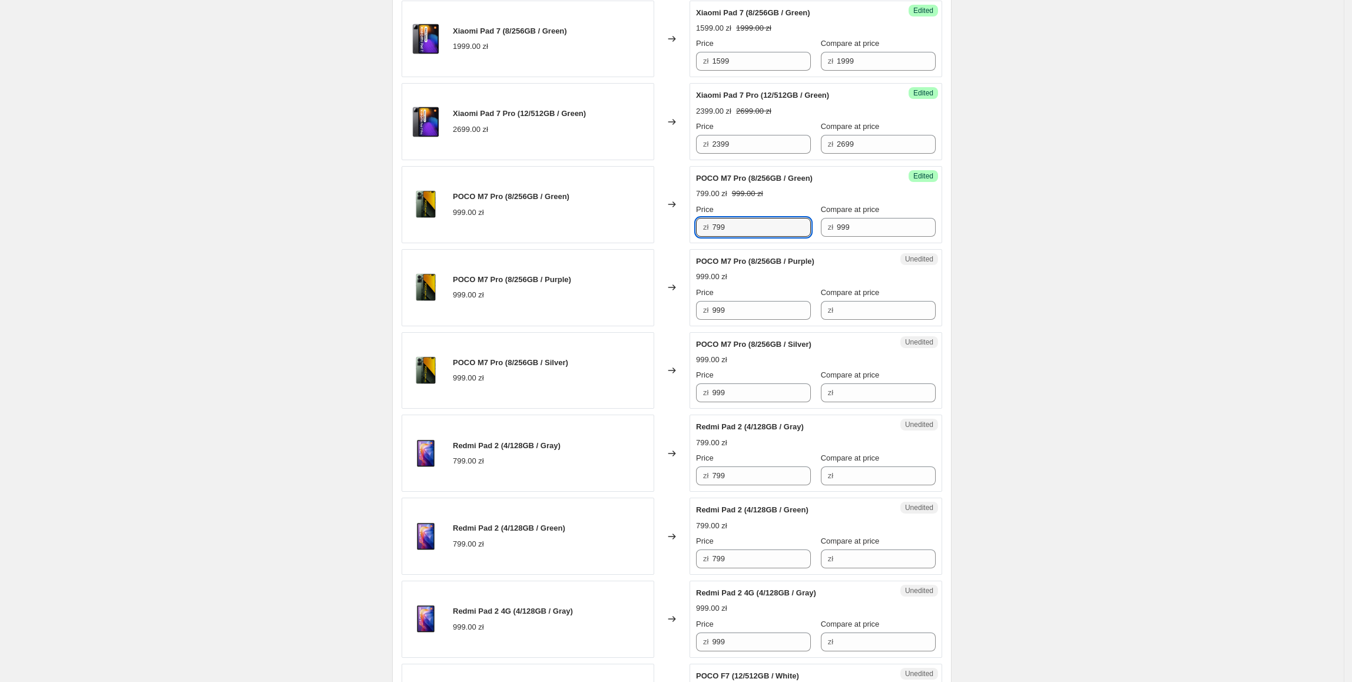
drag, startPoint x: 766, startPoint y: 225, endPoint x: 698, endPoint y: 243, distance: 70.0
click at [698, 243] on div "Success Edited POCO M7 Pro (8/256GB / Green) 799.00 zł 999.00 zł Price zł 799 C…" at bounding box center [815, 204] width 253 height 77
paste input "7"
drag, startPoint x: 774, startPoint y: 319, endPoint x: 724, endPoint y: 394, distance: 89.6
click at [662, 338] on div "Xiaomi Pad 7 (8/256GB / Grey) 1999.00 zł Changed to Success Edited Xiaomi Pad 7…" at bounding box center [672, 495] width 540 height 1652
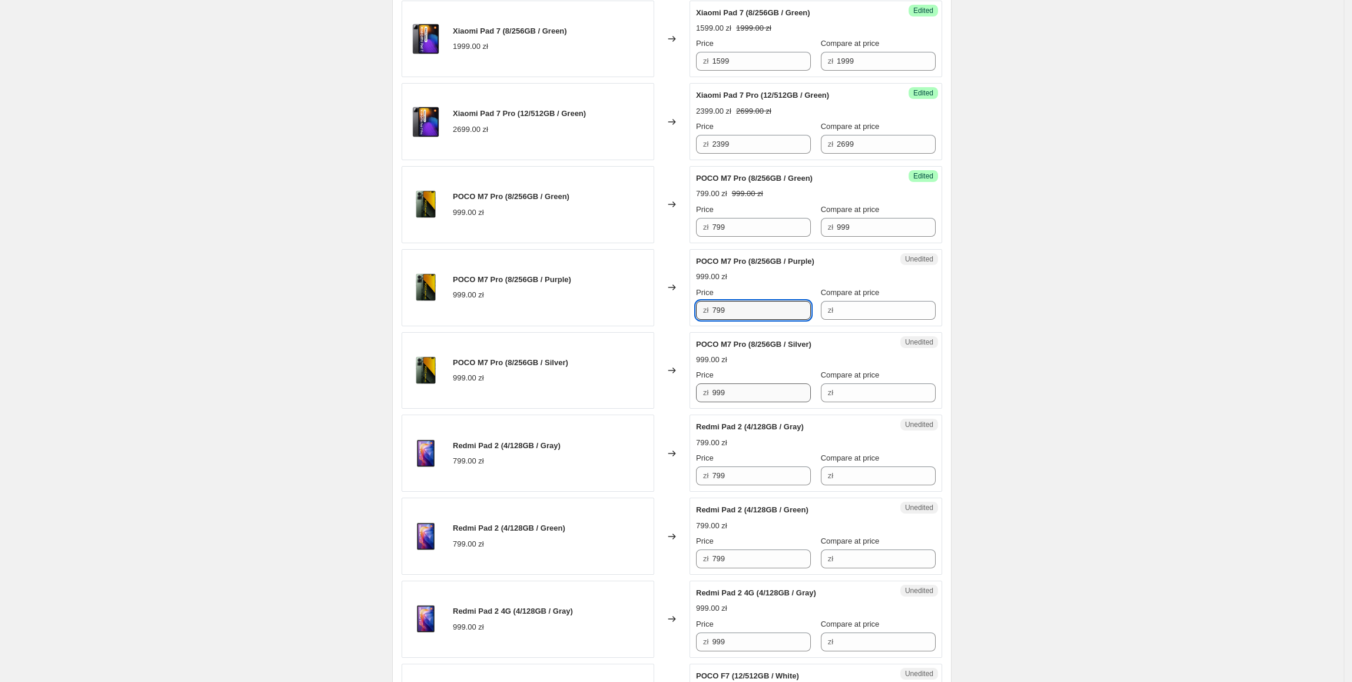
type input "799"
drag, startPoint x: 768, startPoint y: 403, endPoint x: 606, endPoint y: 389, distance: 163.1
click at [611, 399] on div "POCO M7 Pro (8/256GB / Silver) 999.00 zł Changed to Unedited POCO M7 Pro (8/256…" at bounding box center [672, 370] width 540 height 77
paste input "7"
type input "799"
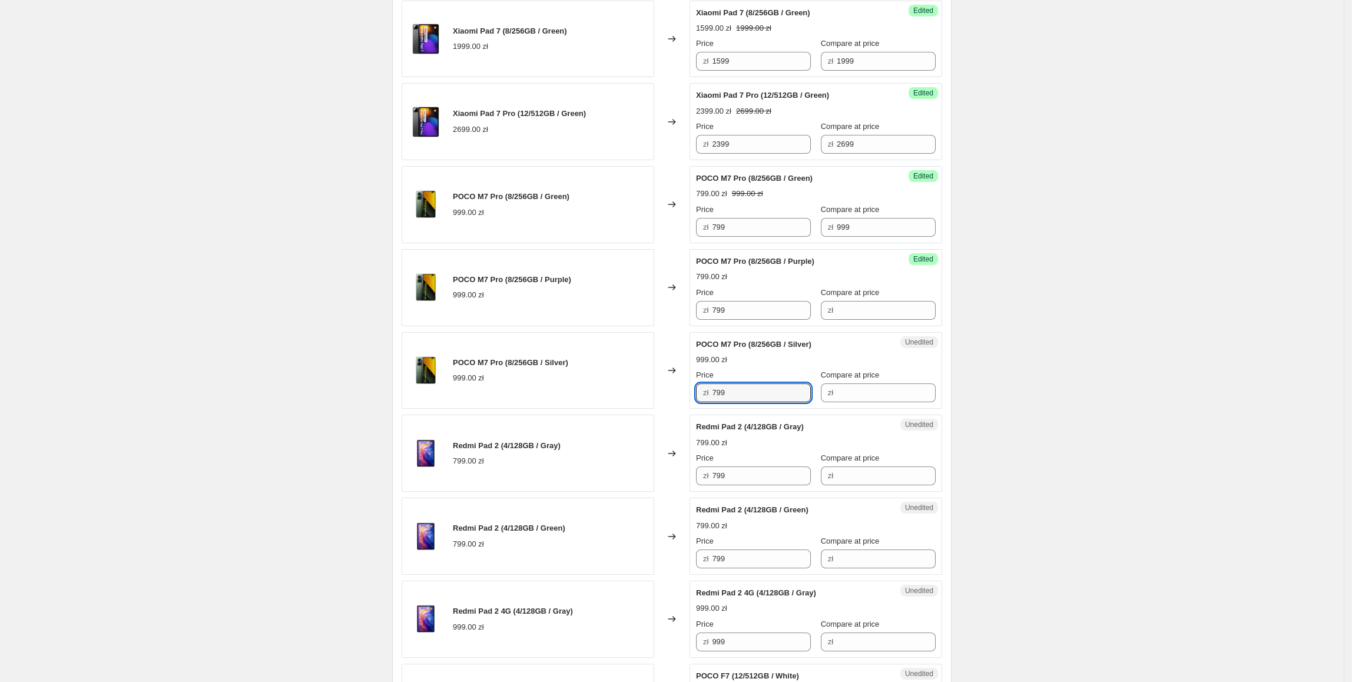
click at [594, 371] on div "POCO M7 Pro (8/256GB / Silver) 999.00 zł" at bounding box center [528, 370] width 253 height 77
drag, startPoint x: 850, startPoint y: 234, endPoint x: 846, endPoint y: 293, distance: 58.4
click at [804, 234] on div "Price zł 799 Compare at price zł 999" at bounding box center [816, 220] width 240 height 33
click at [867, 324] on div "Success Edited POCO M7 Pro (8/256GB / Purple) 799.00 zł Price zł 799 Compare at…" at bounding box center [815, 287] width 253 height 77
click at [865, 316] on input "Compare at price" at bounding box center [886, 310] width 99 height 19
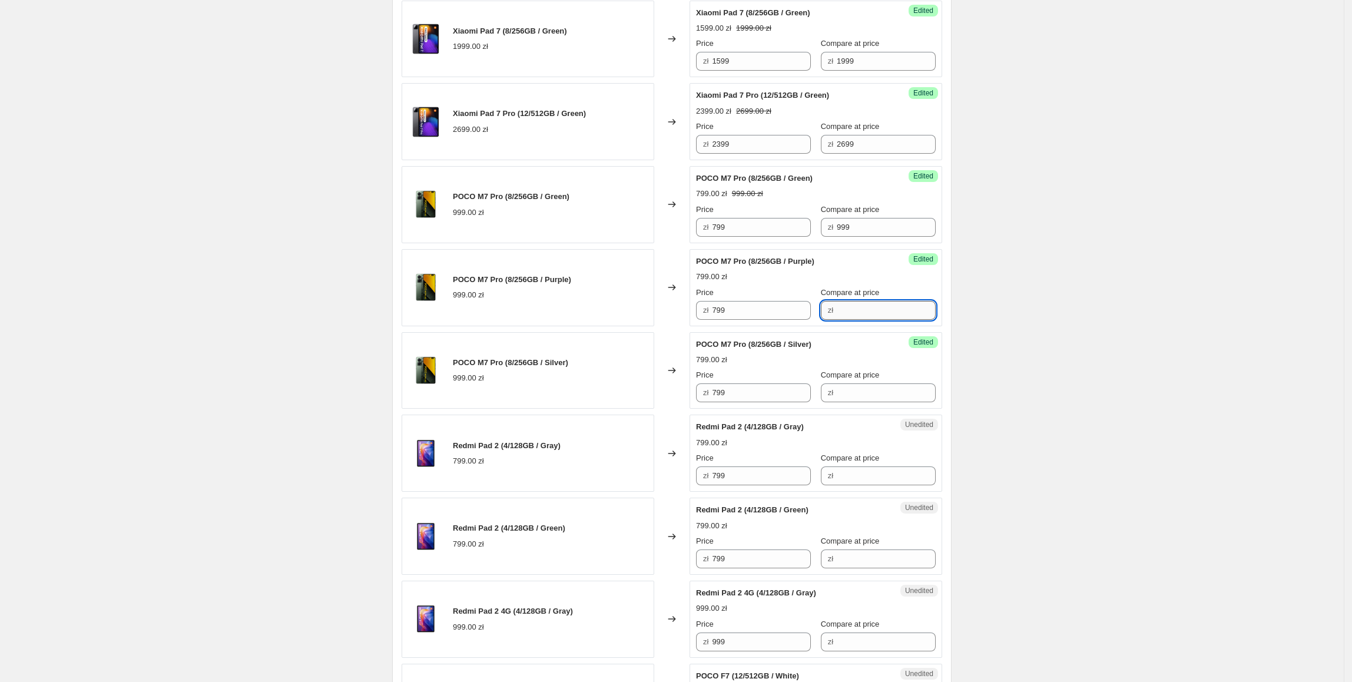
paste input "999"
type input "999"
click at [848, 413] on div "Xiaomi Pad 7 (8/256GB / Grey) 1999.00 zł Changed to Success Edited Xiaomi Pad 7…" at bounding box center [672, 495] width 540 height 1652
click at [855, 396] on input "Compare at price" at bounding box center [886, 392] width 99 height 19
paste input "999"
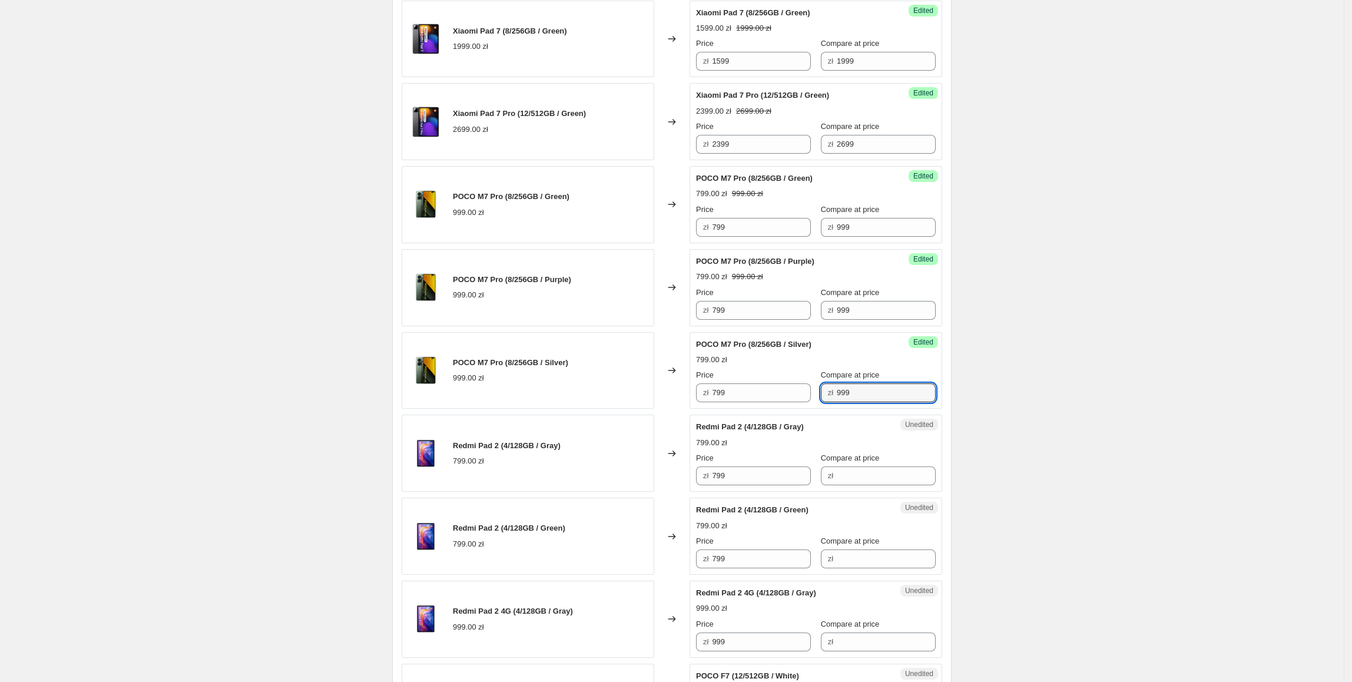
type input "999"
click at [989, 361] on div "Create new price [MEDICAL_DATA]. This page is ready Create new price [MEDICAL_D…" at bounding box center [671, 387] width 1343 height 2302
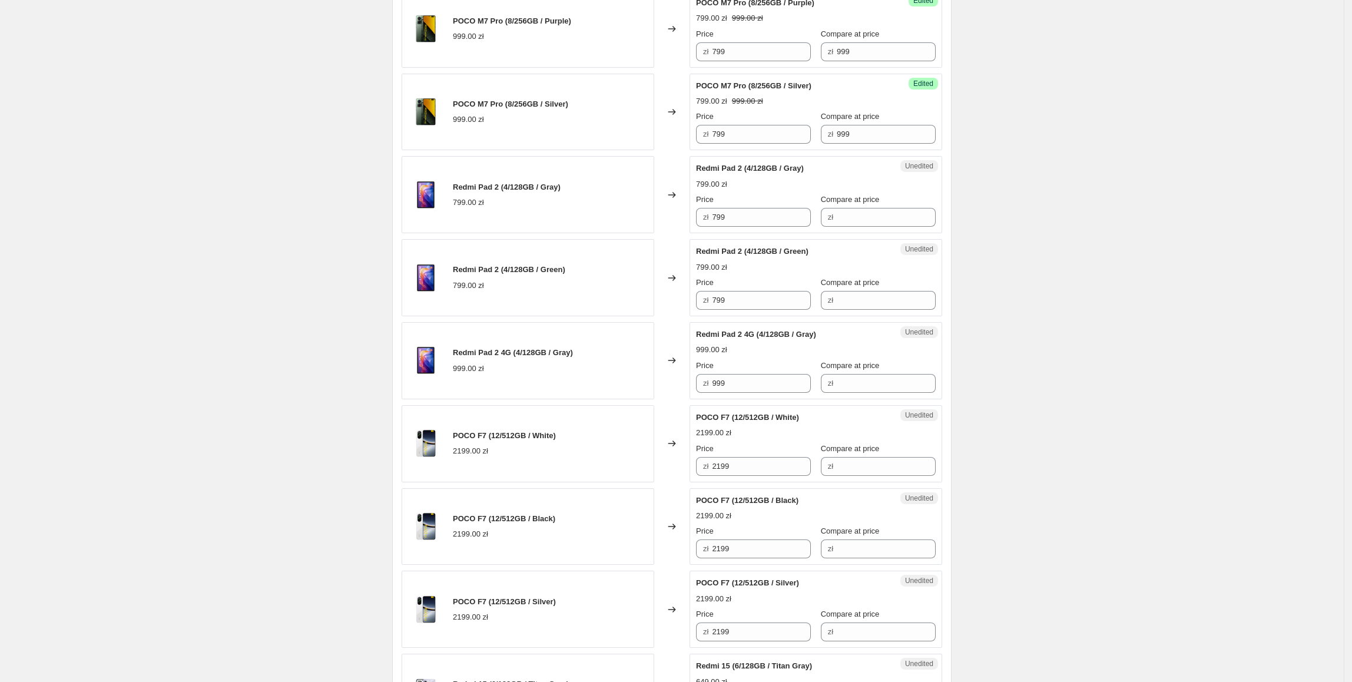
scroll to position [1026, 0]
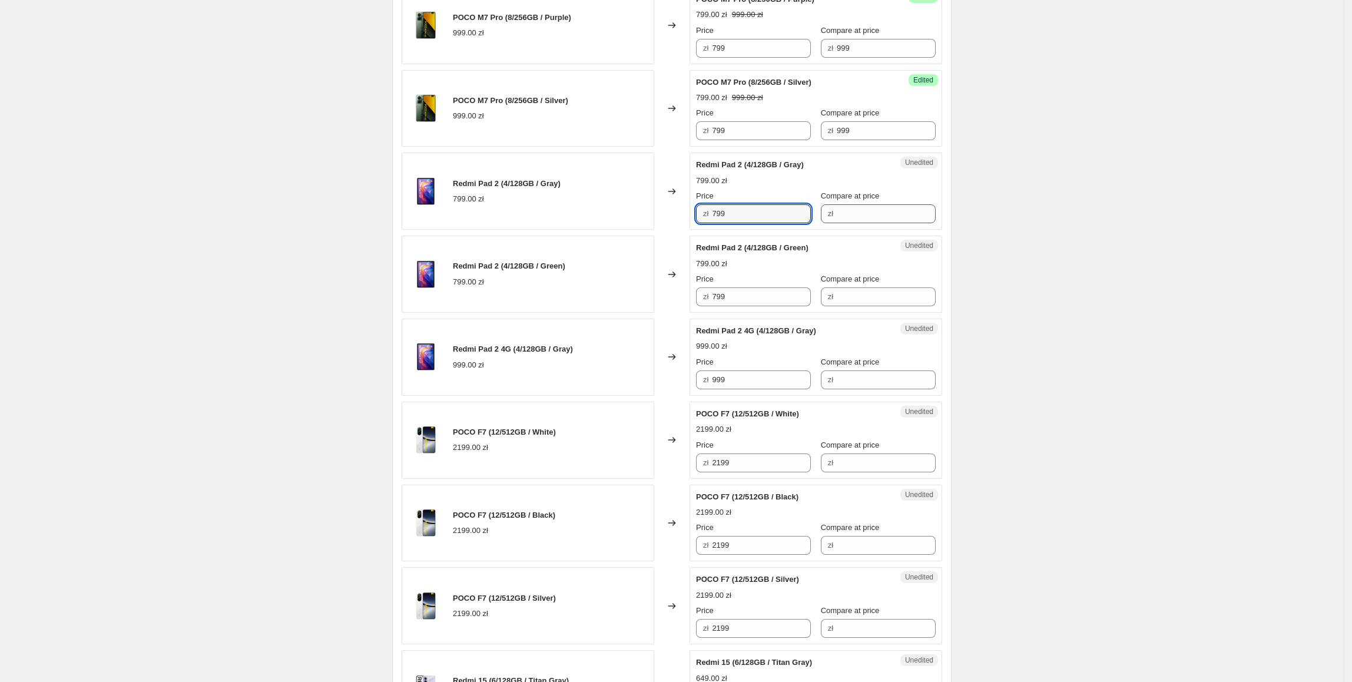
drag, startPoint x: 732, startPoint y: 217, endPoint x: 888, endPoint y: 210, distance: 156.2
click at [698, 210] on div "Unedited Redmi Pad 2 (4/128GB / Gray) 799.00 zł Price zł 799 Compare at price zł" at bounding box center [815, 190] width 253 height 77
click at [905, 207] on div "Compare at price zł" at bounding box center [878, 206] width 115 height 33
click at [898, 210] on input "Compare at price" at bounding box center [886, 213] width 99 height 19
paste input "799"
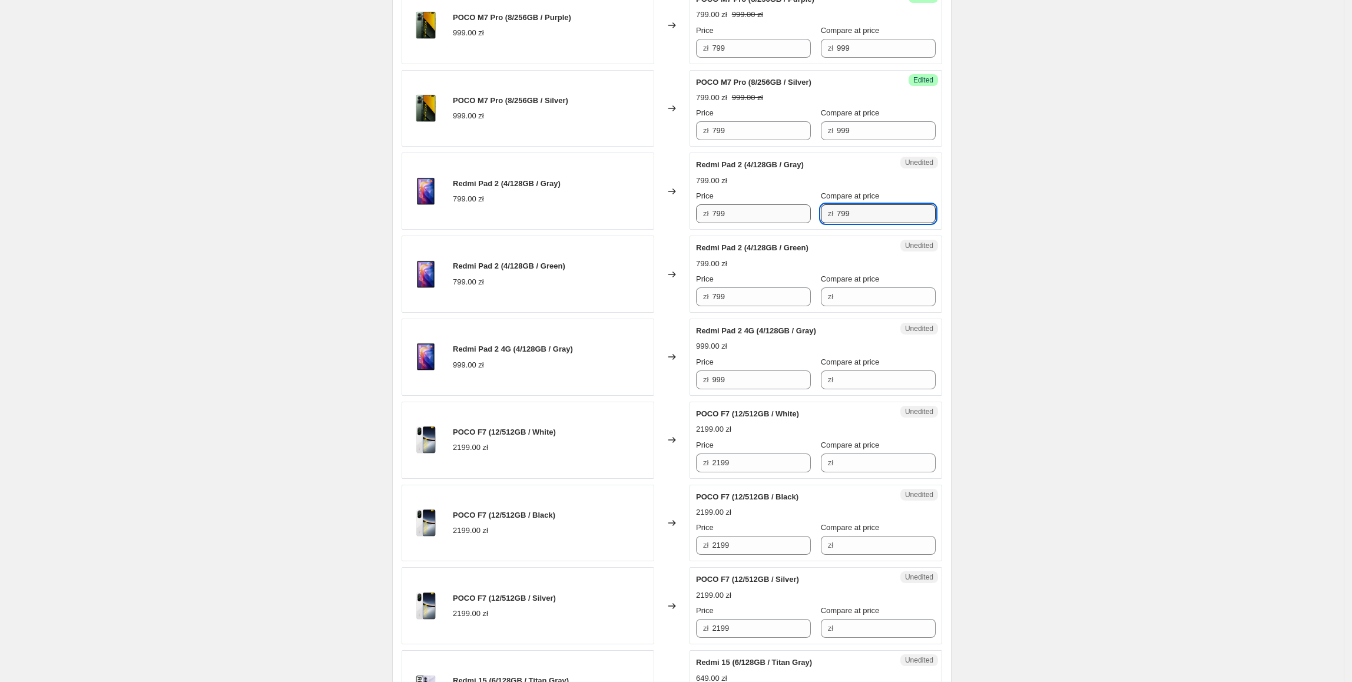
type input "799"
click at [649, 224] on div "Redmi Pad 2 (4/128GB / Gray) 799.00 zł Changed to Success Edited Redmi Pad 2 (4…" at bounding box center [672, 190] width 540 height 77
type input "699"
click at [599, 317] on div "Xiaomi Pad 7 (8/256GB / Grey) 1999.00 zł Changed to Success Edited Xiaomi Pad 7…" at bounding box center [672, 233] width 540 height 1652
drag, startPoint x: 775, startPoint y: 211, endPoint x: 671, endPoint y: 217, distance: 104.4
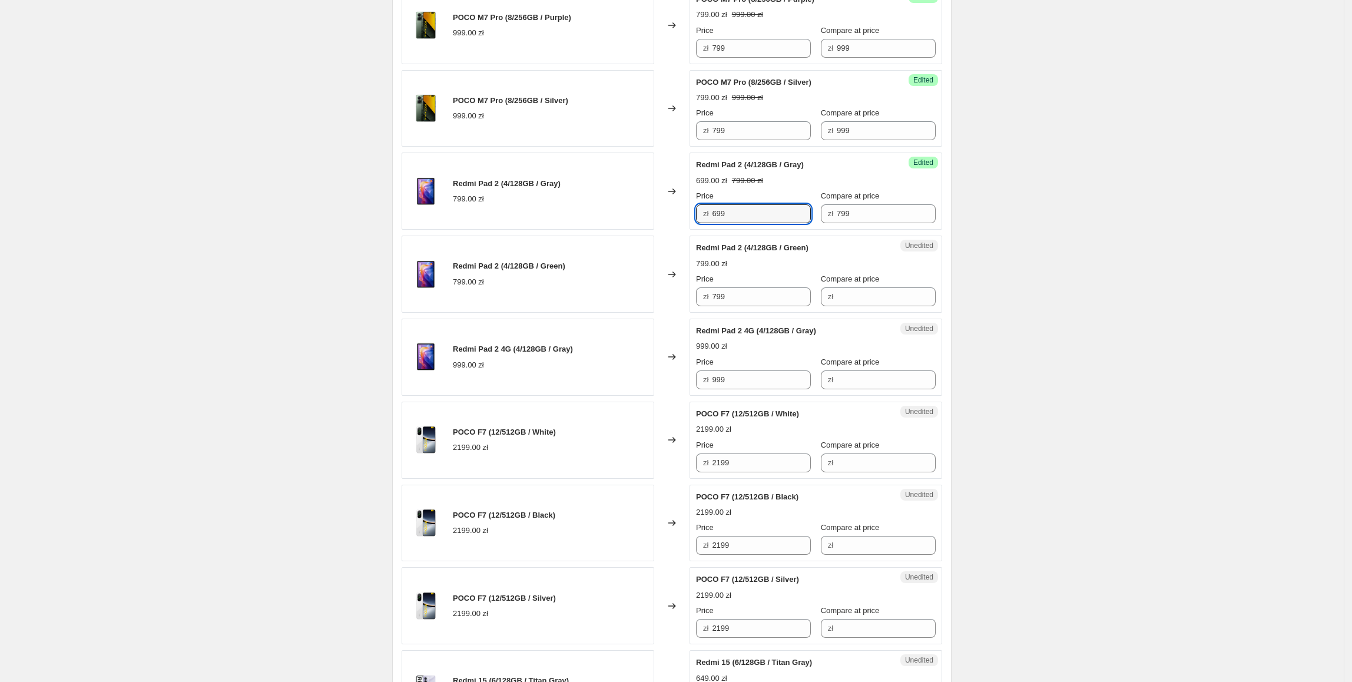
click at [671, 217] on div "Redmi Pad 2 (4/128GB / Gray) 799.00 zł Changed to Success Edited Redmi Pad 2 (4…" at bounding box center [672, 190] width 540 height 77
drag, startPoint x: 768, startPoint y: 295, endPoint x: 631, endPoint y: 295, distance: 137.2
click at [631, 295] on div "Redmi Pad 2 (4/128GB / Green) 799.00 zł Changed to Unedited Redmi Pad 2 (4/128G…" at bounding box center [672, 273] width 540 height 77
paste input "6"
type input "699"
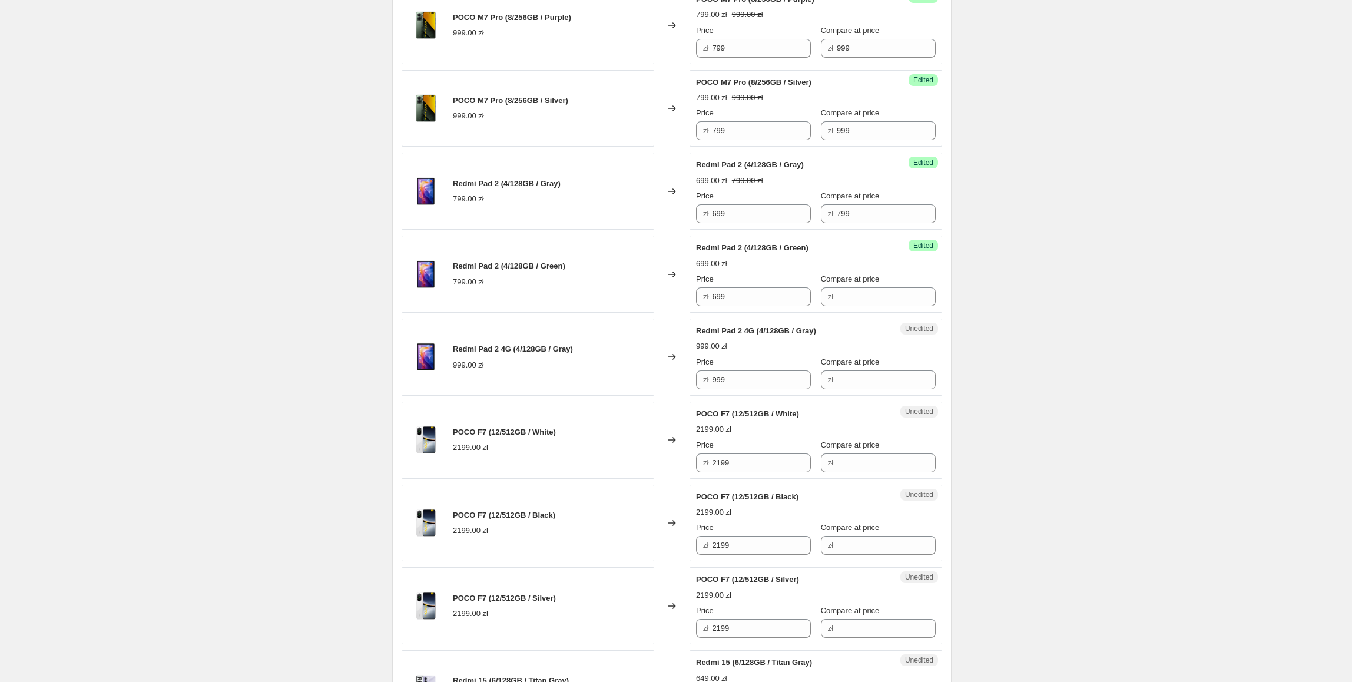
drag, startPoint x: 631, startPoint y: 295, endPoint x: 730, endPoint y: 267, distance: 102.7
click at [632, 295] on div "Redmi Pad 2 (4/128GB / Green) 799.00 zł" at bounding box center [528, 273] width 253 height 77
drag, startPoint x: 868, startPoint y: 213, endPoint x: 825, endPoint y: 212, distance: 43.0
click at [825, 212] on div "zł 799" at bounding box center [878, 213] width 115 height 19
drag, startPoint x: 865, startPoint y: 300, endPoint x: 871, endPoint y: 304, distance: 7.7
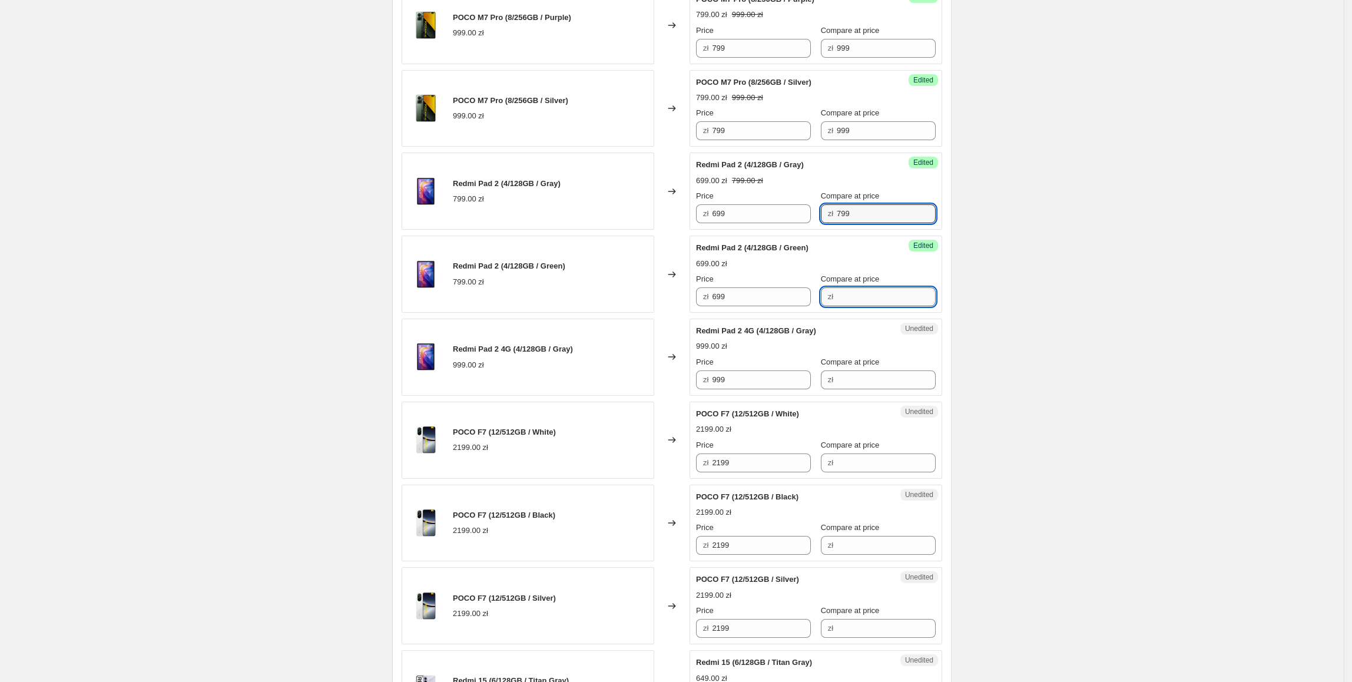
click at [865, 300] on input "Compare at price" at bounding box center [886, 296] width 99 height 19
paste input "799"
type input "799"
click at [1020, 243] on div "Create new price [MEDICAL_DATA]. This page is ready Create new price [MEDICAL_D…" at bounding box center [671, 125] width 1343 height 2302
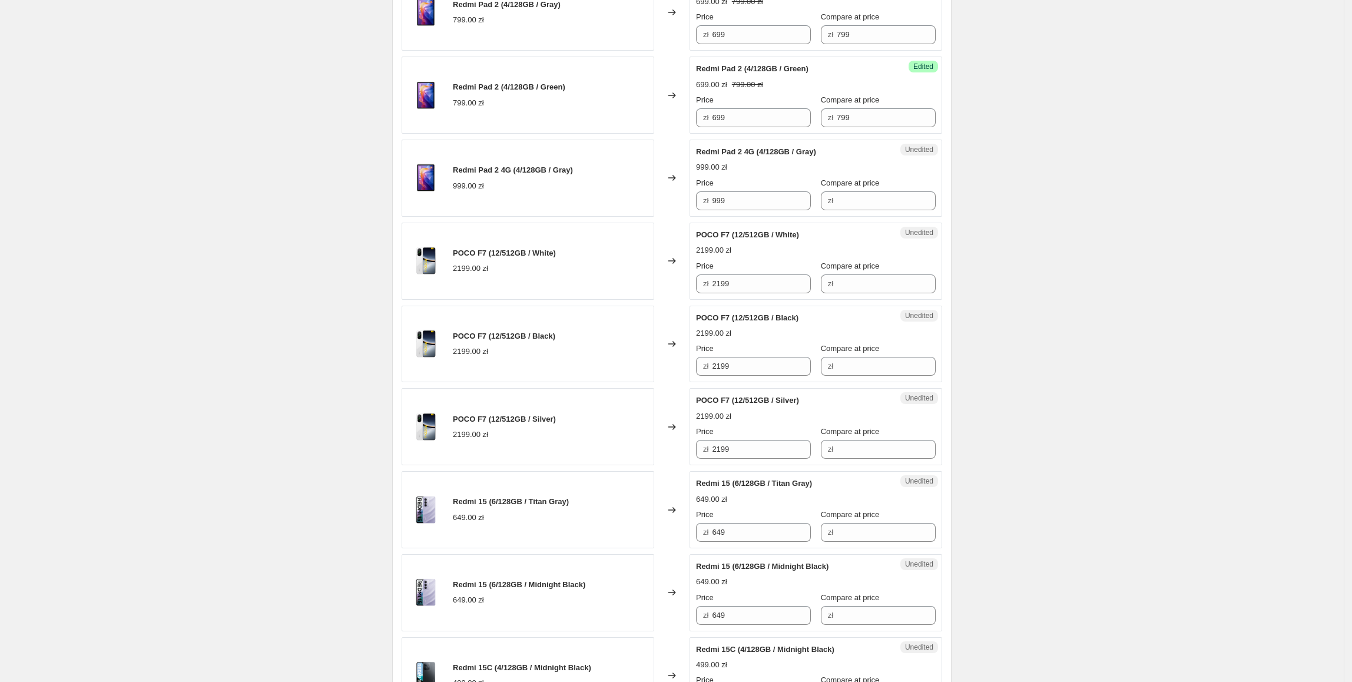
scroll to position [1206, 0]
drag, startPoint x: 768, startPoint y: 204, endPoint x: 696, endPoint y: 206, distance: 71.9
click at [696, 206] on div "Unedited Redmi Pad 2 4G (4/128GB / Gray) 999.00 zł Price zł 999 Compare at pric…" at bounding box center [815, 176] width 253 height 77
drag, startPoint x: 902, startPoint y: 199, endPoint x: 872, endPoint y: 207, distance: 31.1
click at [902, 199] on input "Compare at price" at bounding box center [886, 199] width 99 height 19
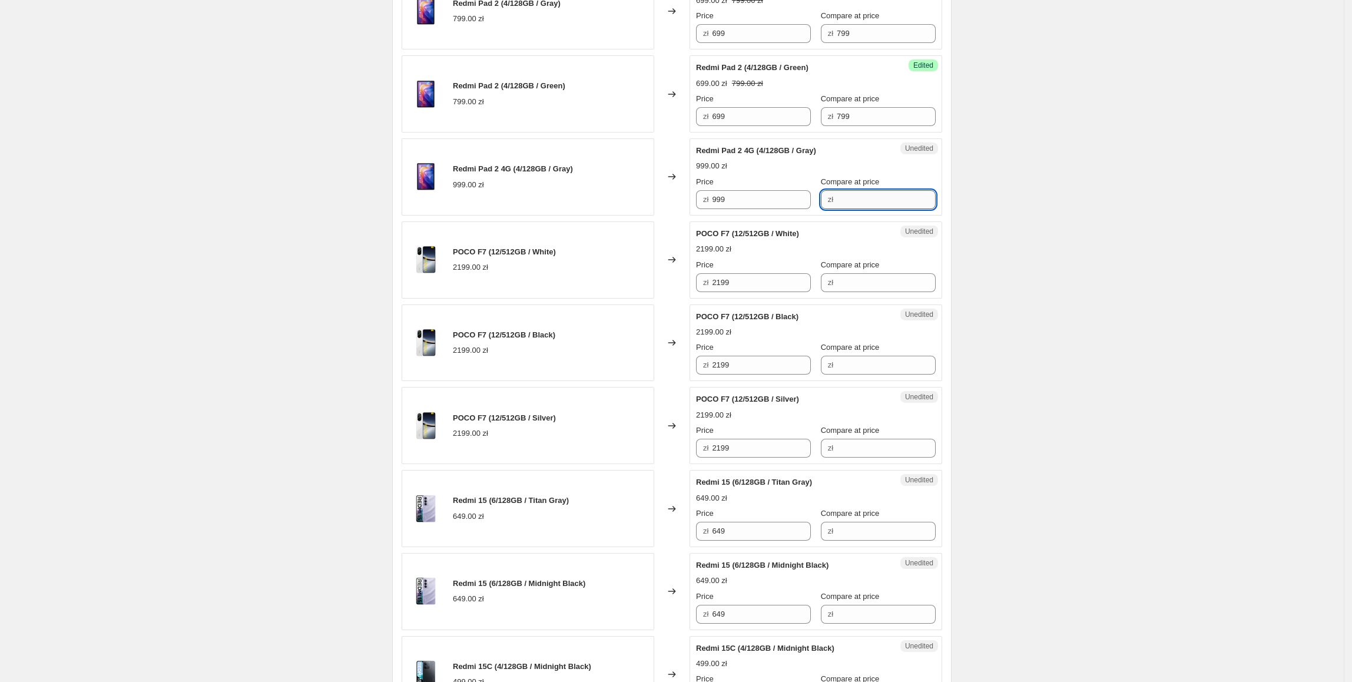
paste input "999"
type input "999"
drag, startPoint x: 769, startPoint y: 207, endPoint x: 712, endPoint y: 208, distance: 56.5
click at [712, 208] on div "zł 999" at bounding box center [753, 199] width 115 height 19
type input "899"
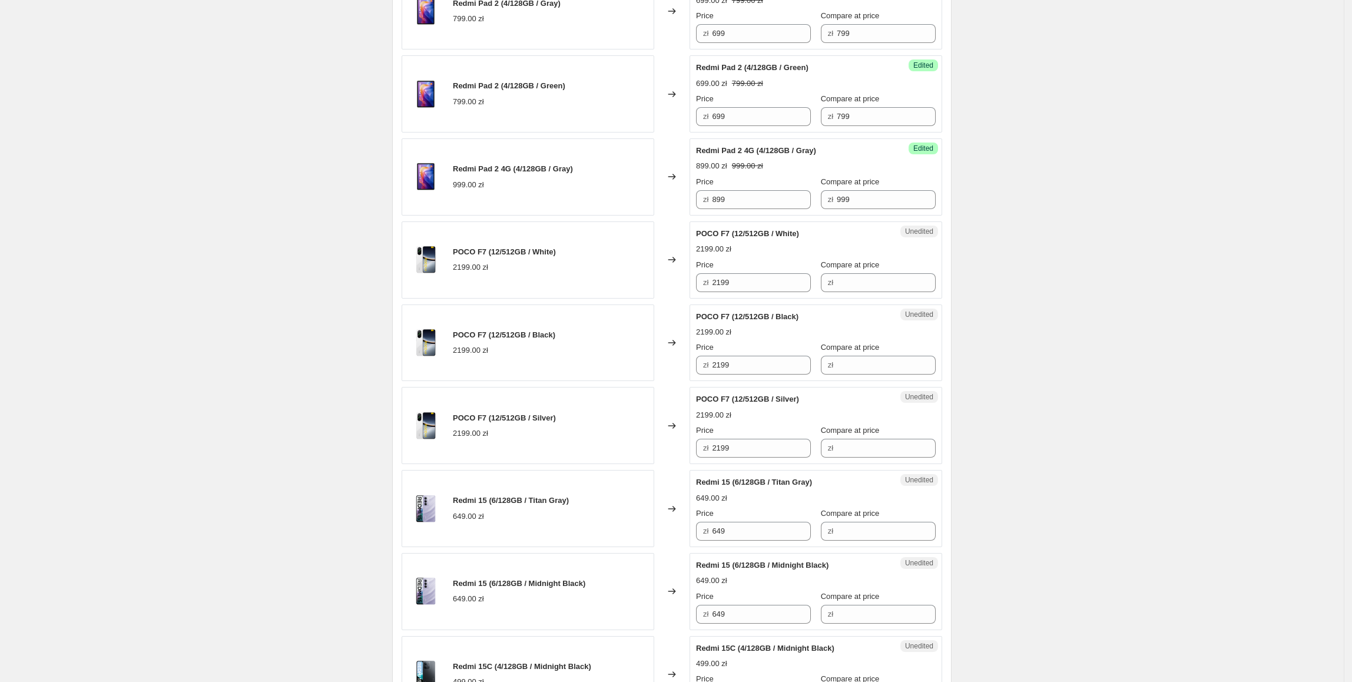
click at [606, 260] on div "POCO F7 (12/512GB / White) 2199.00 zł" at bounding box center [528, 259] width 253 height 77
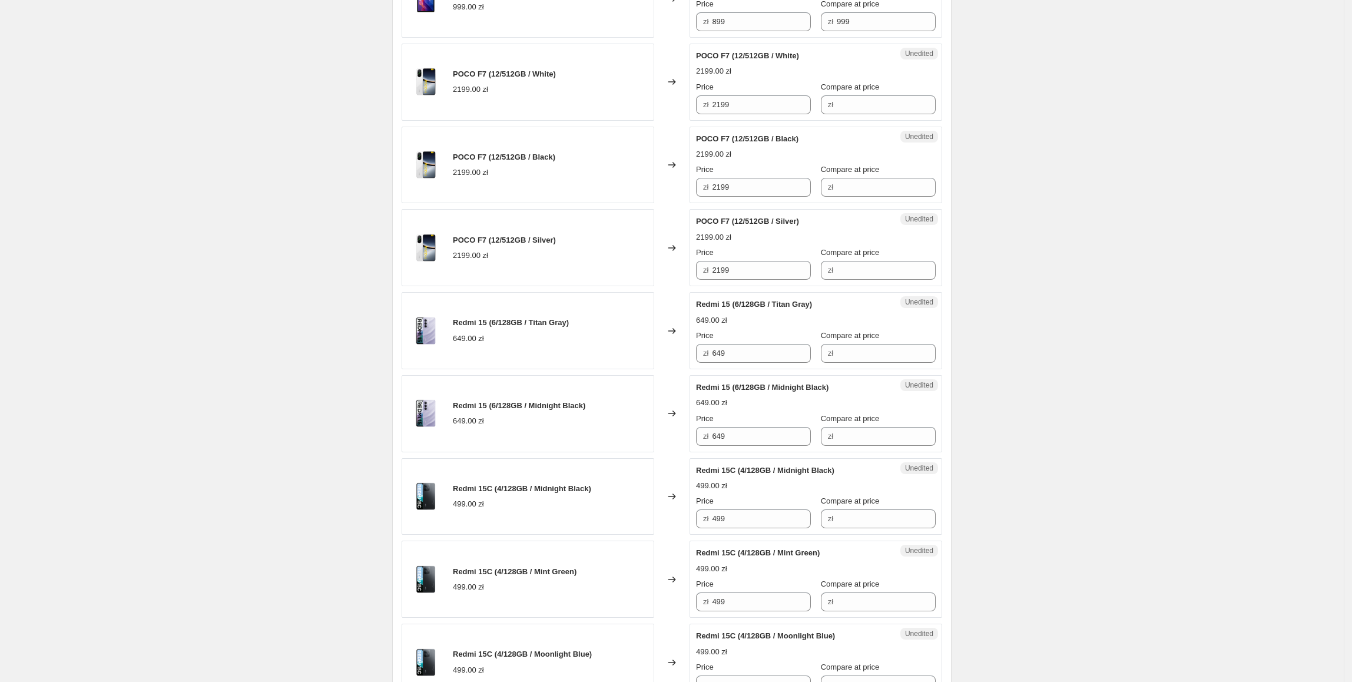
scroll to position [1407, 0]
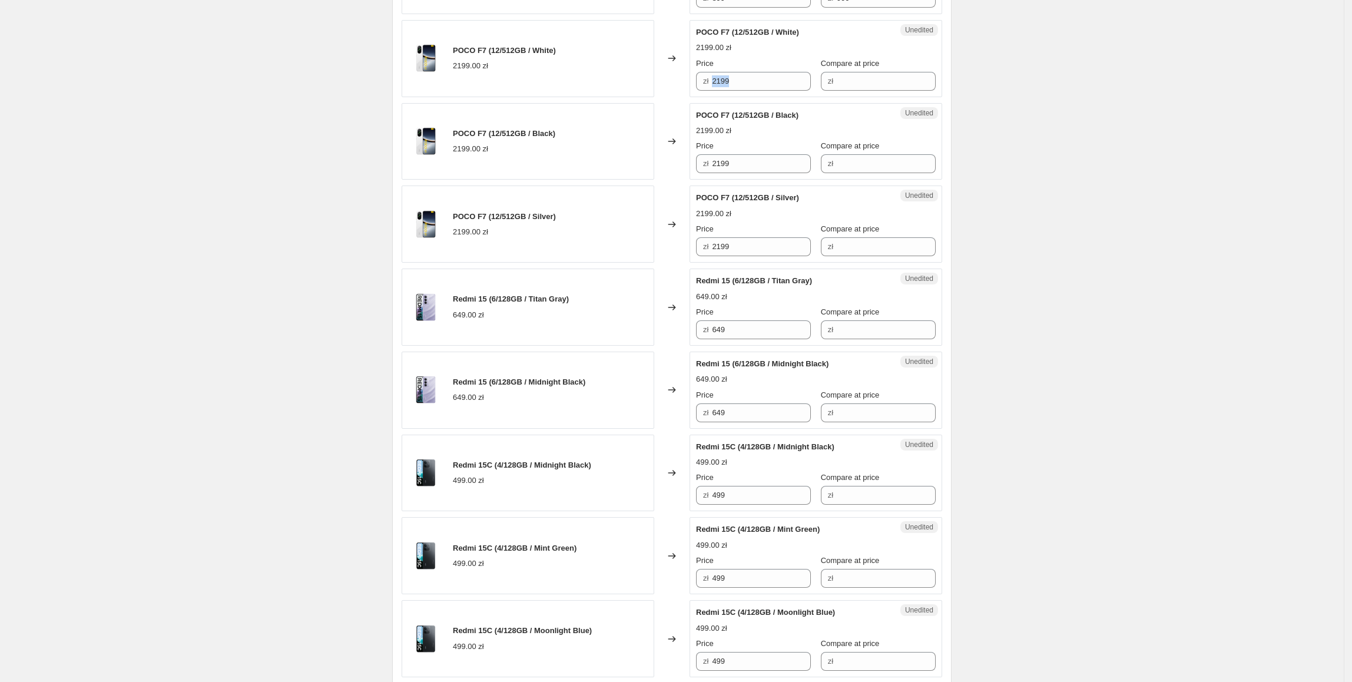
drag, startPoint x: 761, startPoint y: 95, endPoint x: 714, endPoint y: 90, distance: 47.4
click at [714, 90] on div "Unedited POCO F7 (12/512GB / White) 2199.00 zł Price zł 2199 Compare at price zł" at bounding box center [815, 58] width 253 height 77
click at [738, 86] on input "2199" at bounding box center [761, 81] width 99 height 19
drag, startPoint x: 756, startPoint y: 85, endPoint x: 825, endPoint y: 102, distance: 70.8
click at [658, 89] on div "POCO F7 (12/512GB / White) 2199.00 zł Changed to Unedited POCO F7 (12/512GB / W…" at bounding box center [672, 58] width 540 height 77
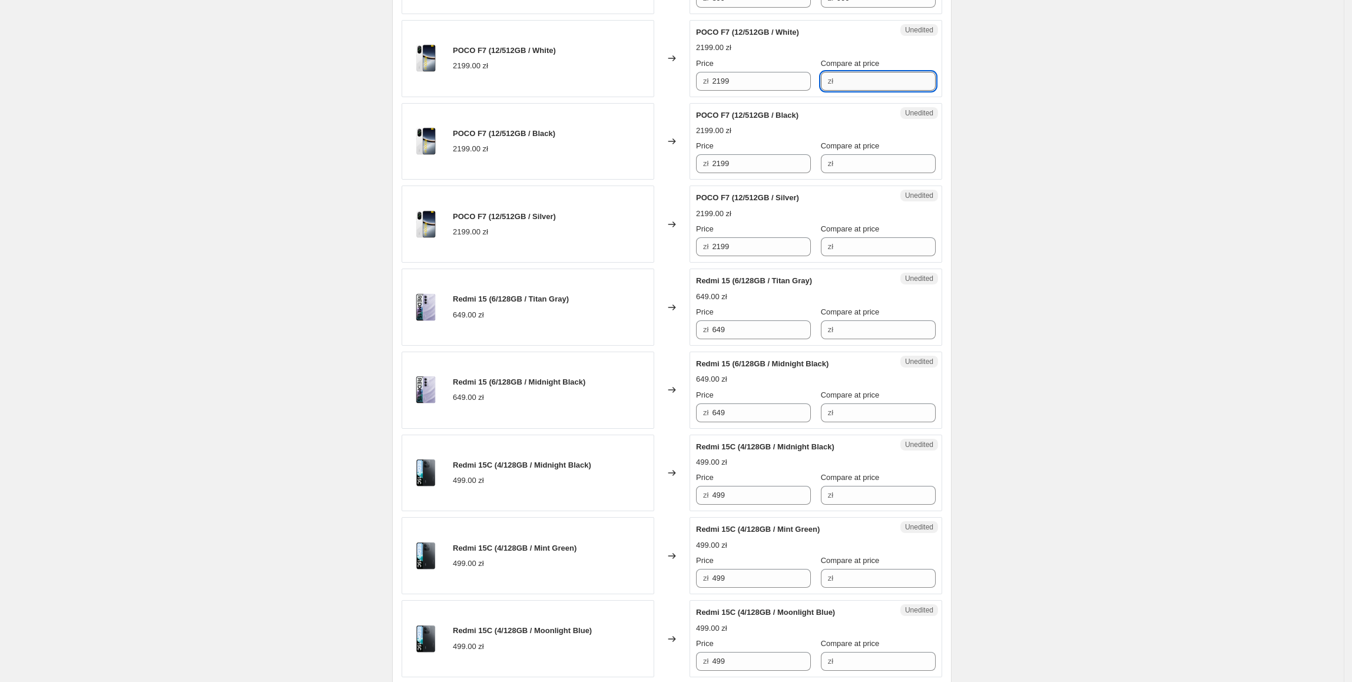
click at [838, 85] on input "Compare at price" at bounding box center [886, 81] width 99 height 19
paste input "2199"
type input "2199"
drag, startPoint x: 768, startPoint y: 86, endPoint x: 621, endPoint y: 92, distance: 147.3
click at [621, 92] on div "POCO F7 (12/512GB / White) 2199.00 zł Changed to Success Edited POCO F7 (12/512…" at bounding box center [672, 58] width 540 height 77
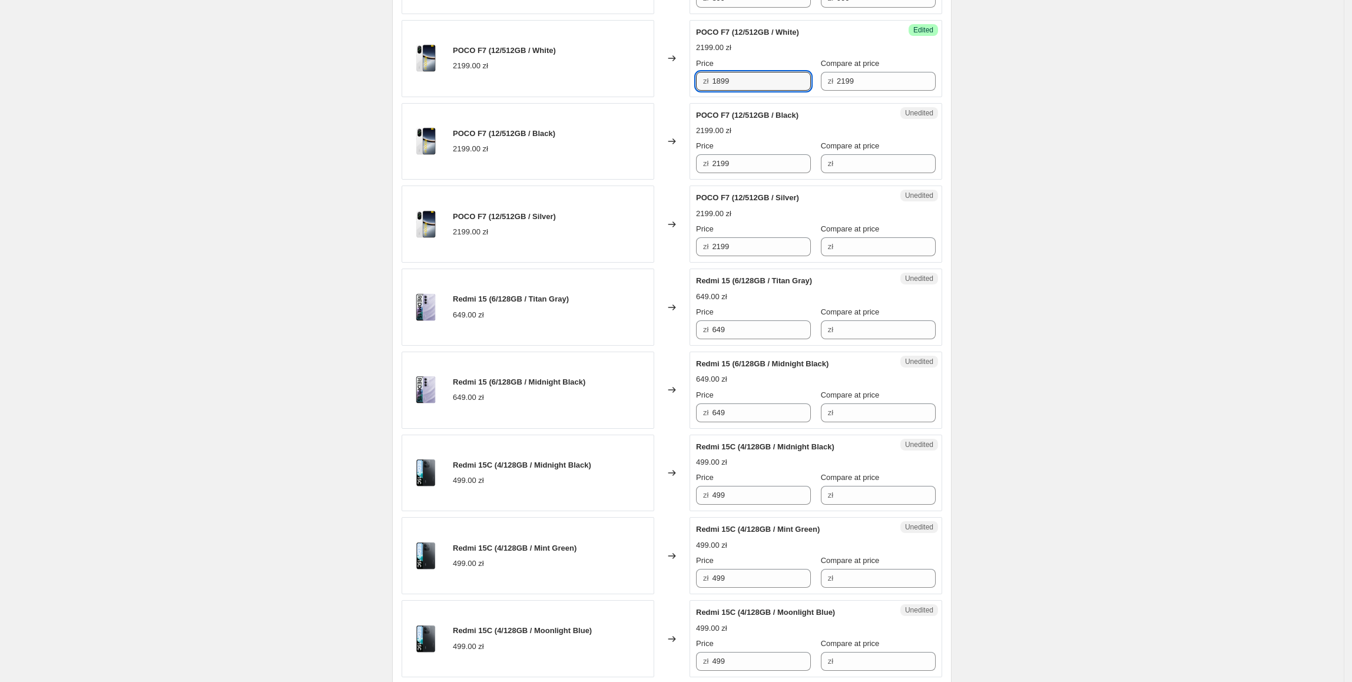
type input "1899"
click at [653, 140] on div "POCO F7 (12/512GB / Black) 2199.00 zł" at bounding box center [528, 141] width 253 height 77
drag, startPoint x: 801, startPoint y: 81, endPoint x: 667, endPoint y: 82, distance: 134.2
click at [667, 82] on div "POCO F7 (12/512GB / White) 2199.00 zł Changed to Success Edited POCO F7 (12/512…" at bounding box center [672, 58] width 540 height 77
paste input "18"
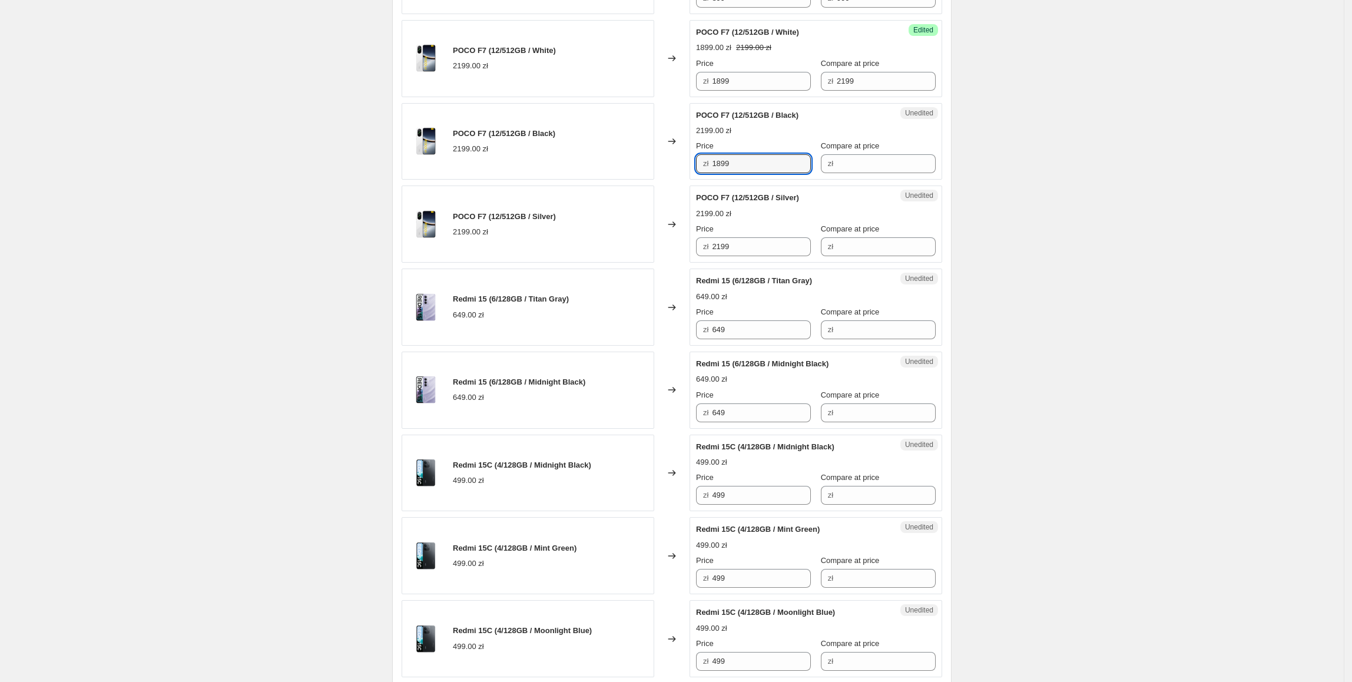
drag, startPoint x: 787, startPoint y: 168, endPoint x: 695, endPoint y: 205, distance: 98.7
click at [669, 180] on div "POCO F7 (12/512GB / Black) 2199.00 zł Changed to Unedited POCO F7 (12/512GB / B…" at bounding box center [672, 141] width 540 height 77
type input "1899"
drag, startPoint x: 747, startPoint y: 246, endPoint x: 605, endPoint y: 254, distance: 142.1
click at [605, 254] on div "POCO F7 (12/512GB / Silver) 2199.00 zł Changed to Unedited POCO F7 (12/512GB / …" at bounding box center [672, 223] width 540 height 77
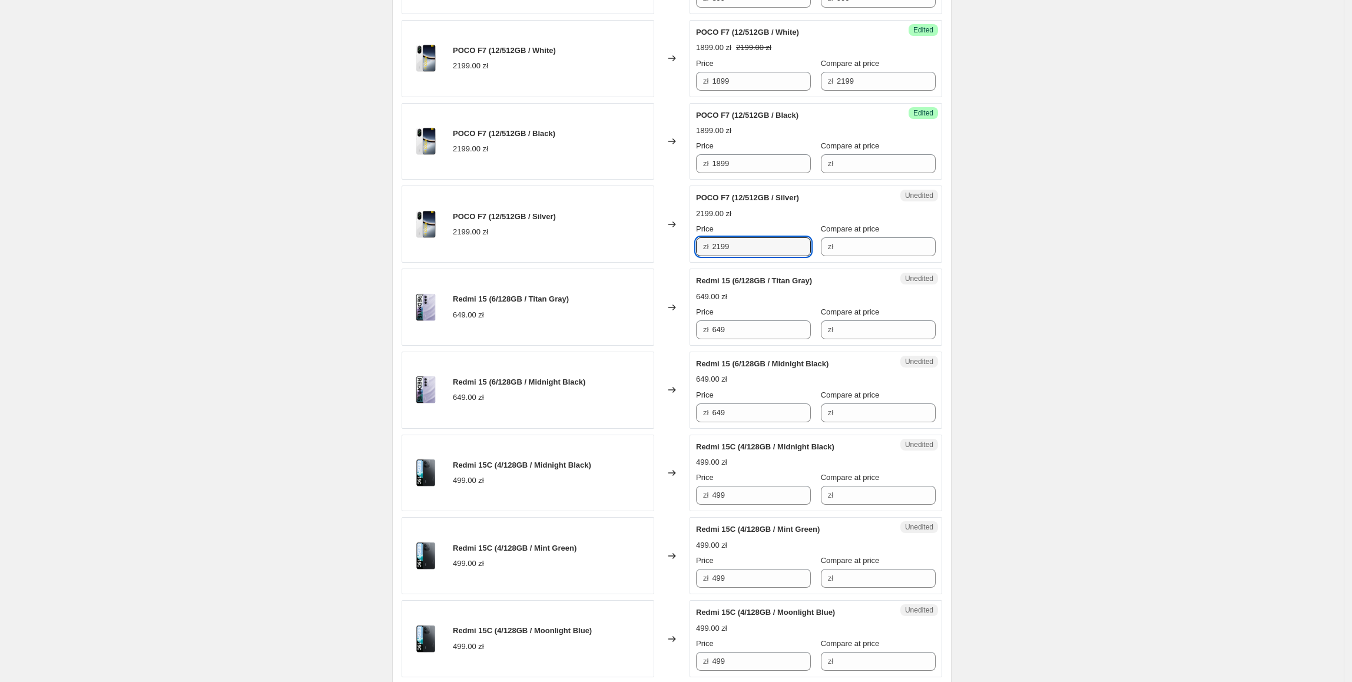
paste input "18"
type input "1899"
click at [605, 254] on div "POCO F7 (12/512GB / Silver) 2199.00 zł" at bounding box center [528, 223] width 253 height 77
drag, startPoint x: 855, startPoint y: 91, endPoint x: 814, endPoint y: 88, distance: 41.9
click at [821, 88] on div "zł 2199" at bounding box center [878, 81] width 115 height 19
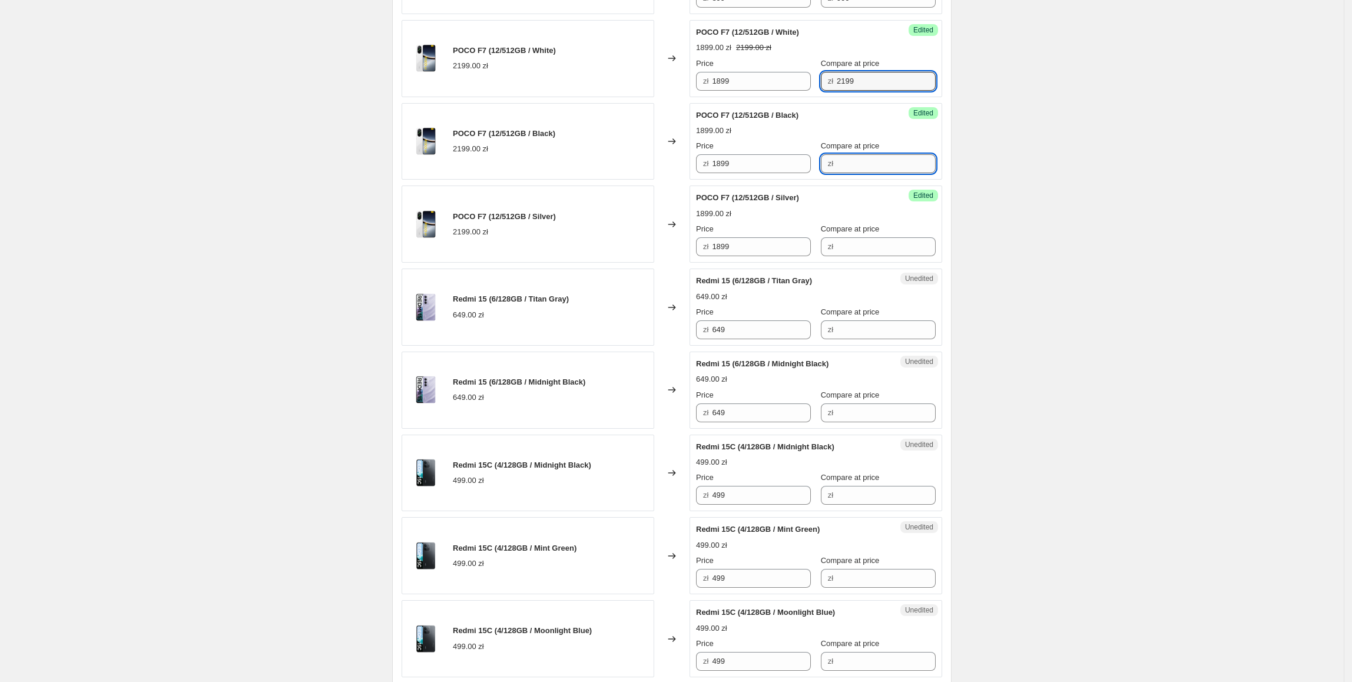
drag, startPoint x: 865, startPoint y: 160, endPoint x: 862, endPoint y: 170, distance: 9.9
click at [865, 161] on input "Compare at price" at bounding box center [886, 163] width 99 height 19
paste input "2199"
type input "2199"
drag, startPoint x: 842, startPoint y: 246, endPoint x: 851, endPoint y: 248, distance: 9.6
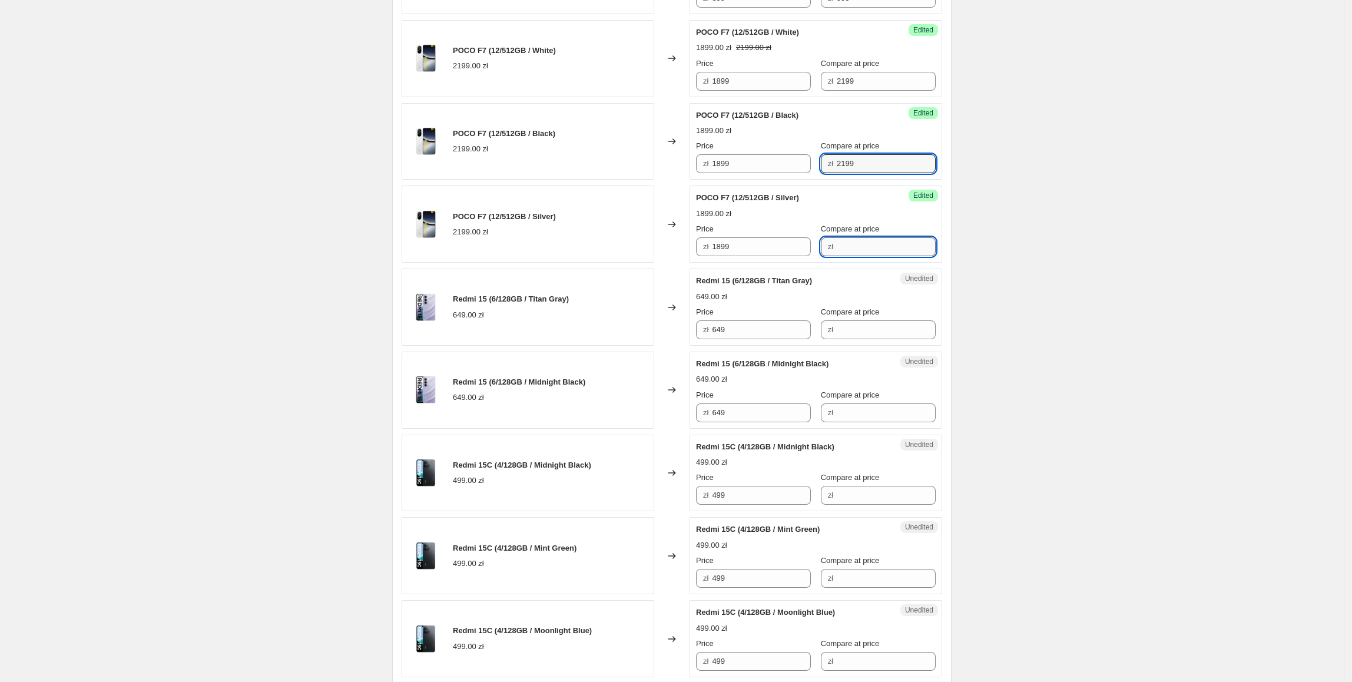
click at [842, 246] on input "Compare at price" at bounding box center [886, 246] width 99 height 19
paste input "2199"
type input "2199"
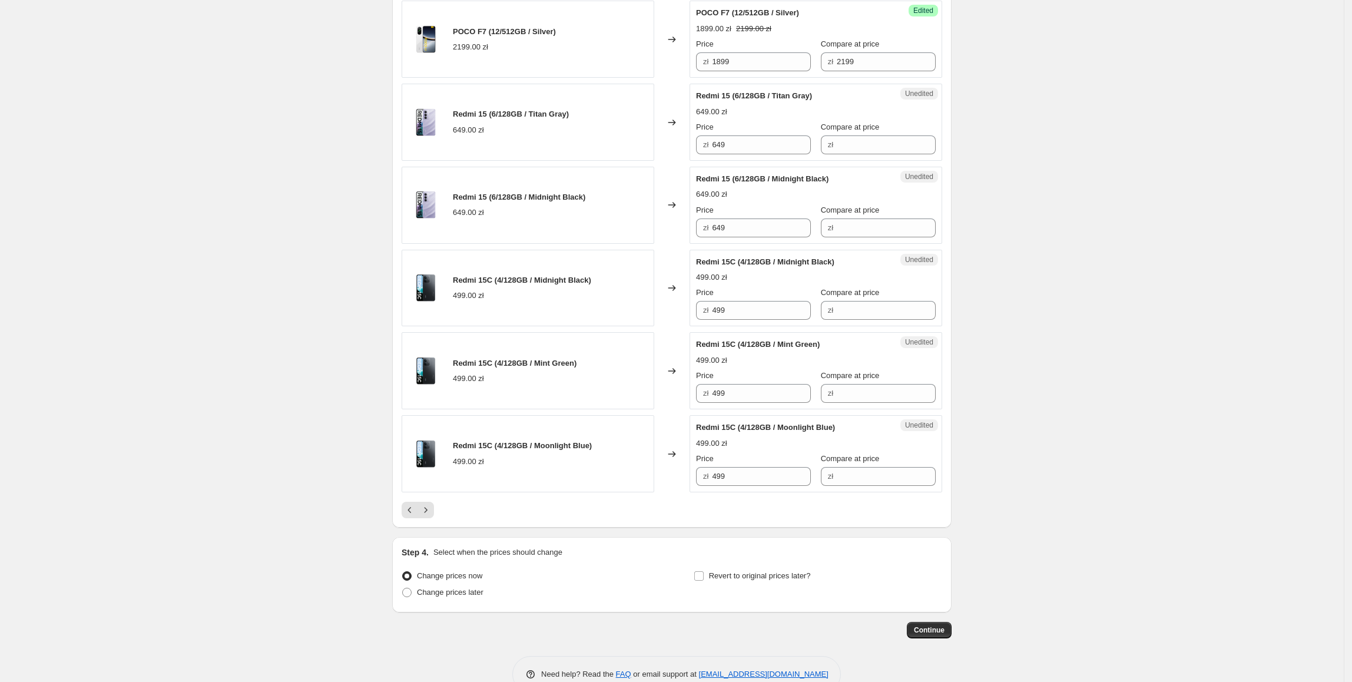
scroll to position [1592, 0]
drag, startPoint x: 770, startPoint y: 152, endPoint x: 681, endPoint y: 152, distance: 88.9
click at [681, 152] on div "Redmi 15 (6/128GB / Titan Gray) 649.00 zł Changed to Unedited Redmi 15 (6/128GB…" at bounding box center [672, 121] width 540 height 77
drag, startPoint x: 867, startPoint y: 151, endPoint x: 857, endPoint y: 151, distance: 9.4
click at [867, 151] on input "Compare at price" at bounding box center [886, 144] width 99 height 19
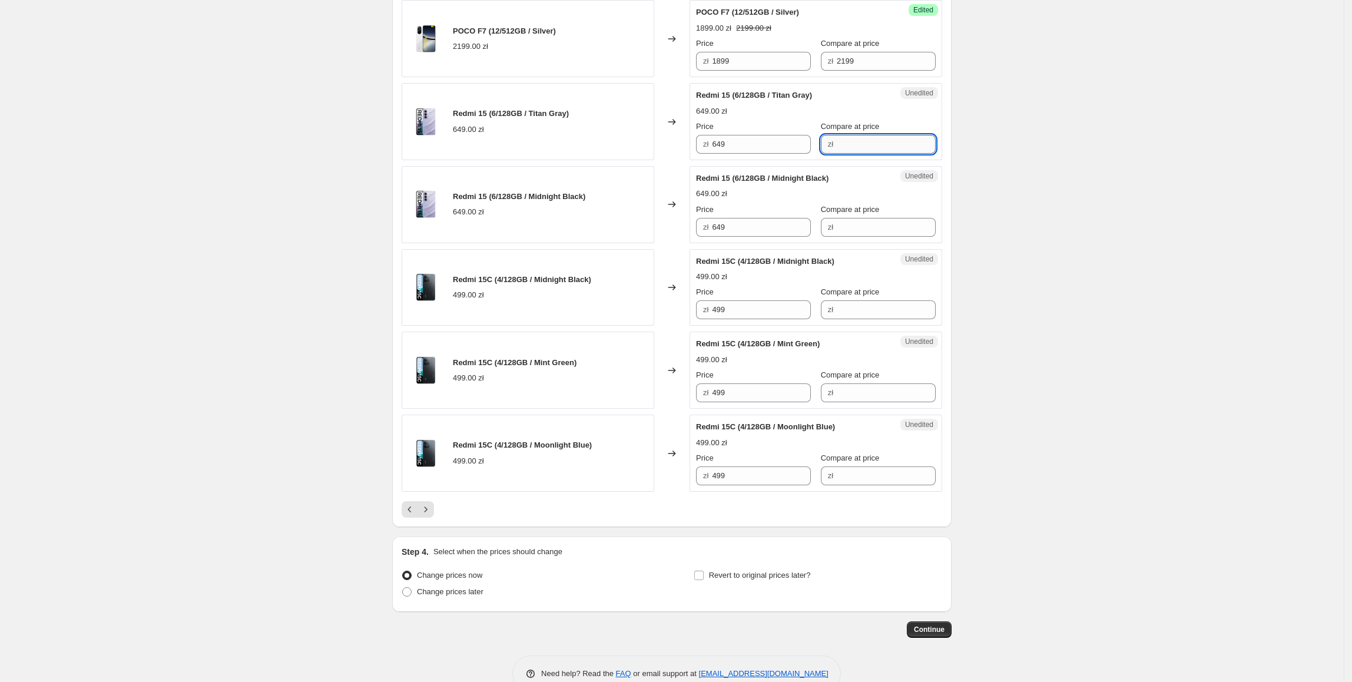
paste input "649"
type input "649"
drag, startPoint x: 752, startPoint y: 151, endPoint x: 698, endPoint y: 163, distance: 55.6
click at [698, 160] on div "Success Edited Redmi 15 (6/128GB / Titan Gray) 649.00 zł Price zł 649 Compare a…" at bounding box center [815, 121] width 253 height 77
type input "619"
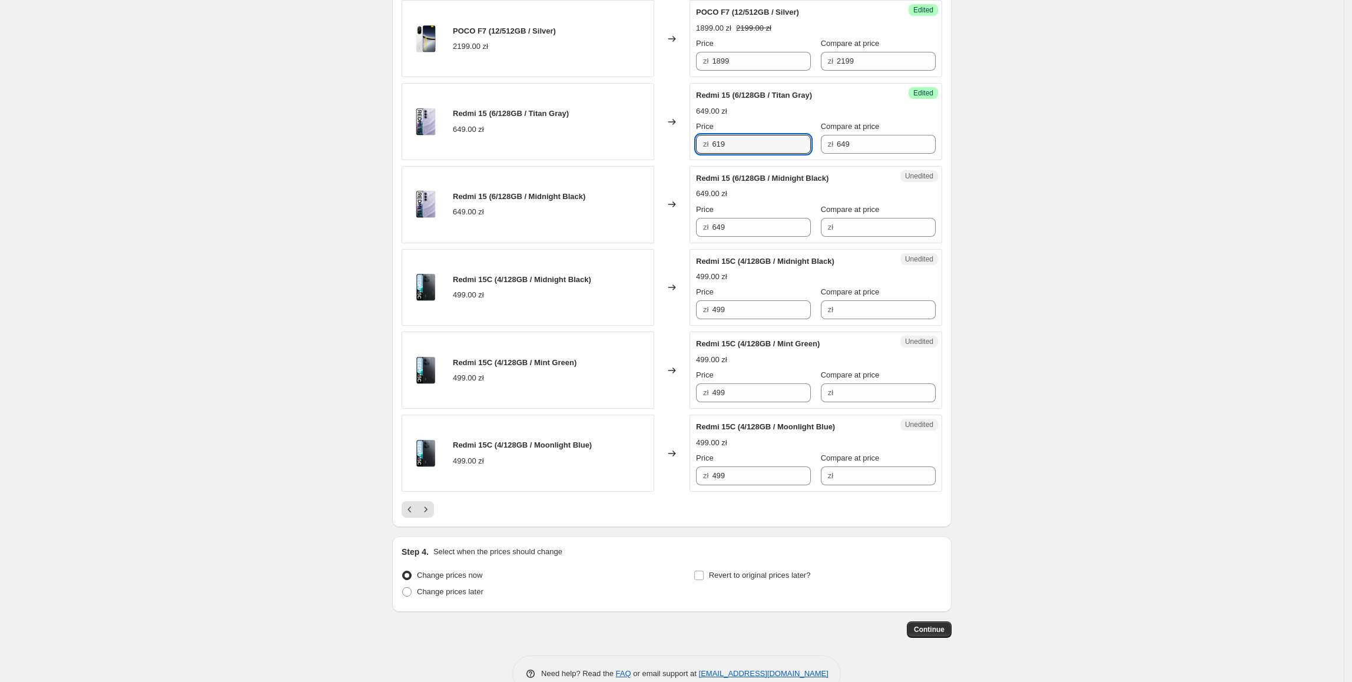
drag, startPoint x: 611, startPoint y: 203, endPoint x: 635, endPoint y: 198, distance: 24.0
click at [613, 203] on div "Redmi 15 (6/128GB / Midnight Black) 649.00 zł" at bounding box center [528, 204] width 253 height 77
drag, startPoint x: 743, startPoint y: 150, endPoint x: 683, endPoint y: 155, distance: 60.3
click at [683, 155] on div "Redmi 15 (6/128GB / Titan Gray) 649.00 zł Changed to Success Edited Redmi 15 (6…" at bounding box center [672, 121] width 540 height 77
drag, startPoint x: 771, startPoint y: 239, endPoint x: 610, endPoint y: 239, distance: 160.7
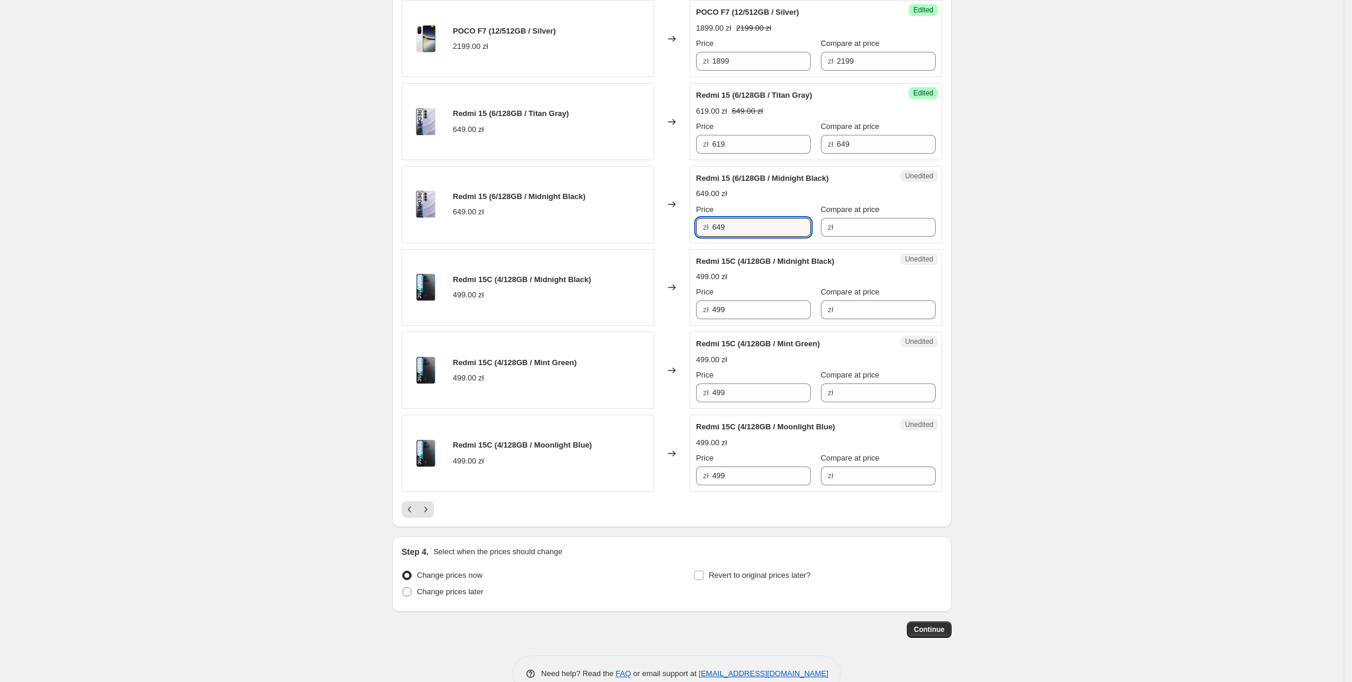
click at [610, 239] on div "Redmi 15 (6/128GB / Midnight Black) 649.00 zł Changed to Unedited Redmi 15 (6/1…" at bounding box center [672, 204] width 540 height 77
paste input "1"
type input "619"
drag, startPoint x: 616, startPoint y: 239, endPoint x: 678, endPoint y: 236, distance: 62.5
click at [617, 239] on div "Redmi 15 (6/128GB / Midnight Black) 649.00 zł" at bounding box center [528, 204] width 253 height 77
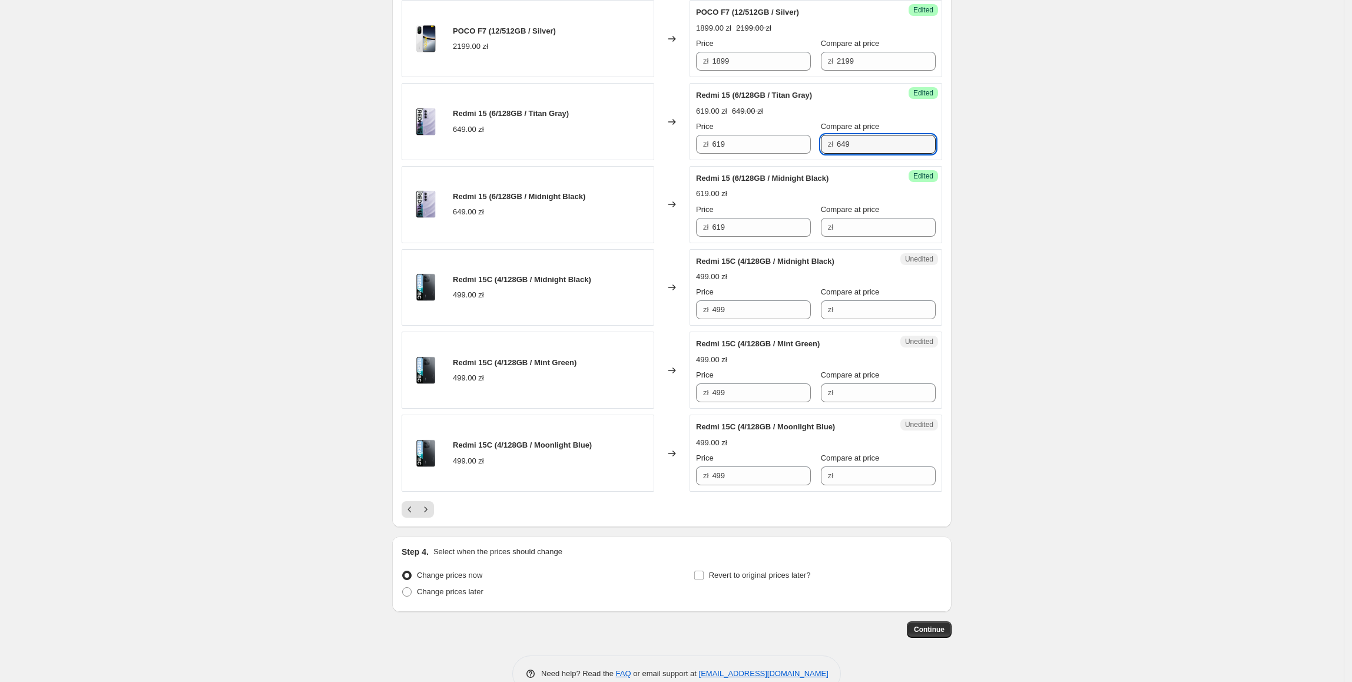
drag, startPoint x: 900, startPoint y: 154, endPoint x: 832, endPoint y: 189, distance: 76.4
click at [874, 233] on input "Compare at price" at bounding box center [886, 227] width 99 height 19
paste input "649"
type input "649"
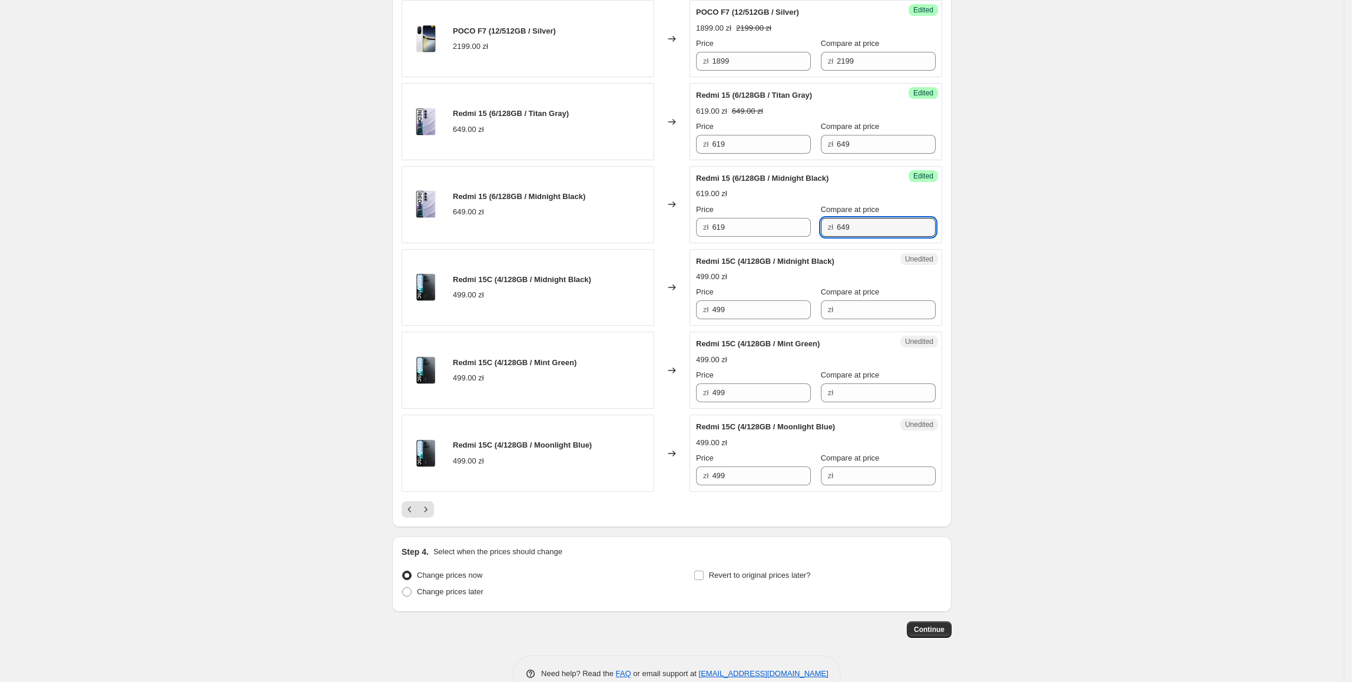
drag, startPoint x: 761, startPoint y: 312, endPoint x: 648, endPoint y: 321, distance: 112.8
click at [648, 321] on div "Redmi 15C (4/128GB / Midnight Black) 499.00 zł Changed to Unedited Redmi 15C (4…" at bounding box center [672, 287] width 540 height 77
click at [828, 314] on span "zł" at bounding box center [830, 309] width 5 height 9
click at [839, 319] on input "Compare at price" at bounding box center [886, 309] width 99 height 19
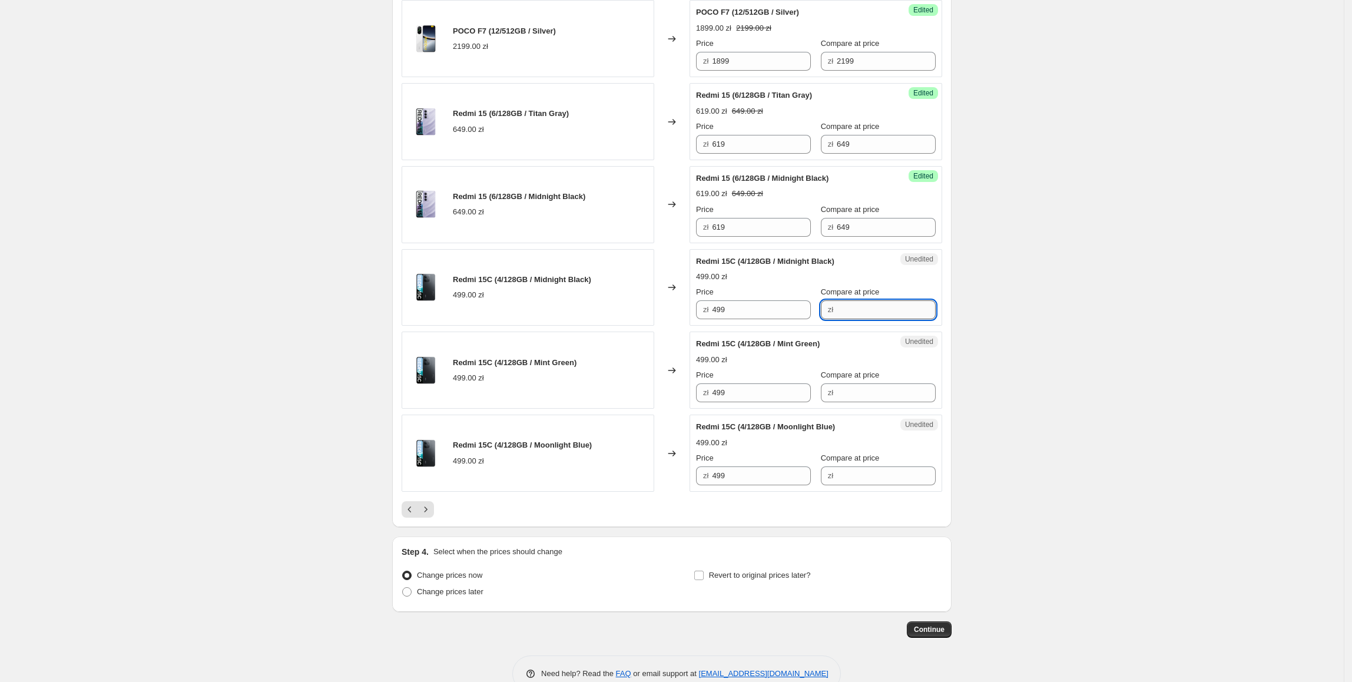
paste input "499"
type input "499"
drag, startPoint x: 759, startPoint y: 321, endPoint x: 683, endPoint y: 330, distance: 75.8
click at [683, 326] on div "Redmi 15C (4/128GB / Midnight Black) 499.00 zł Changed to Success Edited Redmi …" at bounding box center [672, 287] width 540 height 77
type input "479"
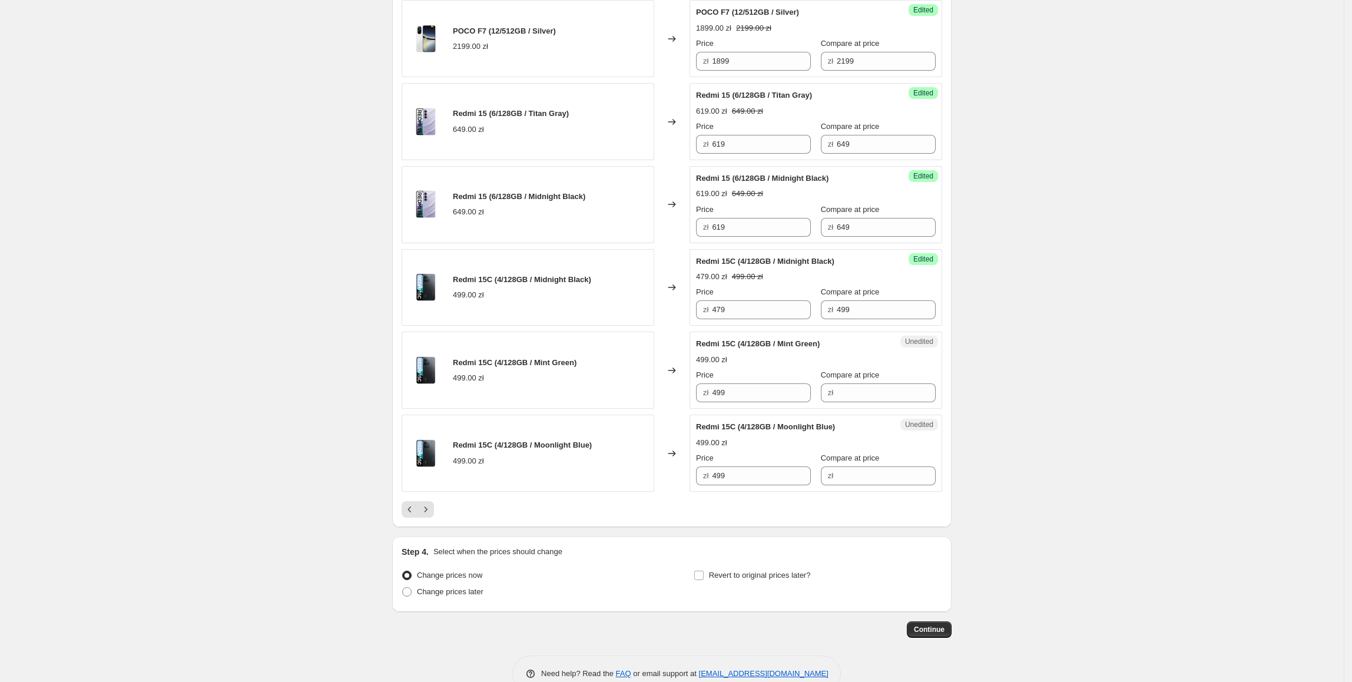
click at [644, 343] on div "Redmi 15C (4/128GB / Mint Green) 499.00 zł" at bounding box center [528, 369] width 253 height 77
drag, startPoint x: 743, startPoint y: 320, endPoint x: 666, endPoint y: 325, distance: 76.7
click at [666, 325] on div "Redmi 15C (4/128GB / Midnight Black) 499.00 zł Changed to Success Edited Redmi …" at bounding box center [672, 287] width 540 height 77
drag, startPoint x: 752, startPoint y: 404, endPoint x: 679, endPoint y: 413, distance: 74.1
click at [679, 409] on div "Redmi 15C (4/128GB / Mint Green) 499.00 zł Changed to Unedited Redmi 15C (4/128…" at bounding box center [672, 369] width 540 height 77
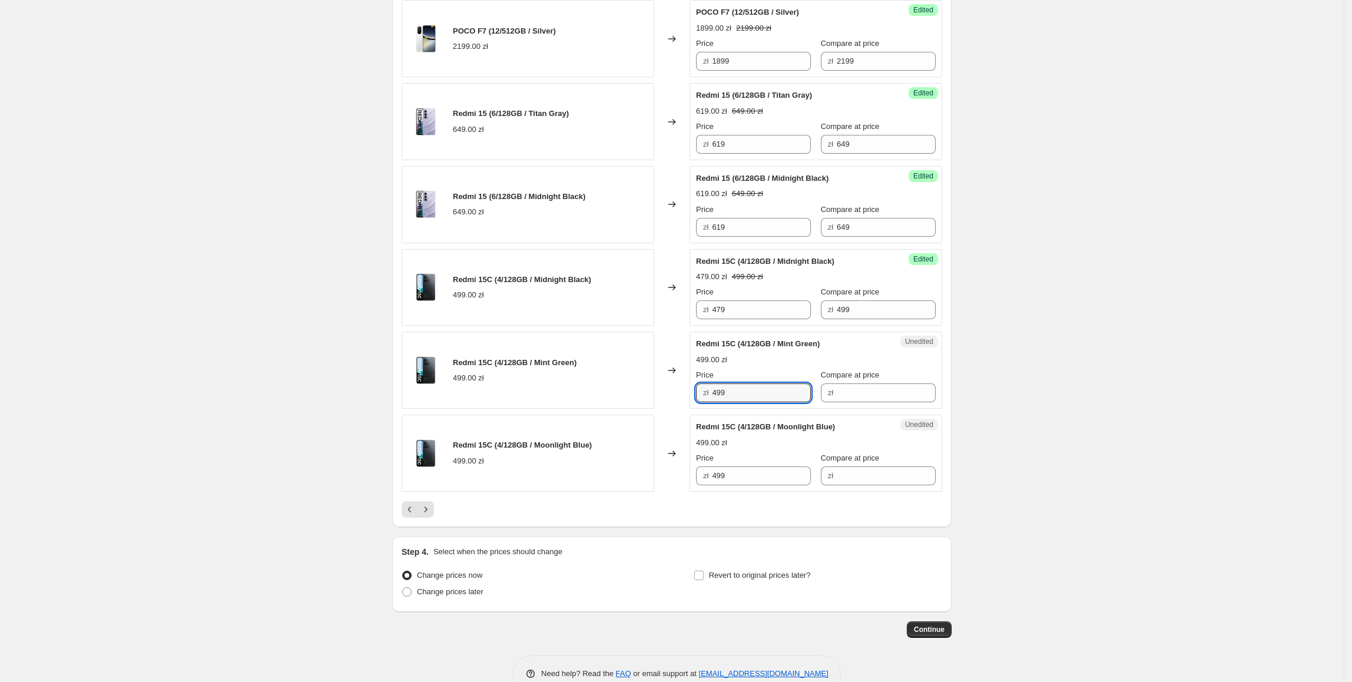
paste input "7"
type input "479"
drag, startPoint x: 761, startPoint y: 479, endPoint x: 615, endPoint y: 480, distance: 145.4
click at [615, 480] on div "Redmi 15C (4/128GB / Moonlight Blue) 499.00 zł Changed to Unedited Redmi 15C (4…" at bounding box center [672, 452] width 540 height 77
paste input "7"
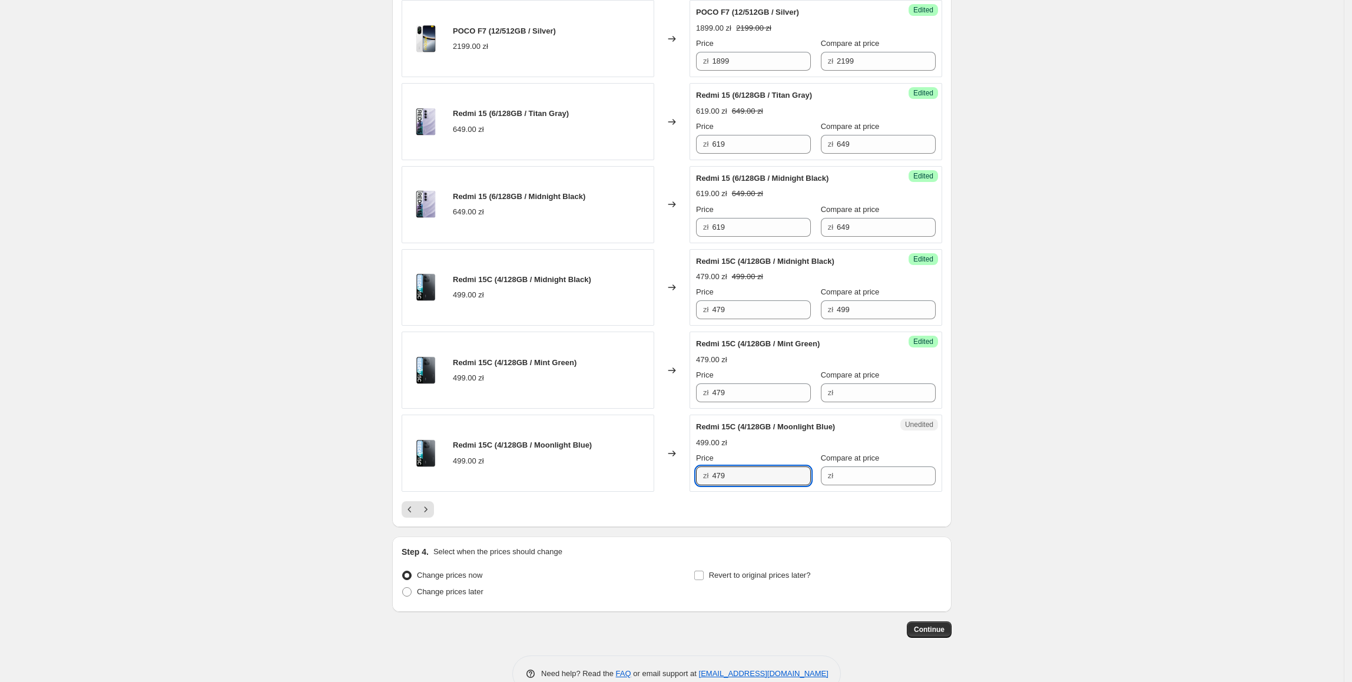
type input "479"
click at [606, 373] on div "Redmi 15C (4/128GB / Mint Green) 499.00 zł" at bounding box center [528, 369] width 253 height 77
click at [775, 317] on div "Success Edited Redmi 15C (4/128GB / Midnight Black) 479.00 zł 499.00 zł Price z…" at bounding box center [815, 287] width 253 height 77
click at [872, 340] on div "Success Edited Redmi 15C (4/128GB / Mint Green) 479.00 zł Price zł 479 Compare …" at bounding box center [815, 369] width 253 height 77
click at [779, 319] on div "Price zł 479 Compare at price zł 499" at bounding box center [816, 302] width 240 height 33
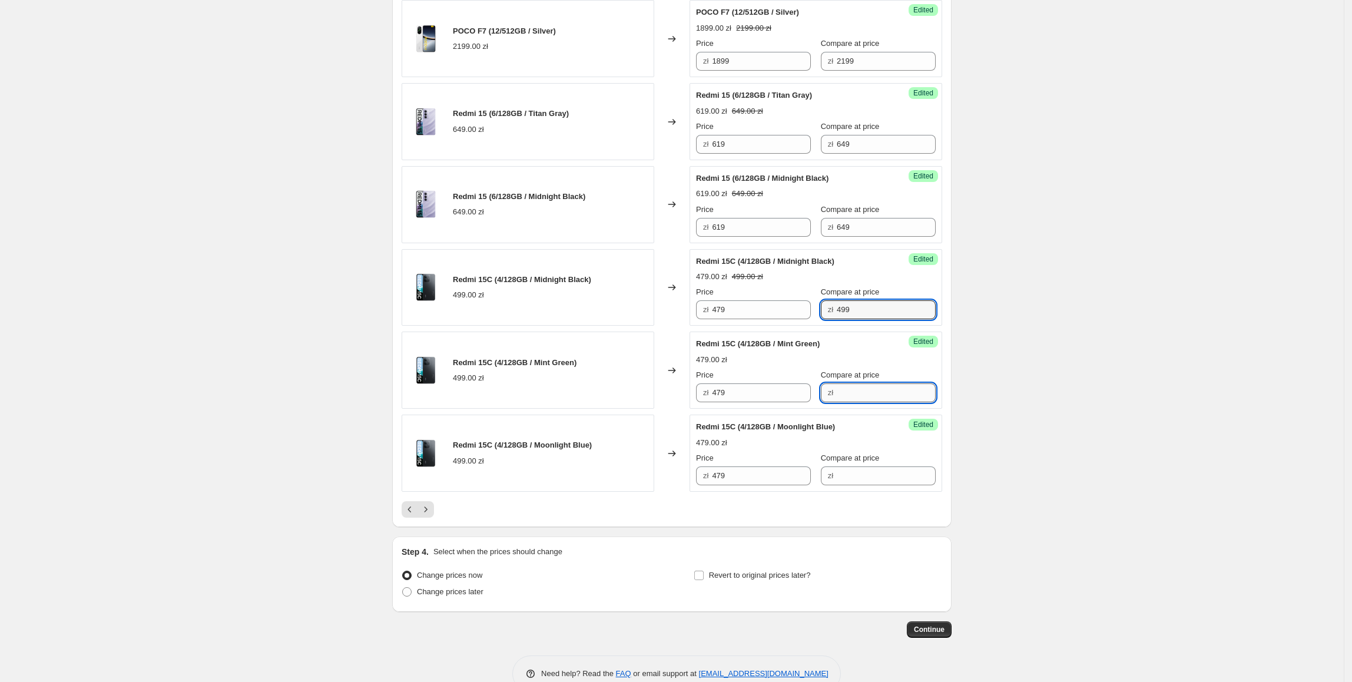
click at [867, 400] on input "Compare at price" at bounding box center [886, 392] width 99 height 19
paste input "499"
type input "499"
click at [858, 492] on div "Success Edited Redmi 15C (4/128GB / Moonlight Blue) 479.00 zł Price zł 479 Comp…" at bounding box center [815, 452] width 253 height 77
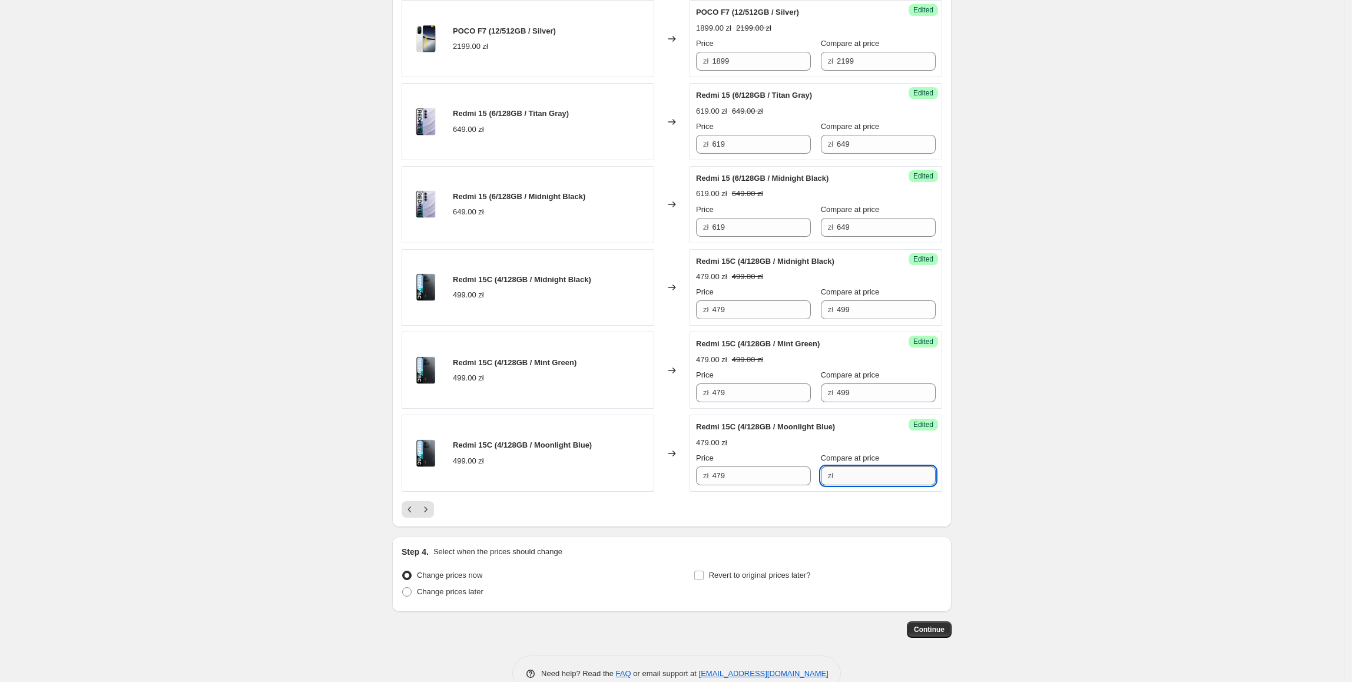
click at [860, 485] on input "Compare at price" at bounding box center [886, 475] width 99 height 19
paste input "499"
type input "499"
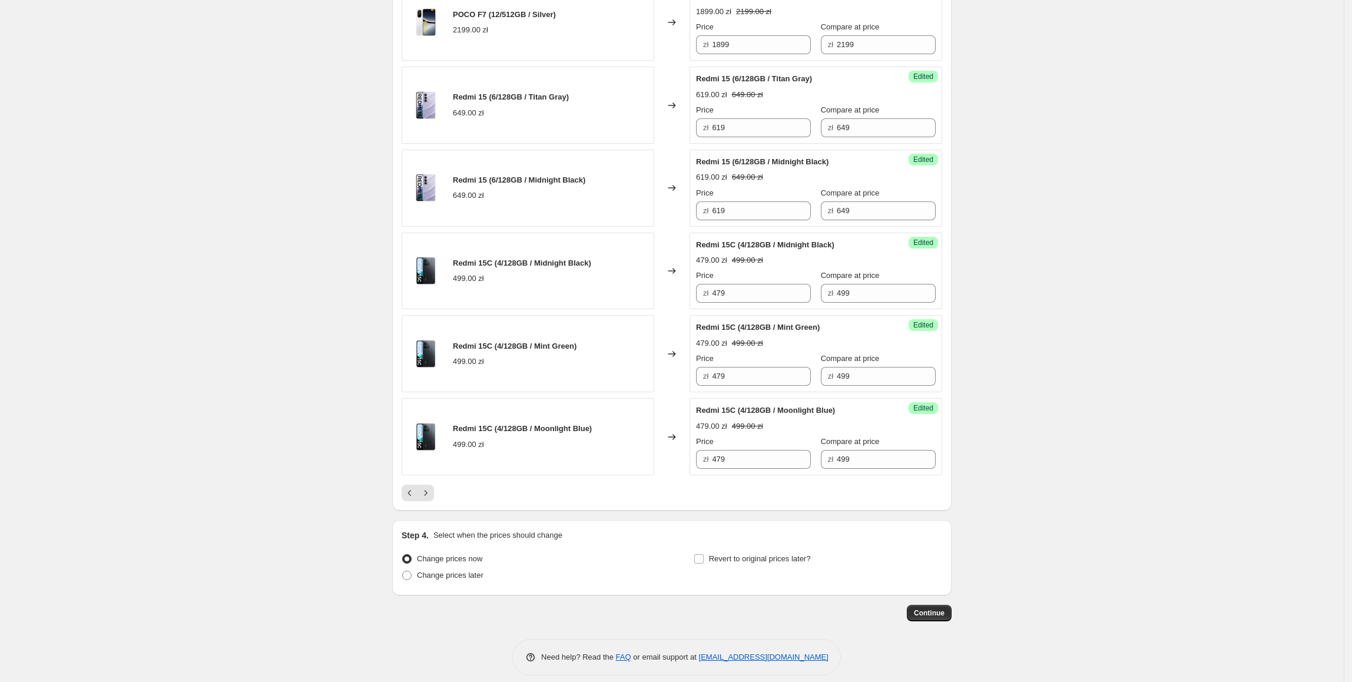
scroll to position [1610, 0]
click at [432, 498] on icon "Next" at bounding box center [426, 492] width 12 height 12
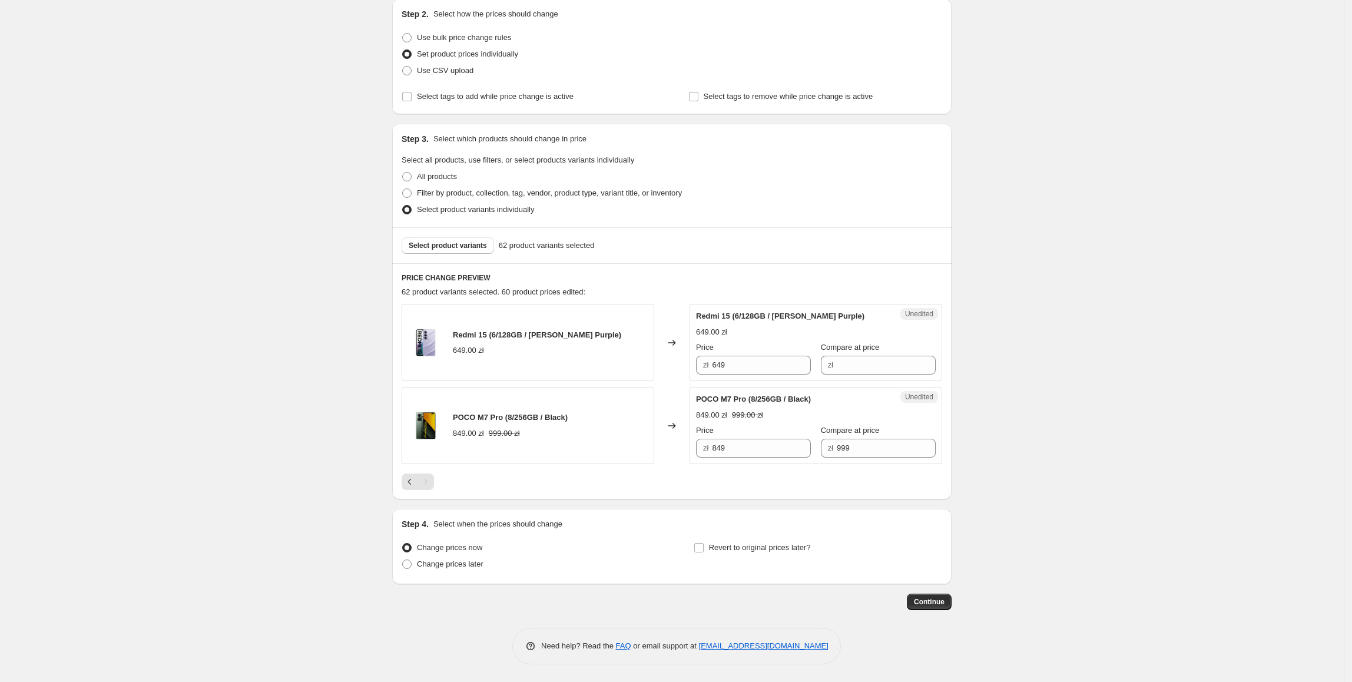
scroll to position [130, 0]
drag, startPoint x: 749, startPoint y: 363, endPoint x: 705, endPoint y: 370, distance: 45.3
click at [701, 368] on div "zł 649" at bounding box center [753, 365] width 115 height 19
click at [841, 363] on input "Compare at price" at bounding box center [886, 365] width 99 height 19
paste input "649"
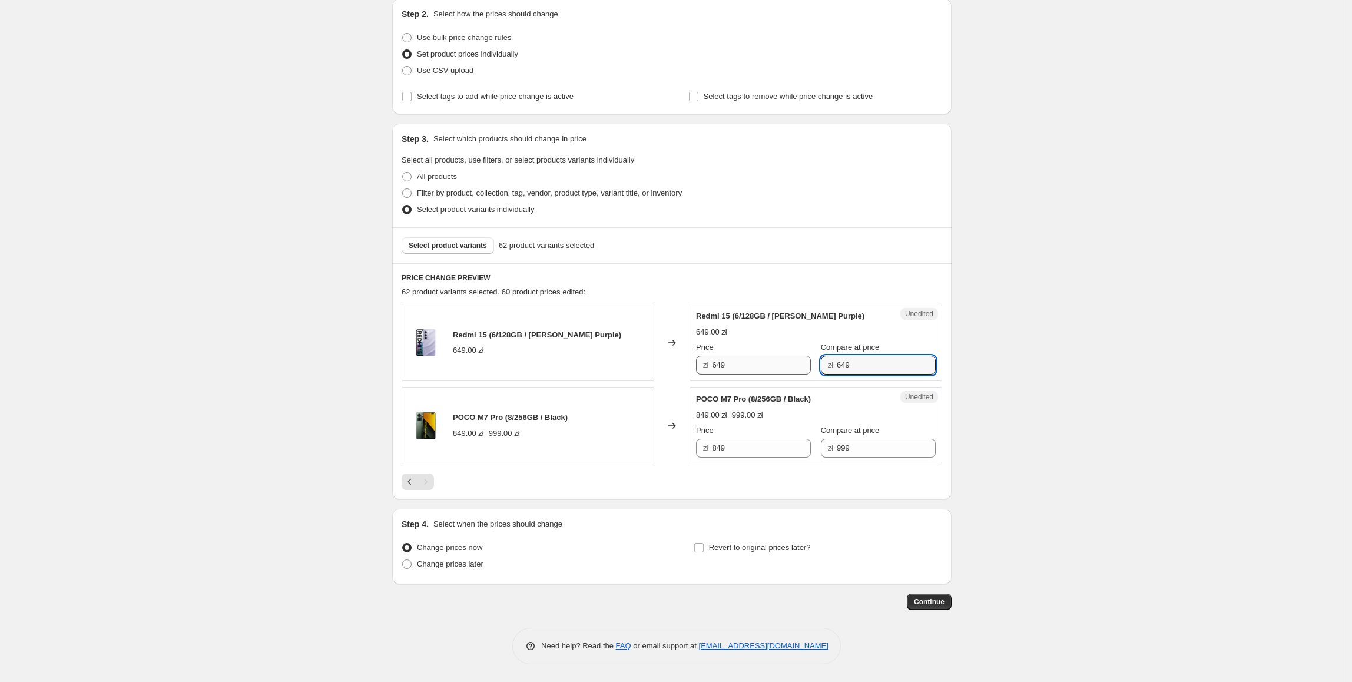
type input "649"
drag, startPoint x: 754, startPoint y: 363, endPoint x: 692, endPoint y: 364, distance: 61.8
click at [692, 364] on div "Redmi 15 (6/128GB / [PERSON_NAME] Purple) 649.00 zł Changed to Success Edited R…" at bounding box center [672, 342] width 540 height 77
type input "619"
click at [1235, 367] on div "Create new price [MEDICAL_DATA]. This page is ready Create new price [MEDICAL_D…" at bounding box center [671, 277] width 1343 height 810
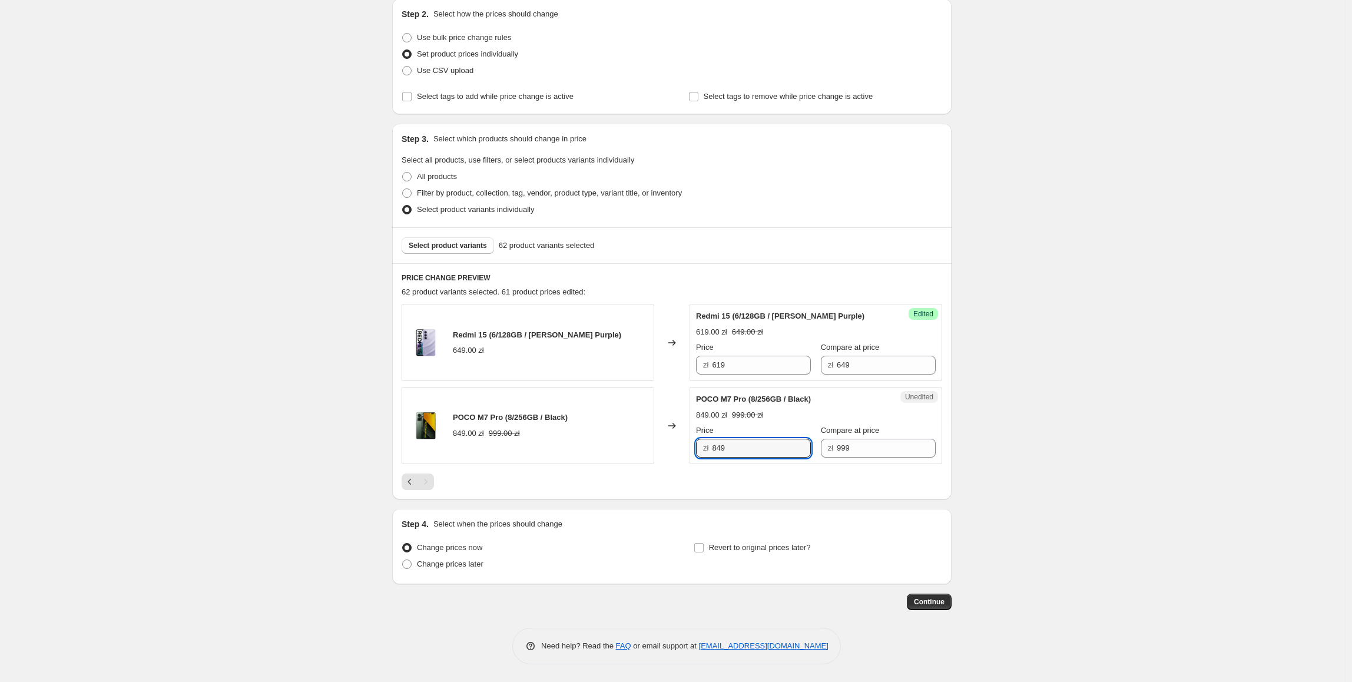
drag, startPoint x: 776, startPoint y: 448, endPoint x: 705, endPoint y: 452, distance: 70.8
click at [705, 452] on div "zł 849" at bounding box center [753, 448] width 115 height 19
type input "799"
click at [1114, 407] on div "Create new price [MEDICAL_DATA]. This page is ready Create new price [MEDICAL_D…" at bounding box center [671, 277] width 1343 height 810
click at [788, 545] on span "Revert to original prices later?" at bounding box center [760, 547] width 102 height 9
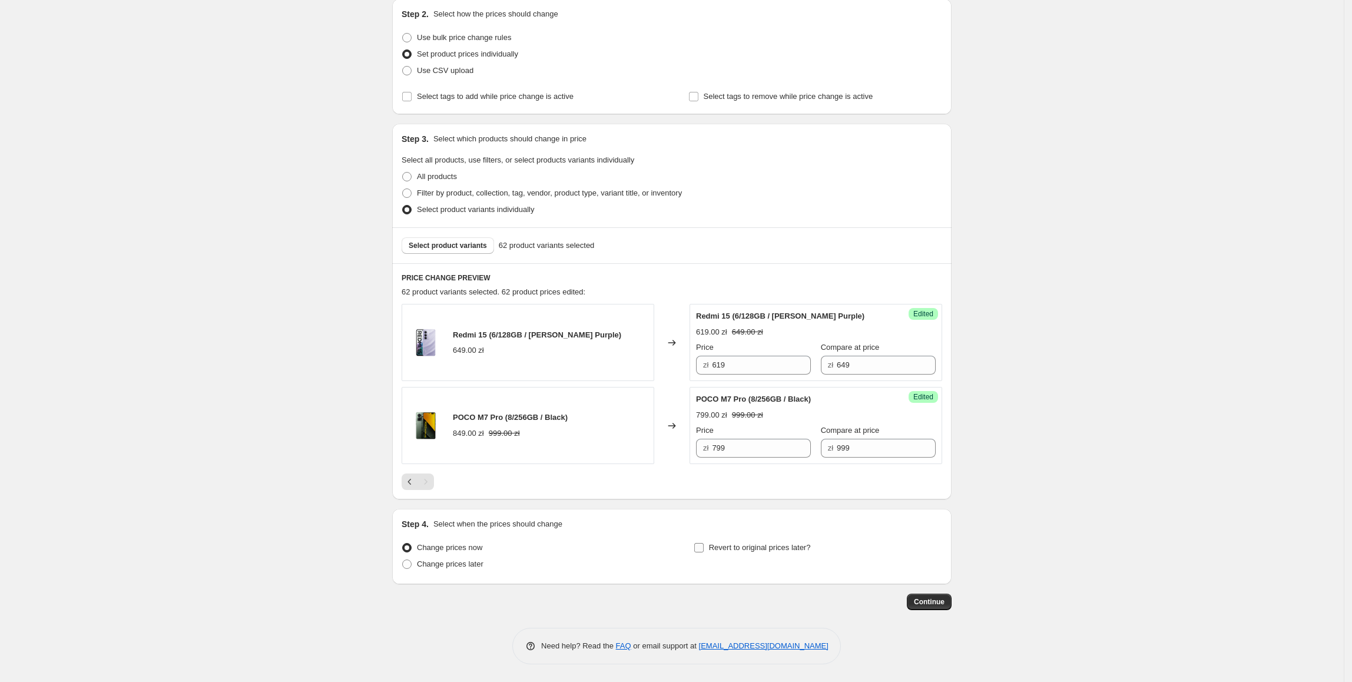
click at [704, 545] on input "Revert to original prices later?" at bounding box center [698, 547] width 9 height 9
checkbox input "true"
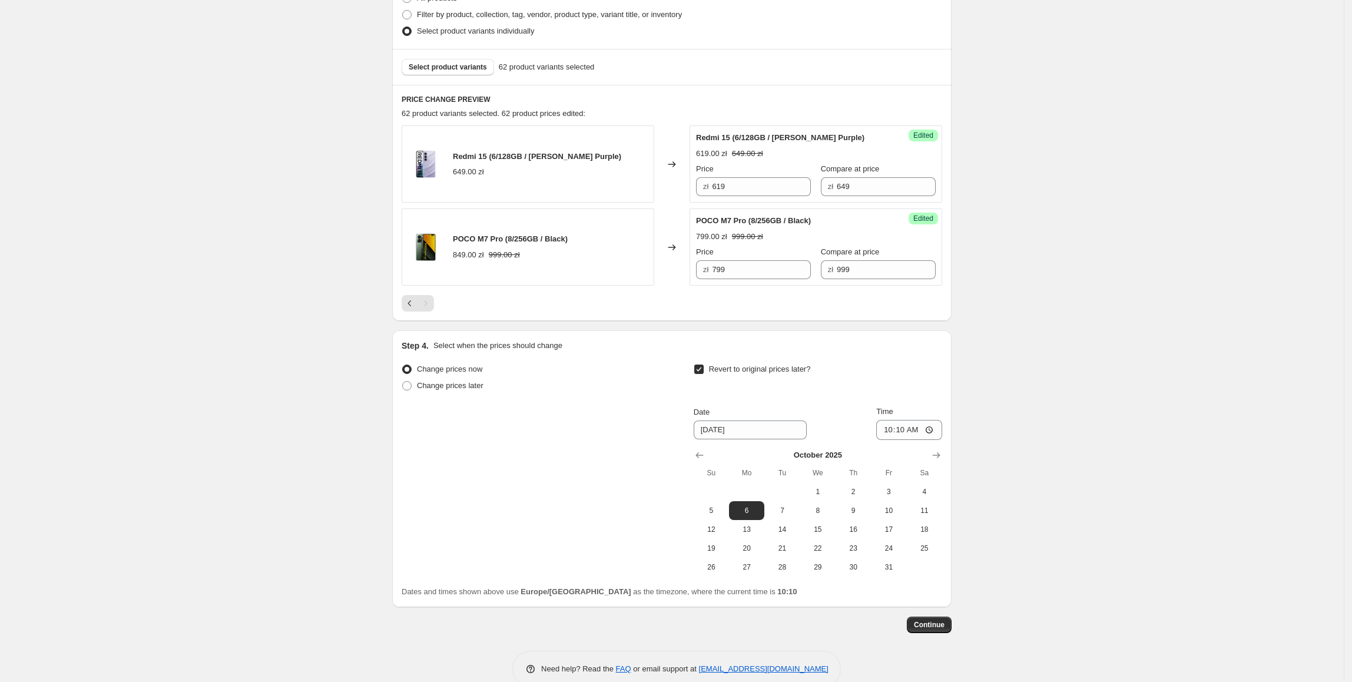
scroll to position [308, 0]
click at [716, 510] on span "5" at bounding box center [711, 508] width 26 height 9
type input "[DATE]"
click at [907, 426] on input "10:10" at bounding box center [909, 428] width 66 height 20
type input "23:55"
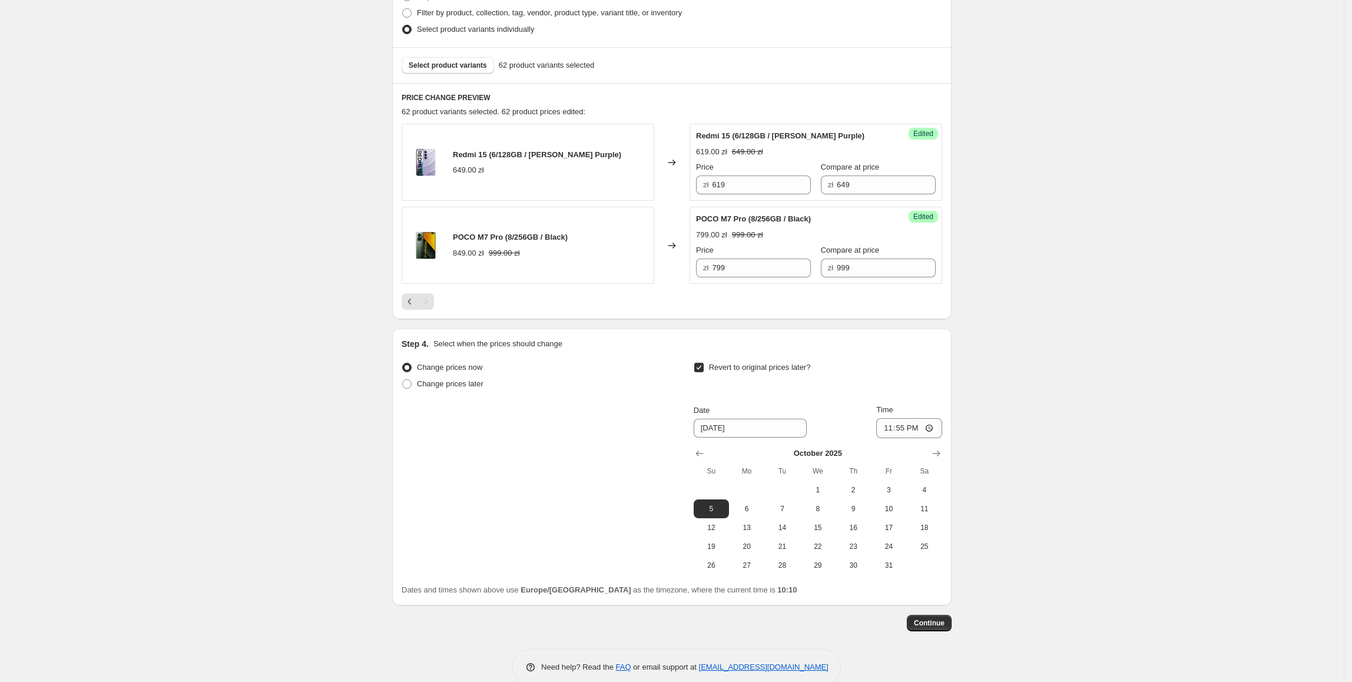
click at [1001, 457] on div "Create new price [MEDICAL_DATA]. This page is ready Create new price [MEDICAL_D…" at bounding box center [671, 197] width 1343 height 1011
click at [922, 622] on span "Continue" at bounding box center [929, 622] width 31 height 9
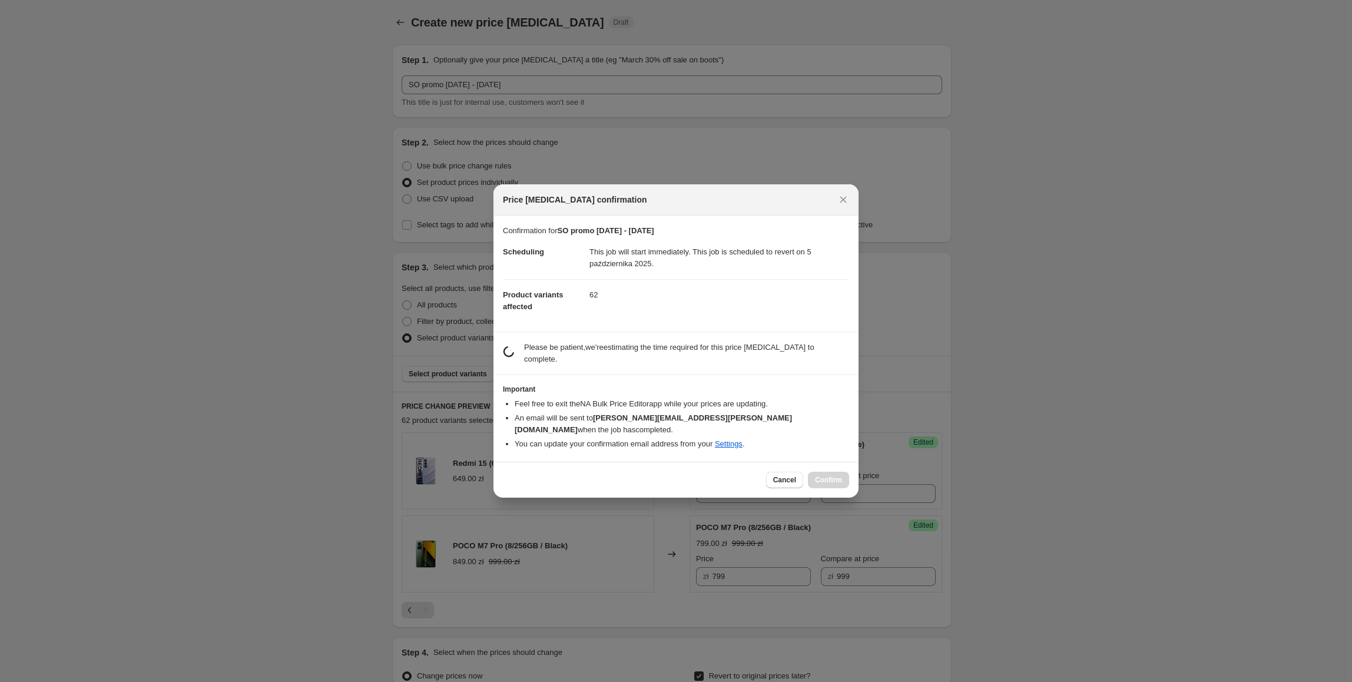
scroll to position [0, 0]
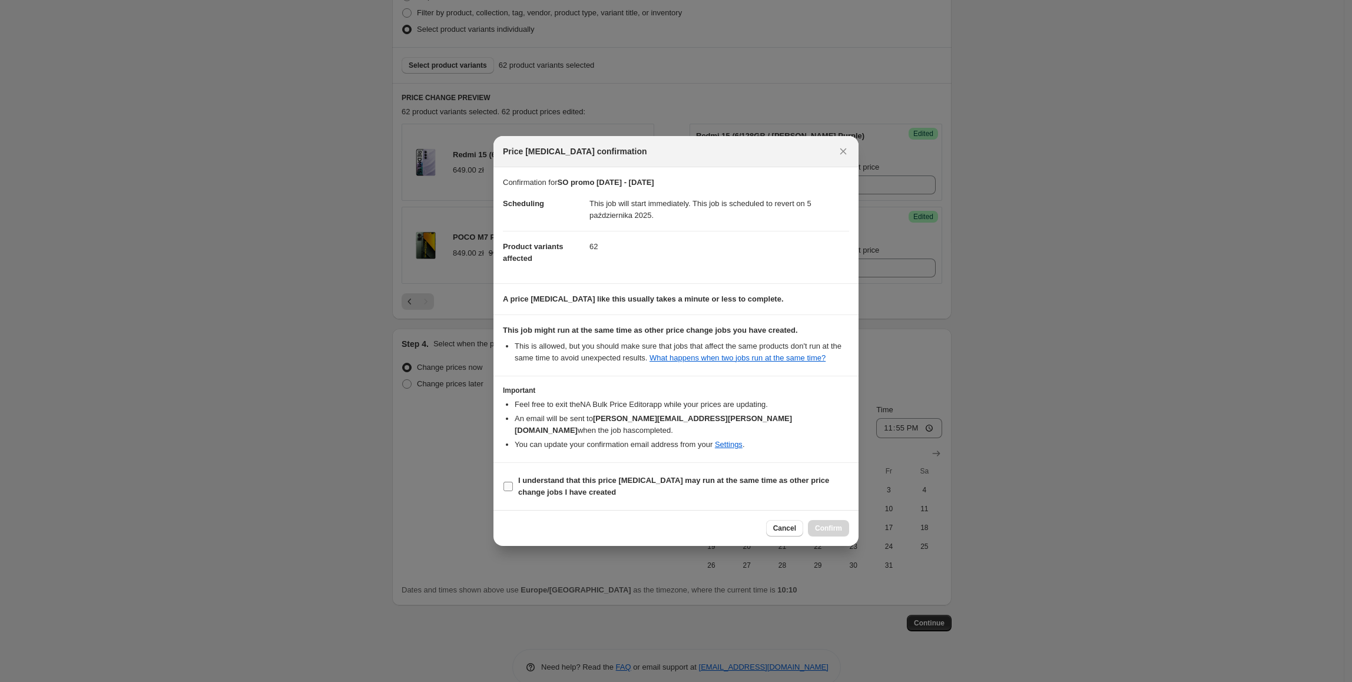
click at [718, 476] on b "I understand that this price [MEDICAL_DATA] may run at the same time as other p…" at bounding box center [673, 486] width 311 height 21
click at [513, 482] on input "I understand that this price [MEDICAL_DATA] may run at the same time as other p…" at bounding box center [507, 486] width 9 height 9
checkbox input "true"
click at [824, 523] on span "Confirm" at bounding box center [828, 527] width 27 height 9
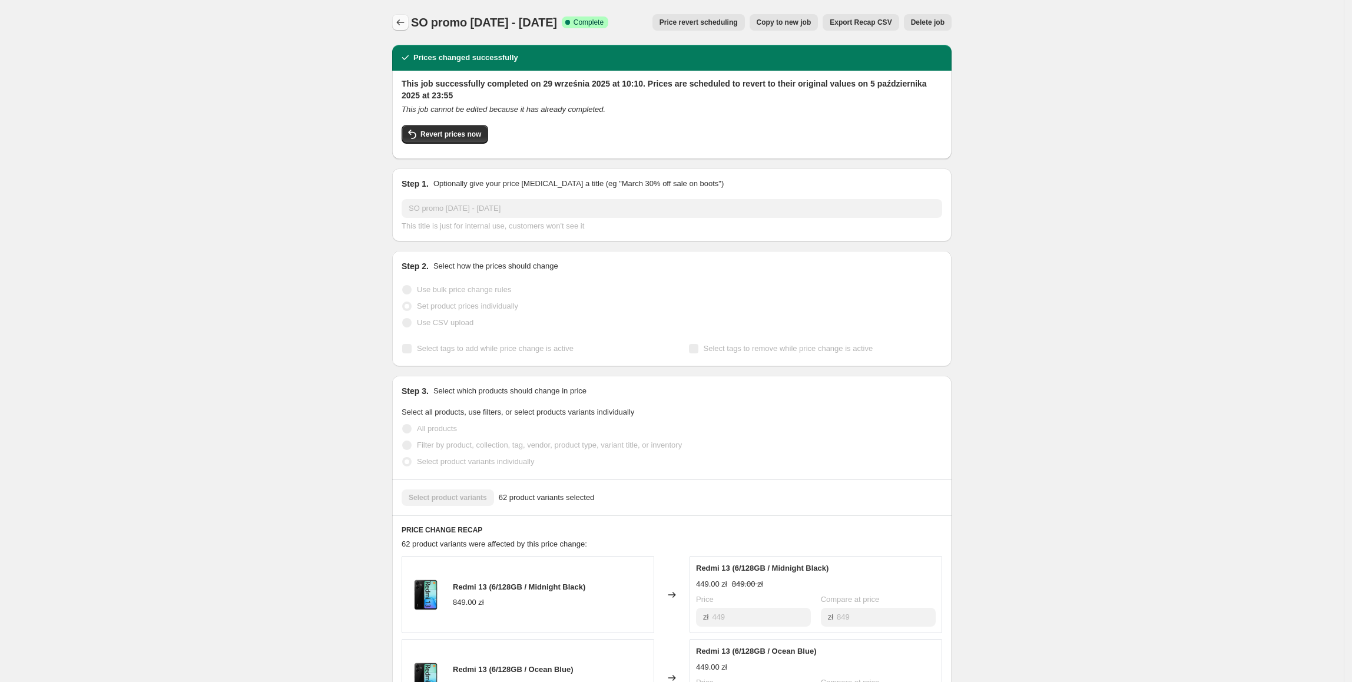
click at [399, 19] on icon "Price change jobs" at bounding box center [400, 22] width 12 height 12
